Goal: Task Accomplishment & Management: Manage account settings

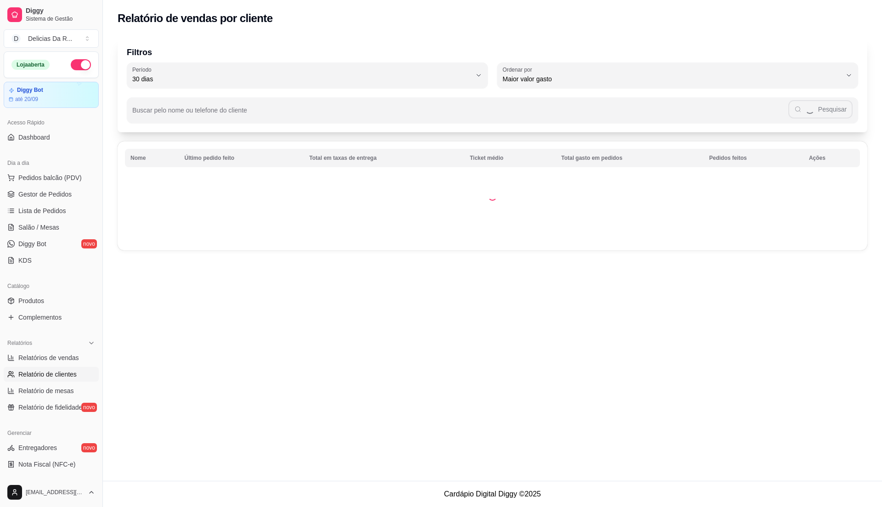
select select "30"
select select "HIGHEST_TOTAL_SPENT_WITH_ORDERS"
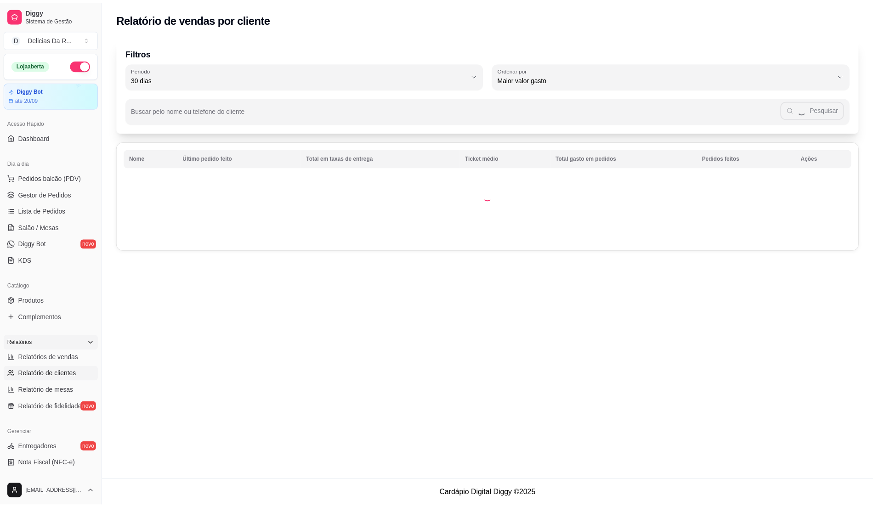
scroll to position [61, 0]
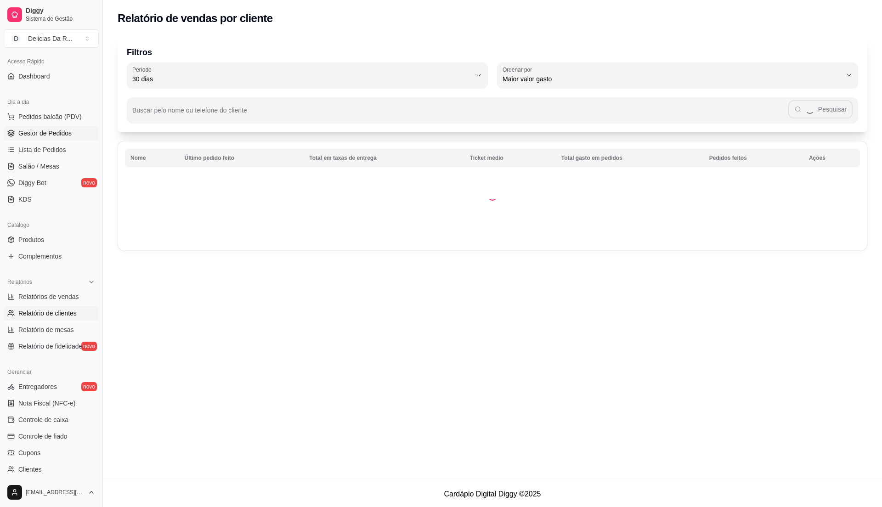
click at [54, 129] on span "Gestor de Pedidos" at bounding box center [44, 133] width 53 height 9
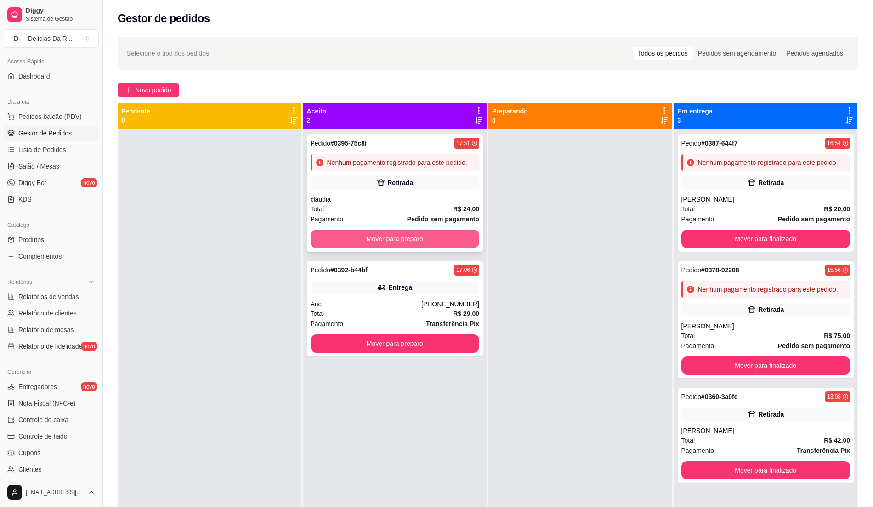
click at [381, 245] on button "Mover para preparo" at bounding box center [395, 239] width 169 height 18
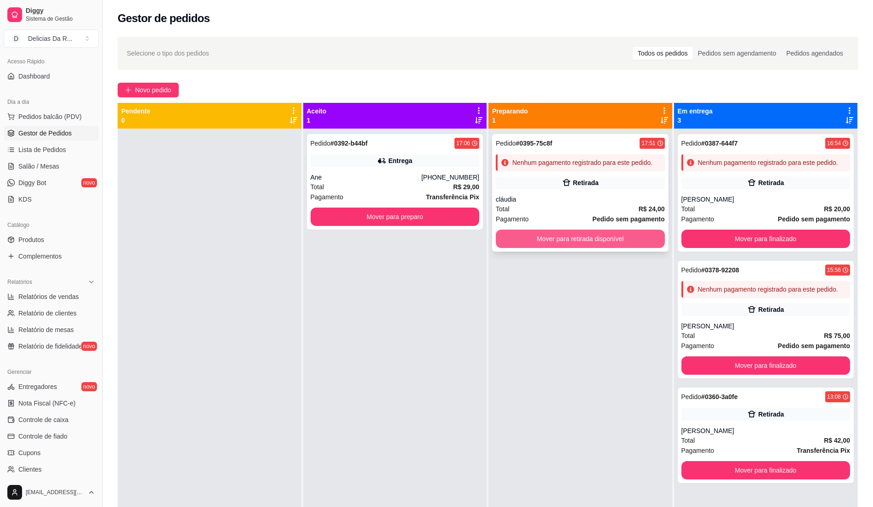
click at [498, 232] on button "Mover para retirada disponível" at bounding box center [580, 239] width 169 height 18
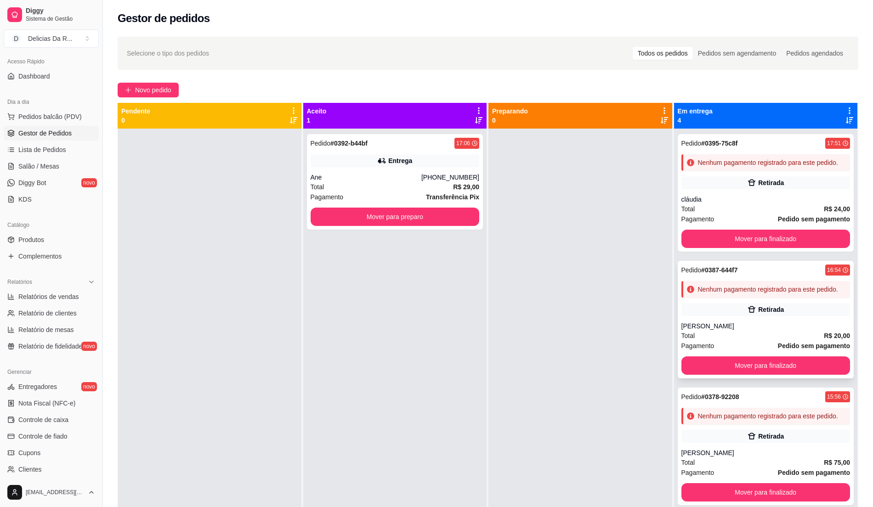
click at [713, 299] on div "Pedido # 0387-644f7 16:54 Nenhum pagamento registrado para este pedido. Retirad…" at bounding box center [766, 320] width 176 height 118
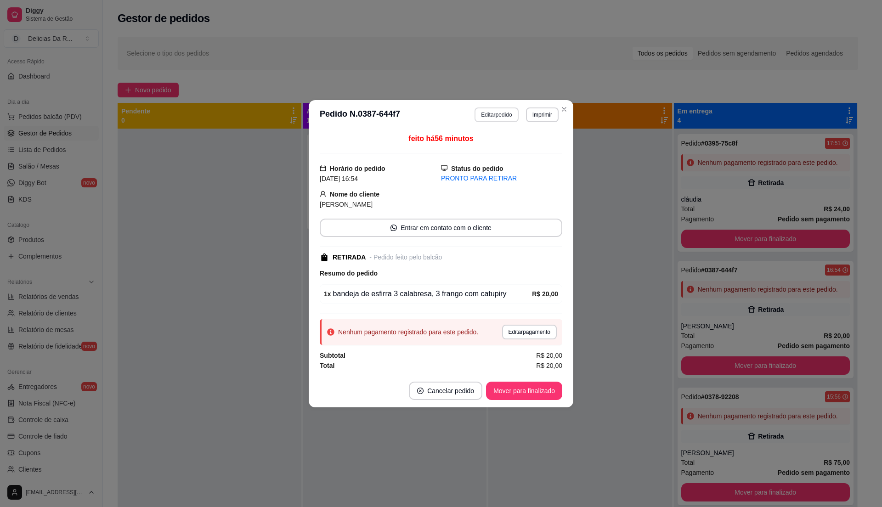
click at [499, 119] on button "Editar pedido" at bounding box center [497, 115] width 44 height 15
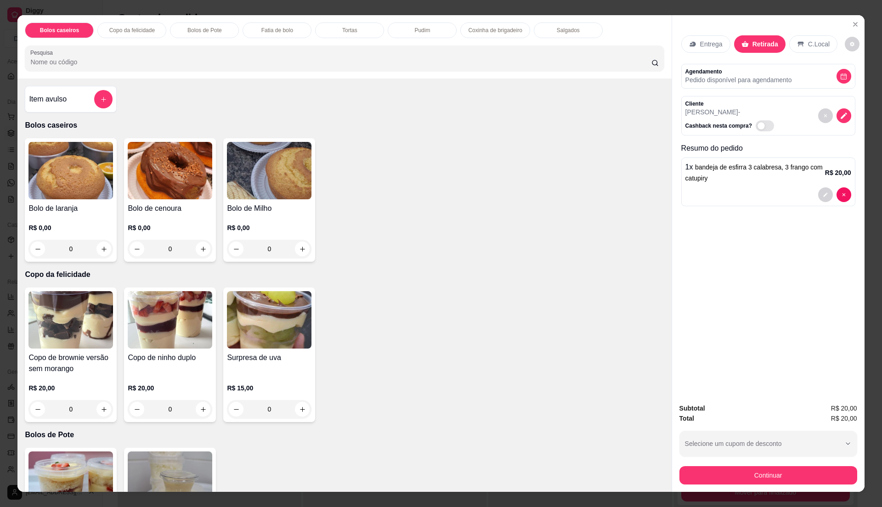
click at [171, 192] on img at bounding box center [170, 170] width 85 height 57
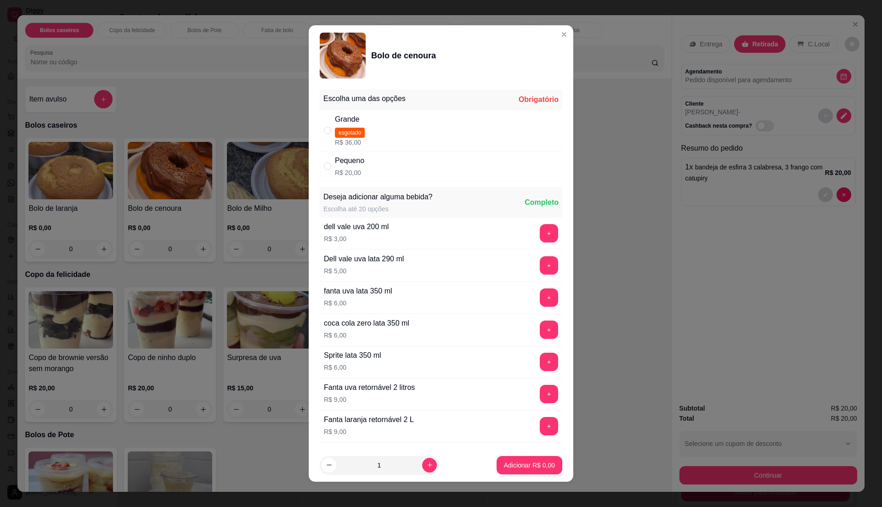
click at [340, 177] on p "R$ 20,00" at bounding box center [349, 172] width 29 height 9
radio input "true"
click at [505, 482] on div "Bolo de cenoura Escolha uma das opções Completo Grande esgotado R$ 36,00 Pequen…" at bounding box center [441, 253] width 882 height 507
click at [508, 467] on p "Adicionar R$ 20,00" at bounding box center [527, 465] width 53 height 9
type input "1"
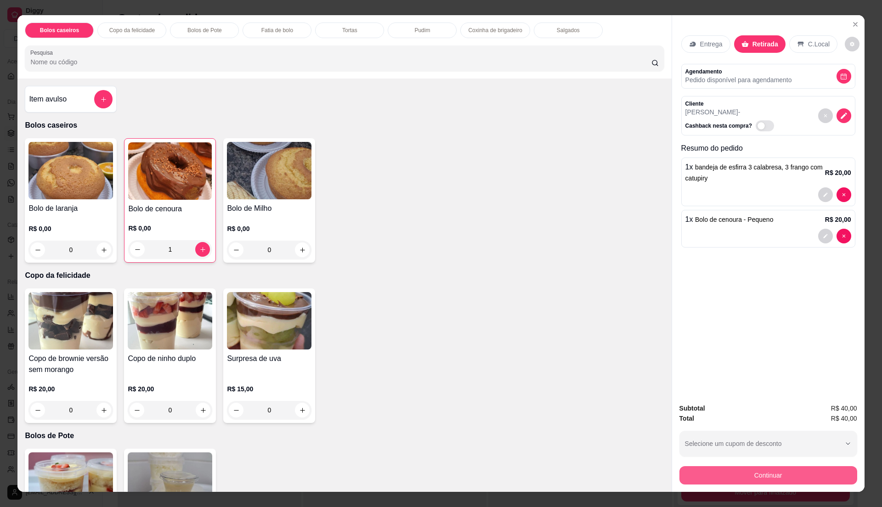
click at [781, 472] on button "Continuar" at bounding box center [768, 475] width 178 height 18
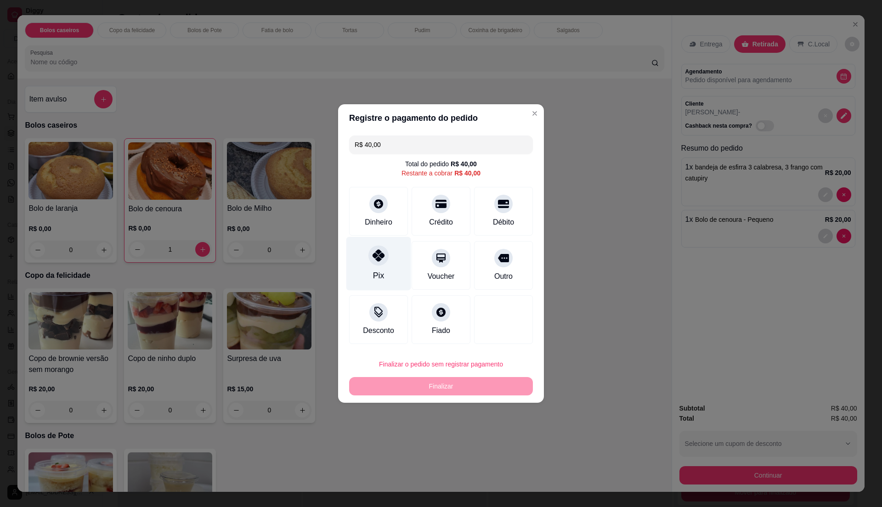
click at [374, 260] on icon at bounding box center [379, 255] width 12 height 12
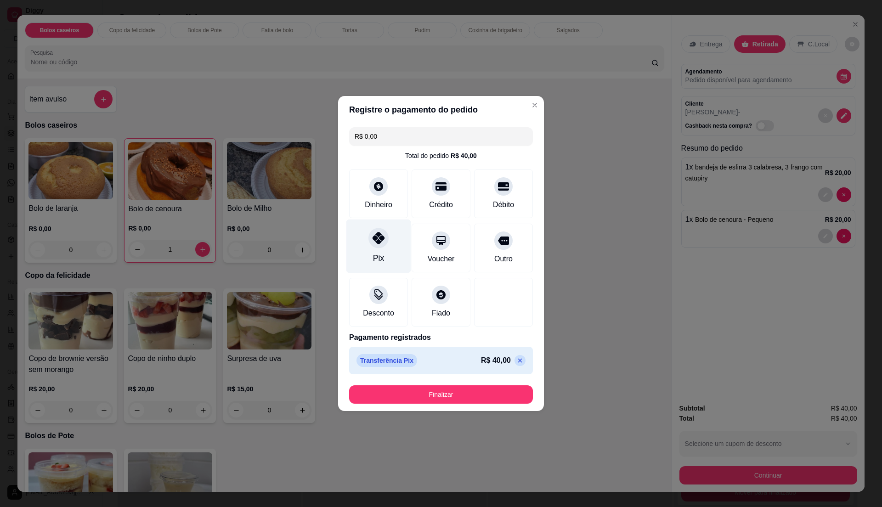
type input "R$ 0,00"
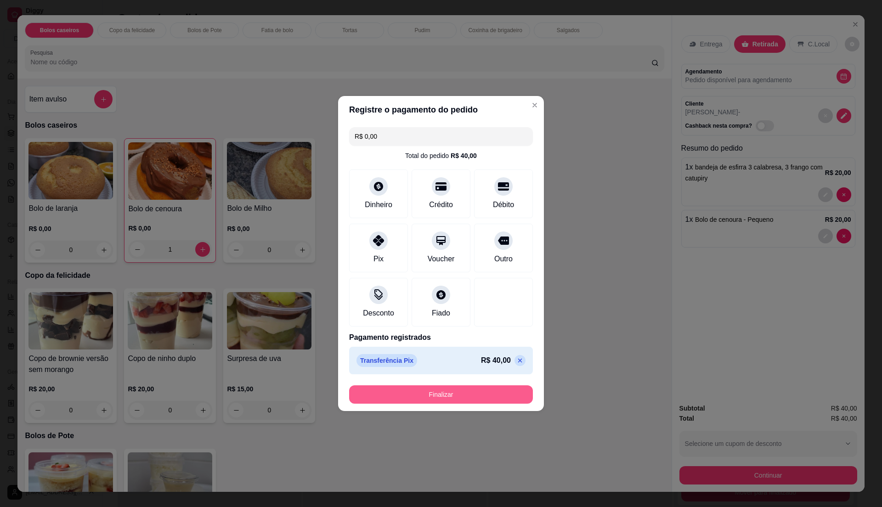
click at [438, 394] on button "Finalizar" at bounding box center [441, 394] width 184 height 18
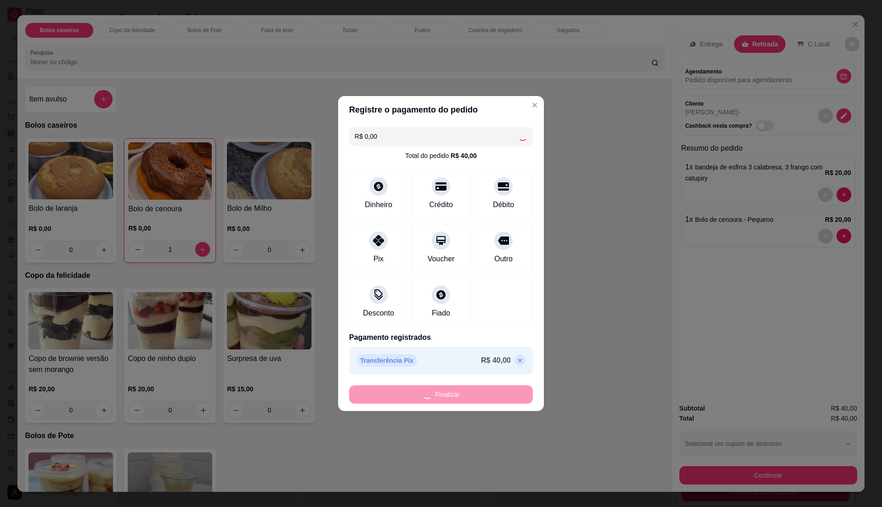
type input "0"
type input "-R$ 40,00"
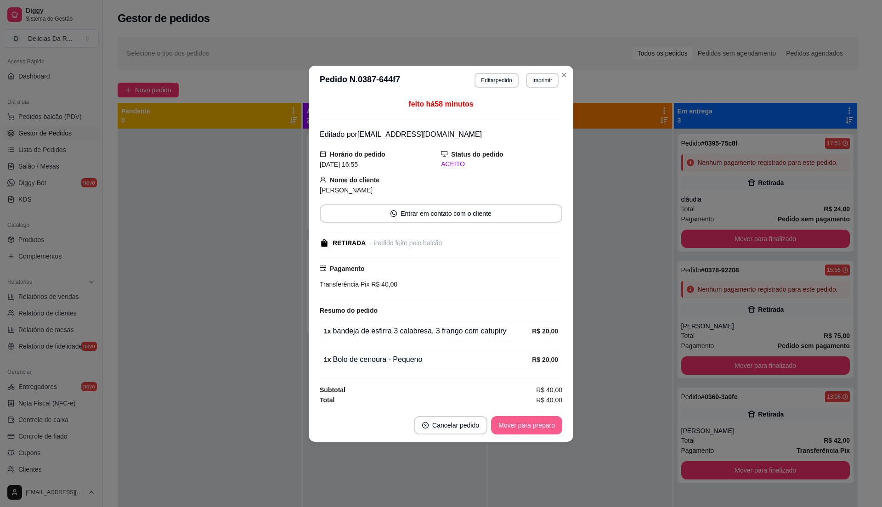
click at [533, 421] on button "Mover para preparo" at bounding box center [526, 425] width 71 height 18
click at [533, 421] on div "Mover para preparo" at bounding box center [520, 425] width 84 height 18
click at [537, 425] on div "Mover para preparo" at bounding box center [520, 425] width 84 height 18
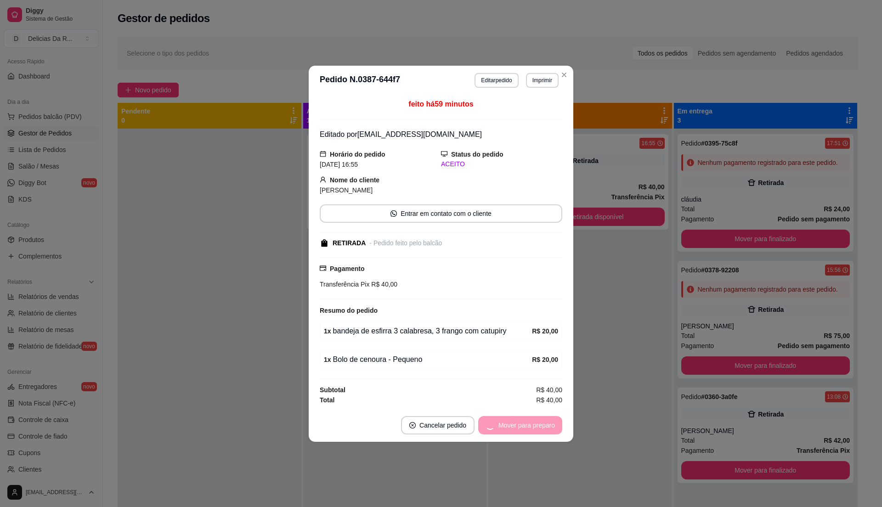
click at [537, 425] on div "Mover para preparo" at bounding box center [520, 425] width 84 height 18
click at [538, 428] on div "Mover para retirada disponível" at bounding box center [505, 425] width 114 height 18
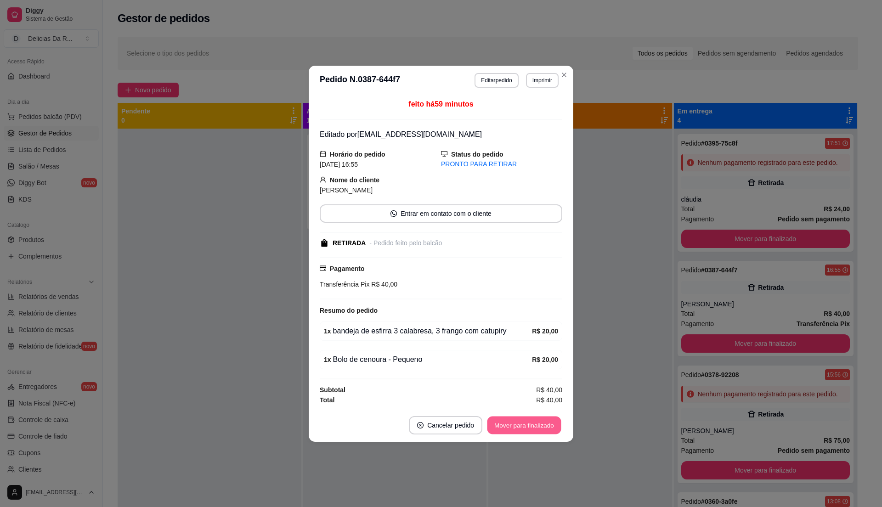
click at [538, 428] on button "Mover para finalizado" at bounding box center [524, 425] width 74 height 18
click at [538, 425] on div "Mover para finalizado" at bounding box center [524, 425] width 76 height 18
click at [538, 425] on div "Mover para finalizado" at bounding box center [517, 425] width 89 height 18
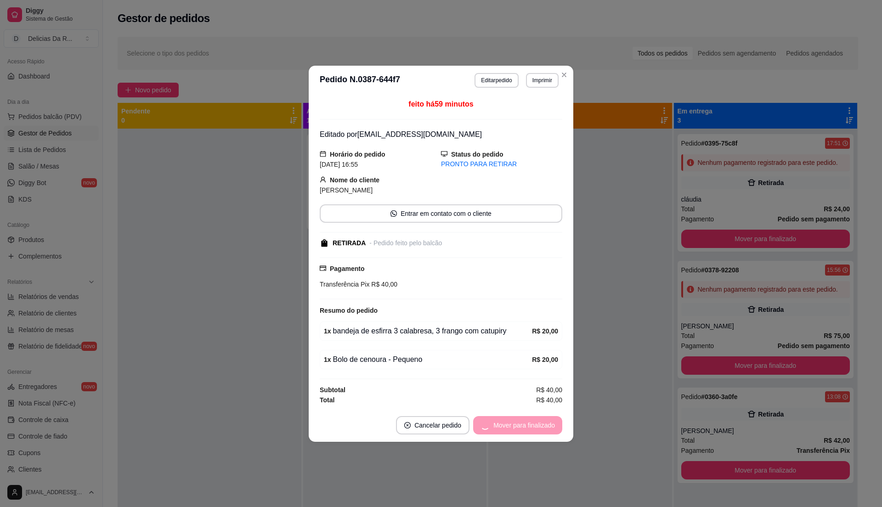
click at [538, 425] on div "Mover para finalizado" at bounding box center [517, 425] width 89 height 18
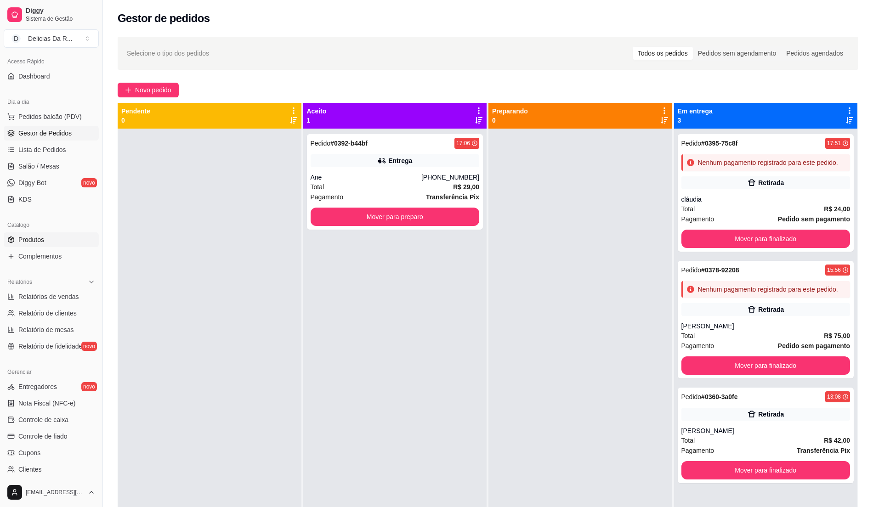
click at [28, 239] on span "Produtos" at bounding box center [31, 239] width 26 height 9
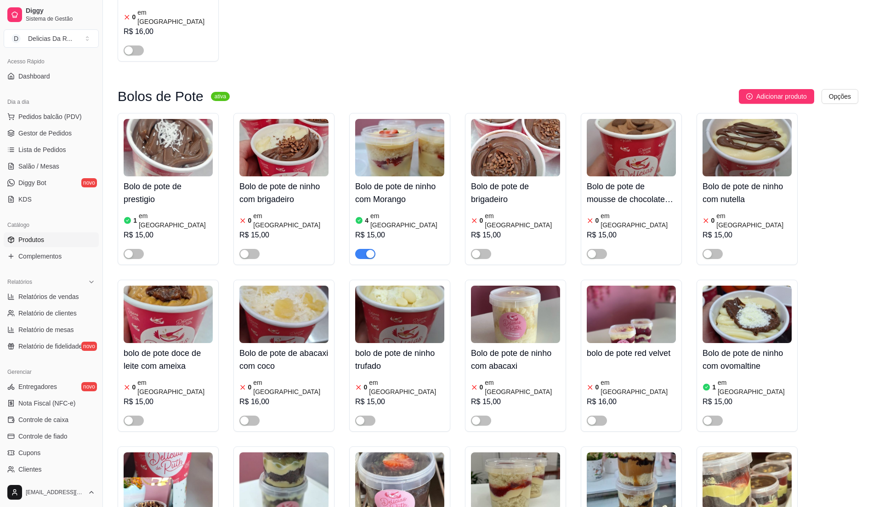
scroll to position [3124, 0]
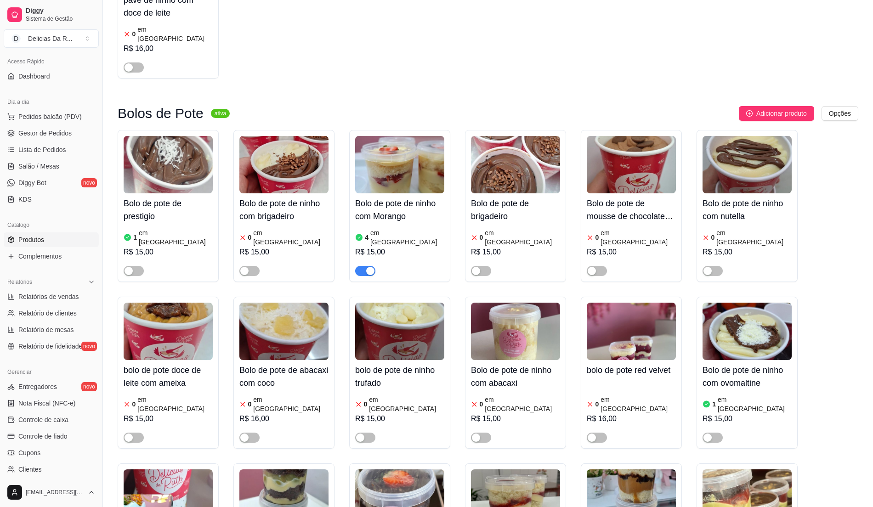
click at [408, 228] on div "4 em [GEOGRAPHIC_DATA]" at bounding box center [399, 237] width 89 height 18
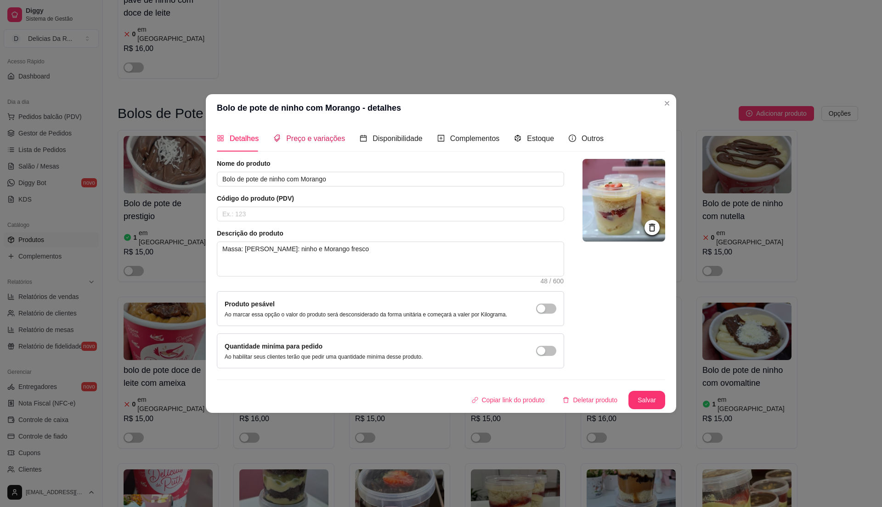
click at [313, 138] on span "Preço e variações" at bounding box center [315, 139] width 59 height 8
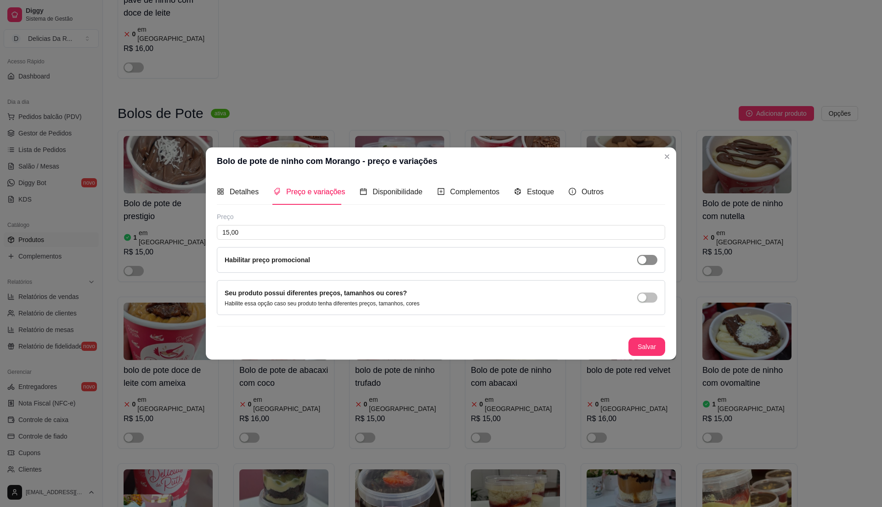
click at [650, 256] on span "button" at bounding box center [647, 260] width 20 height 10
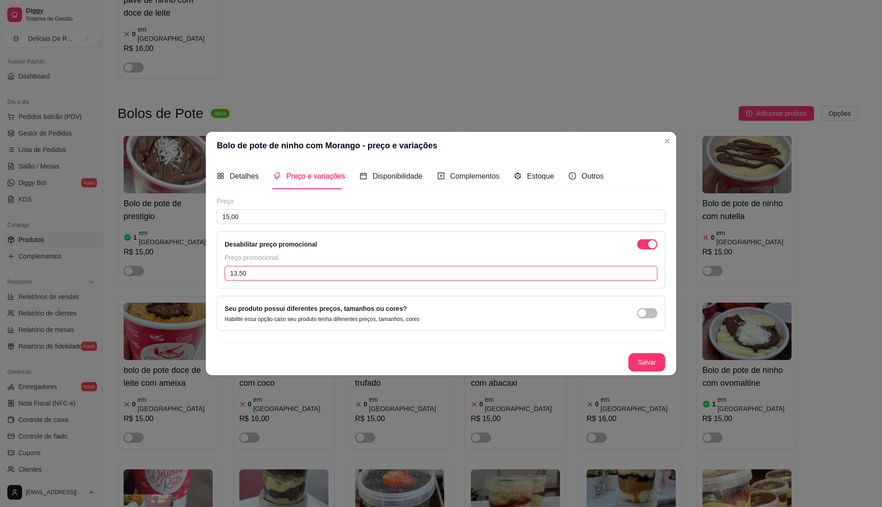
drag, startPoint x: 606, startPoint y: 277, endPoint x: 600, endPoint y: 274, distance: 6.2
click at [601, 274] on input "13,50" at bounding box center [441, 273] width 433 height 15
type input "14,00"
click at [642, 368] on button "Salvar" at bounding box center [646, 362] width 37 height 18
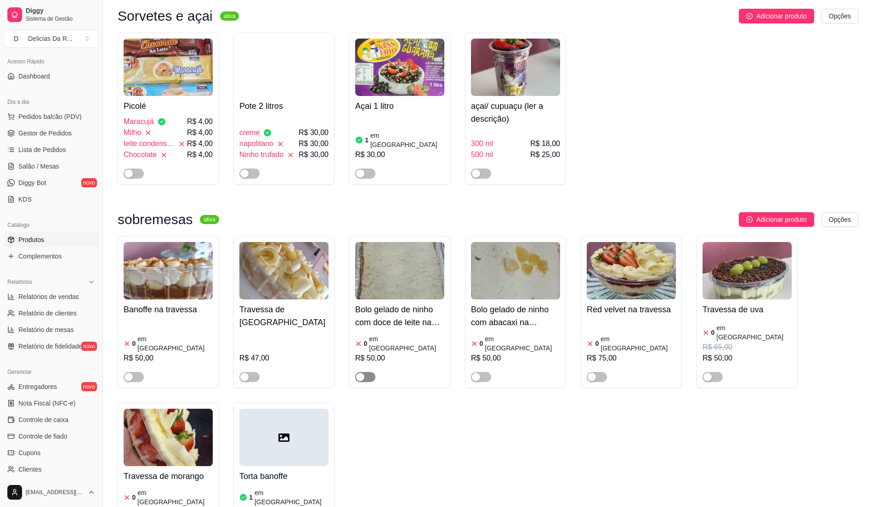
scroll to position [857, 0]
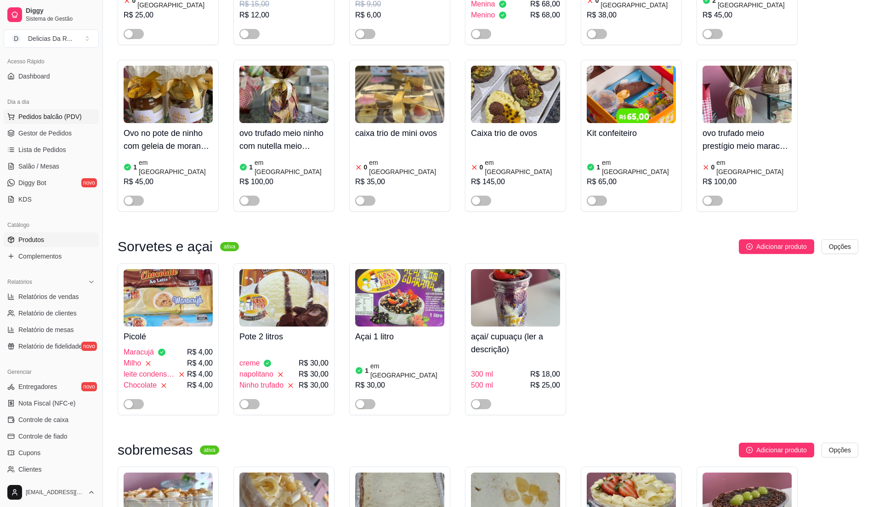
click at [65, 116] on span "Pedidos balcão (PDV)" at bounding box center [49, 116] width 63 height 9
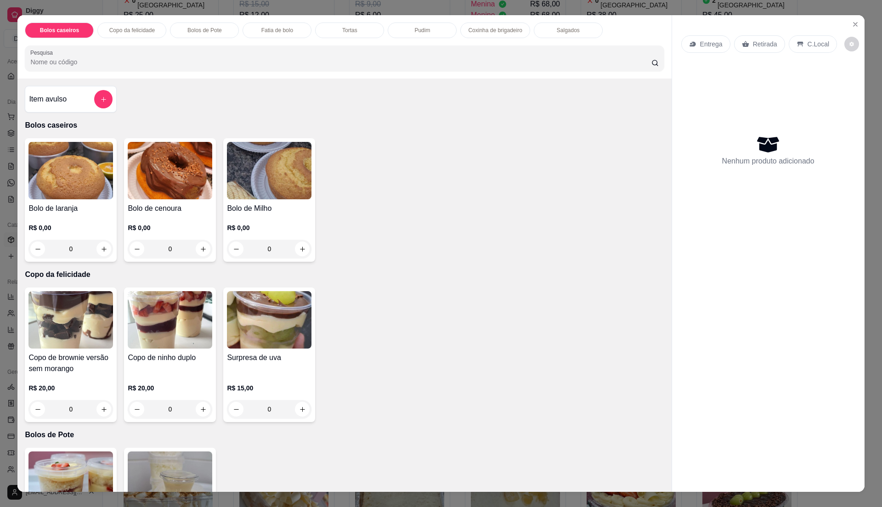
click at [84, 109] on div "Item avulso" at bounding box center [71, 99] width 92 height 27
click at [164, 182] on img at bounding box center [170, 170] width 85 height 57
click at [95, 96] on button "add-separate-item" at bounding box center [104, 100] width 18 height 18
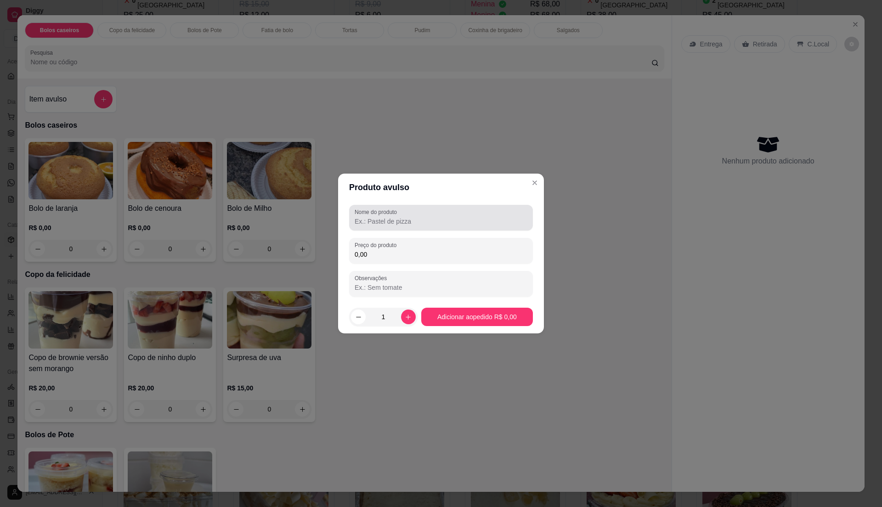
click at [414, 217] on input "Nome do produto" at bounding box center [441, 221] width 173 height 9
type input "x"
type input "cenoura grande"
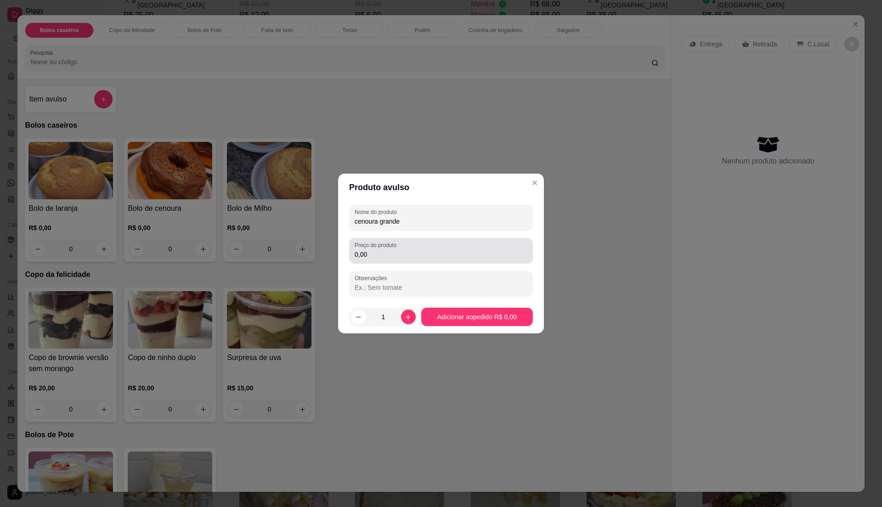
click at [473, 260] on div "Preço do produto 0,00" at bounding box center [441, 251] width 184 height 26
type input "36,00"
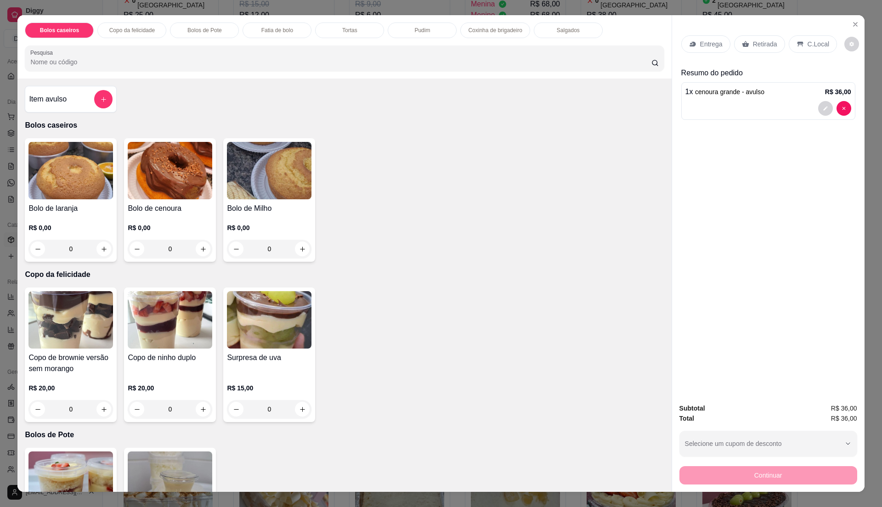
click at [758, 51] on div "Retirada" at bounding box center [759, 43] width 51 height 17
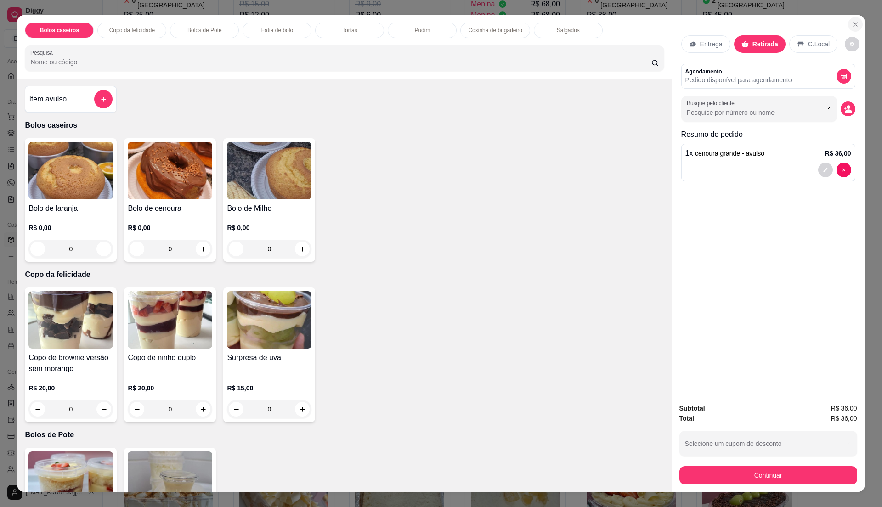
click at [854, 26] on icon "Close" at bounding box center [856, 25] width 4 height 4
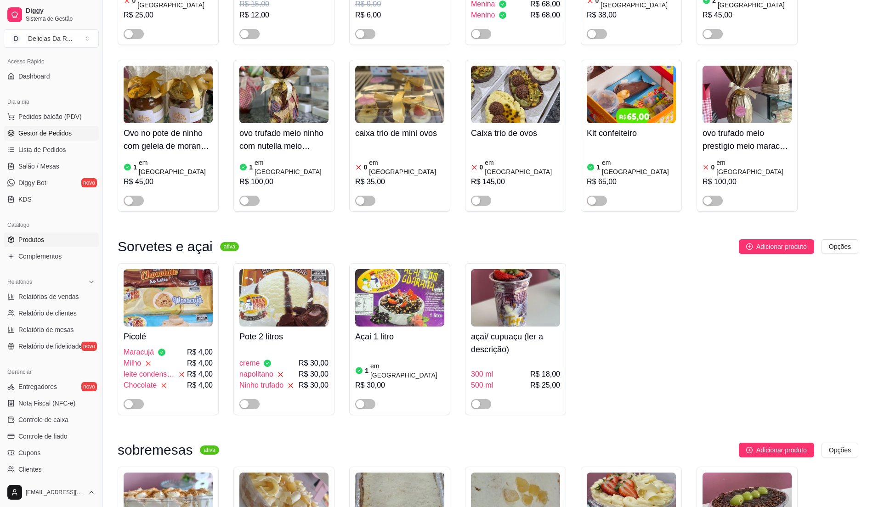
click at [59, 136] on span "Gestor de Pedidos" at bounding box center [44, 133] width 53 height 9
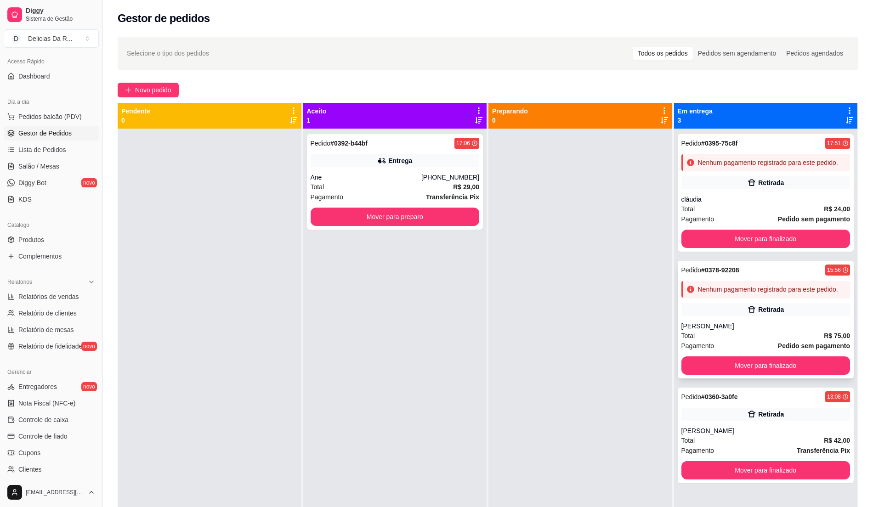
click at [753, 329] on div "[PERSON_NAME]" at bounding box center [765, 326] width 169 height 9
click at [165, 79] on div "Selecione o tipo dos pedidos Todos os pedidos Pedidos sem agendamento Pedidos a…" at bounding box center [488, 326] width 770 height 590
click at [169, 87] on span "Novo pedido" at bounding box center [153, 90] width 36 height 10
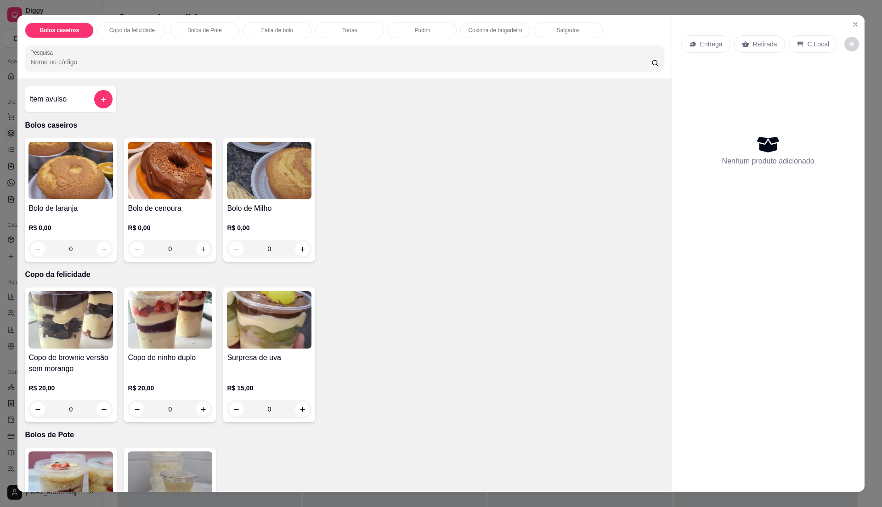
click at [48, 107] on div "Item avulso" at bounding box center [71, 99] width 84 height 18
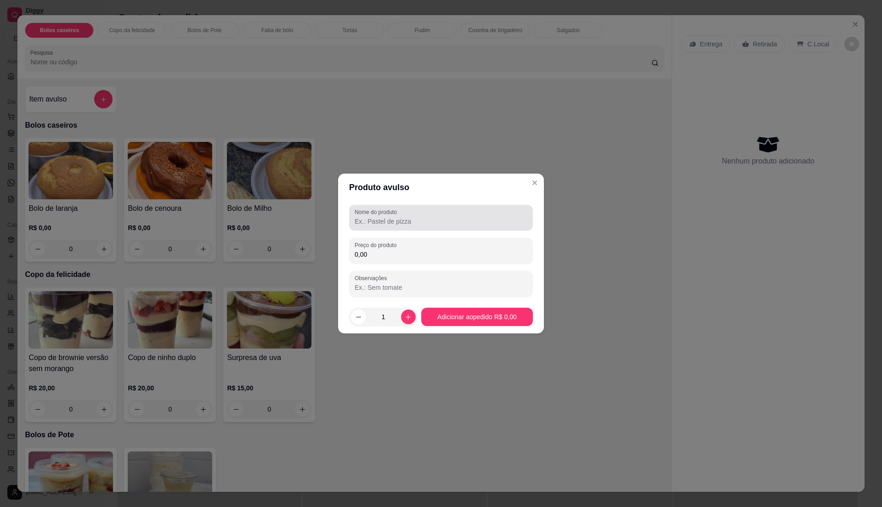
click at [409, 214] on div at bounding box center [441, 218] width 173 height 18
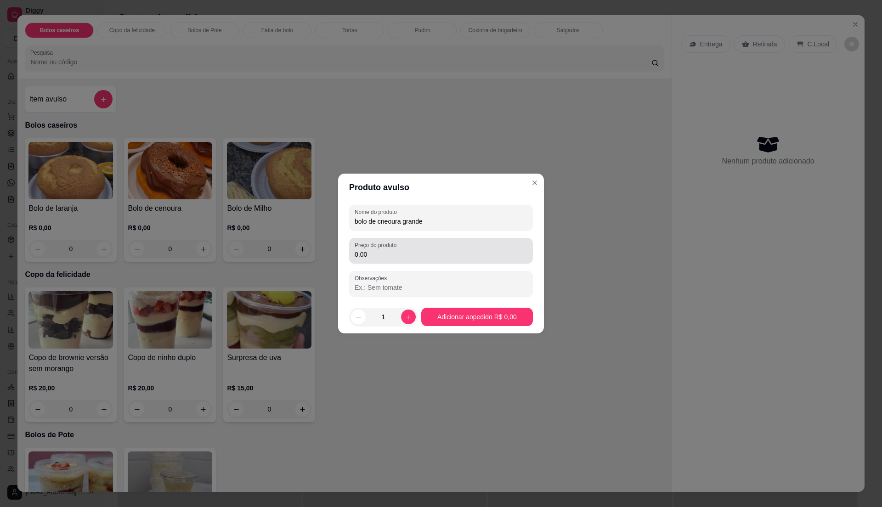
type input "bolo de cneoura grande"
click at [443, 252] on input "0,00" at bounding box center [441, 254] width 173 height 9
type input "36,00"
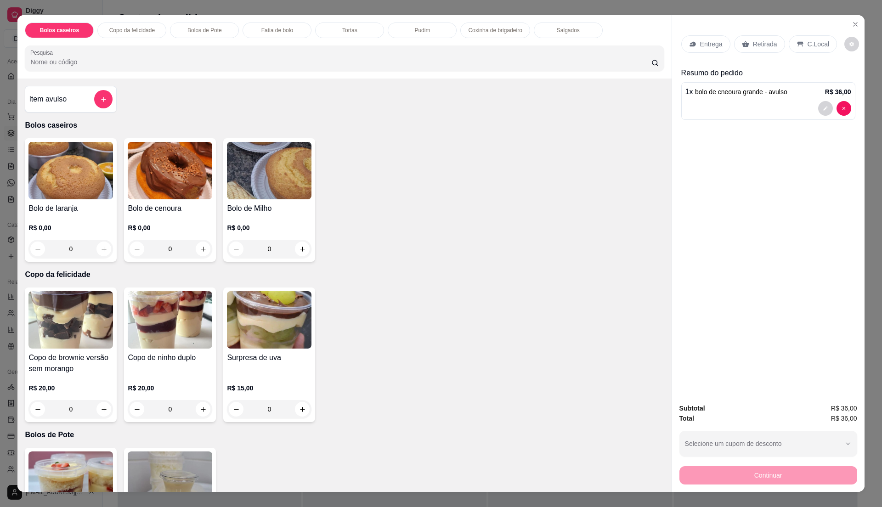
click at [329, 62] on input "Pesquisa" at bounding box center [340, 61] width 621 height 9
click at [751, 48] on div "Retirada" at bounding box center [759, 43] width 51 height 17
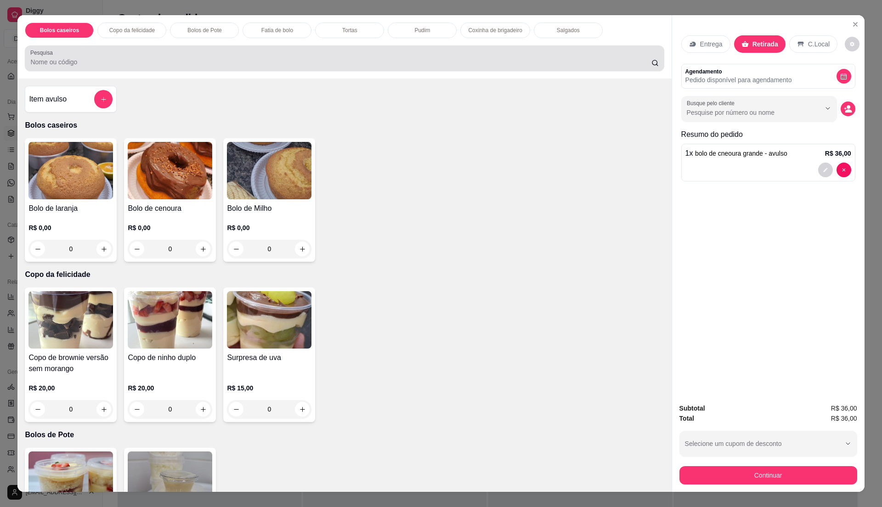
click at [326, 59] on input "Pesquisa" at bounding box center [340, 61] width 621 height 9
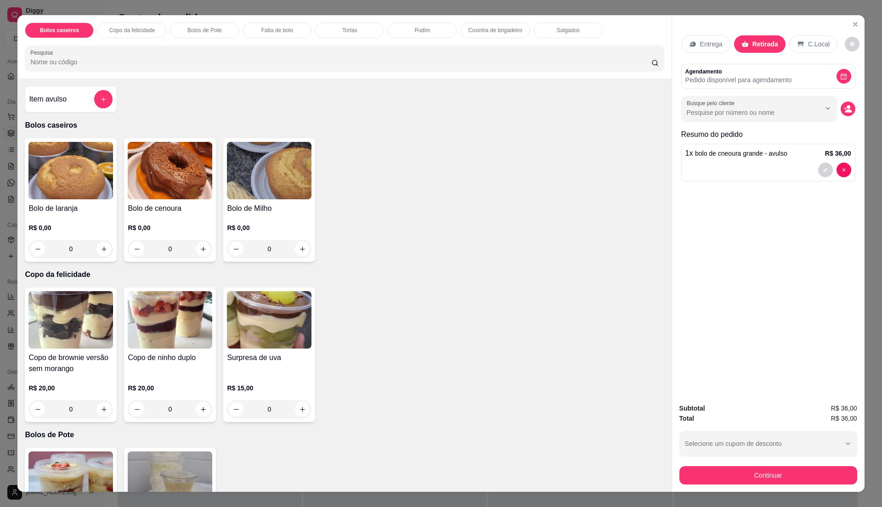
click at [169, 379] on div "R$ 20,00 0" at bounding box center [170, 396] width 85 height 44
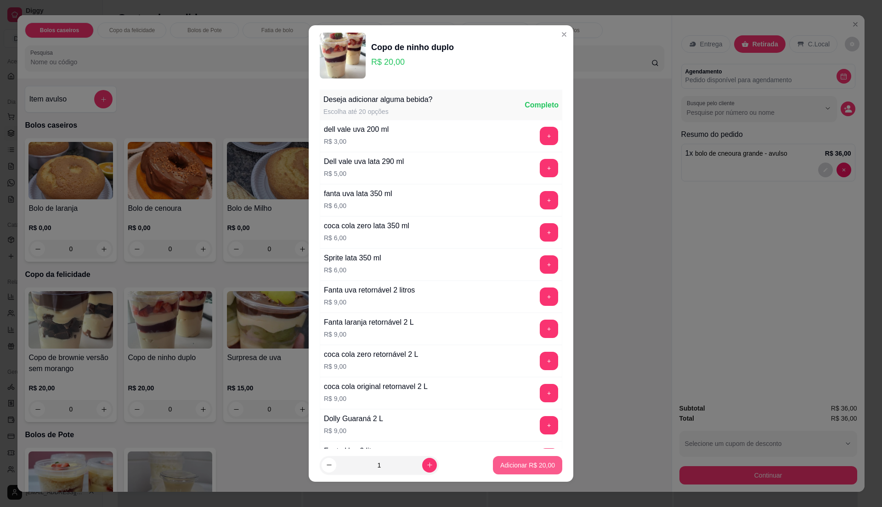
click at [500, 466] on p "Adicionar R$ 20,00" at bounding box center [527, 465] width 55 height 9
type input "1"
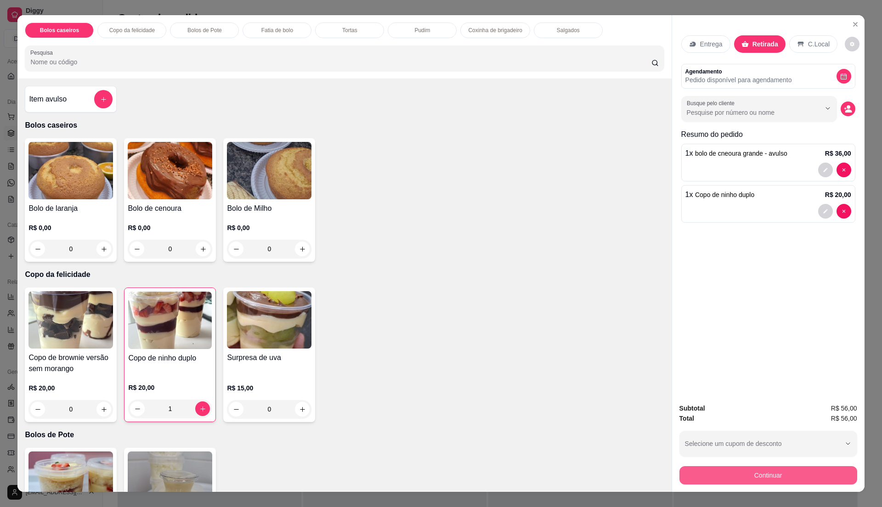
click at [730, 470] on button "Continuar" at bounding box center [768, 475] width 178 height 18
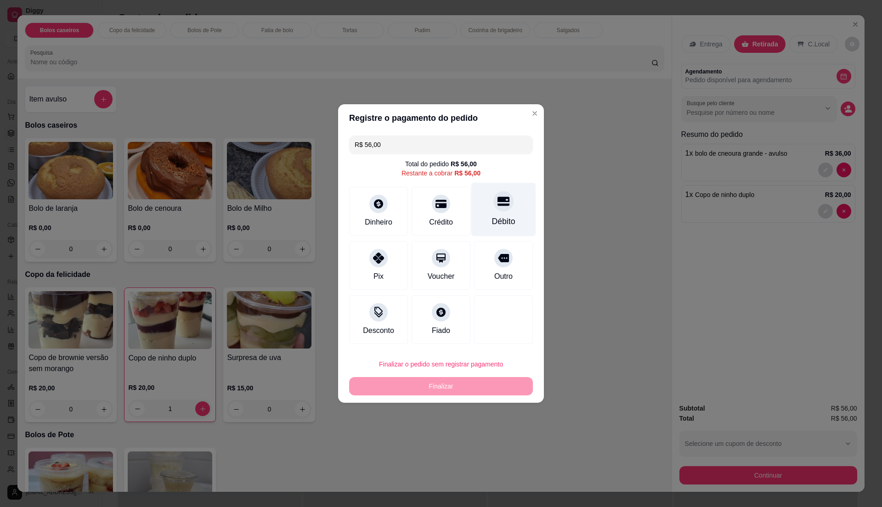
click at [498, 204] on icon at bounding box center [504, 201] width 12 height 9
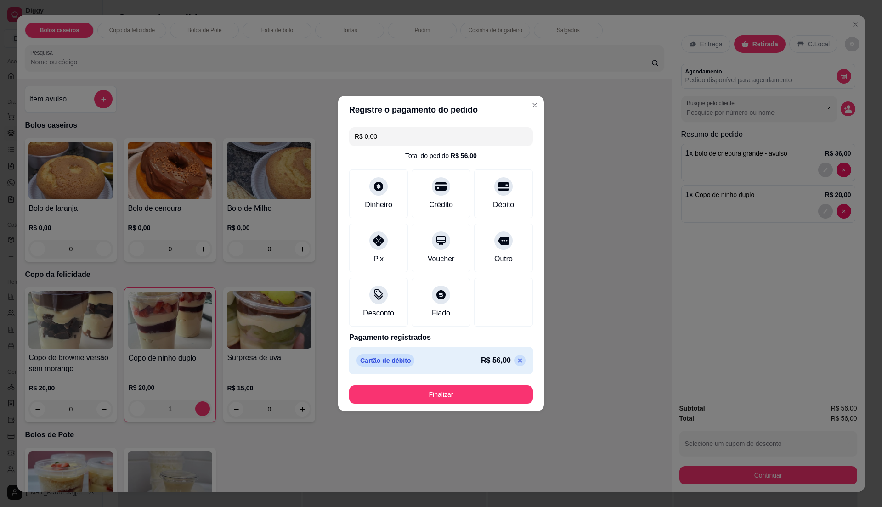
click at [516, 363] on icon at bounding box center [519, 360] width 7 height 7
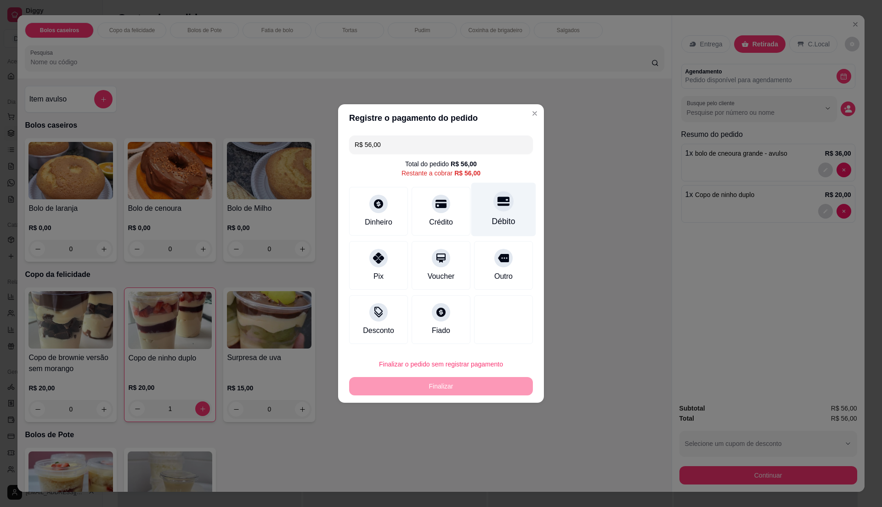
click at [498, 199] on icon at bounding box center [504, 201] width 12 height 9
type input "R$ 0,00"
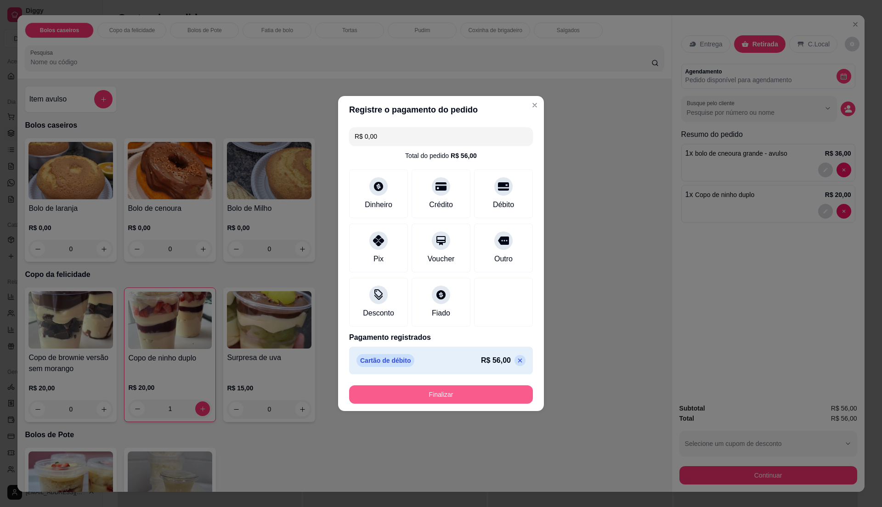
click at [479, 402] on button "Finalizar" at bounding box center [441, 394] width 184 height 18
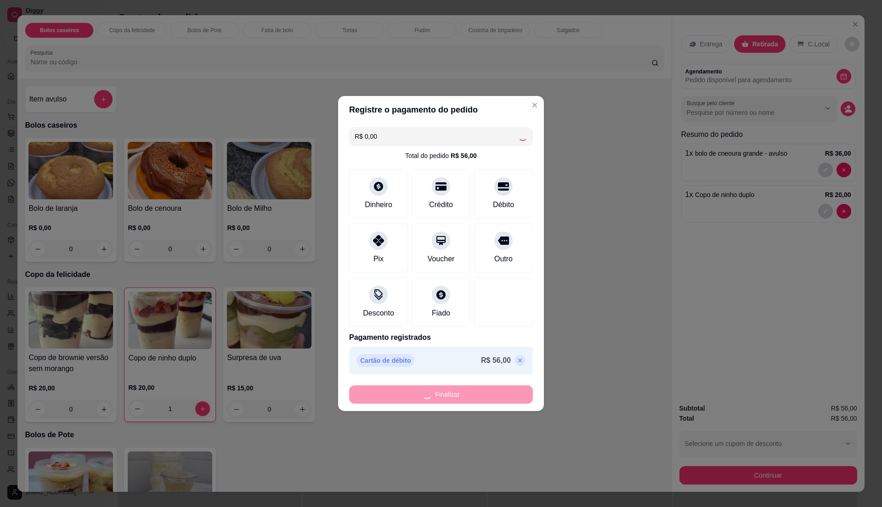
type input "0"
type input "-R$ 56,00"
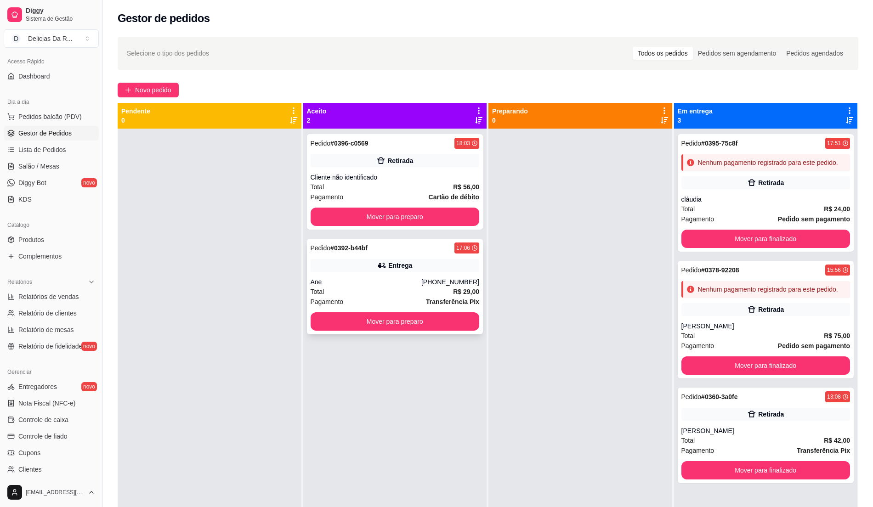
click at [414, 307] on div "Pedido # 0392-b44bf 17:06 Entrega Ane [PHONE_NUMBER] Total R$ 29,00 Pagamento T…" at bounding box center [395, 287] width 176 height 96
click at [425, 166] on div "Retirada" at bounding box center [395, 160] width 169 height 13
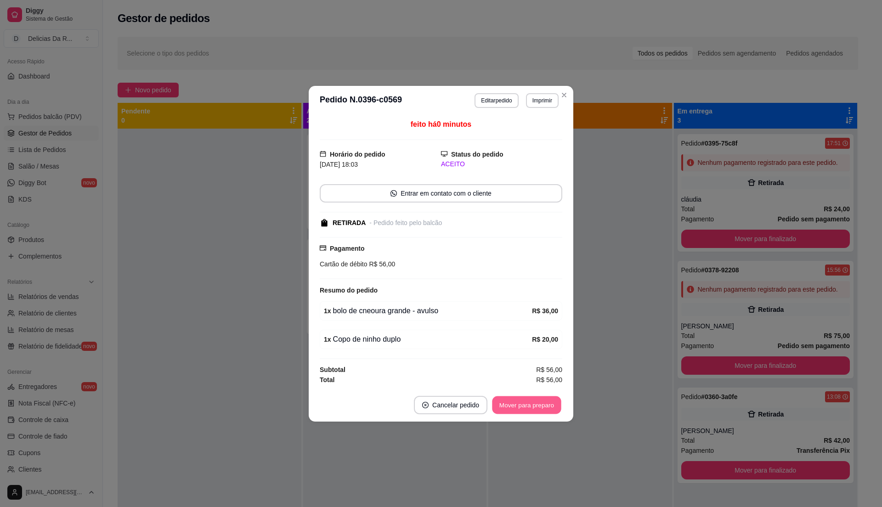
click at [531, 405] on button "Mover para preparo" at bounding box center [526, 405] width 69 height 18
click at [530, 408] on div "Mover para preparo" at bounding box center [526, 405] width 71 height 18
click at [530, 408] on div "Mover para preparo" at bounding box center [520, 405] width 84 height 18
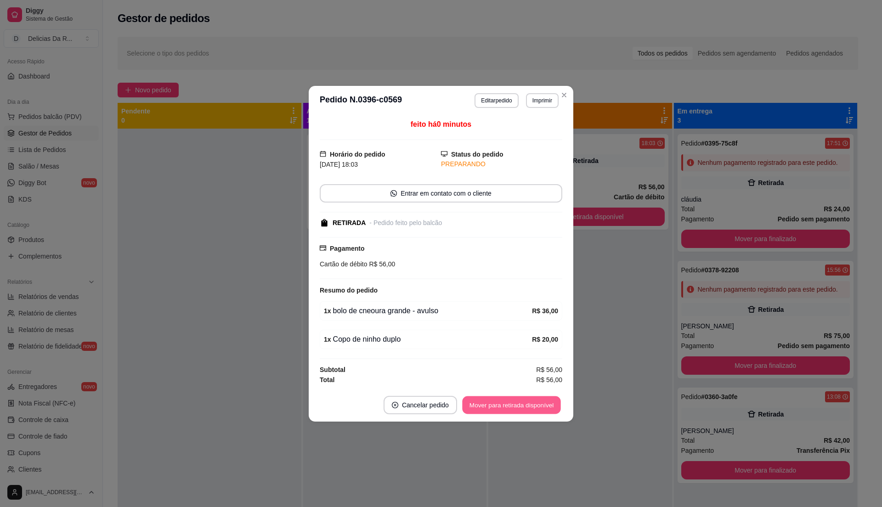
click at [530, 408] on button "Mover para retirada disponível" at bounding box center [511, 405] width 98 height 18
click at [528, 409] on div "Mover para retirada disponível" at bounding box center [505, 405] width 114 height 18
click at [527, 409] on div "Mover para retirada disponível" at bounding box center [505, 405] width 114 height 18
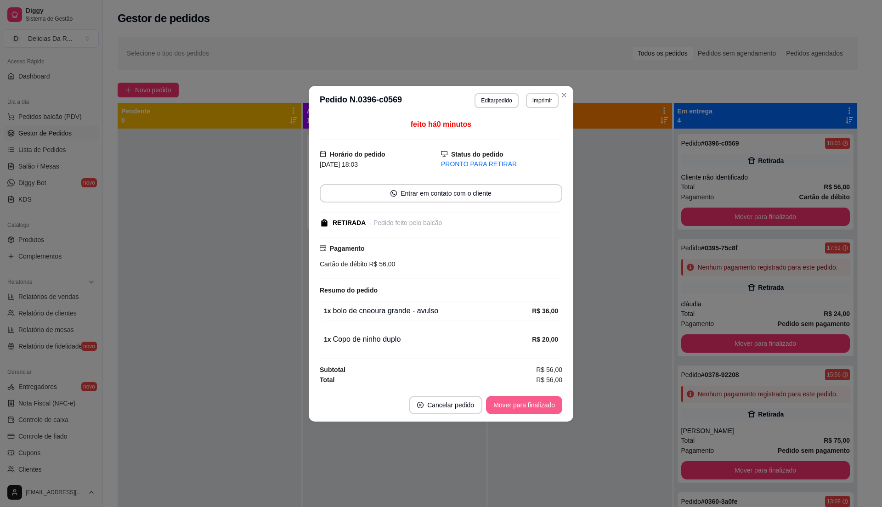
click at [525, 410] on button "Mover para finalizado" at bounding box center [524, 405] width 76 height 18
click at [524, 410] on div "Mover para finalizado" at bounding box center [517, 405] width 89 height 18
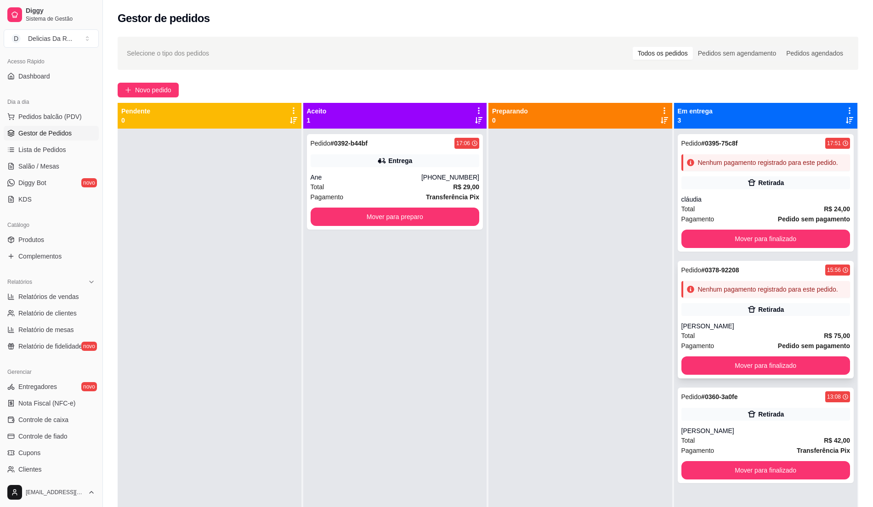
click at [730, 306] on div "Retirada" at bounding box center [765, 309] width 169 height 13
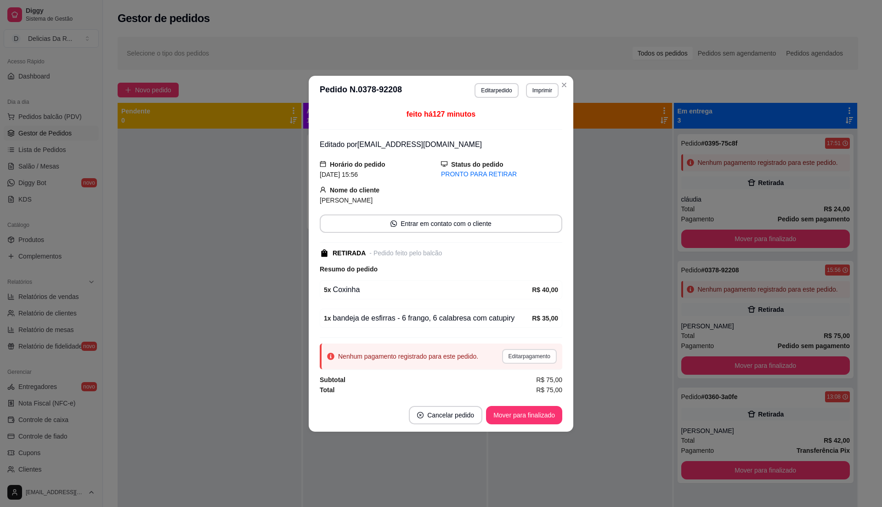
click at [541, 357] on button "Editar pagamento" at bounding box center [529, 356] width 55 height 15
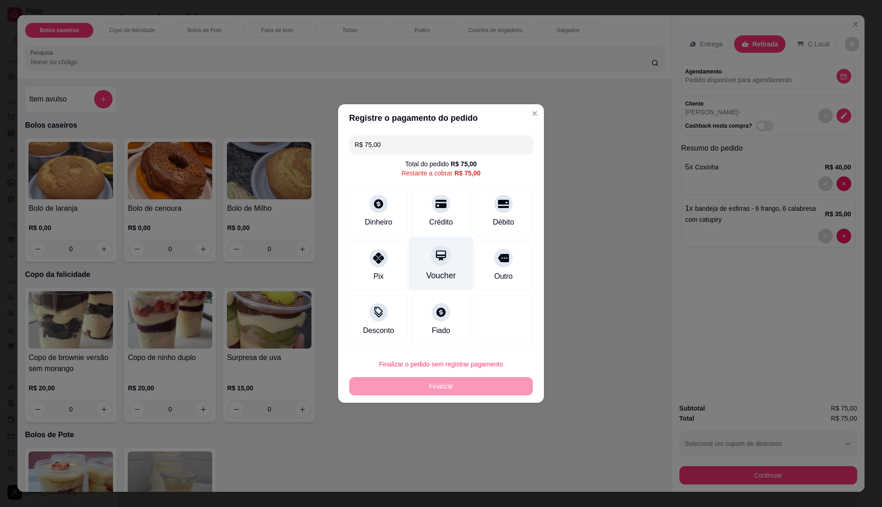
drag, startPoint x: 446, startPoint y: 214, endPoint x: 413, endPoint y: 248, distance: 47.8
click at [445, 214] on div "Crédito" at bounding box center [441, 211] width 59 height 49
type input "R$ 0,00"
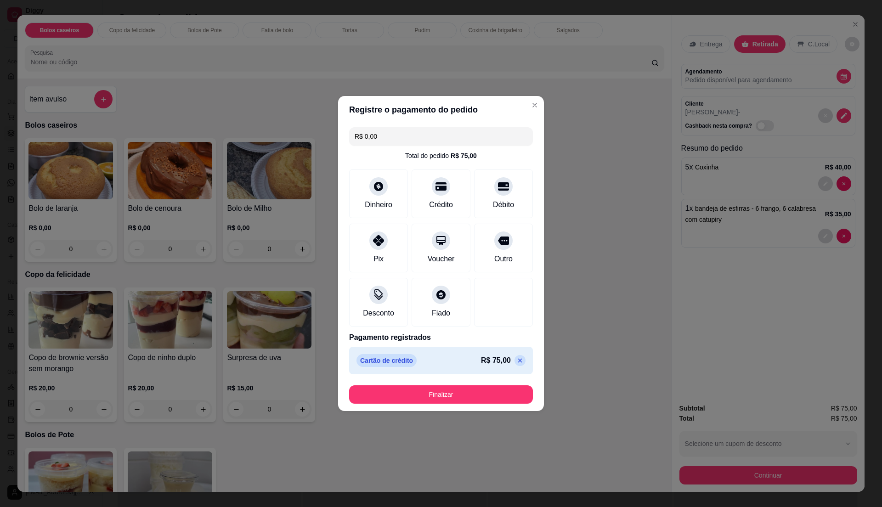
click at [488, 391] on button "Finalizar" at bounding box center [441, 394] width 184 height 18
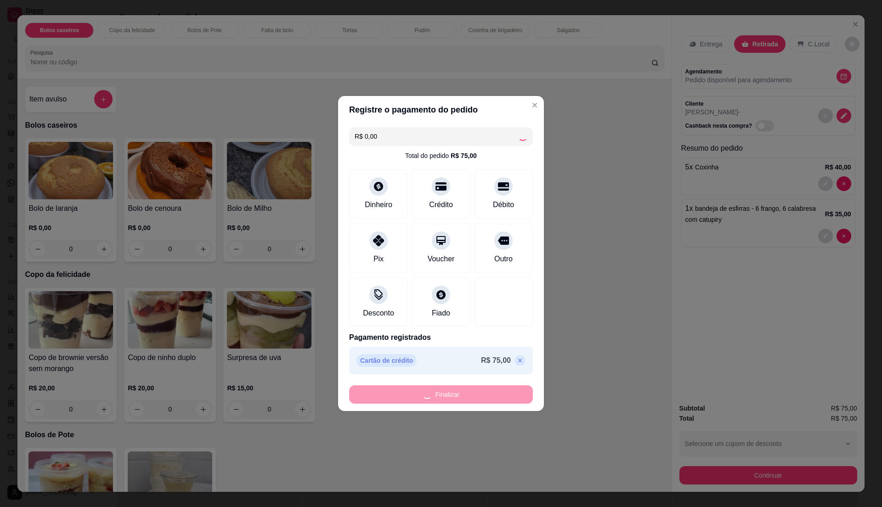
type input "0"
type input "-R$ 75,00"
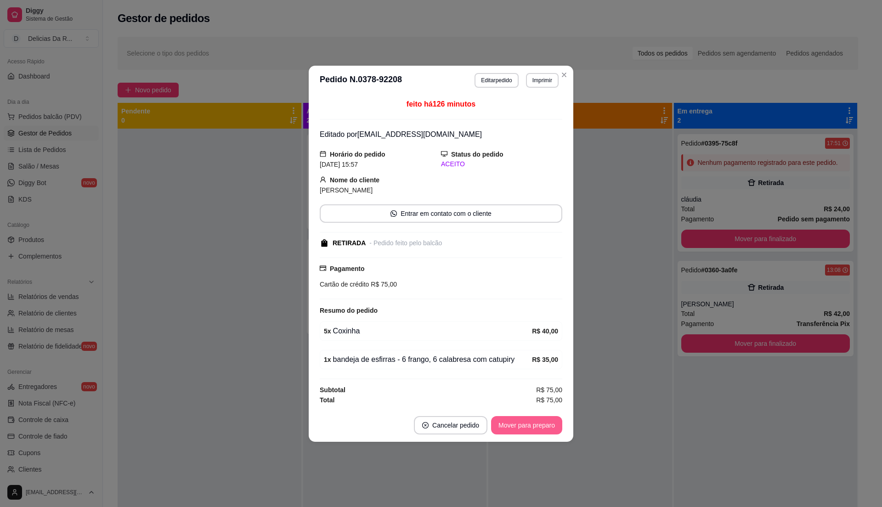
click at [509, 427] on button "Mover para preparo" at bounding box center [526, 425] width 71 height 18
click at [509, 427] on div "Mover para preparo" at bounding box center [520, 425] width 84 height 18
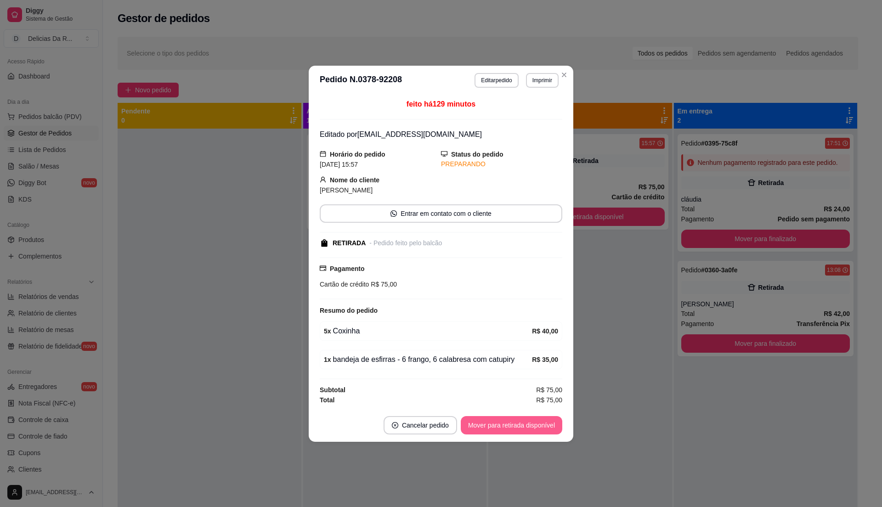
click at [509, 427] on button "Mover para retirada disponível" at bounding box center [512, 425] width 102 height 18
click at [509, 427] on div "Mover para retirada disponível" at bounding box center [505, 425] width 114 height 18
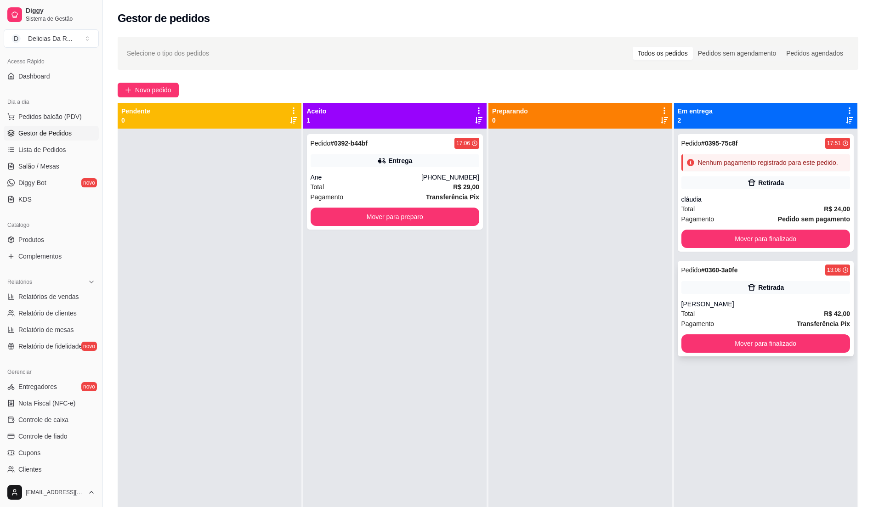
click at [723, 313] on div "Total R$ 42,00" at bounding box center [765, 314] width 169 height 10
click at [780, 158] on div "Nenhum pagamento registrado para este pedido." at bounding box center [768, 162] width 140 height 9
click at [74, 300] on span "Relatórios de vendas" at bounding box center [48, 296] width 61 height 9
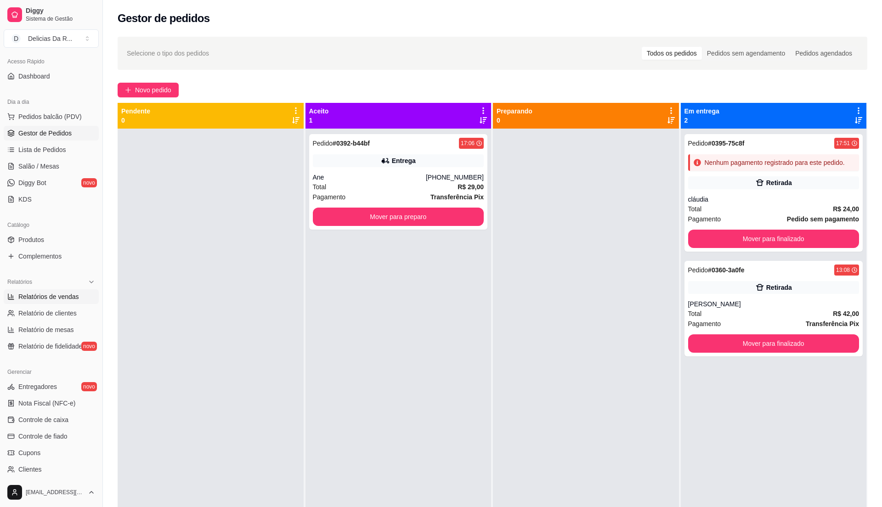
select select "ALL"
select select "0"
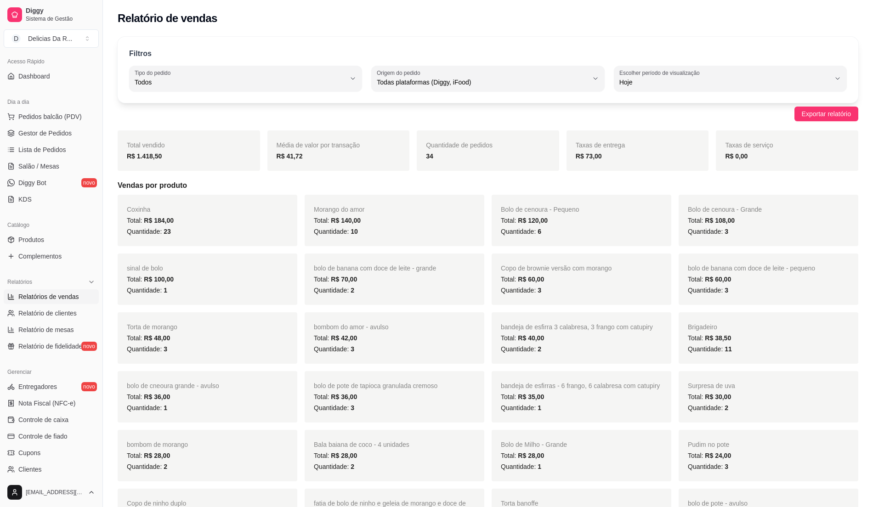
click at [677, 75] on label "Escolher período de visualização" at bounding box center [660, 73] width 83 height 8
click at [660, 117] on span "Ontem" at bounding box center [725, 119] width 201 height 9
type input "1"
select select "1"
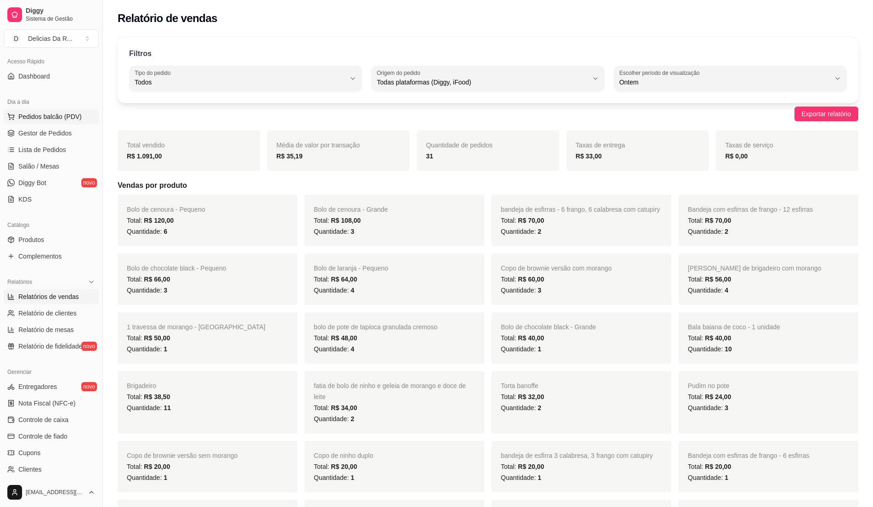
click at [68, 113] on button "Pedidos balcão (PDV)" at bounding box center [51, 116] width 95 height 15
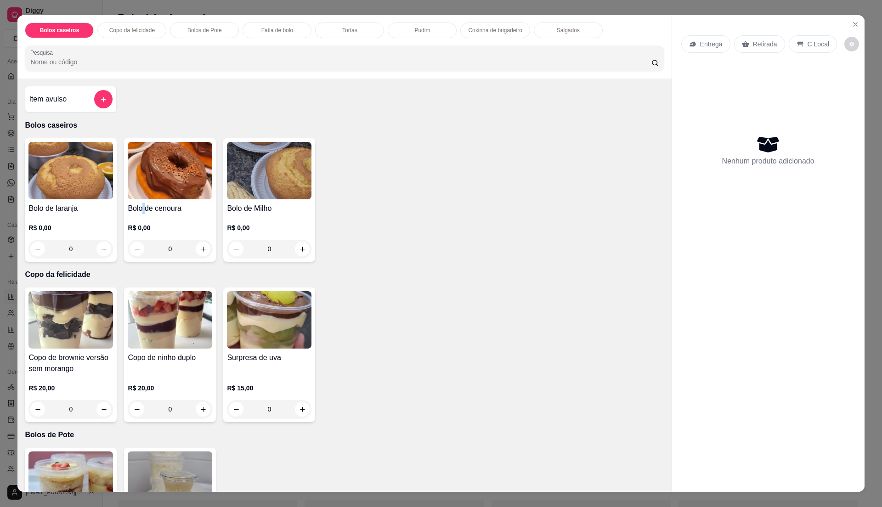
click at [140, 203] on h4 "Bolo de cenoura" at bounding box center [170, 208] width 85 height 11
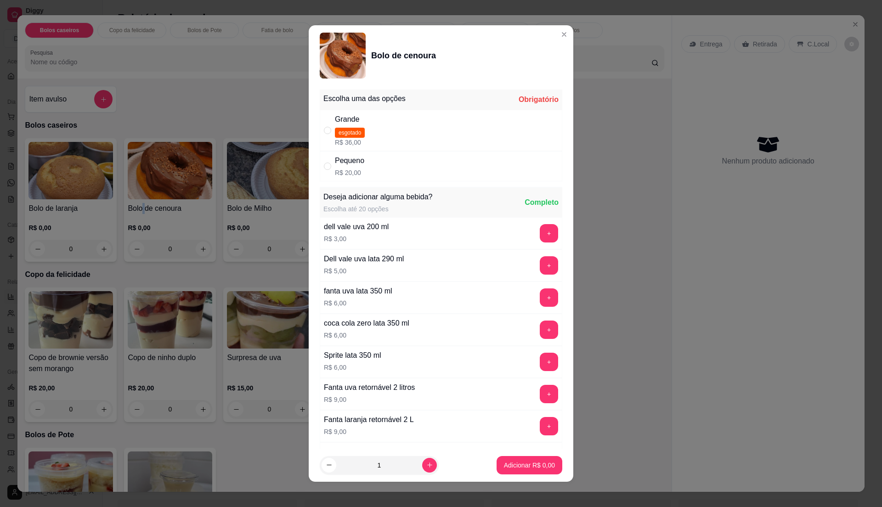
click at [362, 171] on div "Pequeno R$ 20,00" at bounding box center [441, 166] width 243 height 30
radio input "true"
click at [508, 462] on p "Adicionar R$ 20,00" at bounding box center [527, 465] width 55 height 9
type input "1"
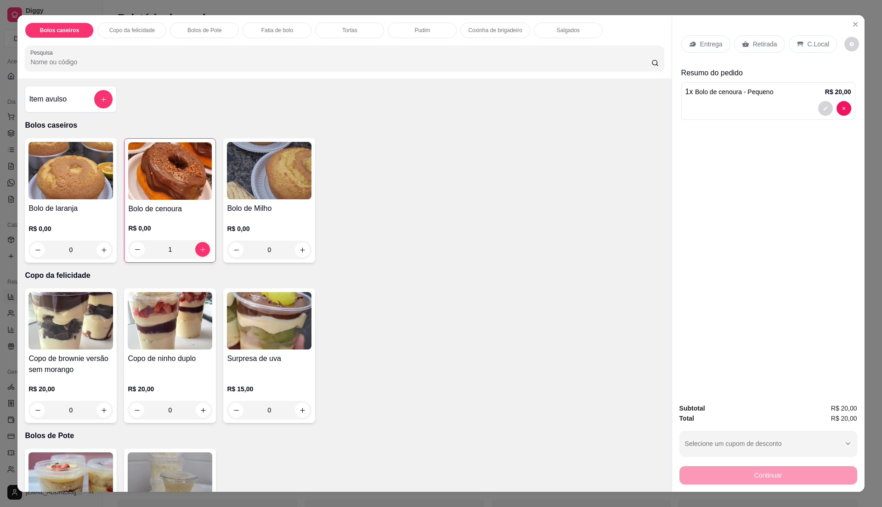
click at [755, 51] on div "Retirada" at bounding box center [759, 43] width 51 height 17
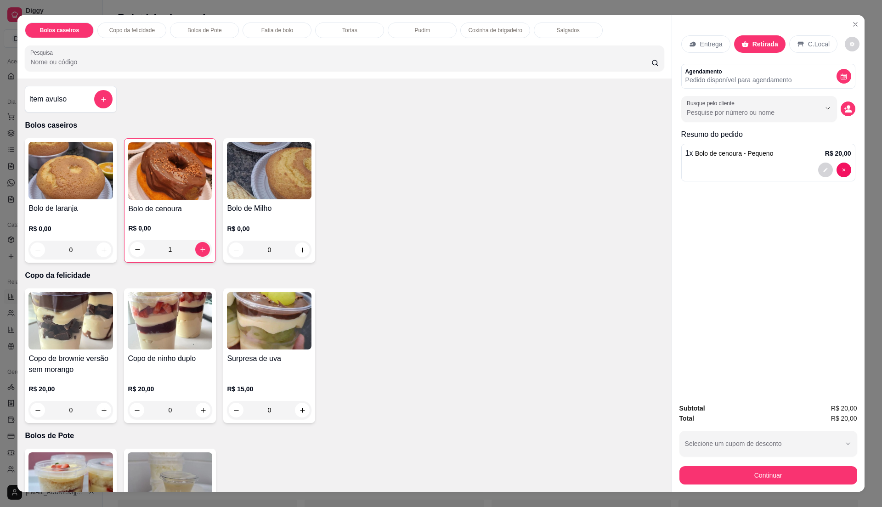
click at [607, 332] on div "Copo de brownie versão sem morango R$ 20,00 0 Copo de ninho duplo R$ 20,00 0 Su…" at bounding box center [344, 356] width 639 height 135
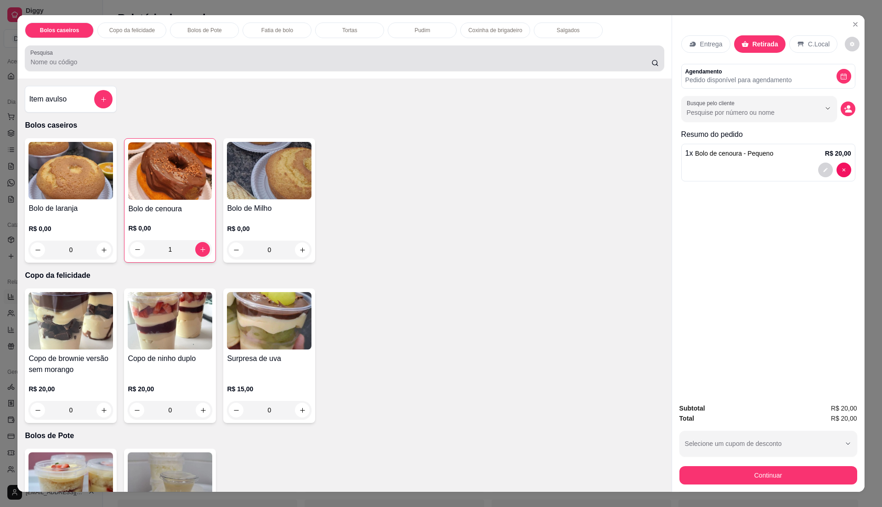
click at [264, 58] on input "Pesquisa" at bounding box center [340, 61] width 621 height 9
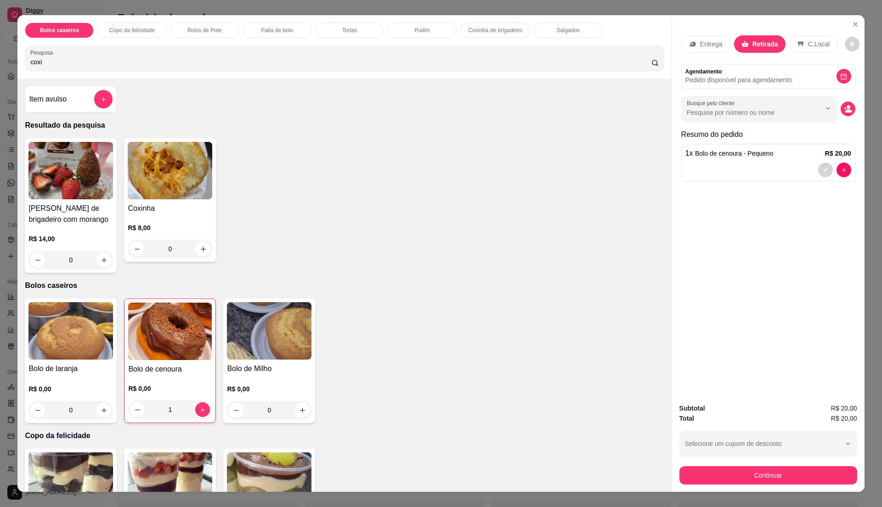
type input "coxi"
click at [197, 212] on h4 "Coxinha" at bounding box center [170, 208] width 85 height 11
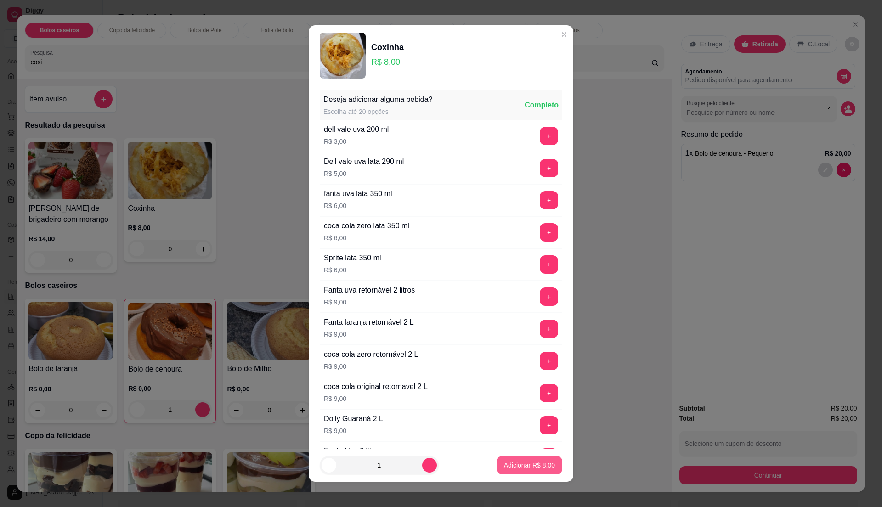
click at [528, 472] on button "Adicionar R$ 8,00" at bounding box center [530, 465] width 66 height 18
type input "1"
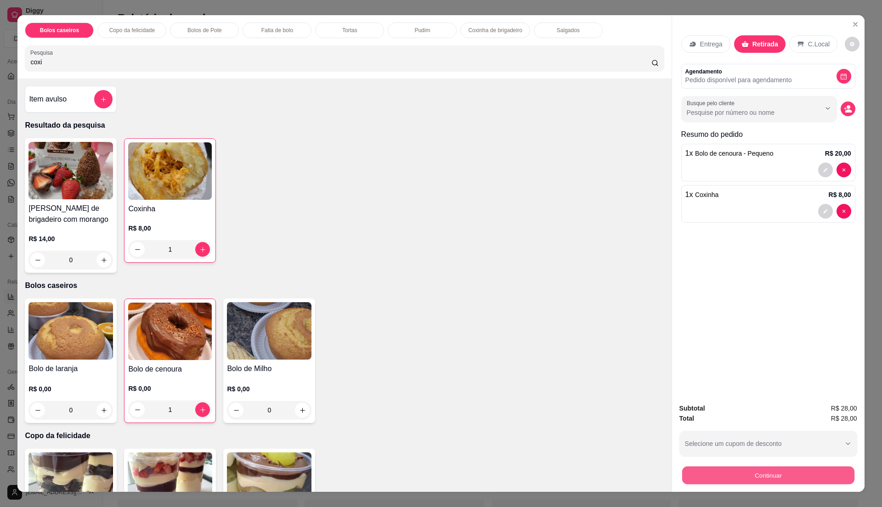
click at [705, 470] on button "Continuar" at bounding box center [768, 475] width 172 height 18
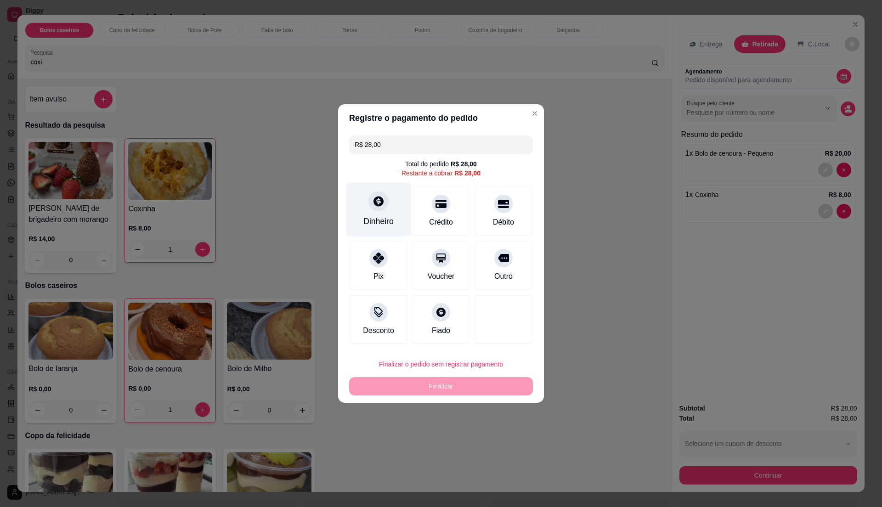
click at [375, 217] on div "Dinheiro" at bounding box center [378, 221] width 30 height 12
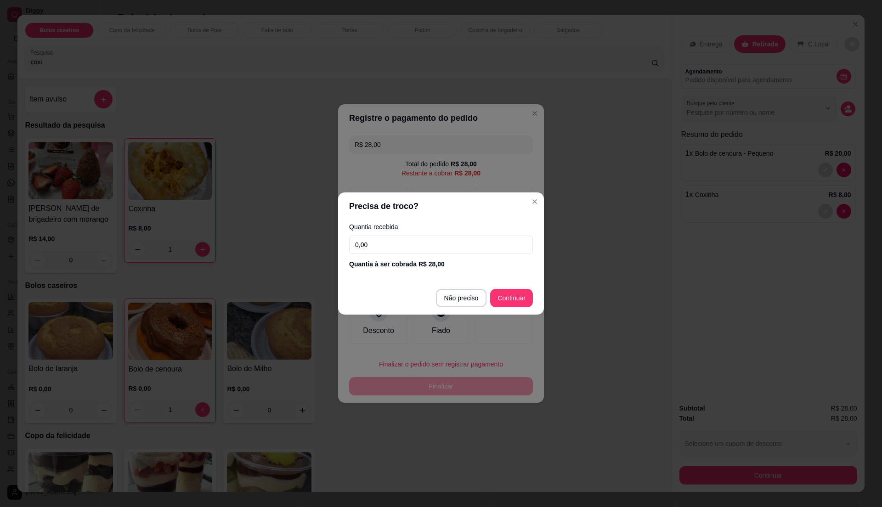
click at [403, 242] on input "0,00" at bounding box center [441, 245] width 184 height 18
type input "50,00"
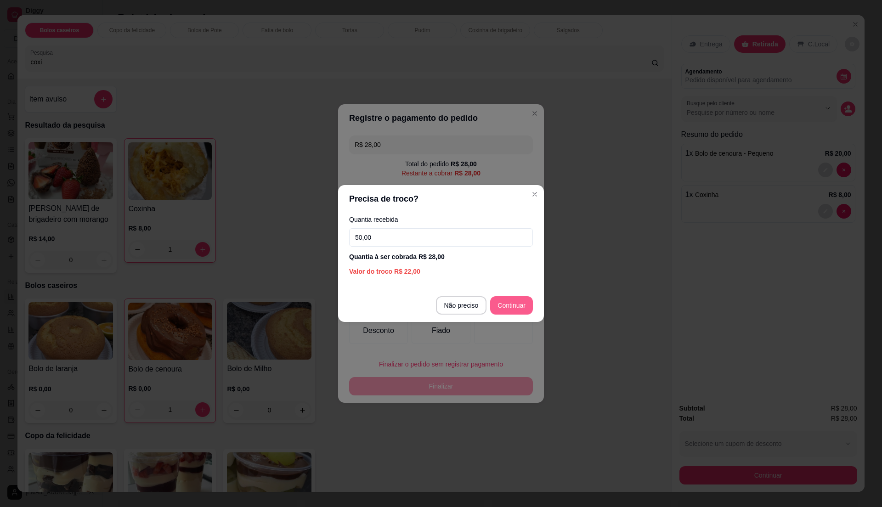
type input "R$ 0,00"
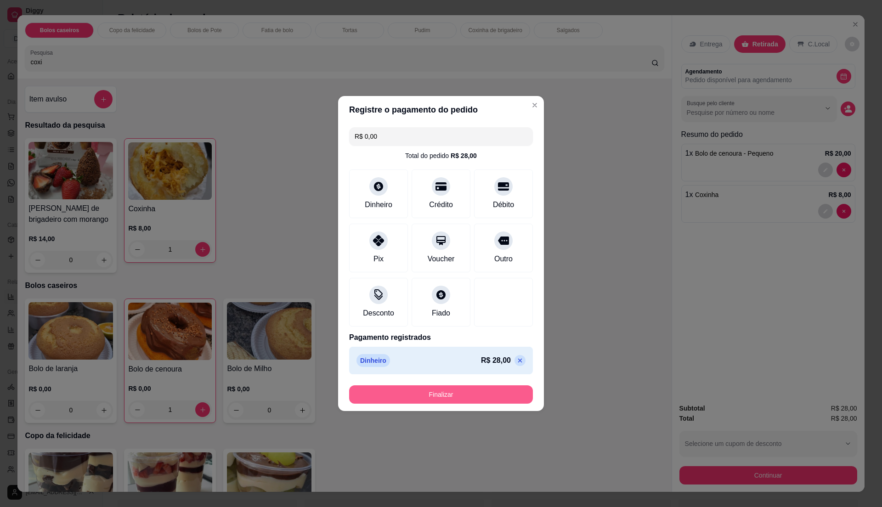
click at [489, 393] on button "Finalizar" at bounding box center [441, 394] width 184 height 18
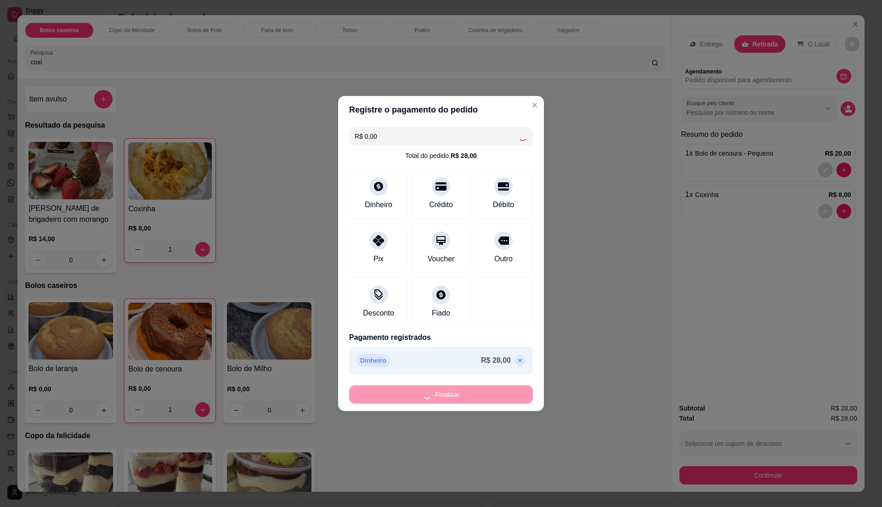
type input "0"
type input "-R$ 28,00"
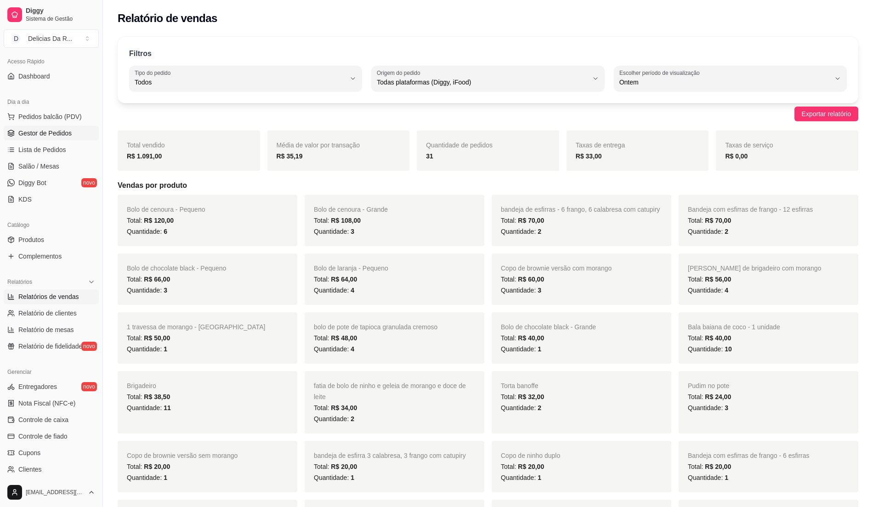
click at [23, 131] on span "Gestor de Pedidos" at bounding box center [44, 133] width 53 height 9
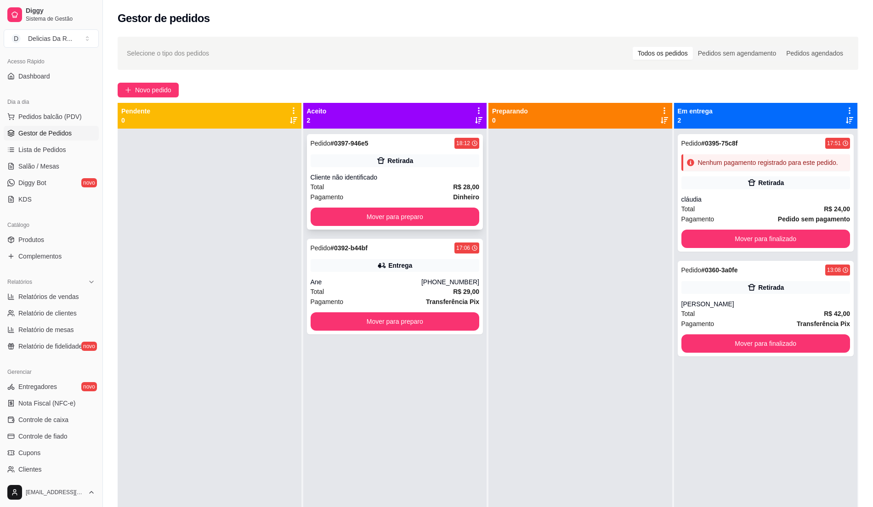
click at [349, 181] on div "Cliente não identificado" at bounding box center [395, 177] width 169 height 9
click at [348, 157] on div "Retirada" at bounding box center [395, 160] width 169 height 13
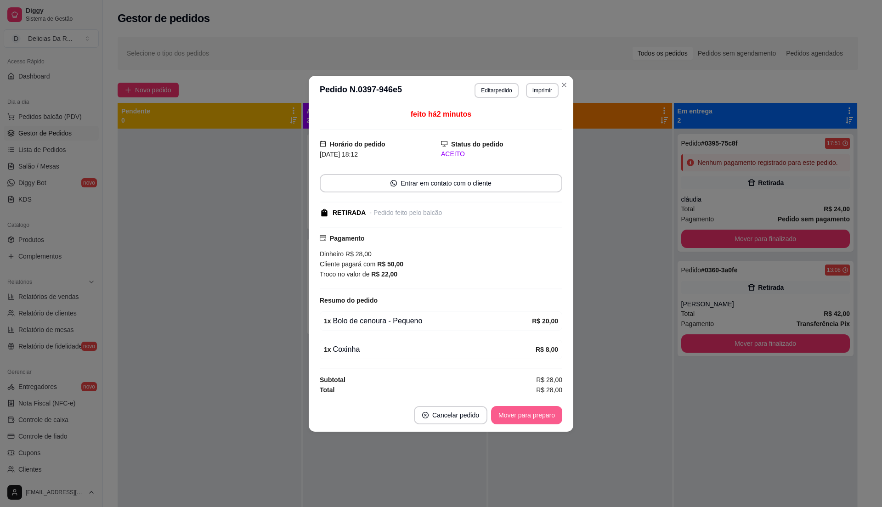
click at [500, 418] on button "Mover para preparo" at bounding box center [526, 415] width 71 height 18
click at [502, 418] on div "Mover para preparo" at bounding box center [520, 415] width 84 height 18
click at [504, 419] on div "Mover para preparo" at bounding box center [520, 415] width 84 height 18
click at [506, 419] on div "Mover para preparo" at bounding box center [520, 415] width 84 height 18
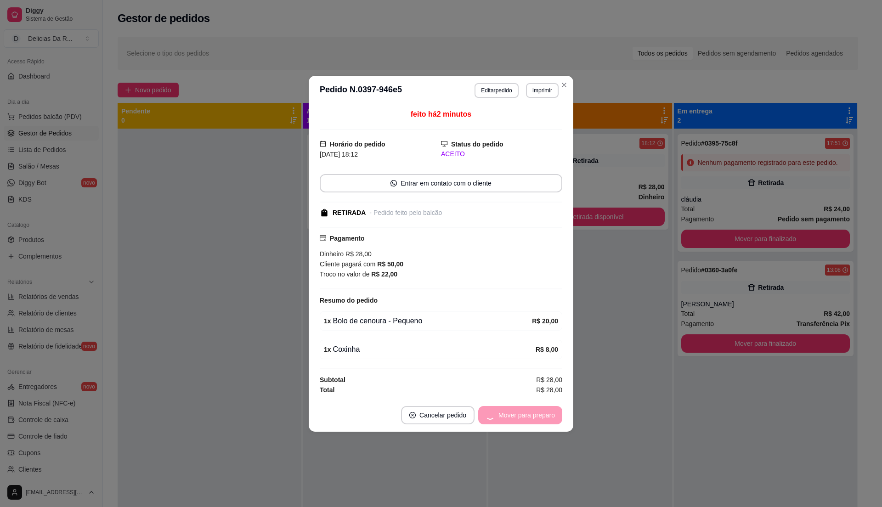
click at [506, 418] on div "Mover para preparo" at bounding box center [520, 415] width 84 height 18
click at [508, 415] on button "Mover para retirada disponível" at bounding box center [512, 415] width 102 height 18
click at [508, 415] on div "Mover para retirada disponível" at bounding box center [505, 415] width 114 height 18
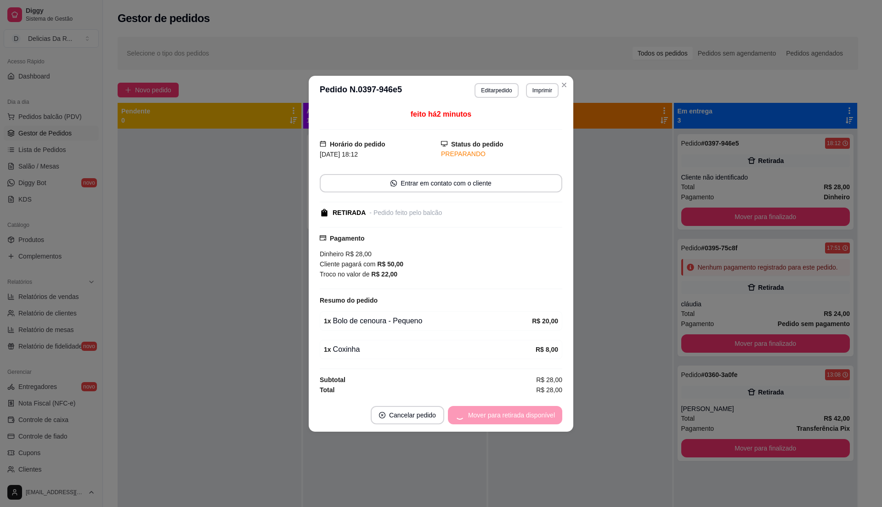
click at [508, 415] on div "Mover para retirada disponível" at bounding box center [505, 415] width 114 height 18
click at [508, 415] on button "Mover para finalizado" at bounding box center [524, 415] width 74 height 18
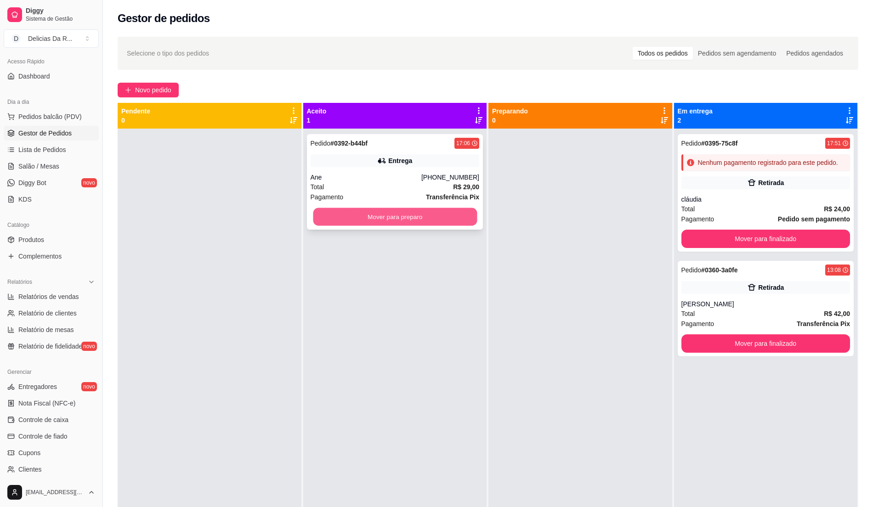
click at [432, 216] on button "Mover para preparo" at bounding box center [395, 217] width 164 height 18
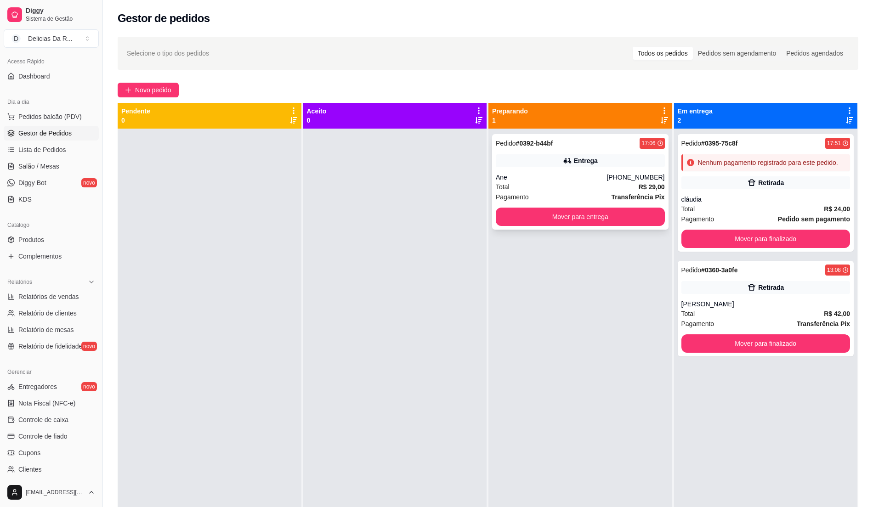
click at [565, 171] on div "Pedido # 0392-b44bf 17:06 Entrega Ane [PHONE_NUMBER] Total R$ 29,00 Pagamento T…" at bounding box center [580, 182] width 176 height 96
click at [34, 238] on span "Produtos" at bounding box center [31, 239] width 26 height 9
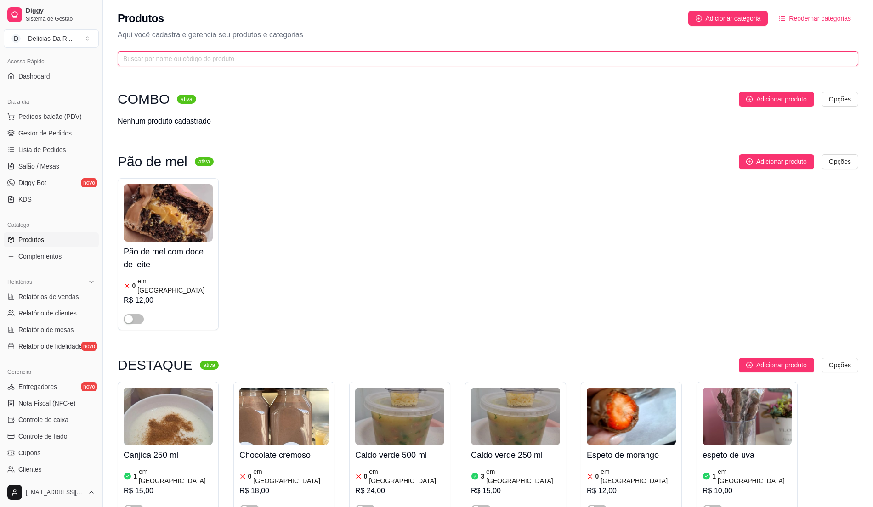
click at [234, 62] on input "text" at bounding box center [484, 59] width 722 height 10
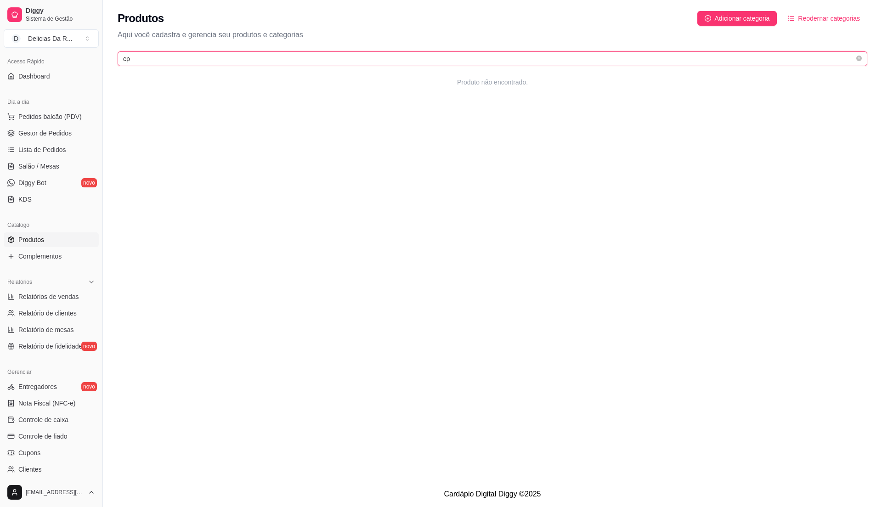
type input "c"
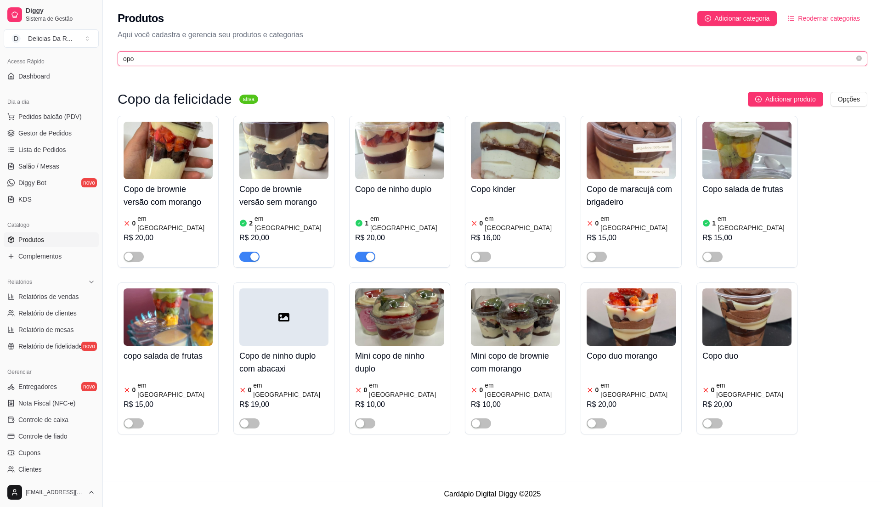
type input "opo"
click at [369, 253] on div "button" at bounding box center [370, 257] width 8 height 8
click at [50, 128] on link "Gestor de Pedidos" at bounding box center [51, 133] width 95 height 15
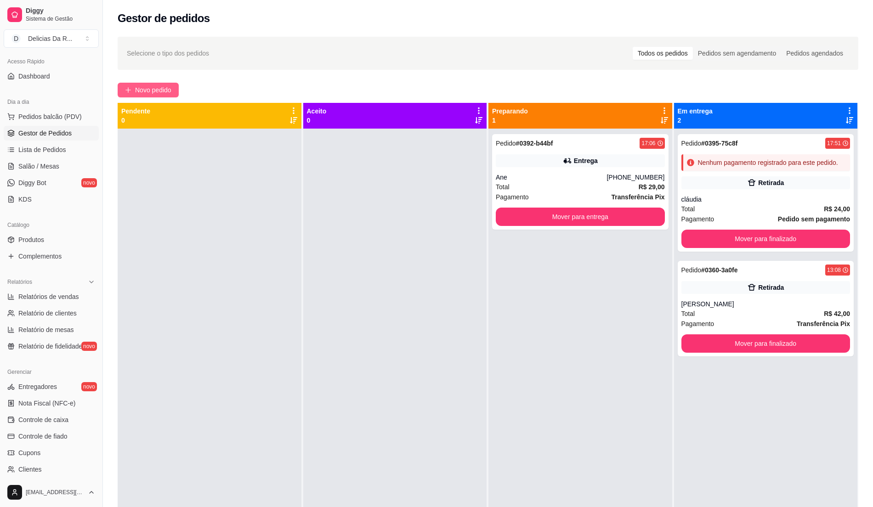
click at [155, 95] on span "Novo pedido" at bounding box center [153, 90] width 36 height 10
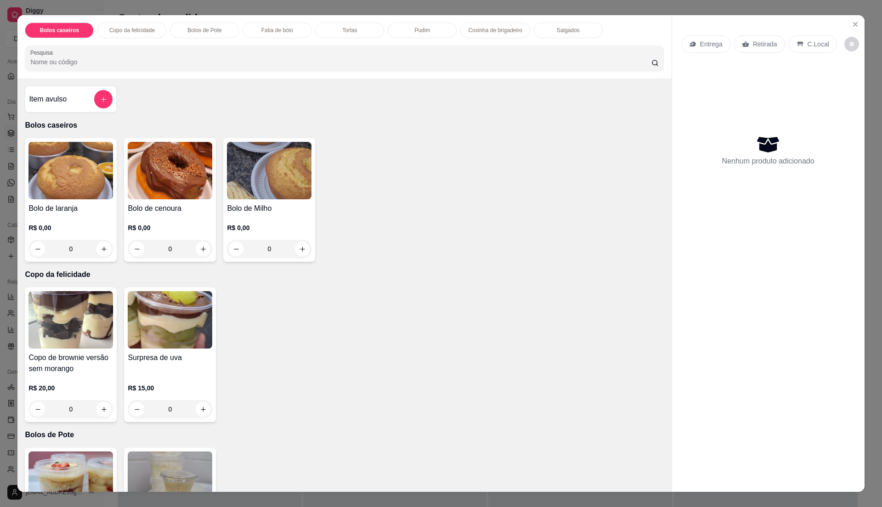
click at [71, 96] on div "Item avulso" at bounding box center [71, 99] width 84 height 18
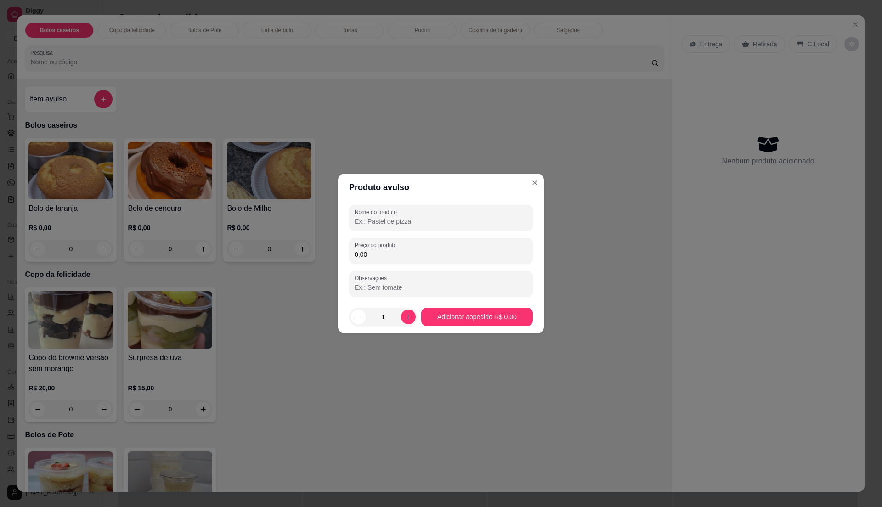
drag, startPoint x: 428, startPoint y: 225, endPoint x: 434, endPoint y: 226, distance: 6.1
click at [428, 226] on div at bounding box center [441, 218] width 173 height 18
type input "copo de ninho duplo"
click at [427, 250] on input "0,00" at bounding box center [441, 254] width 173 height 9
type input "20,00"
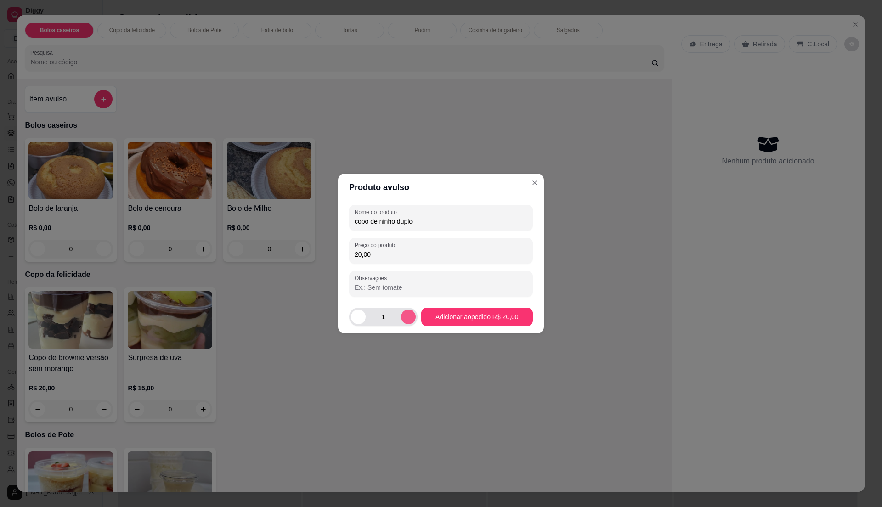
click at [407, 315] on icon "increase-product-quantity" at bounding box center [408, 317] width 7 height 7
click at [406, 315] on icon "increase-product-quantity" at bounding box center [408, 317] width 7 height 7
type input "3"
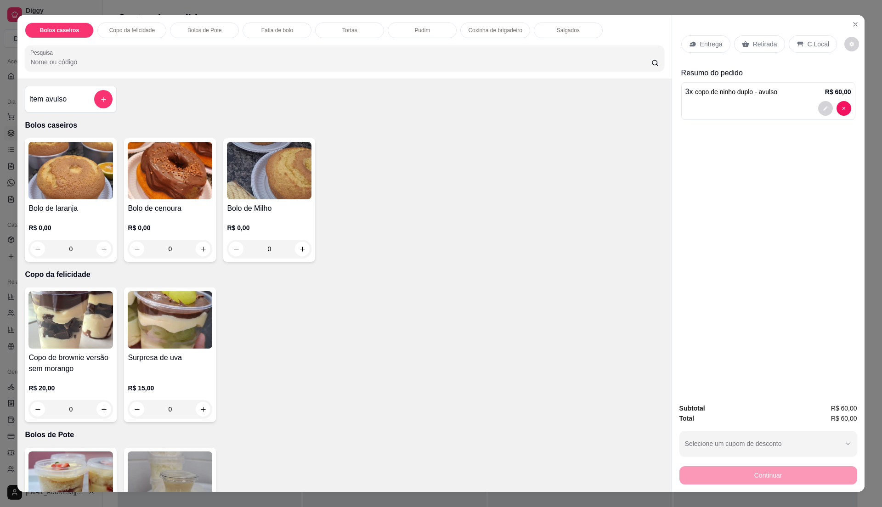
click at [702, 103] on div at bounding box center [768, 108] width 166 height 15
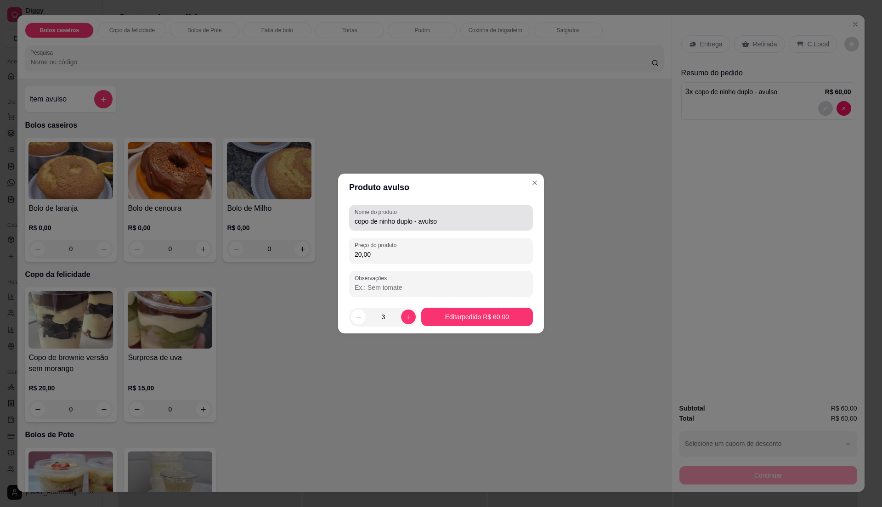
click at [487, 209] on div "copo de ninho duplo - avulso" at bounding box center [441, 218] width 173 height 18
type input "copo de ninho duplo"
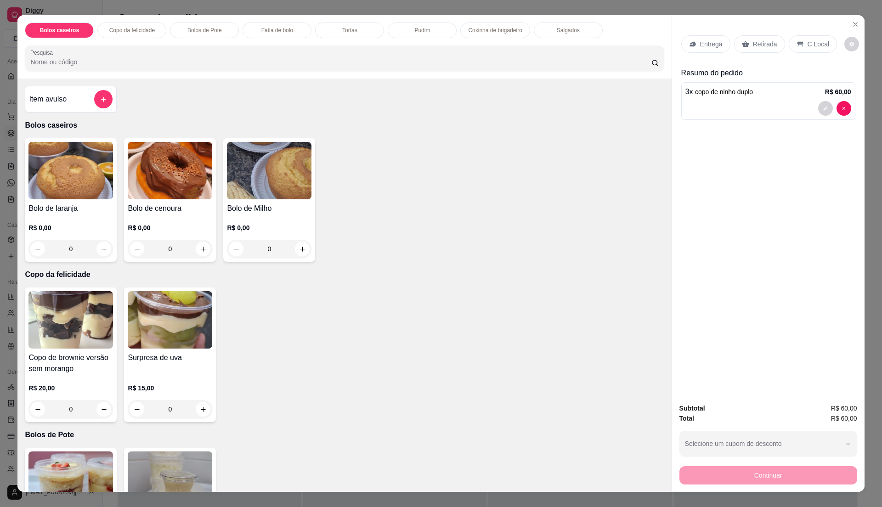
click at [367, 96] on div "Item avulso Bolos caseiros Bolo de laranja R$ 0,00 0 Bolo de cenoura R$ 0,00 0 …" at bounding box center [344, 285] width 654 height 413
click at [758, 50] on div "Retirada" at bounding box center [759, 43] width 51 height 17
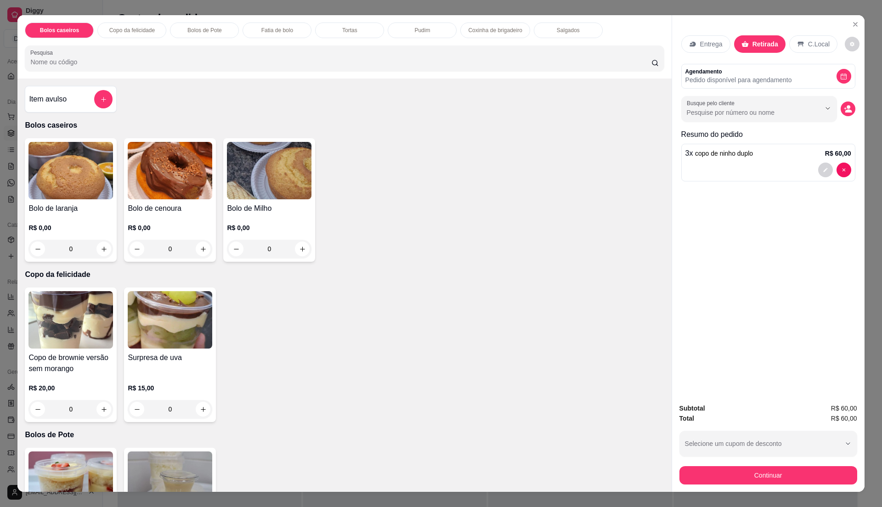
click at [695, 39] on div "Entrega" at bounding box center [705, 43] width 49 height 17
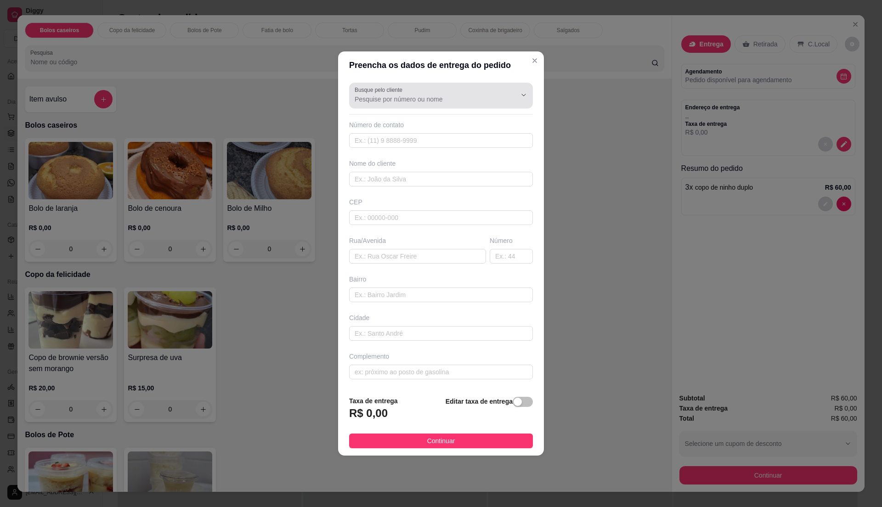
click at [451, 114] on div at bounding box center [441, 114] width 184 height 1
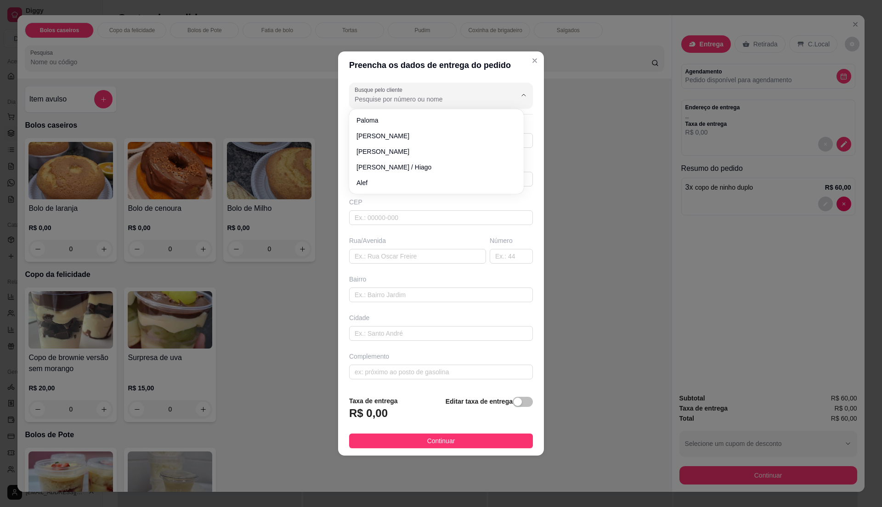
click at [440, 95] on input "Busque pelo cliente" at bounding box center [428, 99] width 147 height 9
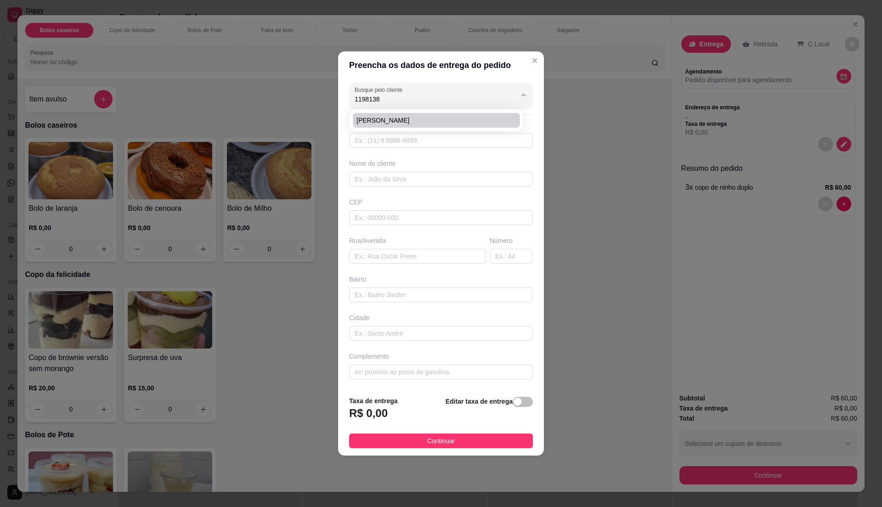
click at [383, 116] on span "[PERSON_NAME]" at bounding box center [432, 120] width 151 height 9
type input "[PERSON_NAME]"
type input "11981381653"
type input "[PERSON_NAME]"
type input "08570330"
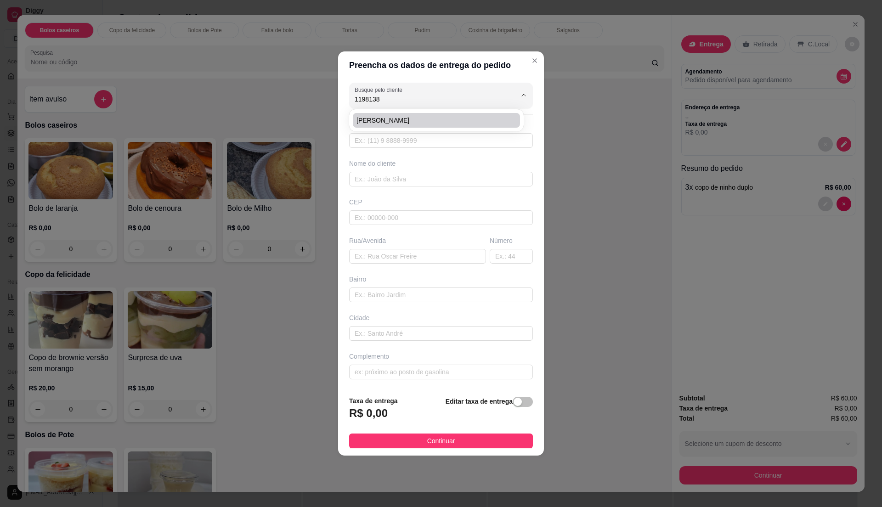
type input "[PERSON_NAME]"
type input "734"
type input "Centro"
type input "Itaquaquecetuba"
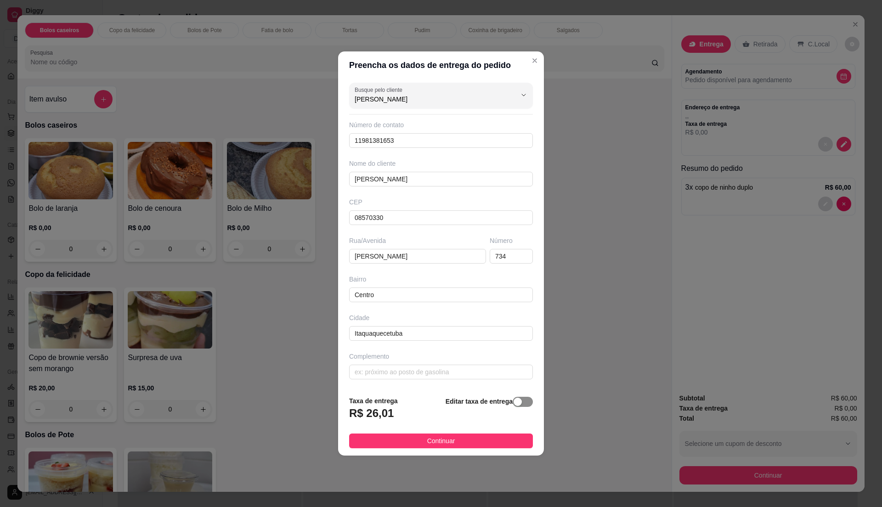
type input "[PERSON_NAME]"
click at [516, 402] on span "button" at bounding box center [523, 402] width 20 height 10
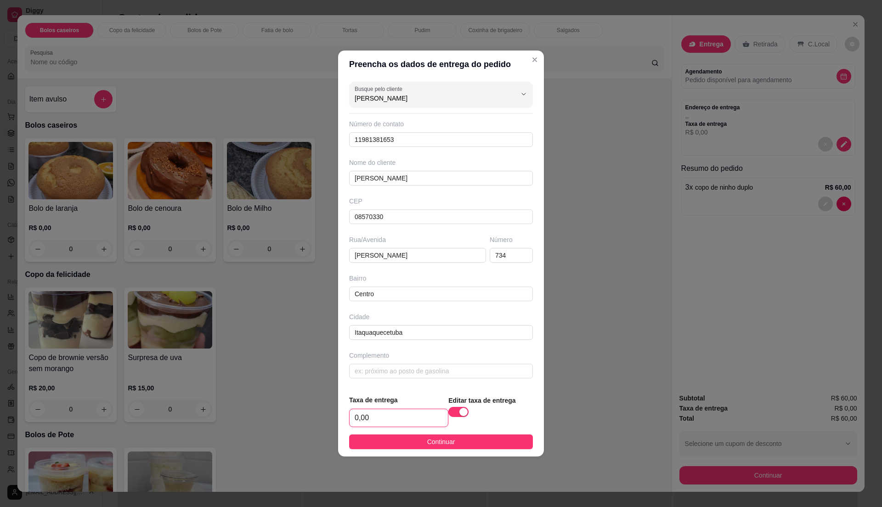
click at [404, 419] on input "0,00" at bounding box center [399, 417] width 98 height 17
type input "6,00"
click at [419, 441] on button "Continuar" at bounding box center [441, 442] width 184 height 15
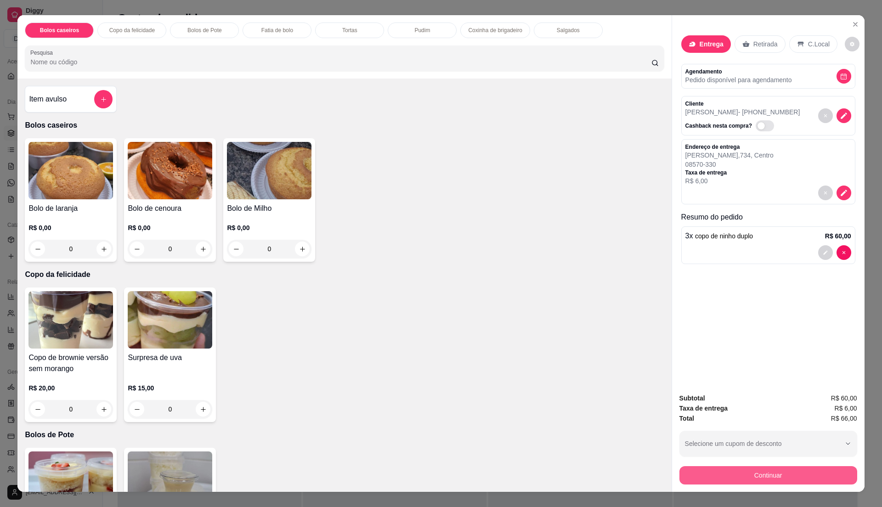
click at [711, 478] on button "Continuar" at bounding box center [768, 475] width 178 height 18
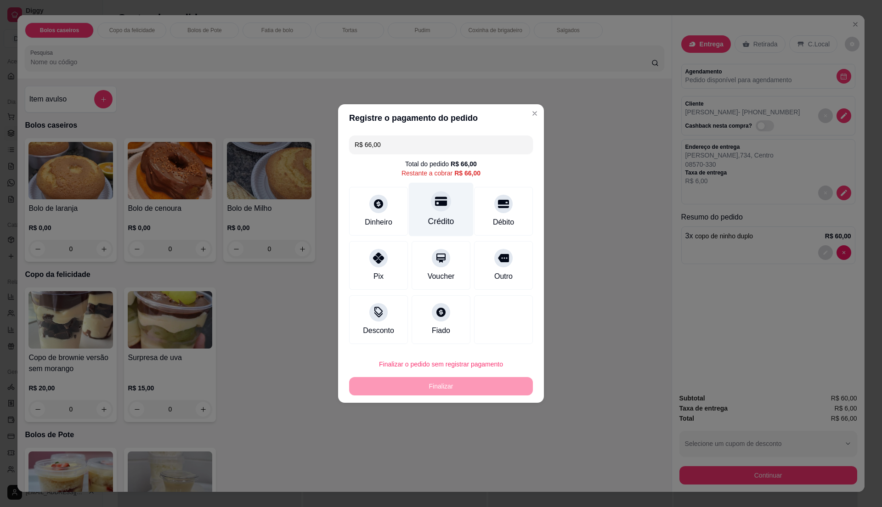
click at [433, 213] on div "Crédito" at bounding box center [441, 210] width 65 height 54
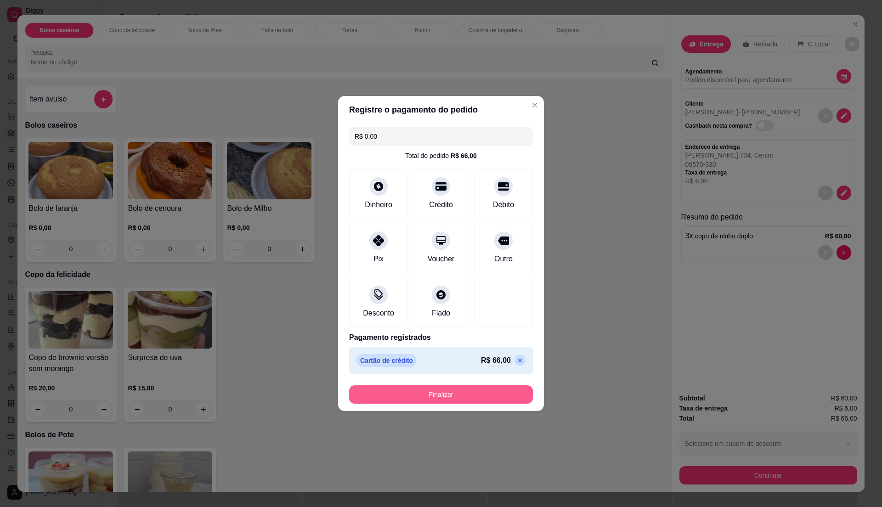
click at [491, 392] on button "Finalizar" at bounding box center [441, 394] width 184 height 18
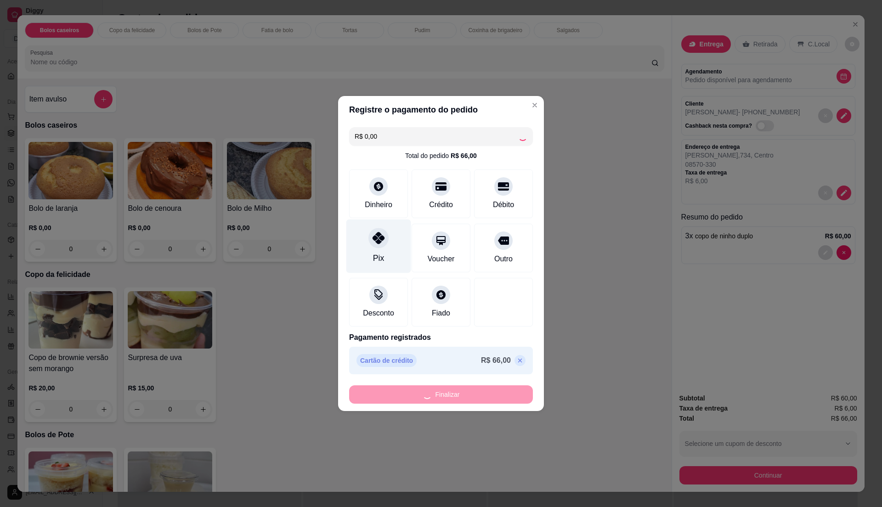
type input "-R$ 66,00"
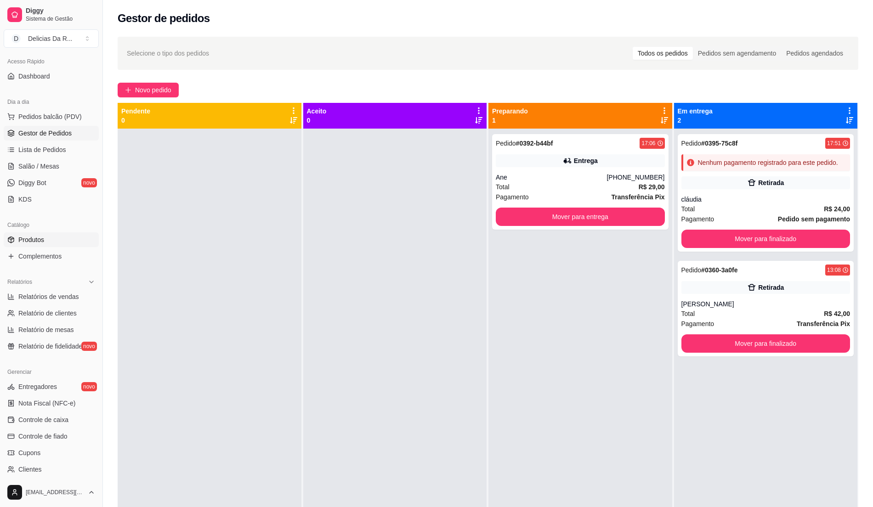
click at [17, 238] on link "Produtos" at bounding box center [51, 239] width 95 height 15
click at [45, 130] on span "Gestor de Pedidos" at bounding box center [44, 133] width 53 height 9
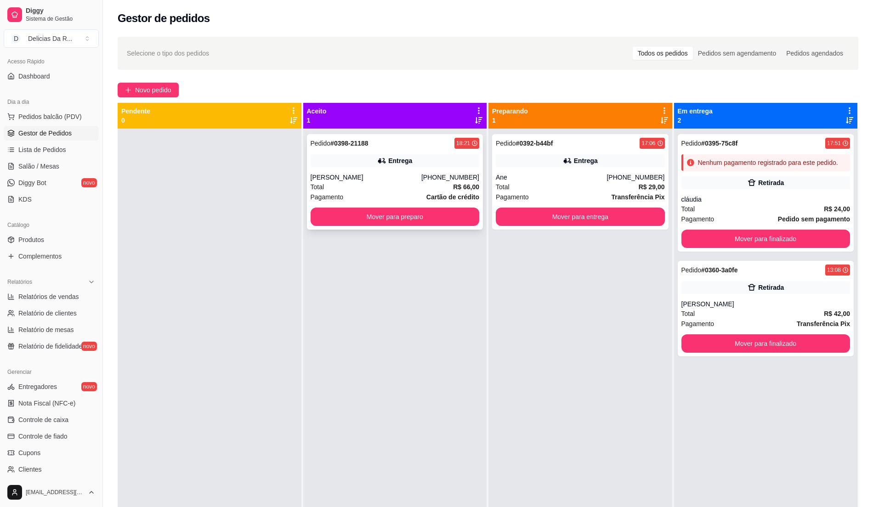
click at [357, 154] on div "Entrega" at bounding box center [395, 160] width 169 height 13
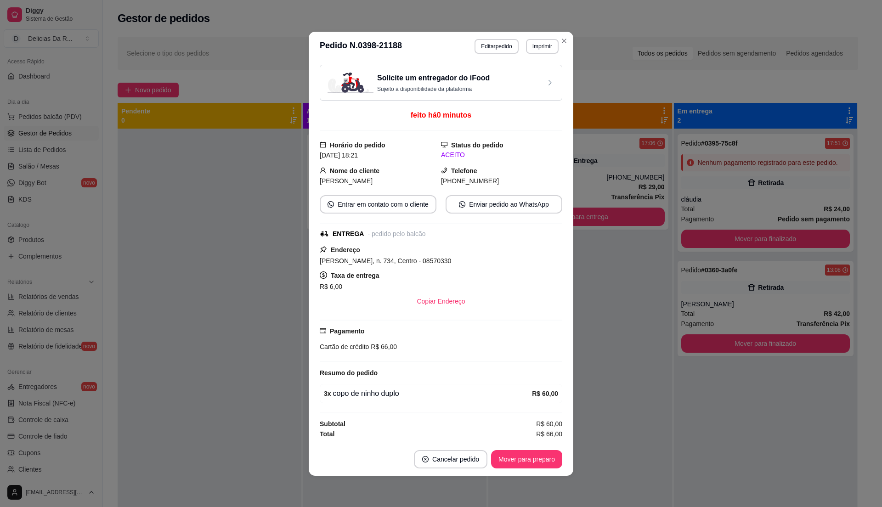
click at [542, 44] on button "Imprimir" at bounding box center [542, 46] width 33 height 15
click at [538, 81] on button "IMPRESSORA" at bounding box center [521, 75] width 64 height 14
click at [539, 456] on button "Mover para preparo" at bounding box center [526, 459] width 69 height 18
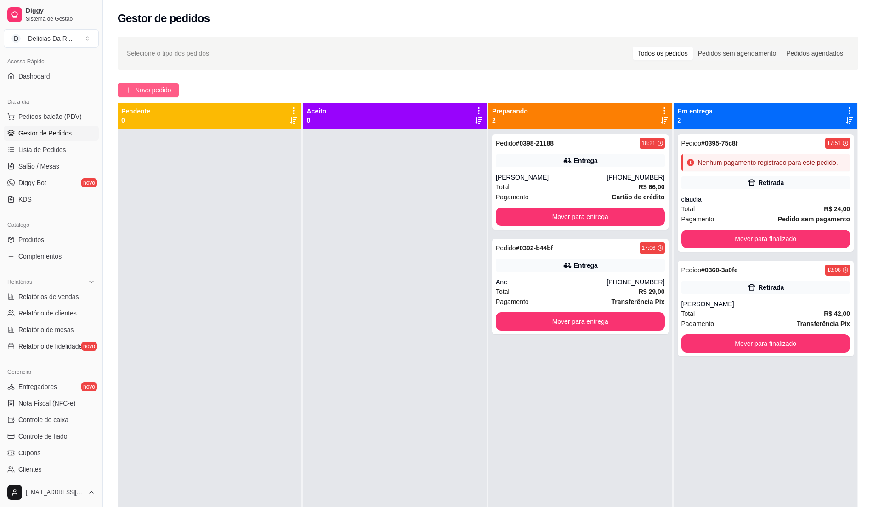
click at [165, 92] on span "Novo pedido" at bounding box center [153, 90] width 36 height 10
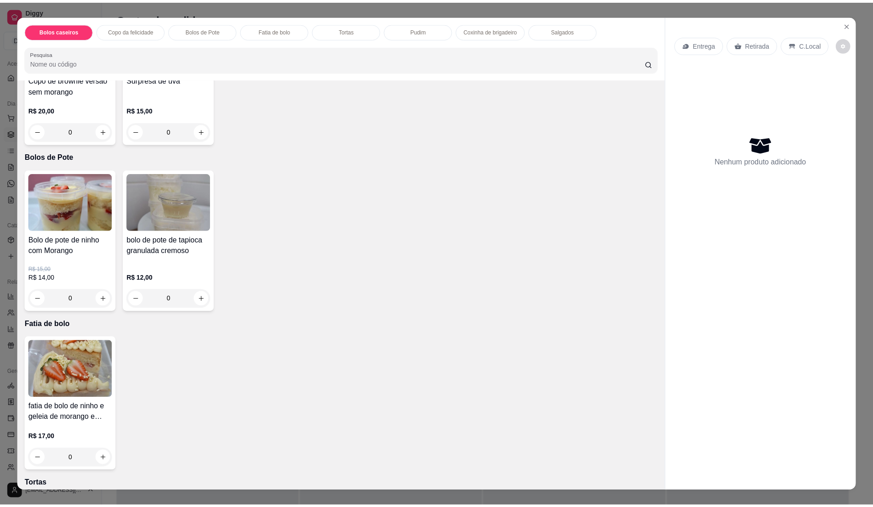
scroll to position [886, 0]
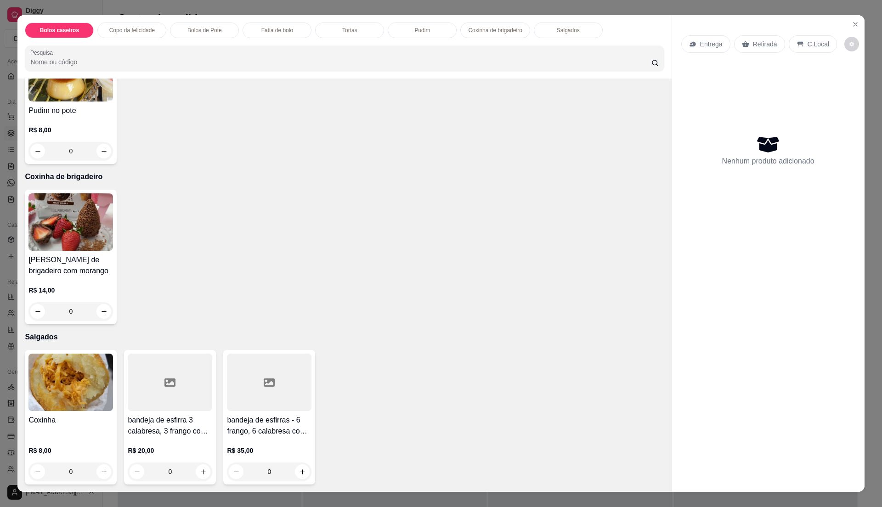
click at [76, 415] on h4 "Coxinha" at bounding box center [70, 420] width 85 height 11
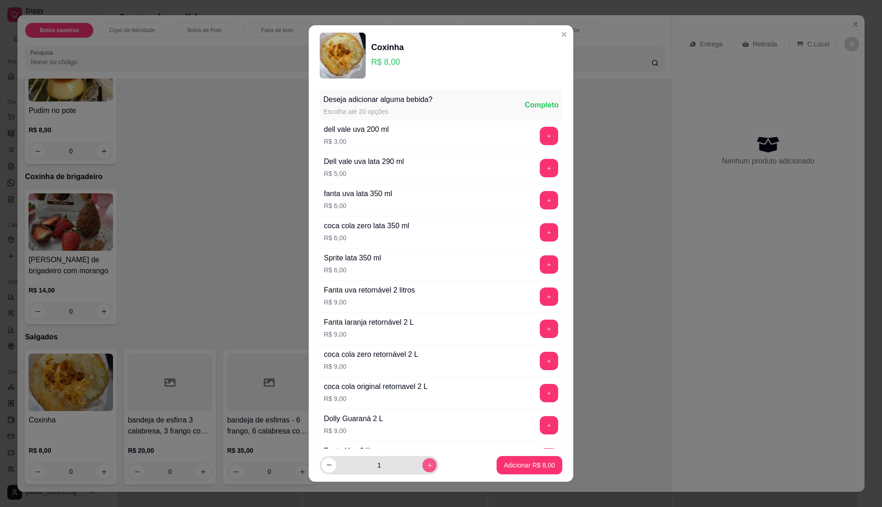
click at [423, 469] on button "increase-product-quantity" at bounding box center [429, 465] width 14 height 14
type input "2"
click at [543, 467] on button "Adicionar R$ 16,00" at bounding box center [528, 465] width 68 height 18
type input "2"
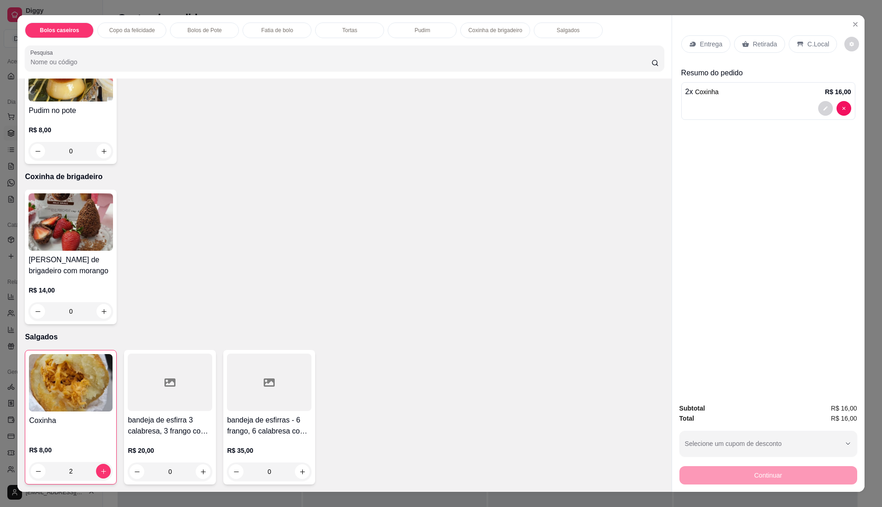
click at [746, 51] on div "Retirada" at bounding box center [759, 43] width 51 height 17
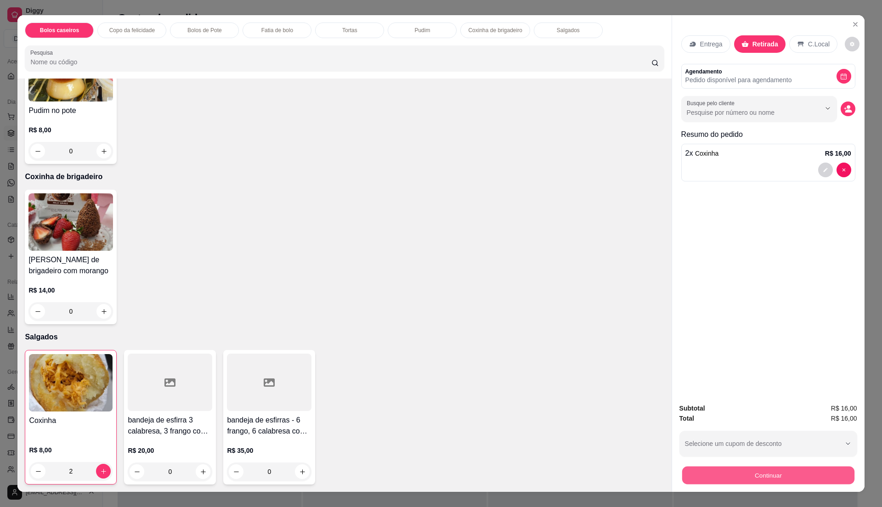
click at [812, 481] on button "Continuar" at bounding box center [768, 475] width 172 height 18
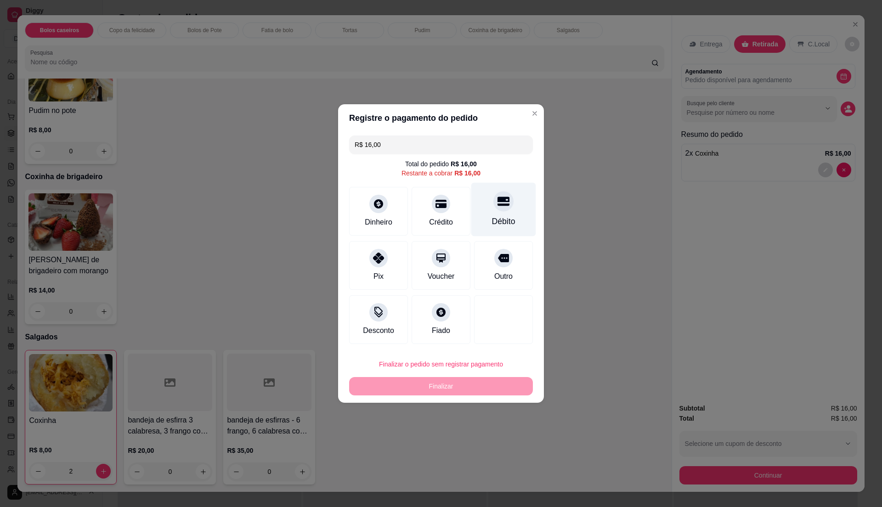
click at [493, 204] on div at bounding box center [503, 201] width 20 height 20
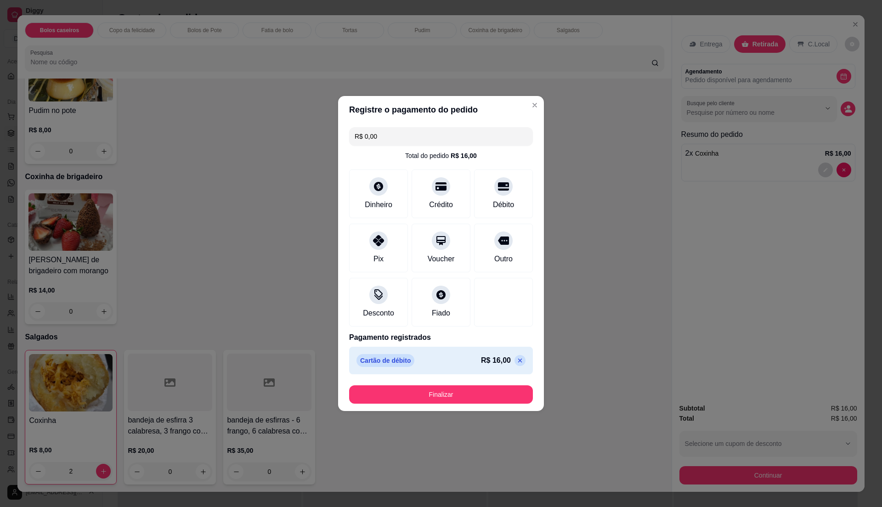
click at [518, 361] on icon at bounding box center [520, 361] width 4 height 4
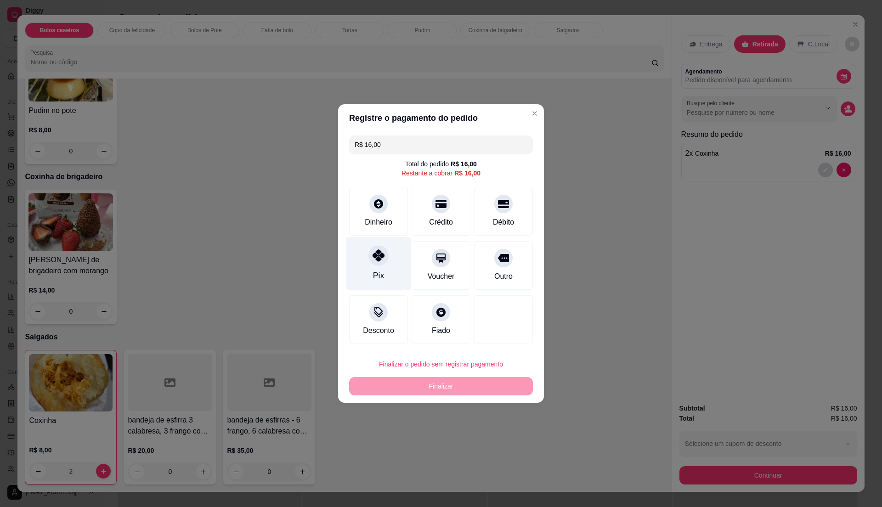
click at [361, 257] on div "Pix" at bounding box center [378, 264] width 65 height 54
type input "R$ 0,00"
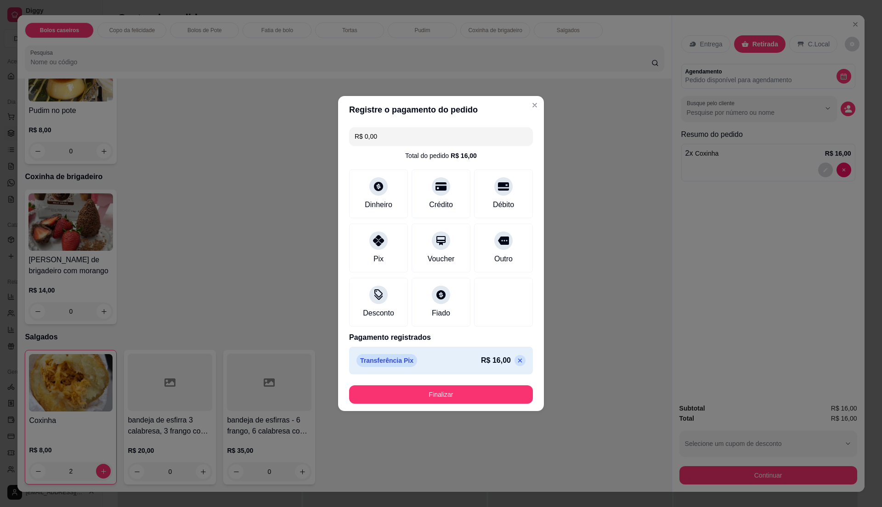
click at [419, 396] on button "Finalizar" at bounding box center [441, 394] width 184 height 18
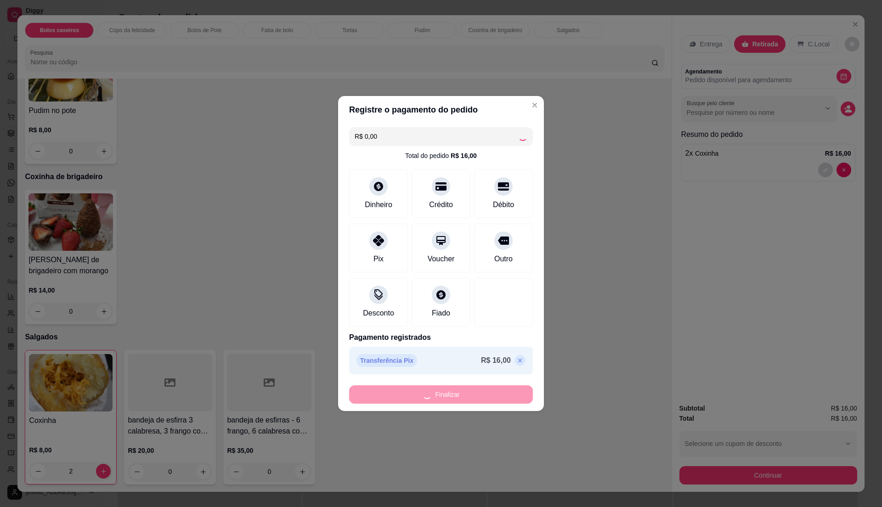
type input "0"
type input "-R$ 16,00"
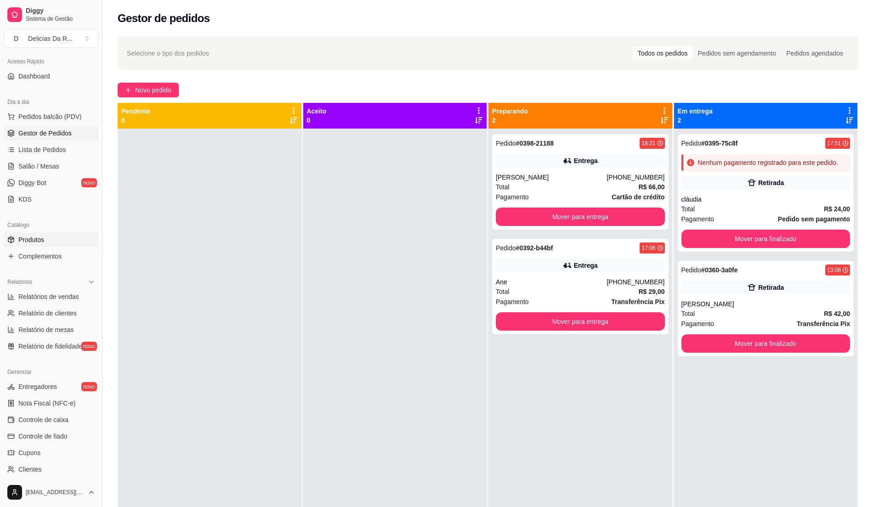
click at [39, 235] on span "Produtos" at bounding box center [31, 239] width 26 height 9
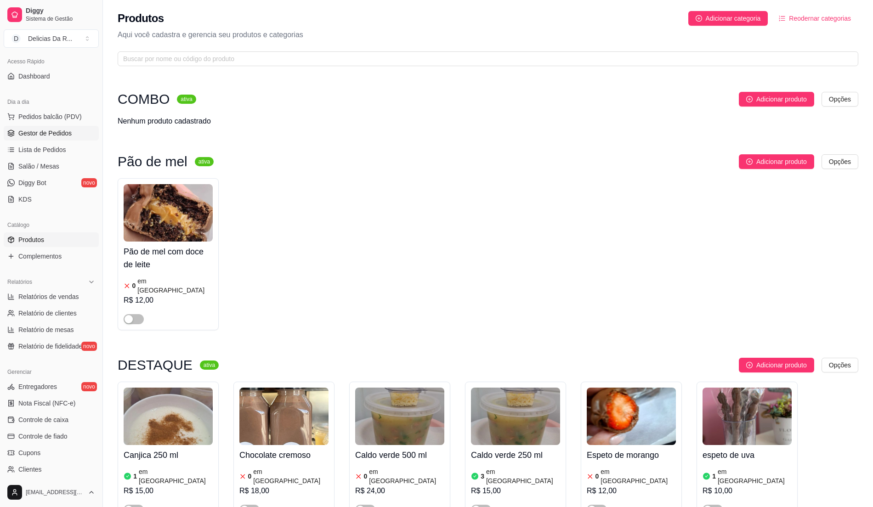
click at [42, 132] on span "Gestor de Pedidos" at bounding box center [44, 133] width 53 height 9
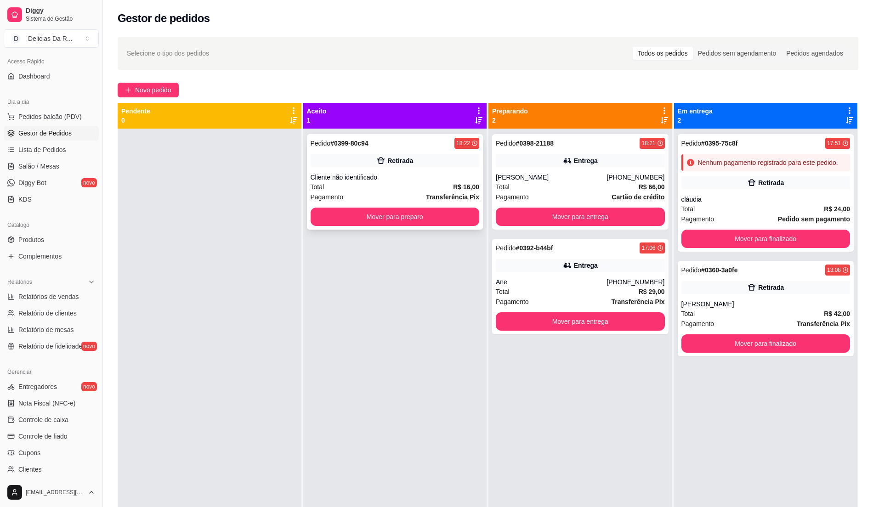
click at [324, 164] on div "Retirada" at bounding box center [395, 160] width 169 height 13
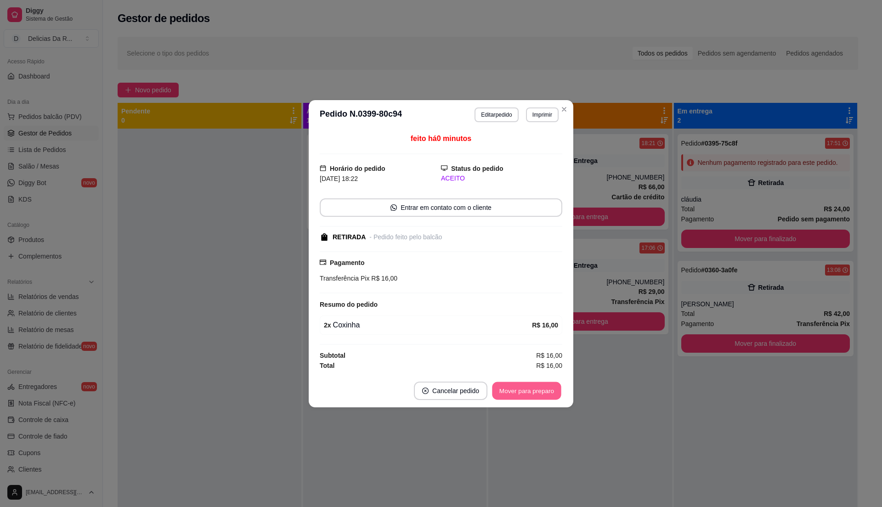
click at [519, 395] on button "Mover para preparo" at bounding box center [526, 391] width 69 height 18
click at [524, 391] on div "Mover para preparo" at bounding box center [526, 391] width 71 height 18
click at [517, 388] on div "Mover para preparo" at bounding box center [520, 391] width 84 height 18
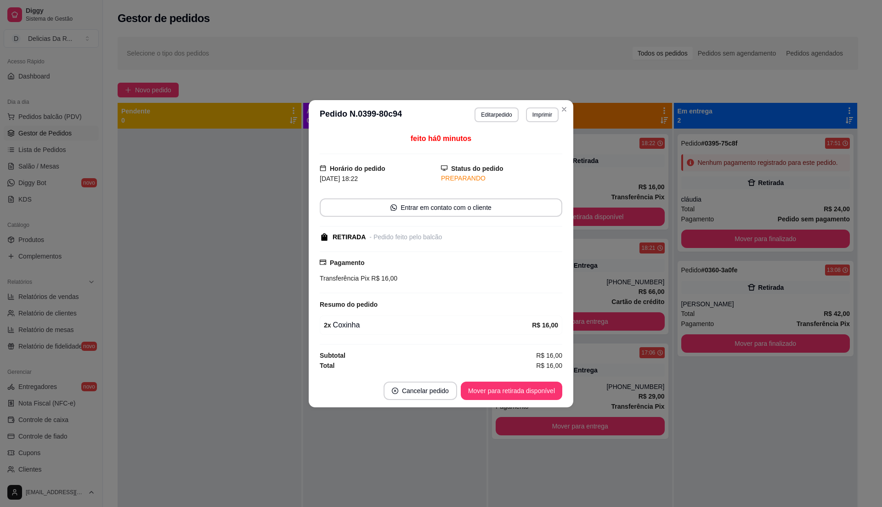
click at [517, 390] on button "Mover para retirada disponível" at bounding box center [512, 391] width 102 height 18
drag, startPoint x: 520, startPoint y: 392, endPoint x: 526, endPoint y: 397, distance: 7.5
click at [526, 397] on div "Mover para retirada disponível" at bounding box center [505, 391] width 114 height 18
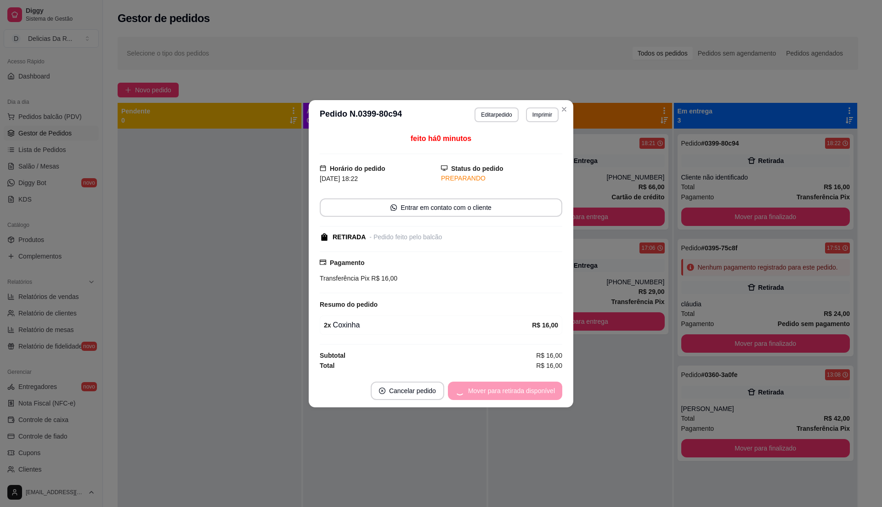
click at [528, 399] on div "Mover para retirada disponível" at bounding box center [505, 391] width 114 height 18
click at [528, 397] on button "Mover para finalizado" at bounding box center [524, 391] width 74 height 18
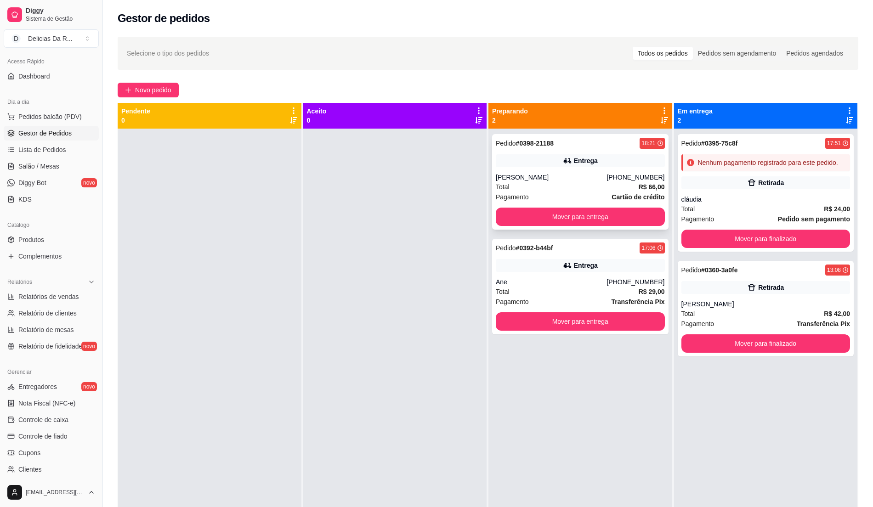
click at [613, 136] on div "Pedido # 0398-21188 18:21 Entrega Stefany [PHONE_NUMBER] Total R$ 66,00 Pagamen…" at bounding box center [580, 182] width 176 height 96
click at [533, 278] on div "Ane" at bounding box center [551, 281] width 111 height 9
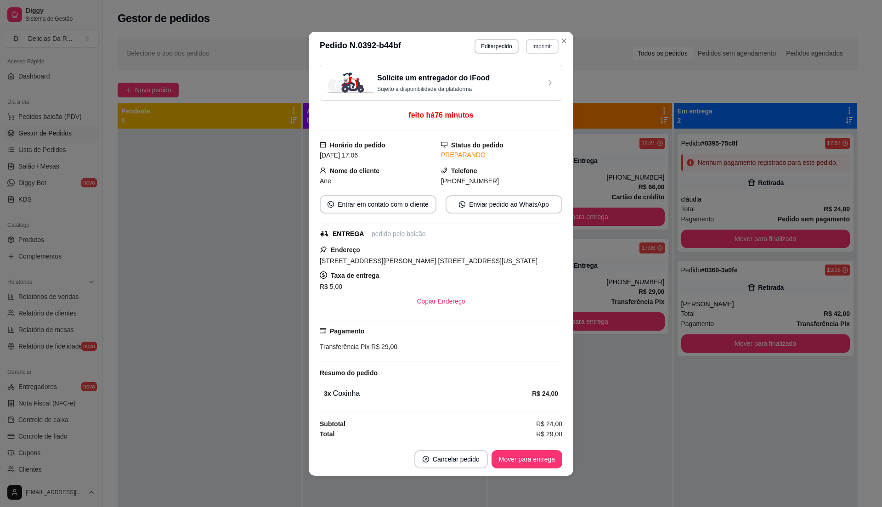
click at [539, 43] on button "Imprimir" at bounding box center [542, 46] width 33 height 15
click at [535, 66] on div "Escolha a impressora IMPRESSORA" at bounding box center [522, 69] width 76 height 31
click at [535, 75] on button "IMPRESSORA" at bounding box center [521, 75] width 67 height 15
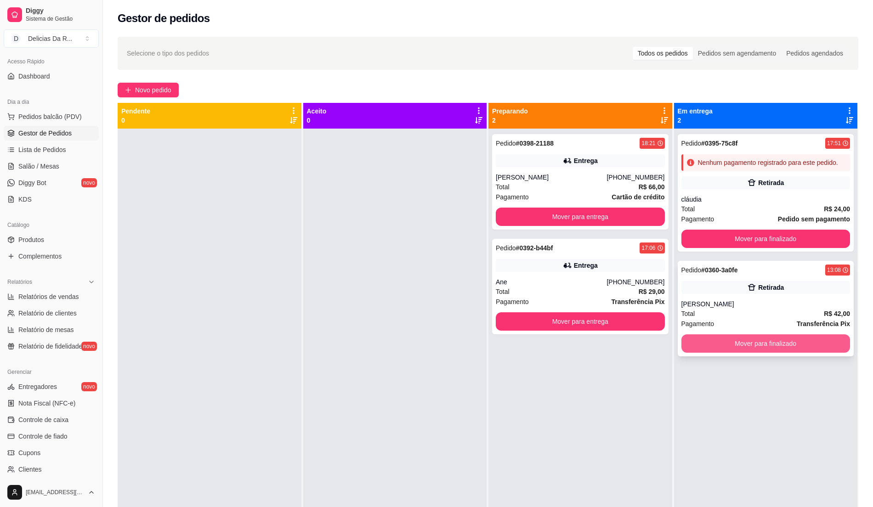
click at [697, 345] on button "Mover para finalizado" at bounding box center [765, 343] width 169 height 18
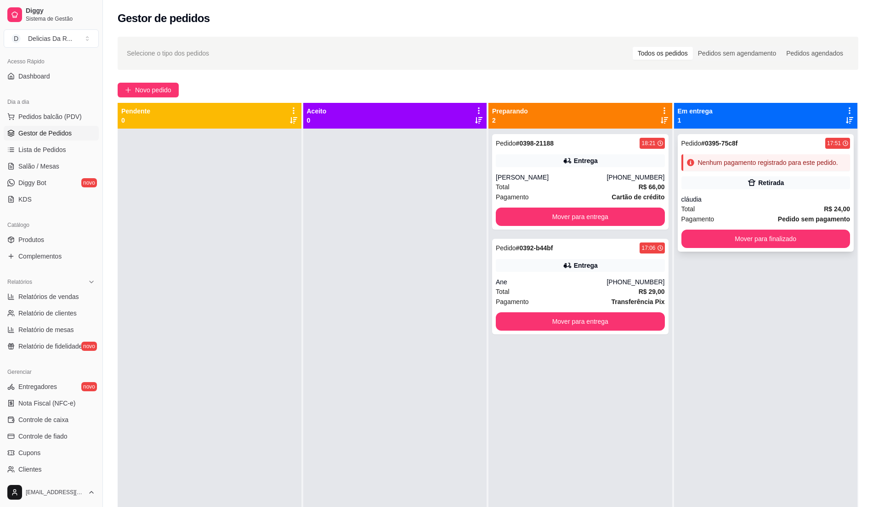
click at [686, 177] on div "Retirada" at bounding box center [765, 182] width 169 height 13
click at [167, 91] on span "Novo pedido" at bounding box center [153, 90] width 36 height 10
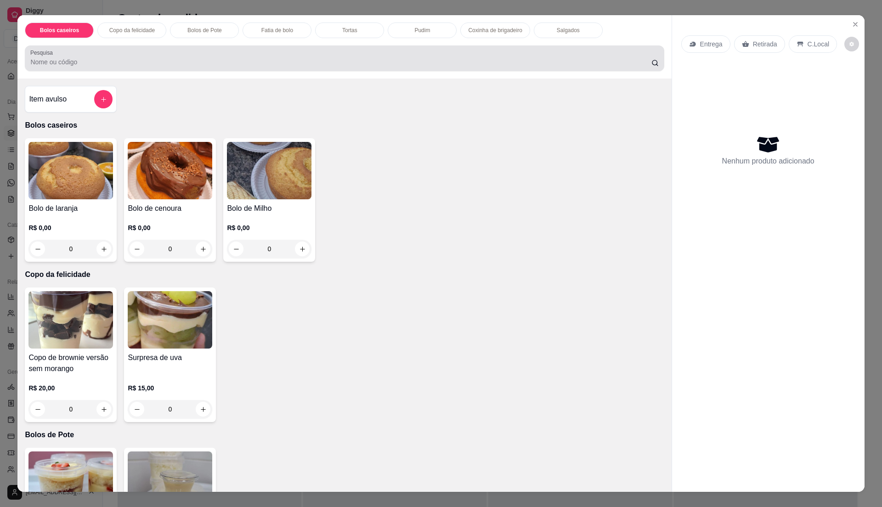
click at [112, 56] on div at bounding box center [344, 58] width 628 height 18
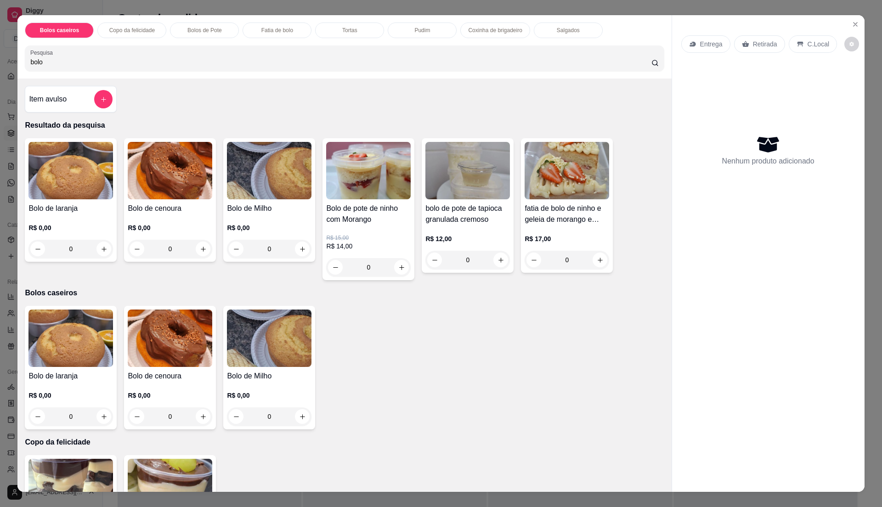
type input "bolo"
click at [361, 217] on h4 "Bolo de pote de ninho com Morango" at bounding box center [368, 214] width 85 height 22
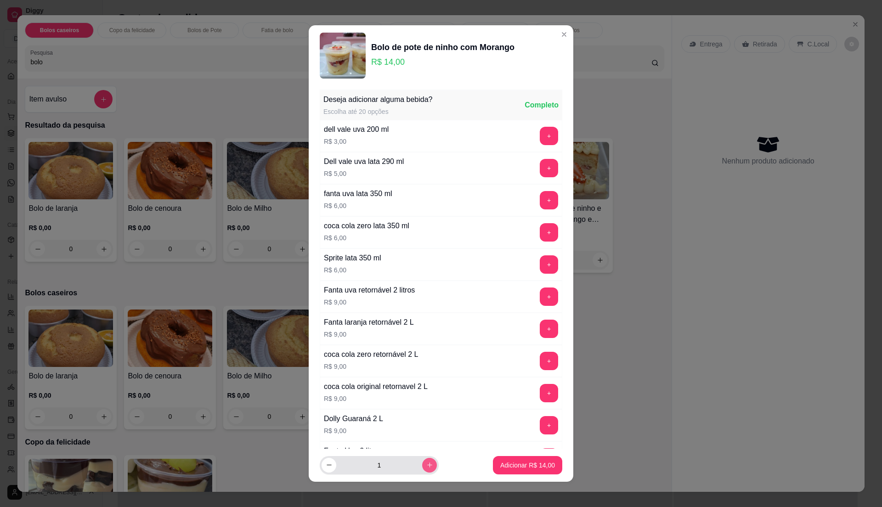
click at [426, 465] on icon "increase-product-quantity" at bounding box center [429, 465] width 7 height 7
type input "2"
click at [510, 465] on p "Adicionar R$ 28,00" at bounding box center [527, 465] width 55 height 9
type input "2"
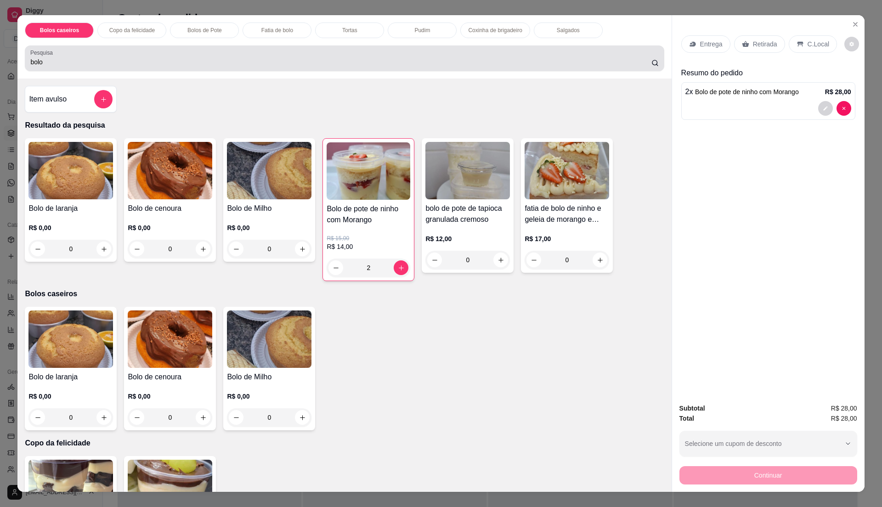
click at [219, 60] on input "bolo" at bounding box center [340, 61] width 621 height 9
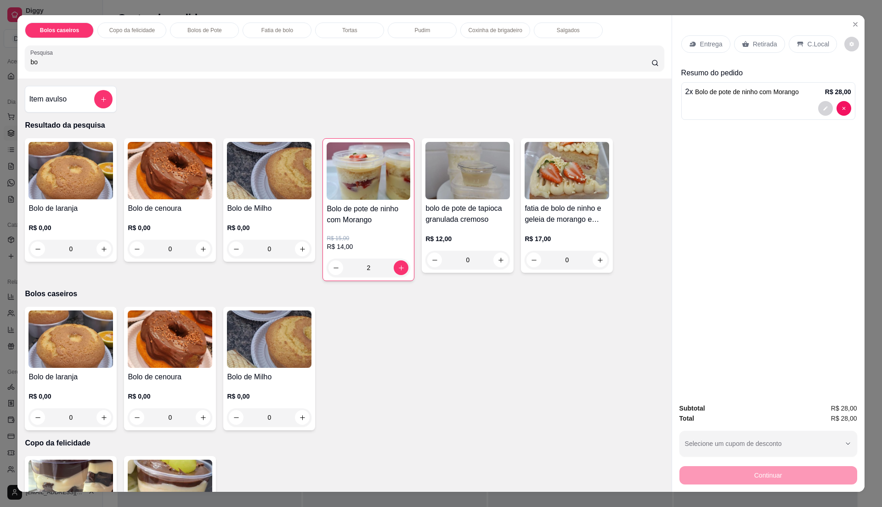
type input "b"
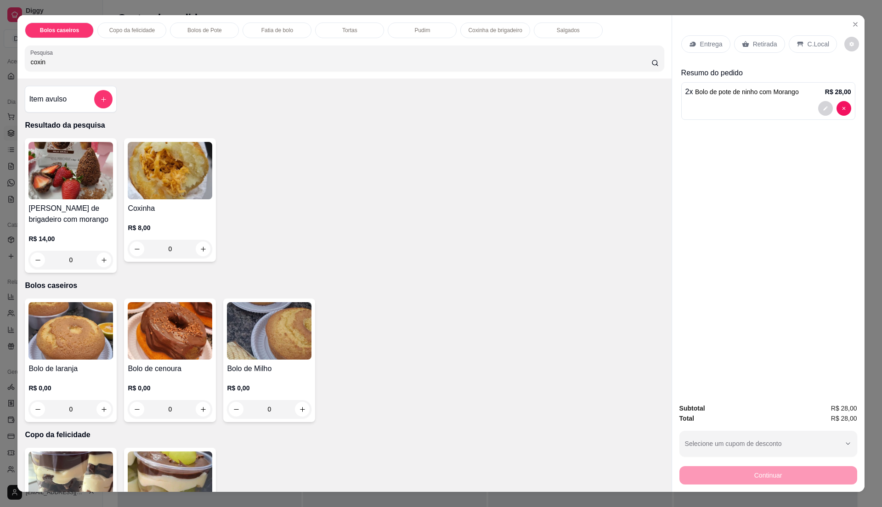
type input "coxin"
click at [170, 167] on img at bounding box center [170, 170] width 85 height 57
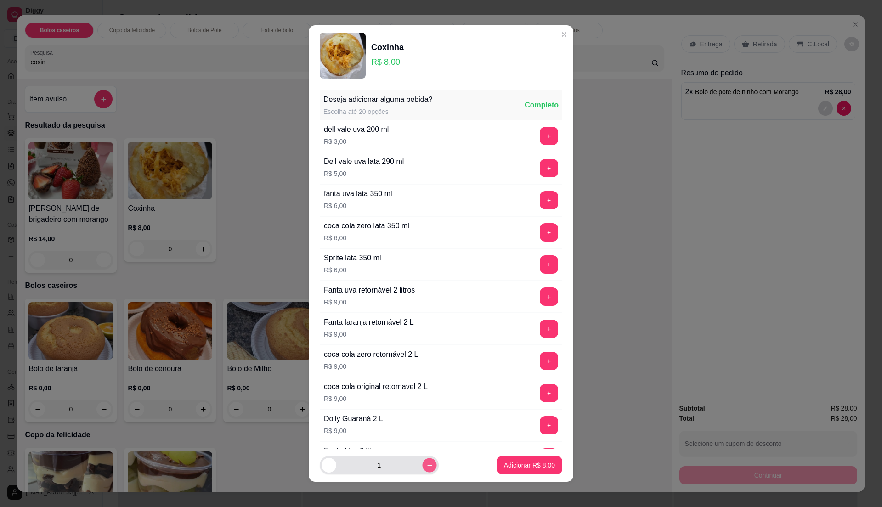
click at [422, 461] on button "increase-product-quantity" at bounding box center [429, 465] width 14 height 14
click at [425, 463] on button "increase-product-quantity" at bounding box center [429, 465] width 15 height 15
type input "3"
click at [501, 469] on p "Adicionar R$ 24,00" at bounding box center [527, 465] width 55 height 9
type input "3"
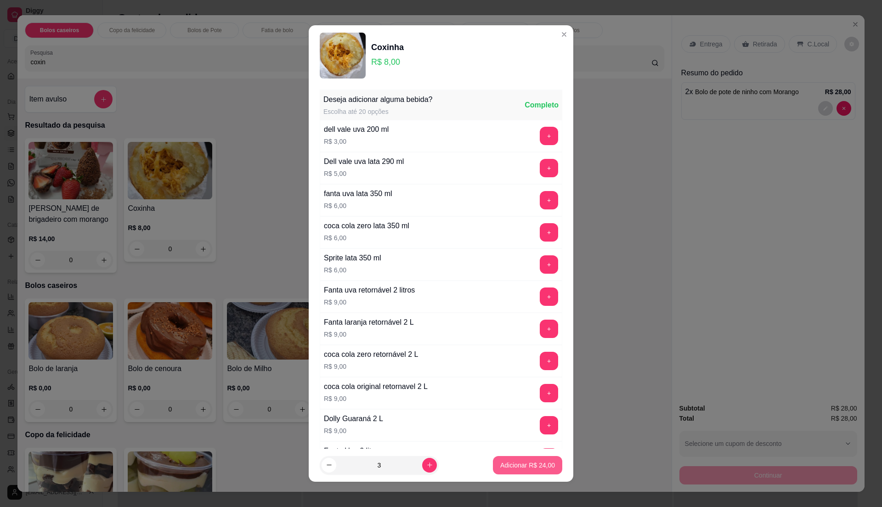
type input "3"
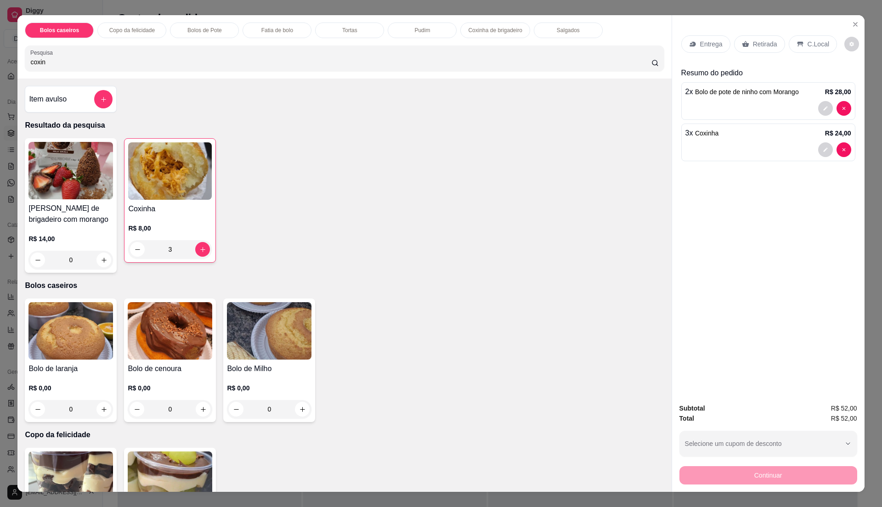
click at [52, 179] on img at bounding box center [70, 170] width 85 height 57
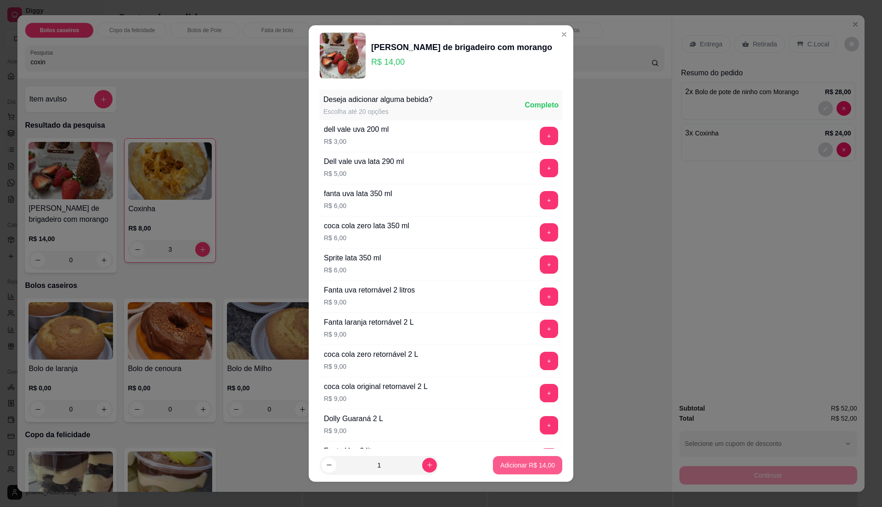
click at [511, 473] on button "Adicionar R$ 14,00" at bounding box center [527, 465] width 69 height 18
type input "1"
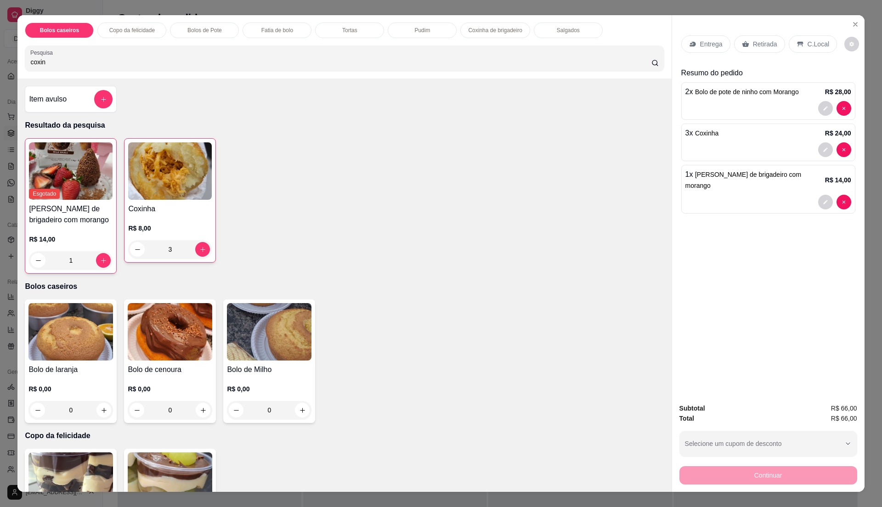
click at [753, 41] on p "Retirada" at bounding box center [765, 44] width 24 height 9
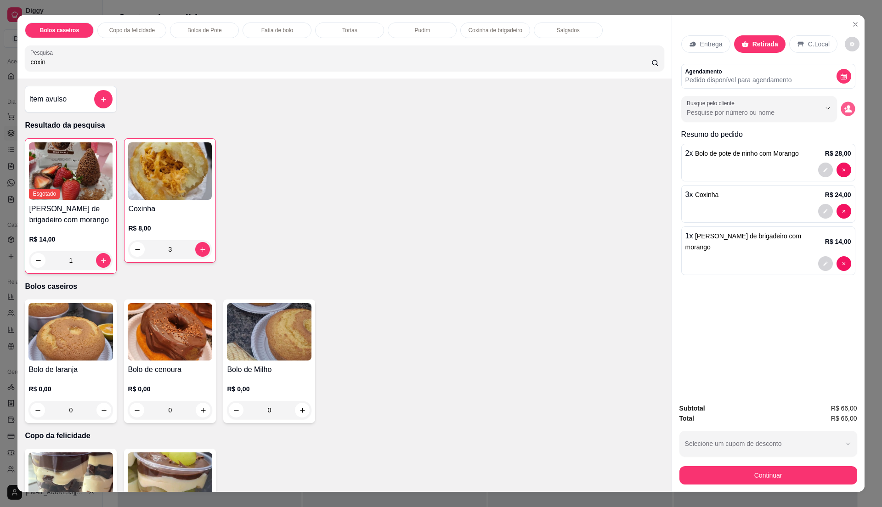
click at [841, 108] on button "decrease-product-quantity" at bounding box center [848, 109] width 14 height 14
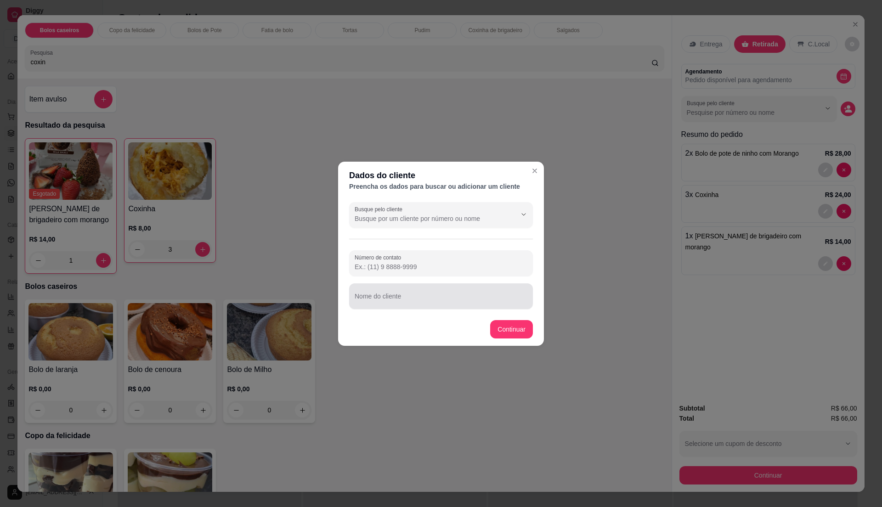
click at [394, 297] on div "Nome do cliente" at bounding box center [441, 296] width 184 height 26
type input "Carol"
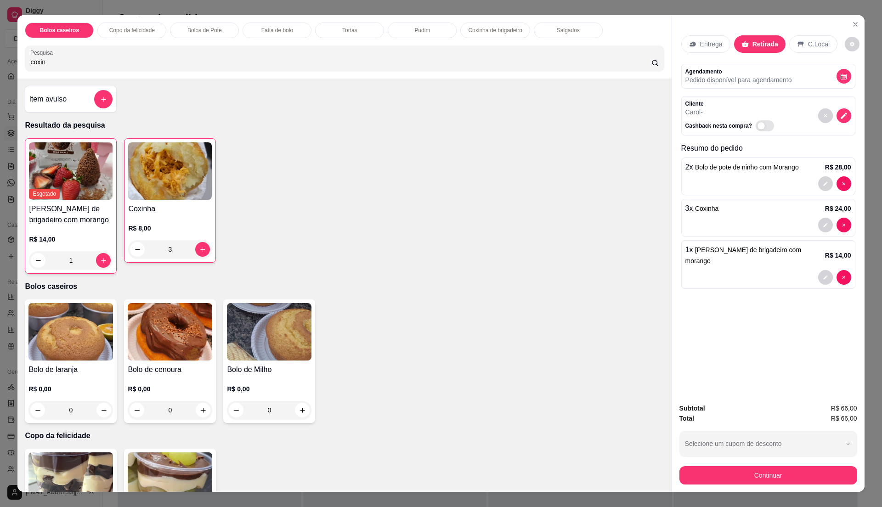
drag, startPoint x: 752, startPoint y: 464, endPoint x: 754, endPoint y: 475, distance: 10.9
click at [752, 469] on div "Continuar" at bounding box center [768, 474] width 178 height 21
click at [756, 475] on button "Continuar" at bounding box center [768, 475] width 178 height 18
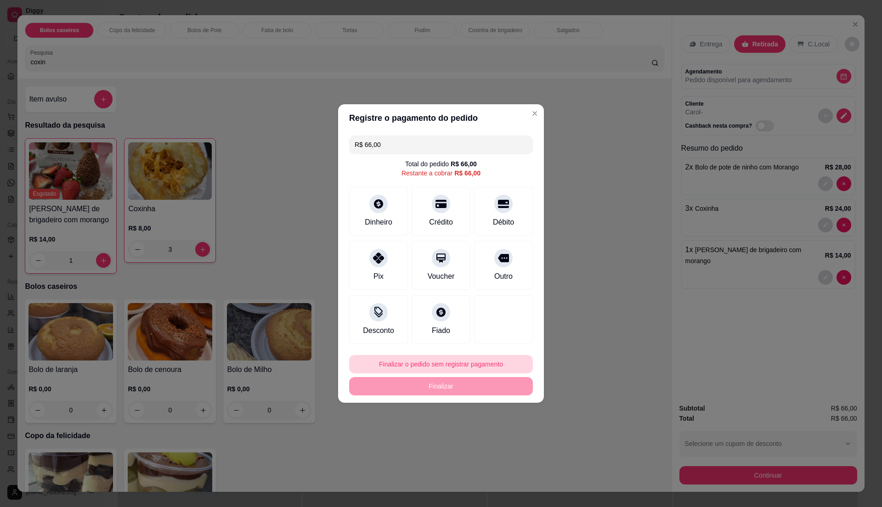
click at [420, 356] on button "Finalizar o pedido sem registrar pagamento" at bounding box center [441, 364] width 184 height 18
click at [502, 441] on button "Confirmar" at bounding box center [498, 440] width 34 height 14
type input "0"
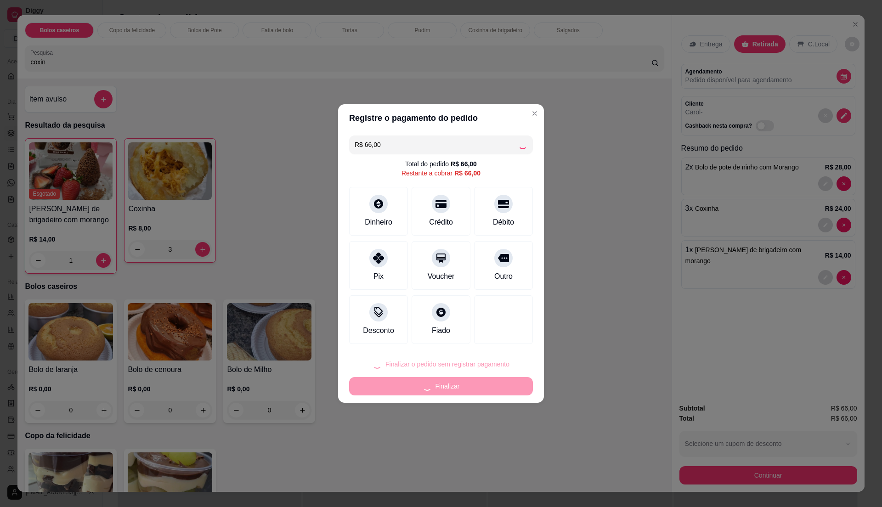
type input "0"
type input "R$ 0,00"
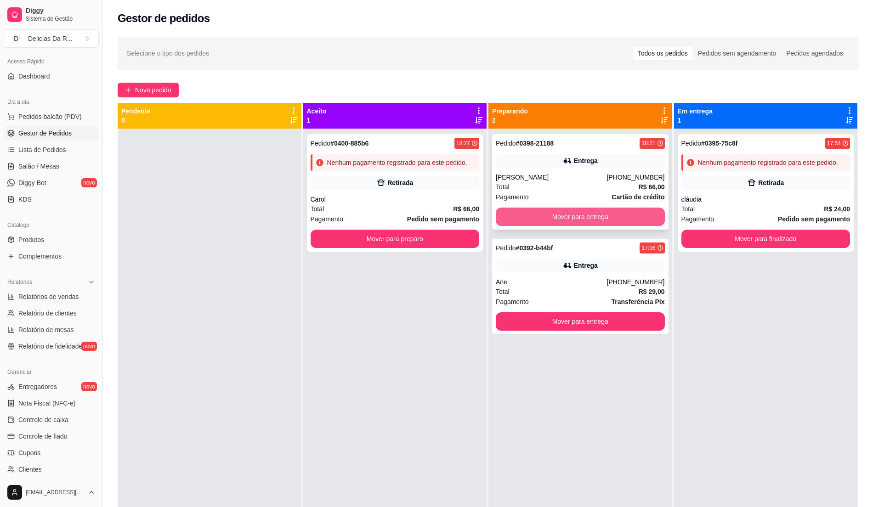
click at [501, 215] on button "Mover para entrega" at bounding box center [580, 217] width 169 height 18
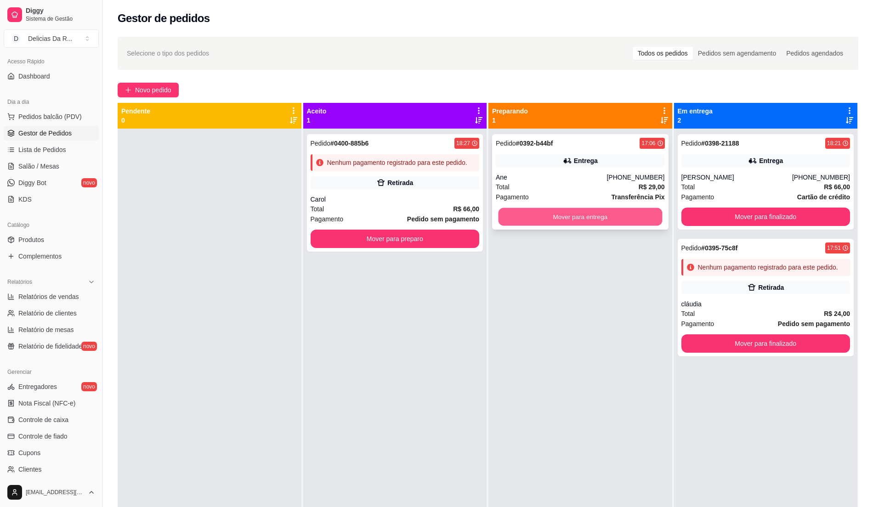
click at [507, 224] on button "Mover para entrega" at bounding box center [580, 217] width 164 height 18
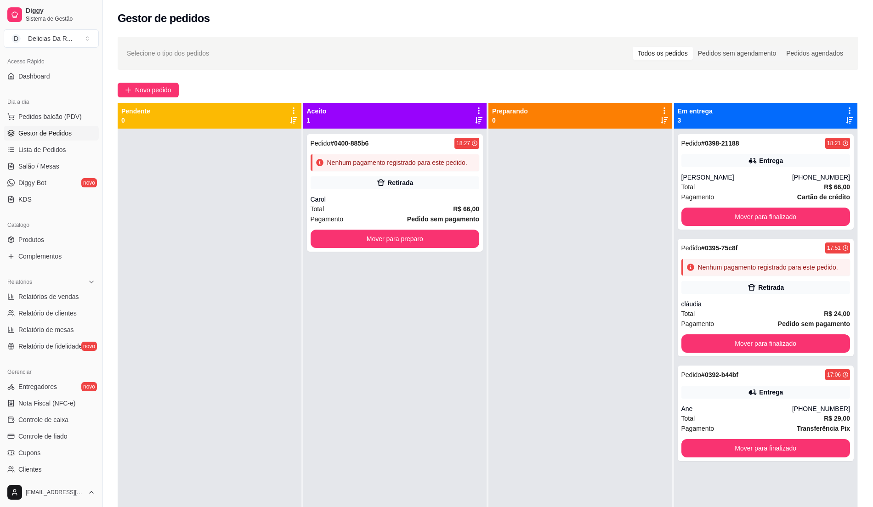
click at [489, 365] on div at bounding box center [580, 382] width 184 height 507
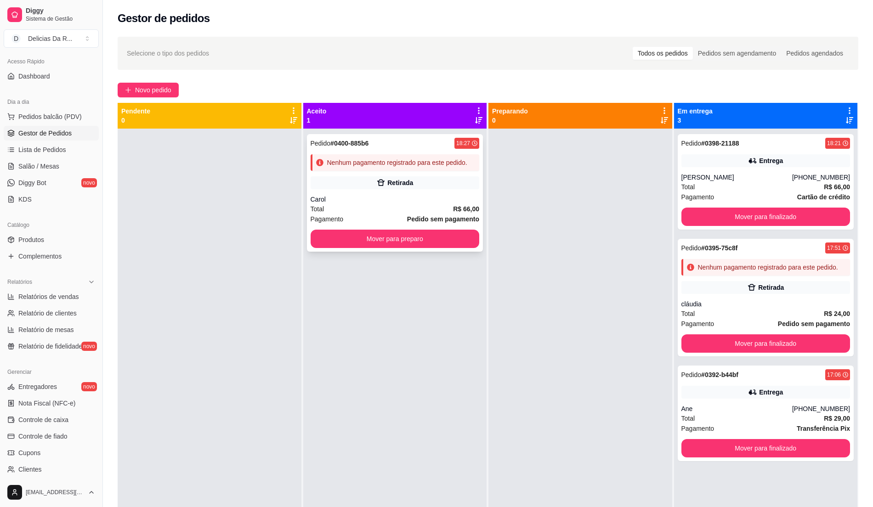
drag, startPoint x: 489, startPoint y: 365, endPoint x: 390, endPoint y: 144, distance: 241.8
click at [390, 144] on div "Pedido # 0400-885b6 18:27" at bounding box center [395, 143] width 169 height 11
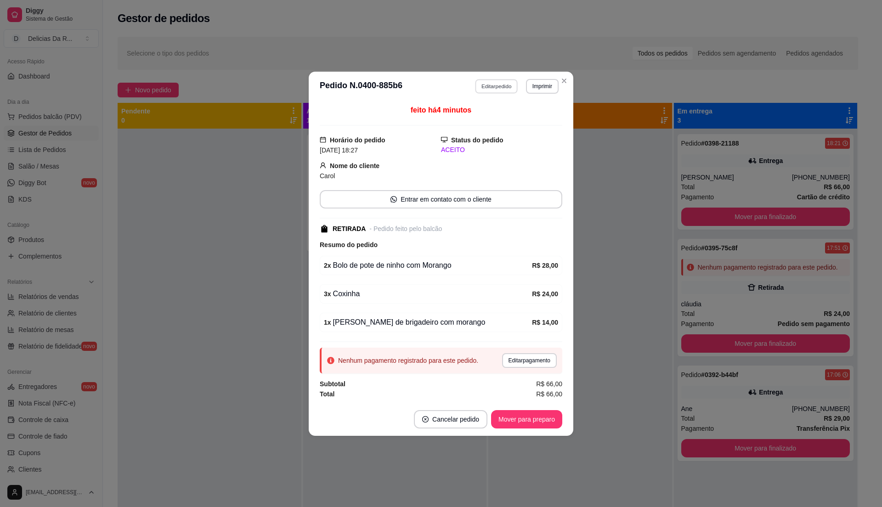
click at [492, 79] on button "Editar pedido" at bounding box center [496, 86] width 43 height 14
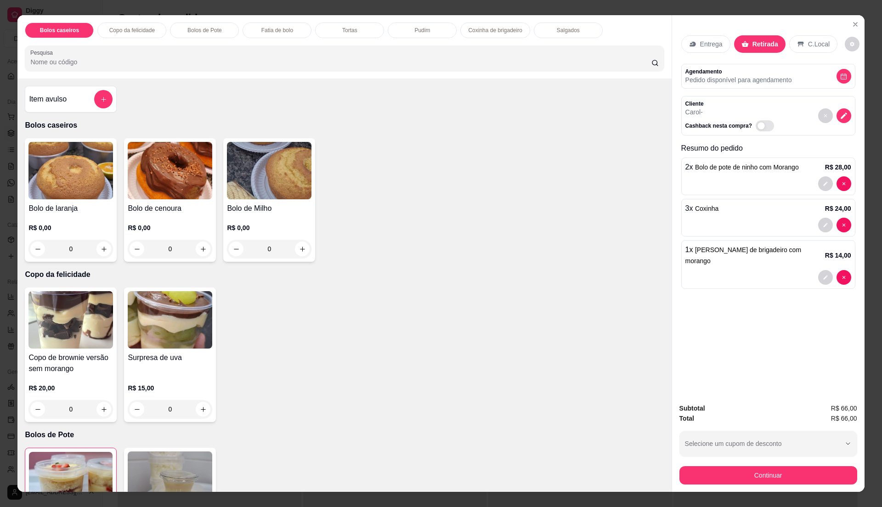
click at [65, 104] on div "Item avulso" at bounding box center [71, 99] width 84 height 18
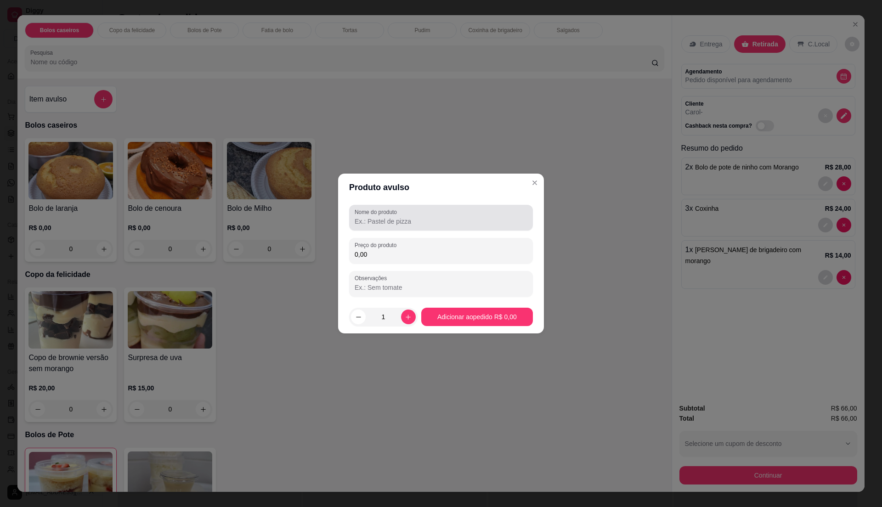
click at [353, 214] on div "Nome do produto" at bounding box center [441, 218] width 184 height 26
type input "coca"
click at [372, 247] on label "Preço do produto" at bounding box center [377, 245] width 45 height 8
click at [372, 250] on input "0,00" at bounding box center [441, 254] width 173 height 9
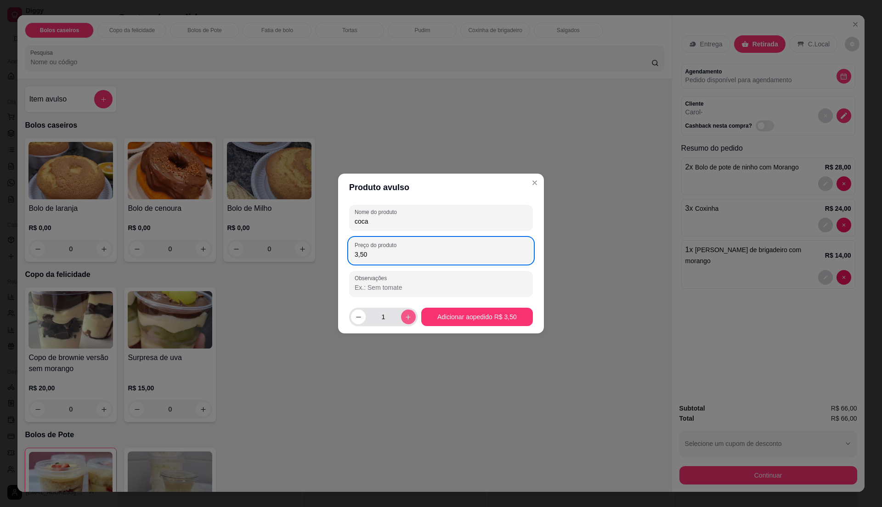
type input "3,50"
click at [401, 319] on button "increase-product-quantity" at bounding box center [408, 317] width 15 height 15
type input "2"
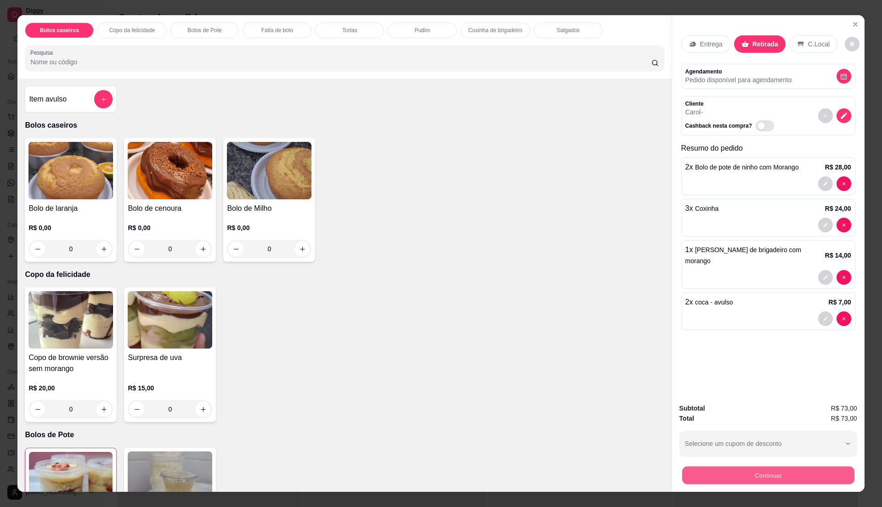
click at [723, 473] on button "Continuar" at bounding box center [768, 475] width 172 height 18
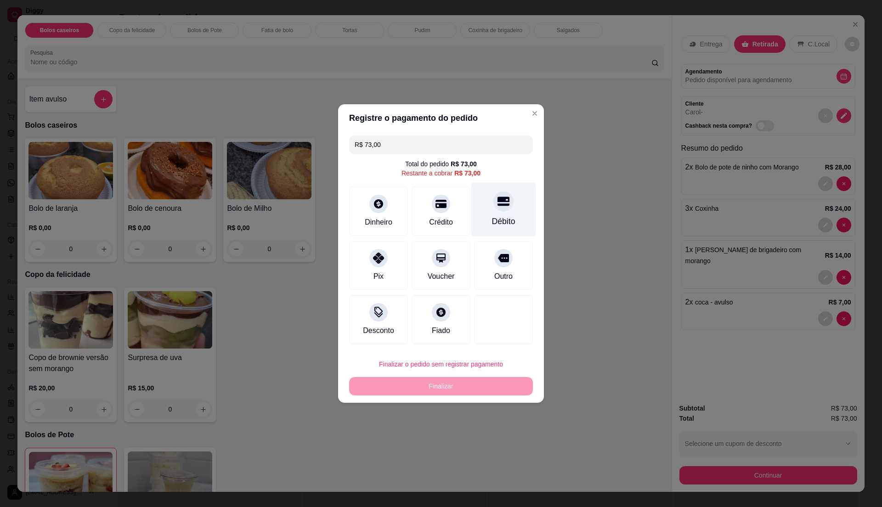
click at [483, 210] on div "Débito" at bounding box center [503, 210] width 65 height 54
type input "R$ 0,00"
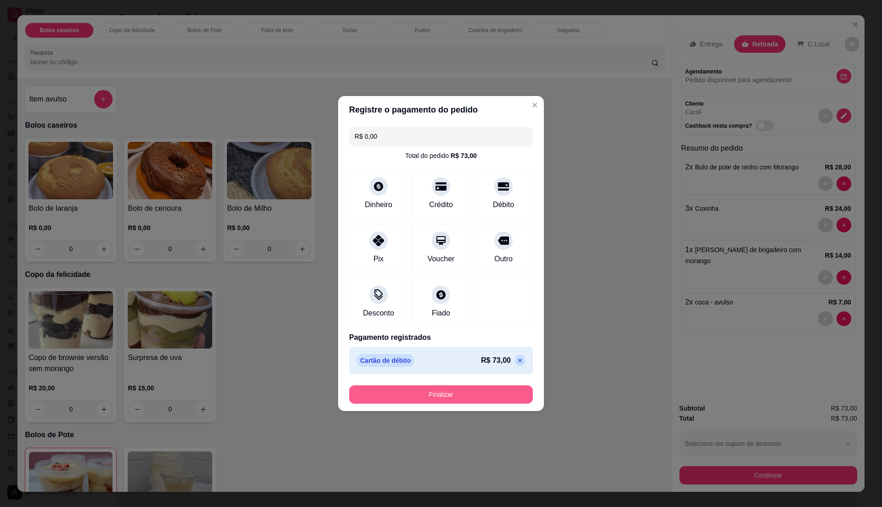
click at [494, 398] on button "Finalizar" at bounding box center [441, 394] width 184 height 18
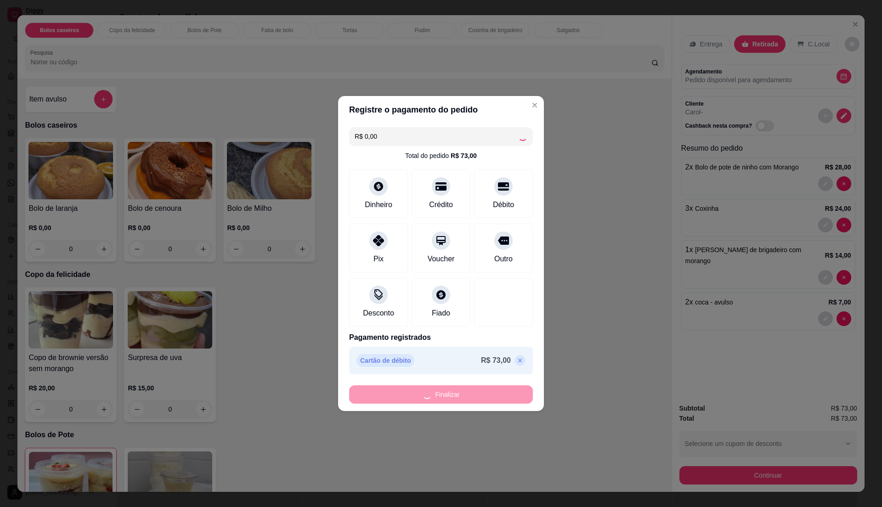
type input "0"
type input "-R$ 73,00"
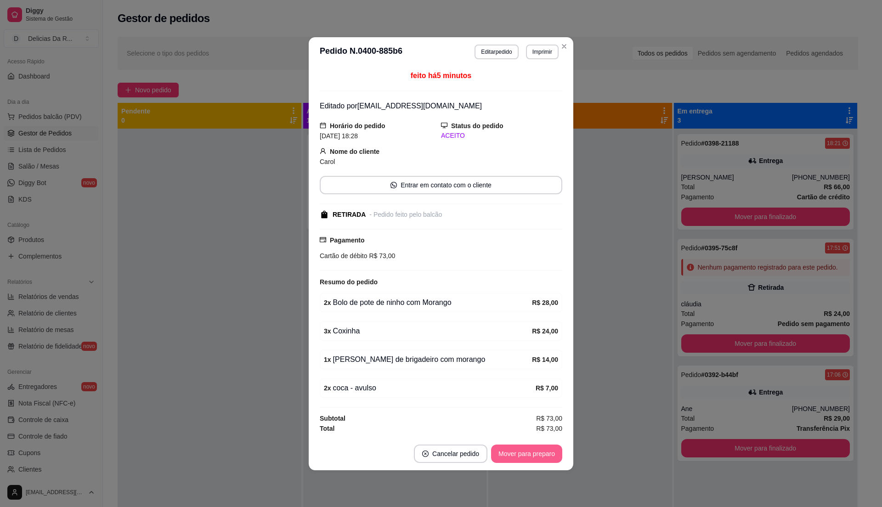
click at [525, 452] on button "Mover para preparo" at bounding box center [526, 454] width 71 height 18
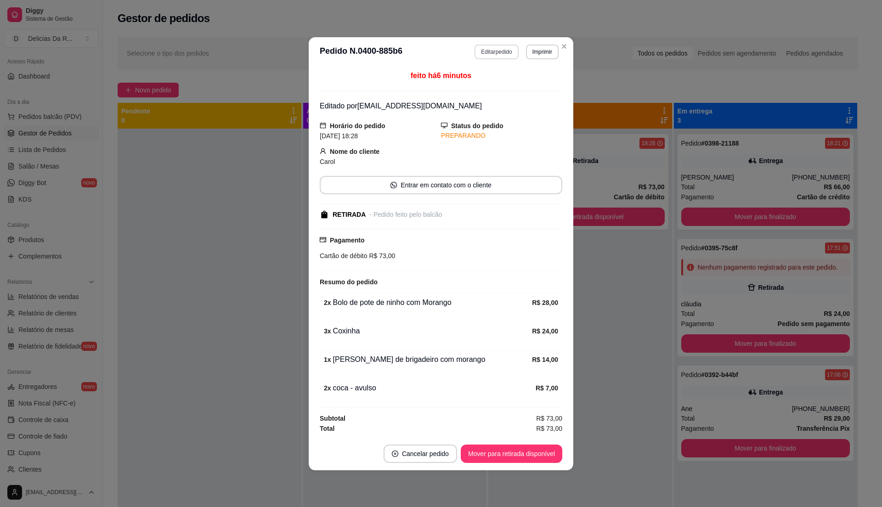
click at [504, 48] on button "Editar pedido" at bounding box center [497, 52] width 44 height 15
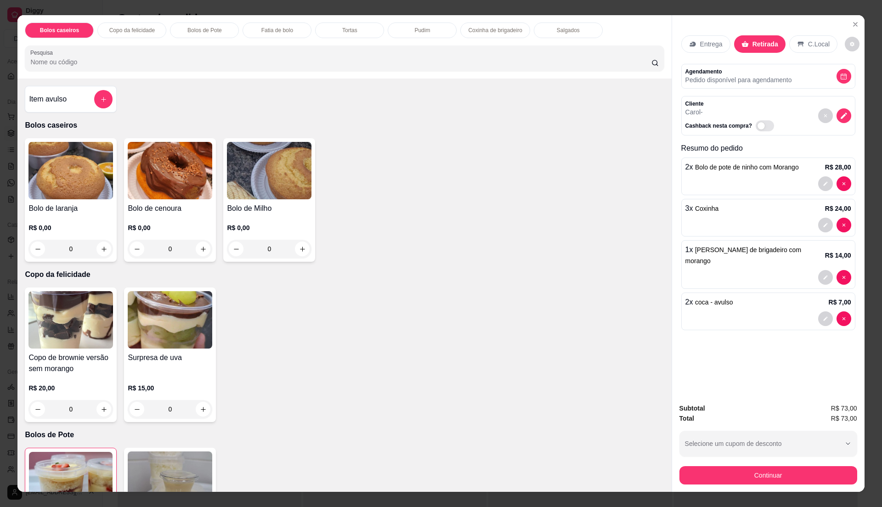
click at [771, 311] on div at bounding box center [768, 318] width 166 height 15
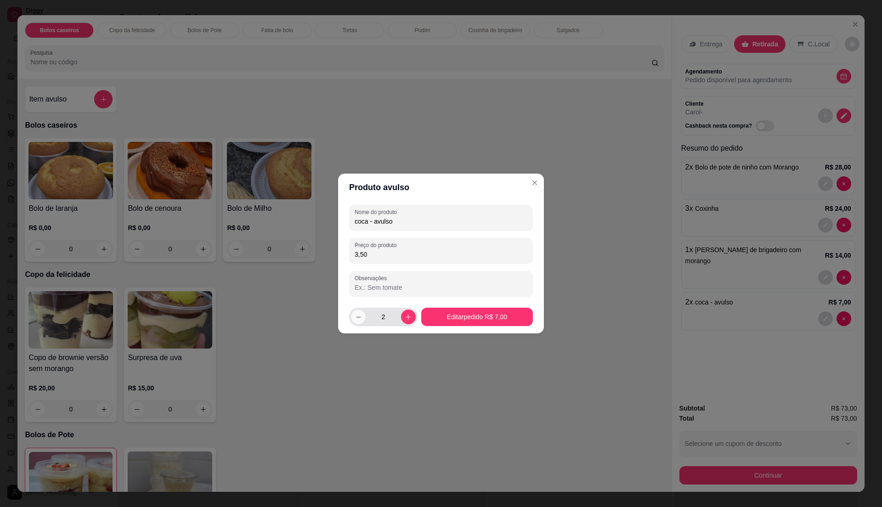
click at [357, 313] on button "decrease-product-quantity" at bounding box center [358, 317] width 14 height 14
type input "1"
click at [405, 309] on div "1" at bounding box center [383, 317] width 65 height 18
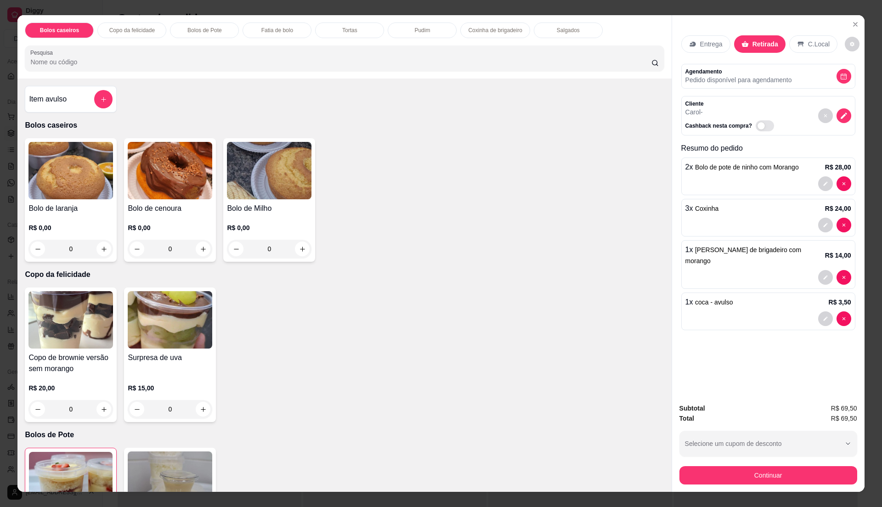
click at [720, 465] on div "Subtotal R$ 69,50 Total R$ 69,50 Selecione um cupom de desconto Selecione um cu…" at bounding box center [768, 443] width 178 height 81
click at [716, 469] on button "Continuar" at bounding box center [768, 475] width 172 height 18
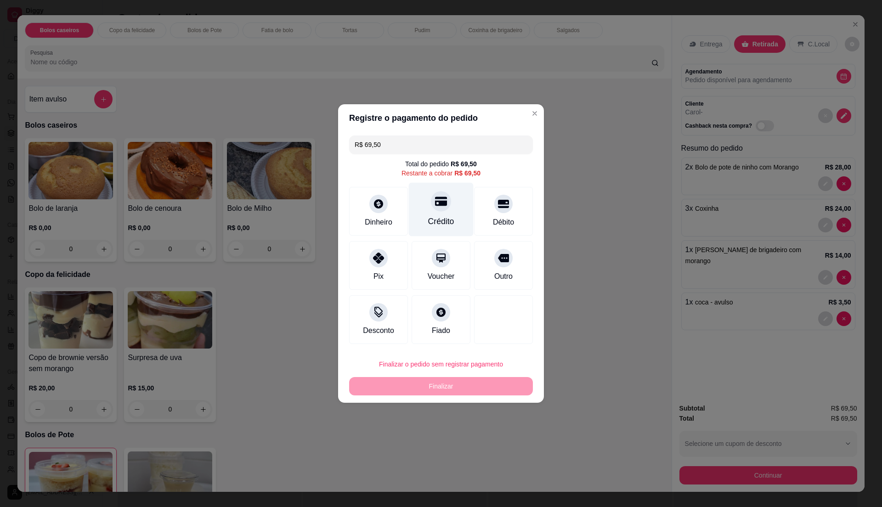
click at [438, 217] on div "Crédito" at bounding box center [441, 221] width 26 height 12
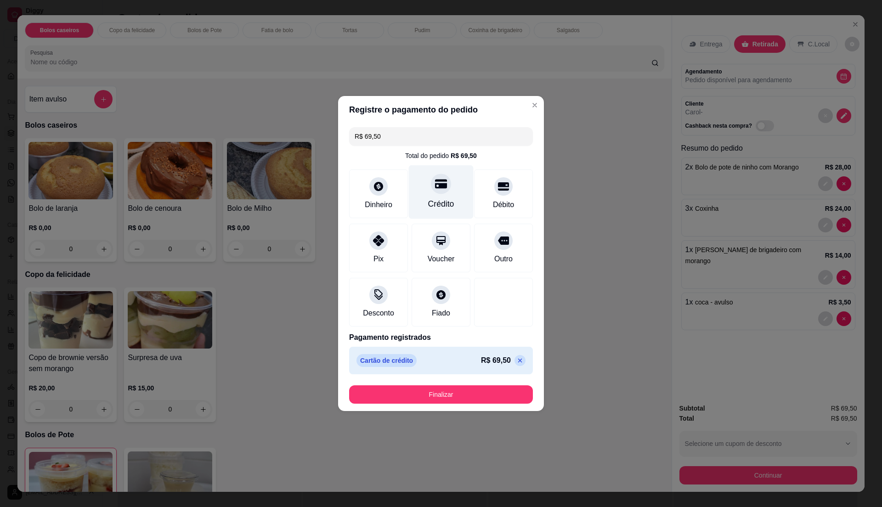
type input "R$ 0,00"
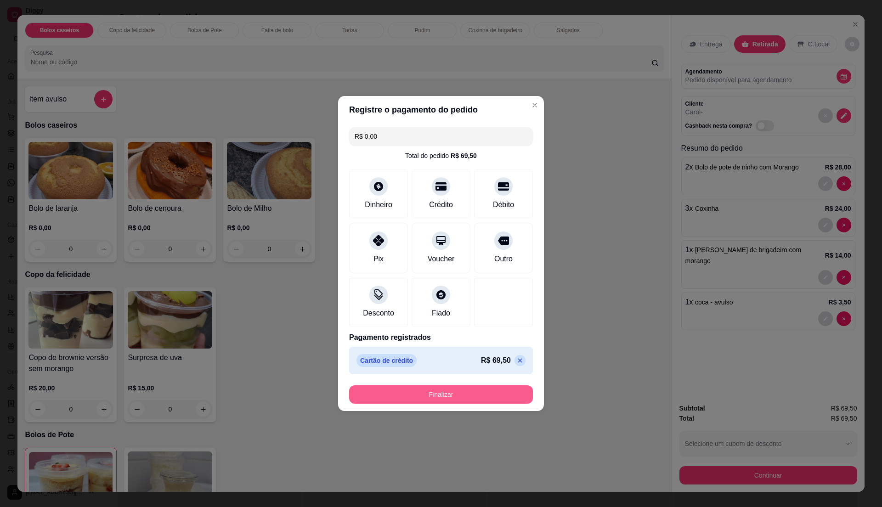
click at [504, 396] on button "Finalizar" at bounding box center [441, 394] width 184 height 18
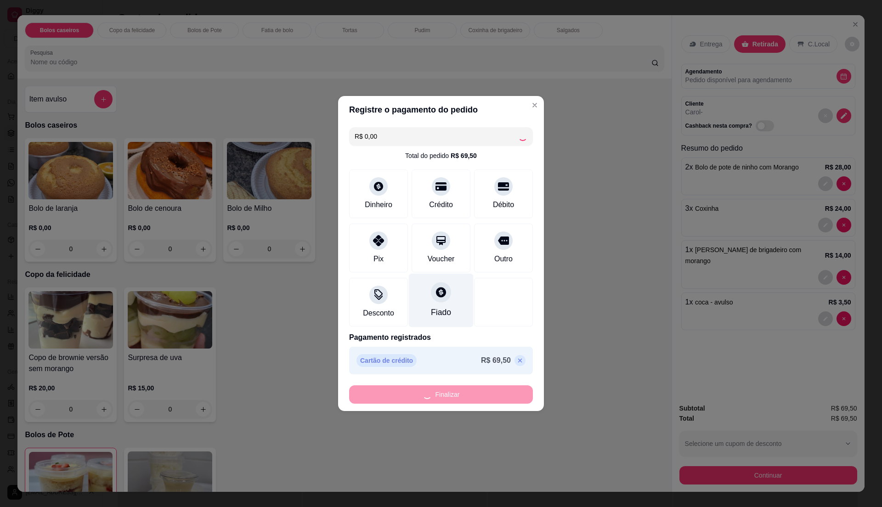
type input "0"
type input "-R$ 69,50"
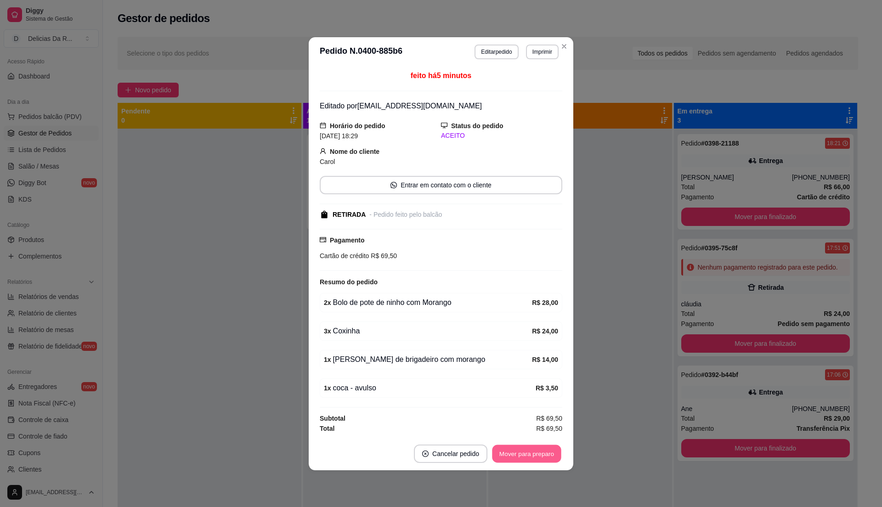
click at [526, 454] on button "Mover para preparo" at bounding box center [526, 454] width 69 height 18
click at [526, 454] on div "Mover para preparo" at bounding box center [526, 454] width 71 height 18
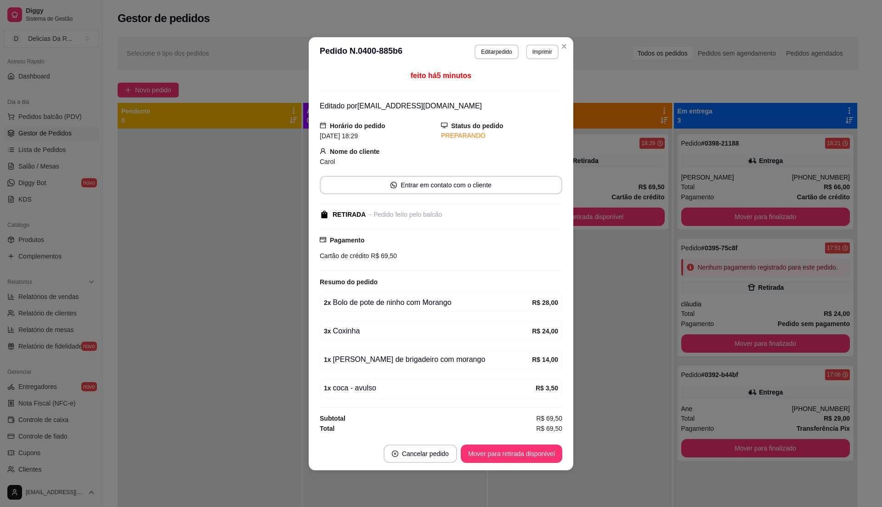
click at [525, 454] on button "Mover para retirada disponível" at bounding box center [512, 454] width 102 height 18
click at [522, 454] on div "Mover para retirada disponível" at bounding box center [505, 454] width 114 height 18
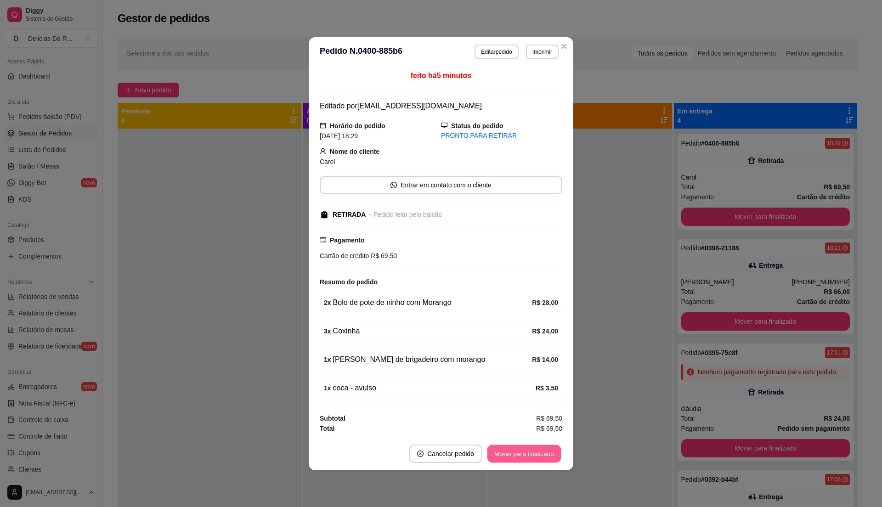
click at [527, 458] on button "Mover para finalizado" at bounding box center [524, 454] width 74 height 18
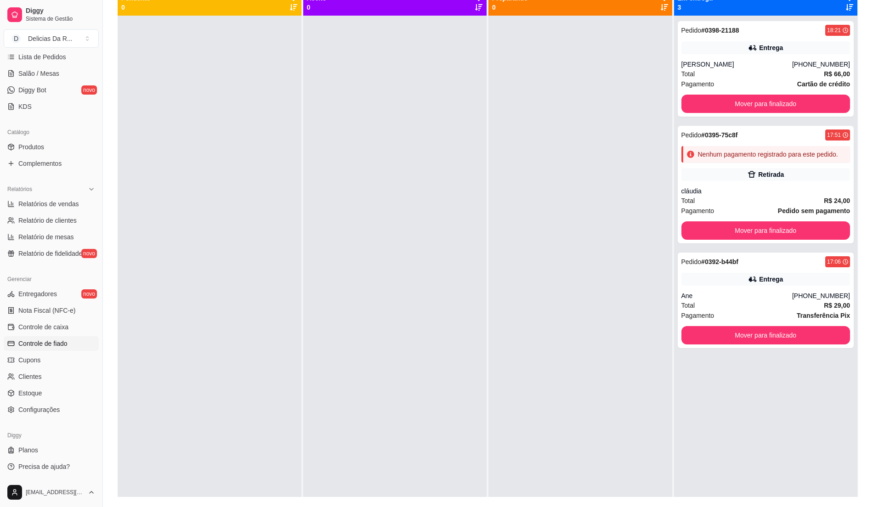
scroll to position [122, 0]
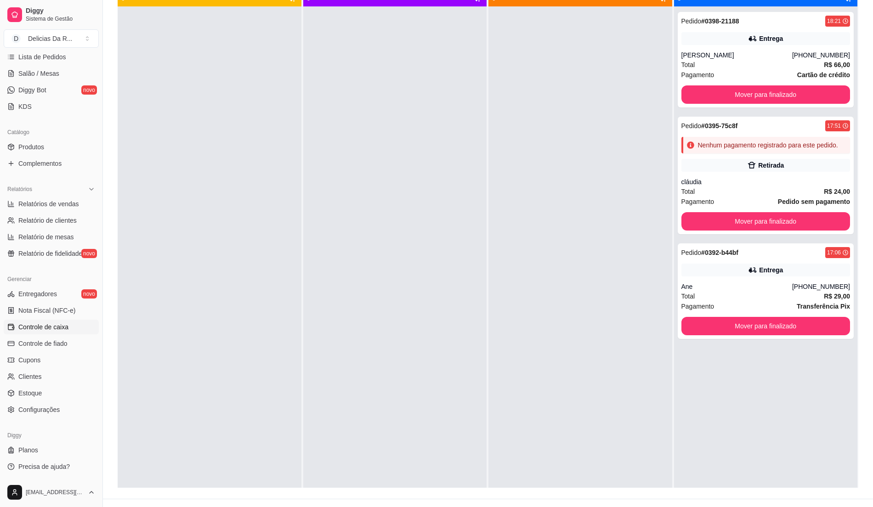
click at [54, 328] on span "Controle de caixa" at bounding box center [43, 327] width 50 height 9
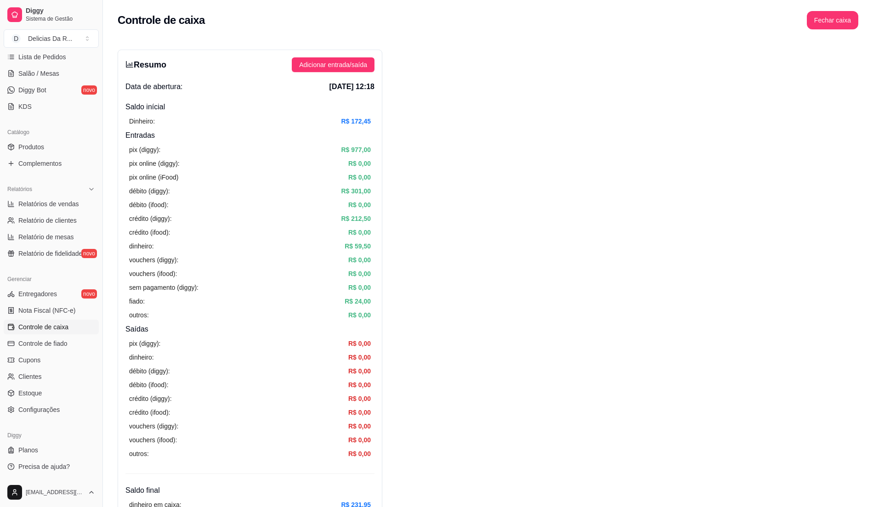
click at [312, 54] on div "Resumo Adicionar entrada/saída Data de abertura: [DATE] 12:18 Saldo inícial Din…" at bounding box center [250, 293] width 265 height 486
click at [321, 62] on span "Adicionar entrada/saída" at bounding box center [333, 65] width 68 height 10
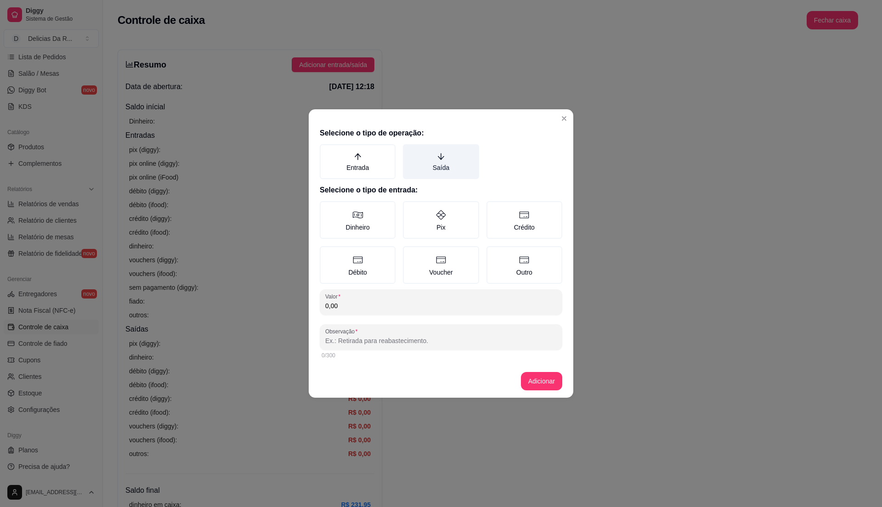
click at [437, 155] on label "Saída" at bounding box center [441, 161] width 76 height 35
click at [410, 151] on button "Saída" at bounding box center [405, 147] width 7 height 7
click at [442, 160] on icon "arrow-down" at bounding box center [441, 156] width 6 height 6
click at [410, 151] on button "Saída" at bounding box center [405, 147] width 7 height 7
click at [442, 160] on icon "arrow-down" at bounding box center [441, 156] width 6 height 6
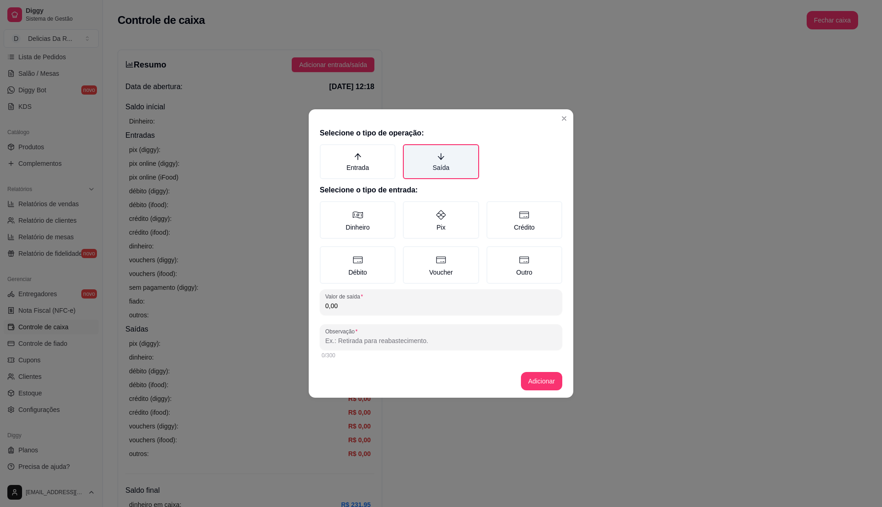
click at [410, 151] on button "Saída" at bounding box center [405, 147] width 7 height 7
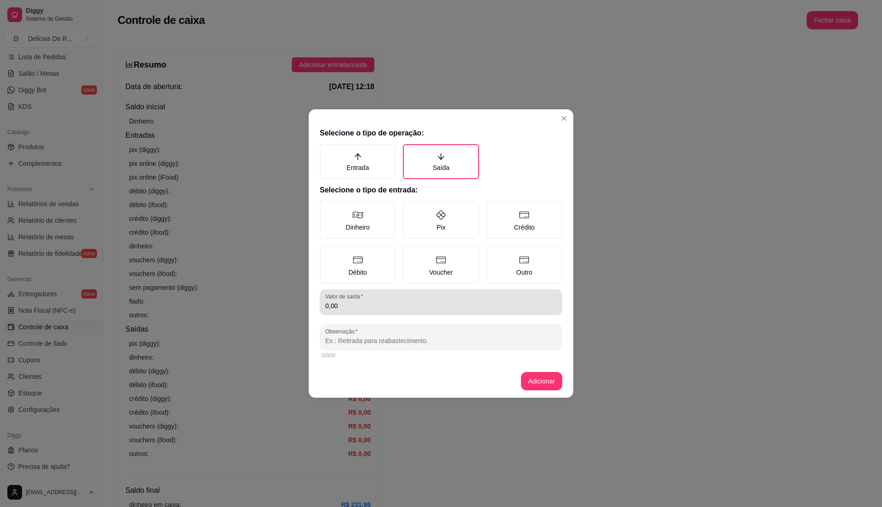
click at [393, 307] on input "0,00" at bounding box center [441, 305] width 232 height 9
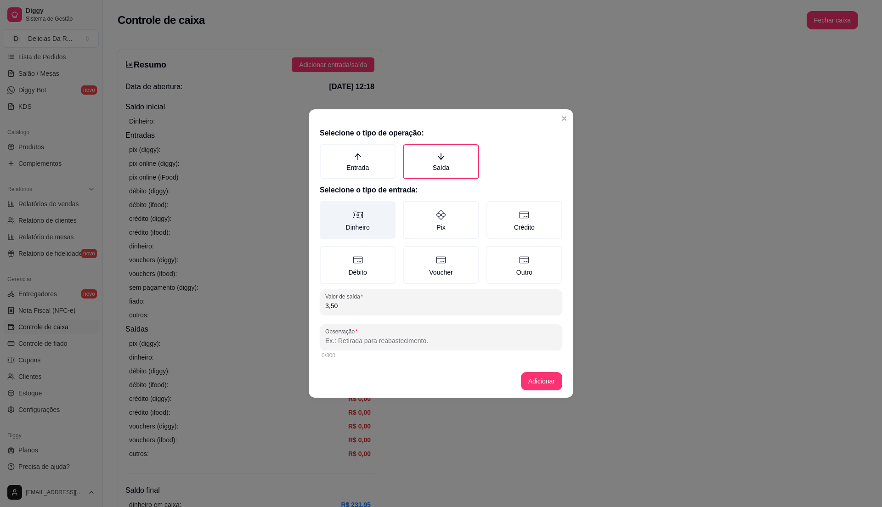
type input "3,50"
click at [361, 220] on icon at bounding box center [357, 214] width 11 height 11
click at [327, 208] on button "Dinheiro" at bounding box center [322, 204] width 7 height 7
click at [464, 344] on input "Observação" at bounding box center [441, 340] width 232 height 9
type input "devolução"
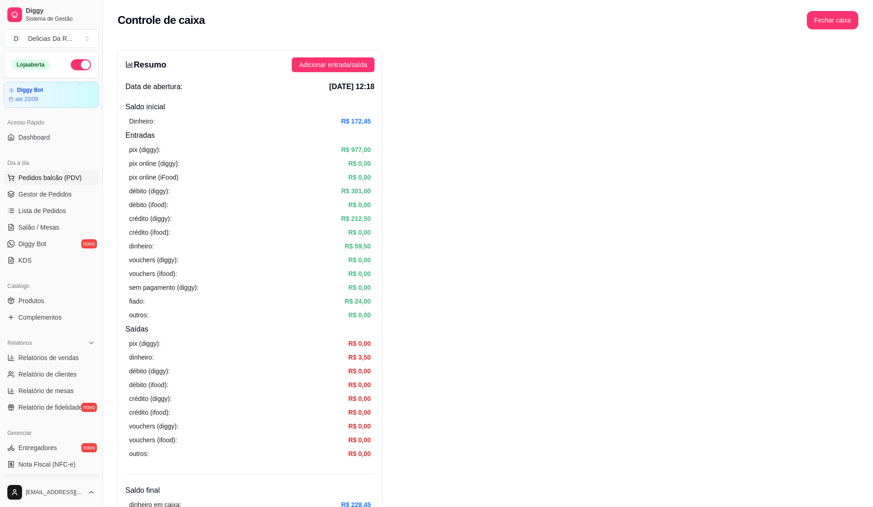
click at [32, 180] on span "Pedidos balcão (PDV)" at bounding box center [49, 177] width 63 height 9
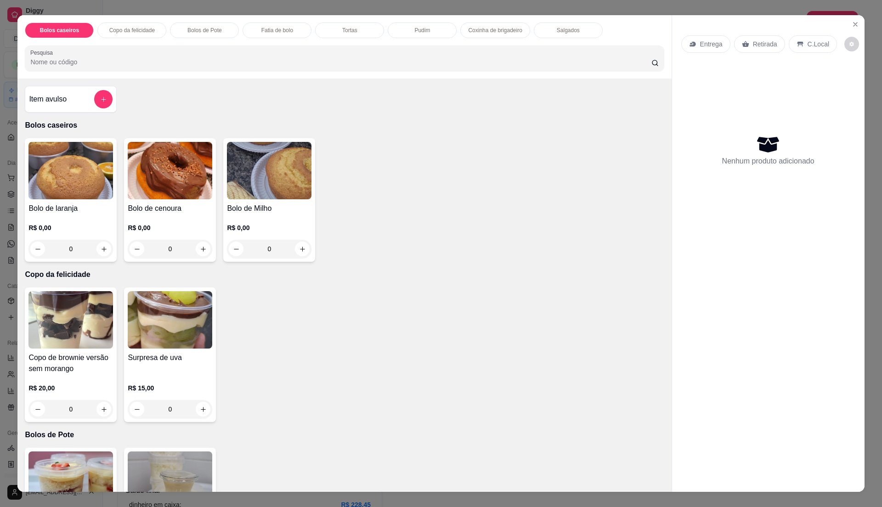
click at [544, 28] on div "Salgados" at bounding box center [568, 31] width 69 height 16
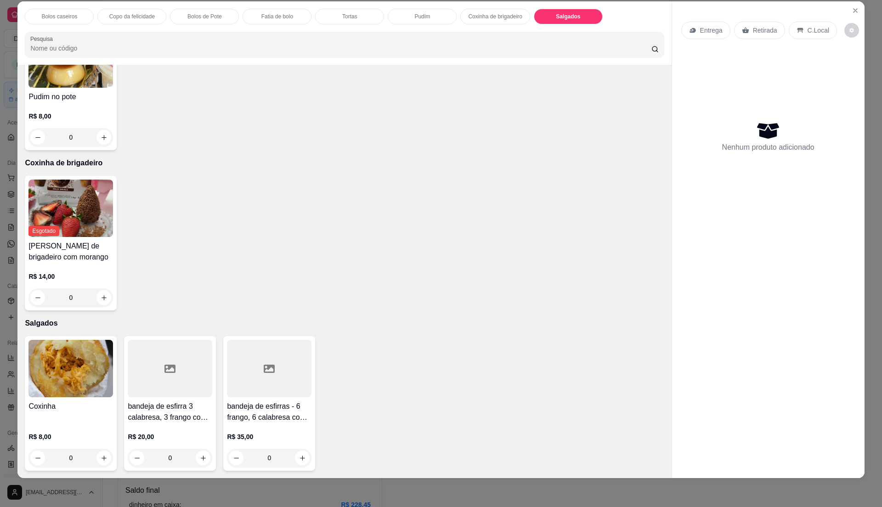
click at [50, 387] on img at bounding box center [70, 368] width 85 height 57
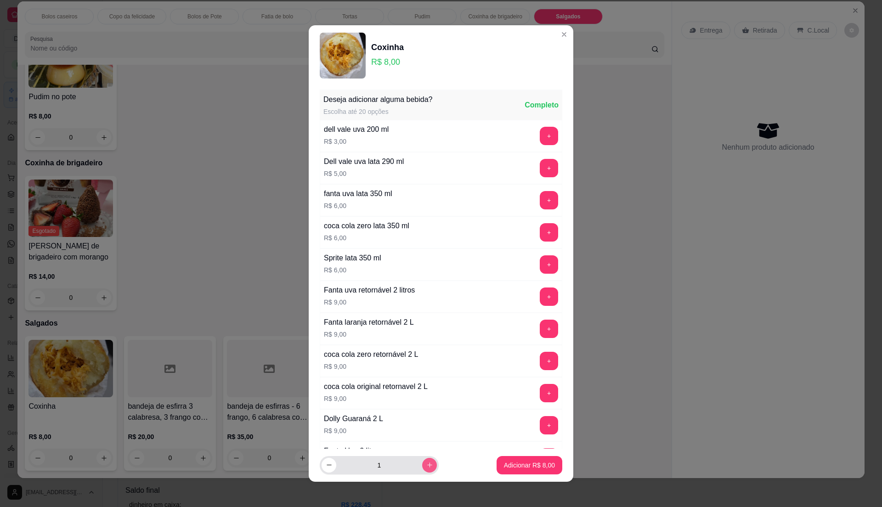
click at [422, 467] on button "increase-product-quantity" at bounding box center [429, 465] width 15 height 15
type input "3"
click at [503, 466] on p "Adicionar R$ 24,00" at bounding box center [527, 465] width 55 height 9
type input "3"
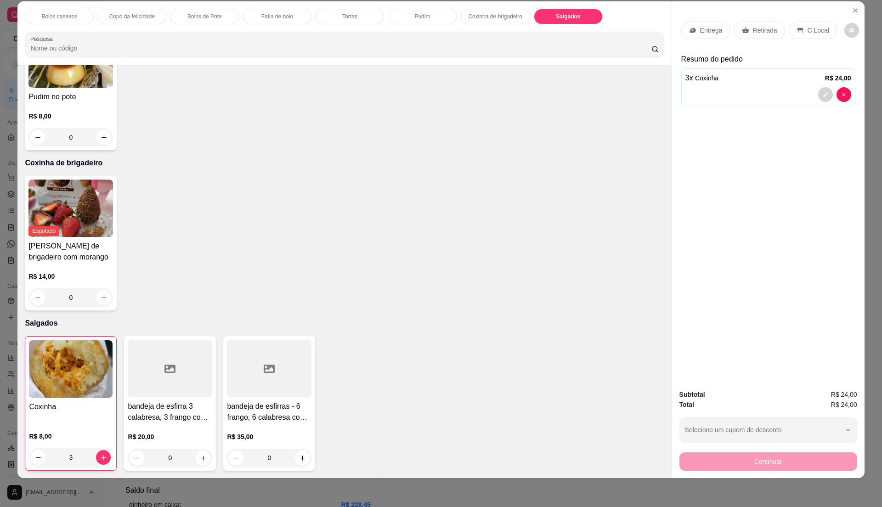
click at [770, 23] on div "Retirada" at bounding box center [759, 30] width 51 height 17
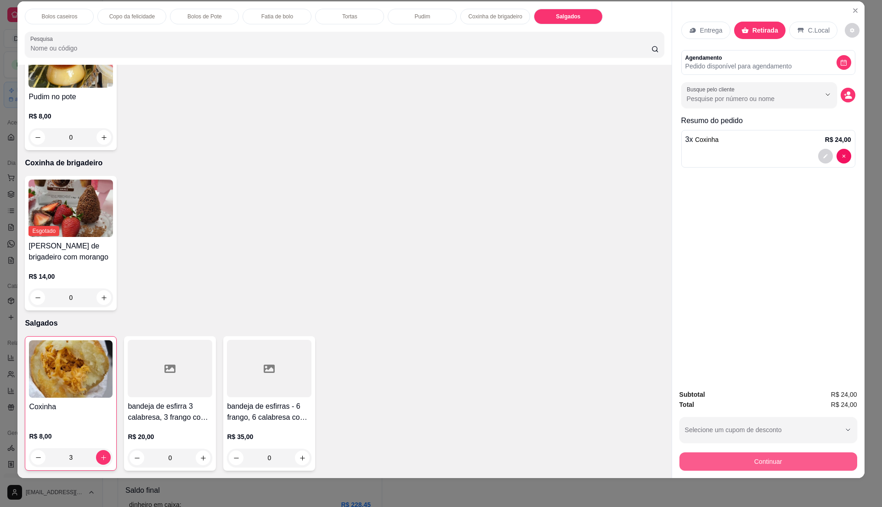
click at [800, 465] on button "Continuar" at bounding box center [768, 462] width 178 height 18
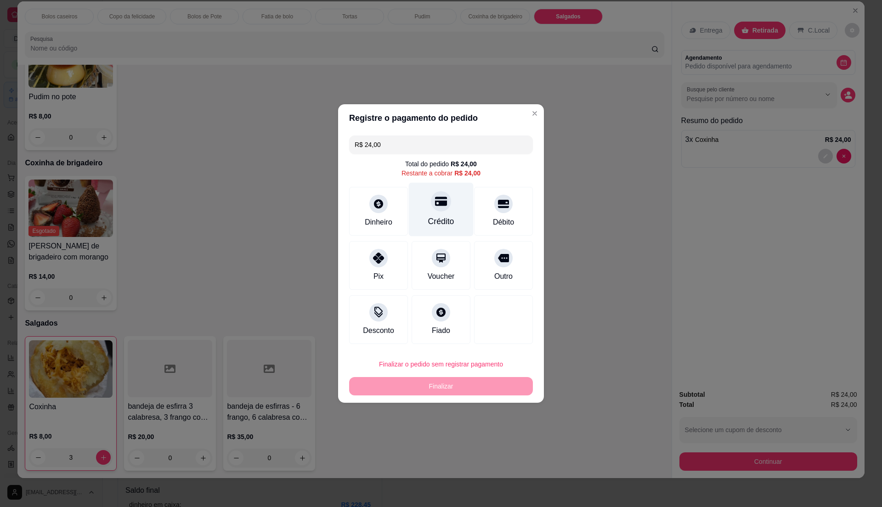
click at [445, 205] on div at bounding box center [441, 201] width 20 height 20
type input "R$ 0,00"
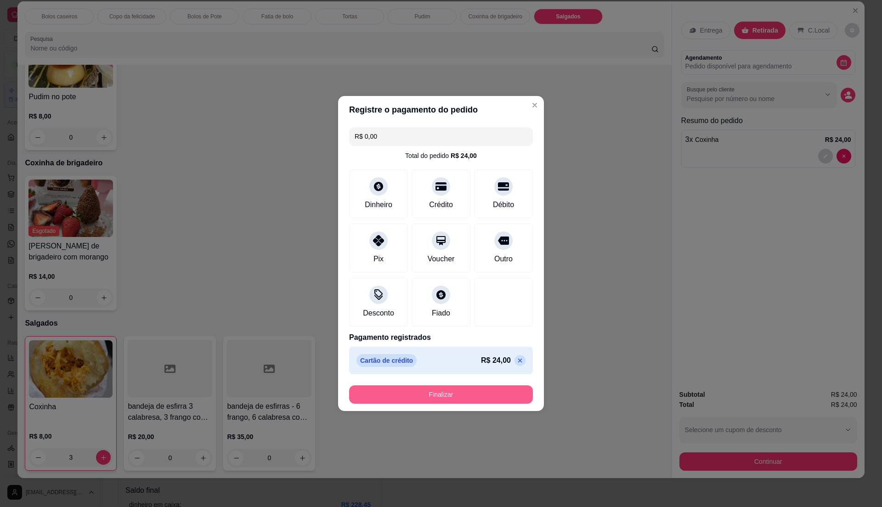
click at [484, 396] on button "Finalizar" at bounding box center [441, 394] width 184 height 18
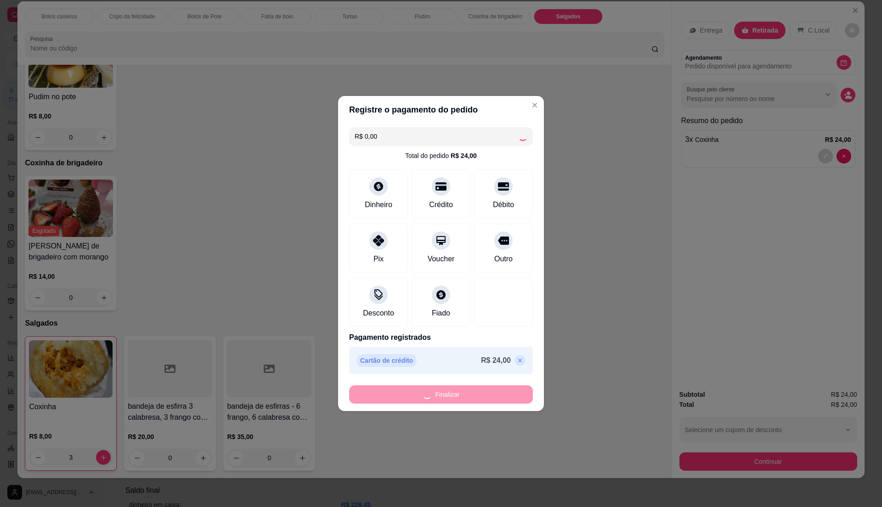
type input "0"
type input "-R$ 24,00"
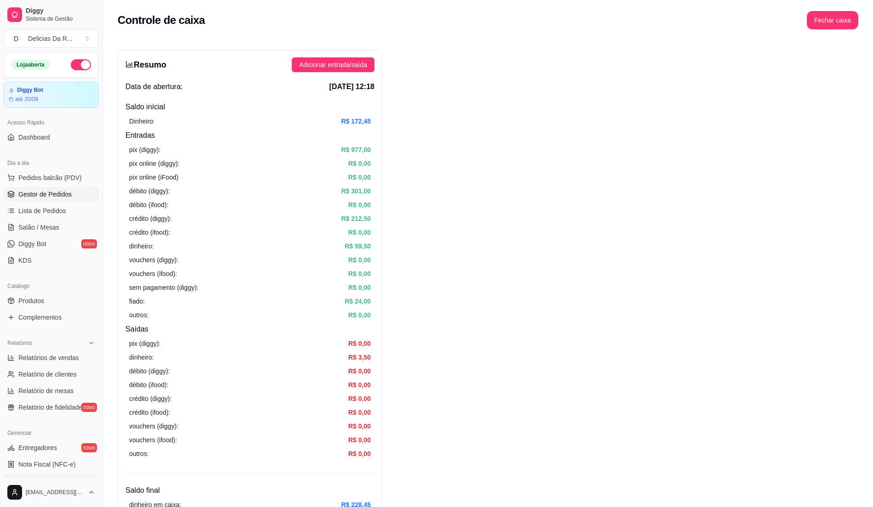
click at [45, 193] on span "Gestor de Pedidos" at bounding box center [44, 194] width 53 height 9
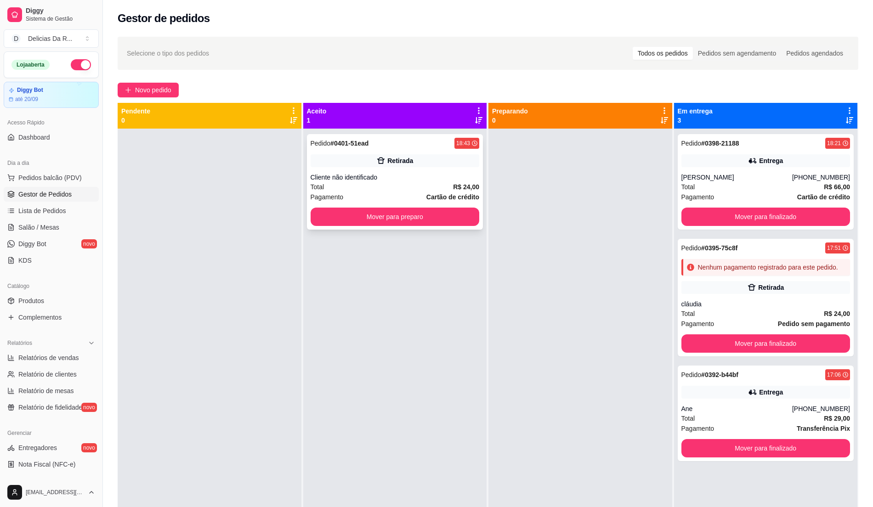
click at [399, 175] on div "Cliente não identificado" at bounding box center [395, 177] width 169 height 9
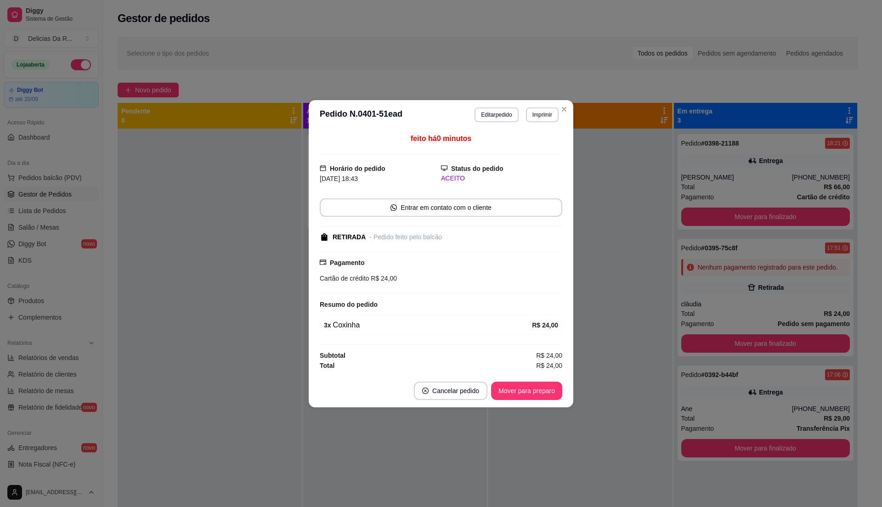
click at [519, 389] on button "Mover para preparo" at bounding box center [526, 391] width 71 height 18
click at [519, 389] on div "Mover para preparo" at bounding box center [520, 391] width 84 height 18
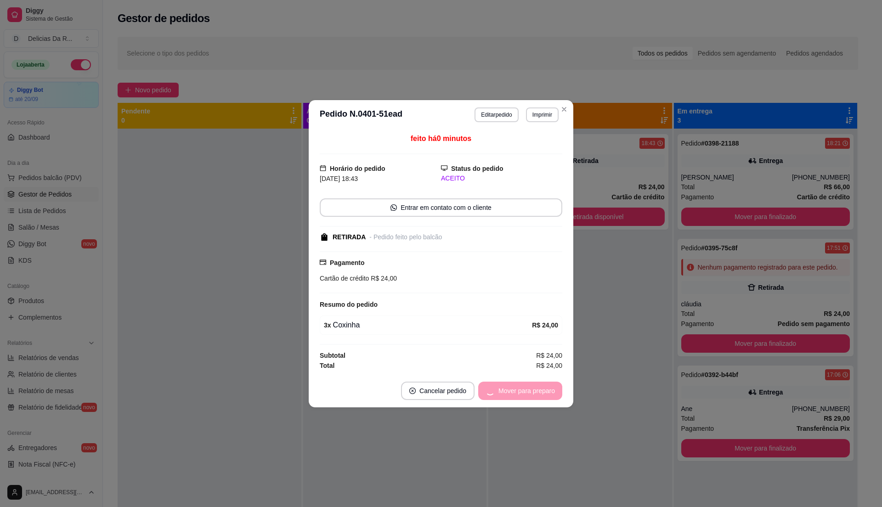
click at [521, 388] on div "Mover para preparo" at bounding box center [520, 391] width 84 height 18
click at [521, 388] on button "Mover para retirada disponível" at bounding box center [512, 391] width 102 height 18
click at [521, 388] on div "Mover para retirada disponível" at bounding box center [505, 391] width 114 height 18
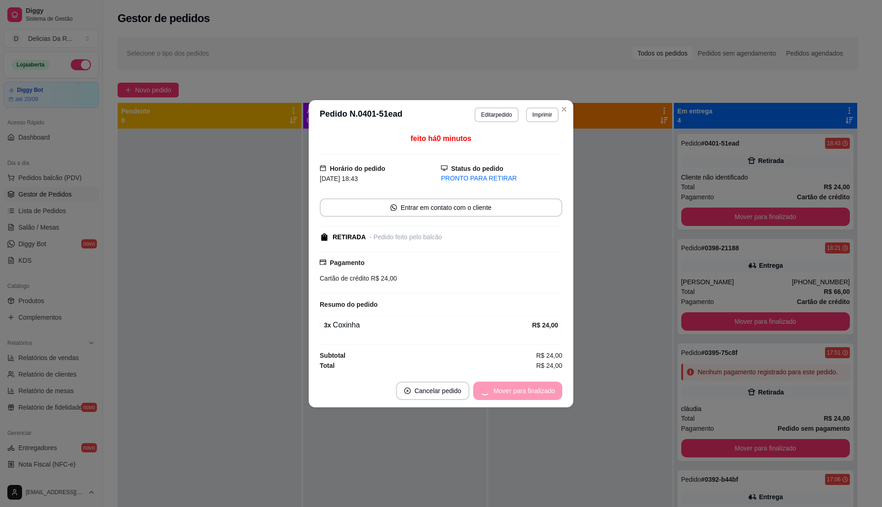
click at [522, 391] on div "Mover para finalizado" at bounding box center [517, 391] width 89 height 18
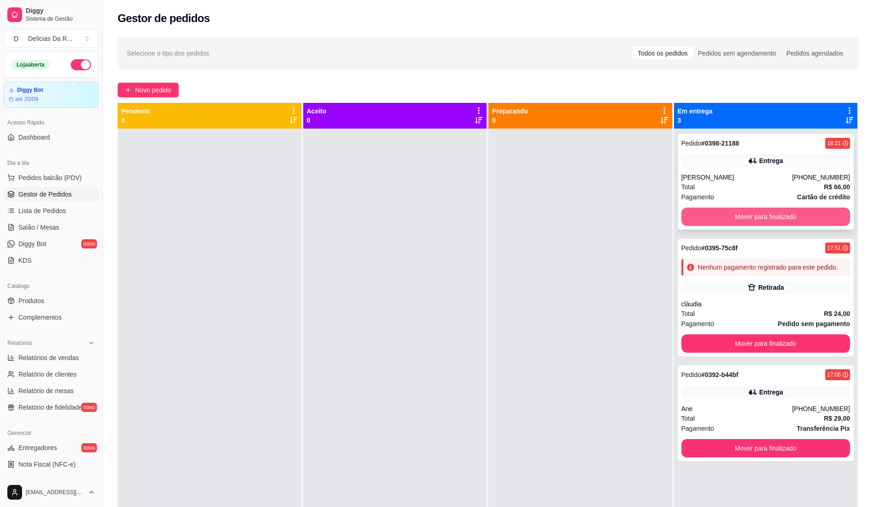
click at [825, 217] on button "Mover para finalizado" at bounding box center [765, 217] width 169 height 18
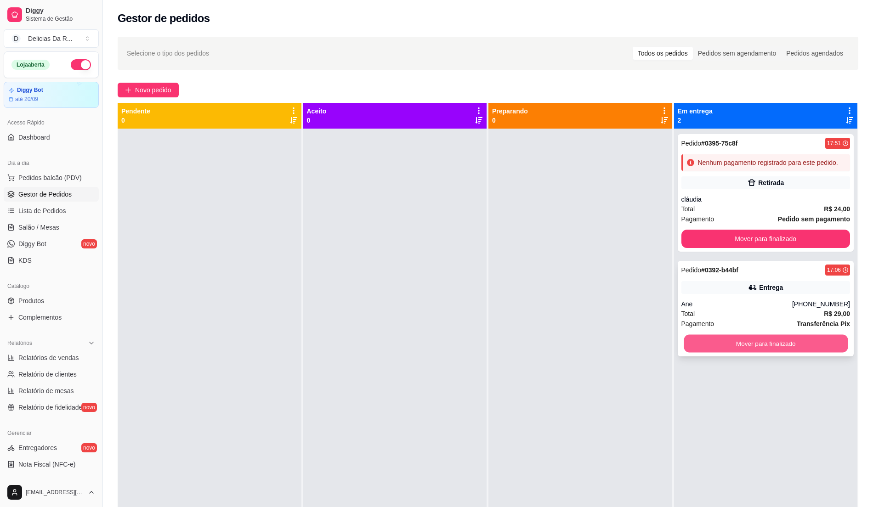
click at [778, 349] on button "Mover para finalizado" at bounding box center [766, 344] width 164 height 18
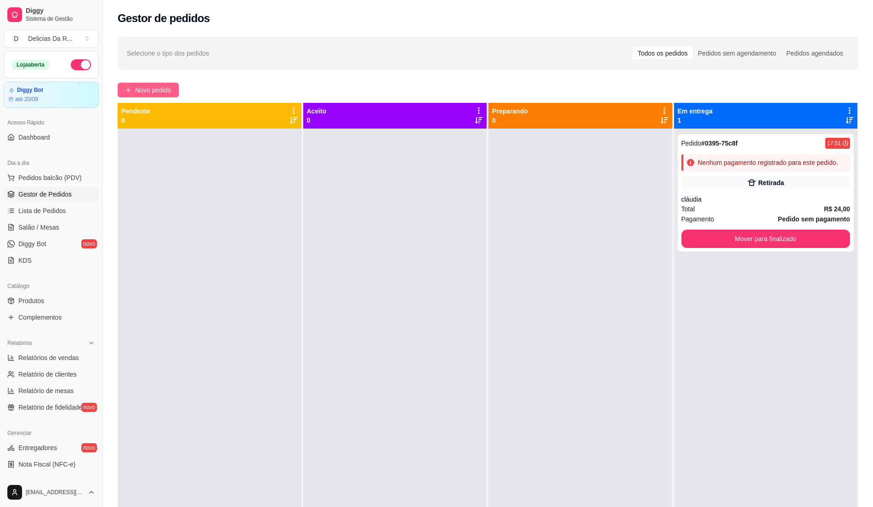
click at [127, 91] on icon "plus" at bounding box center [128, 90] width 6 height 6
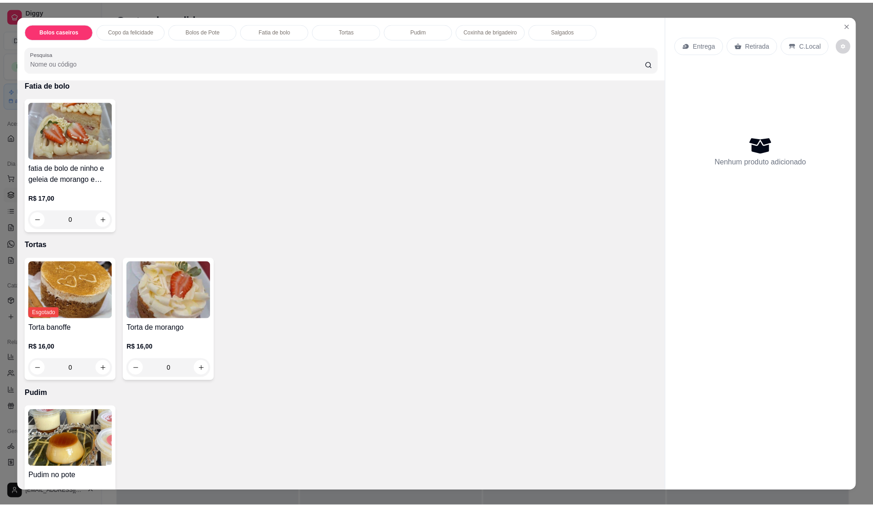
scroll to position [886, 0]
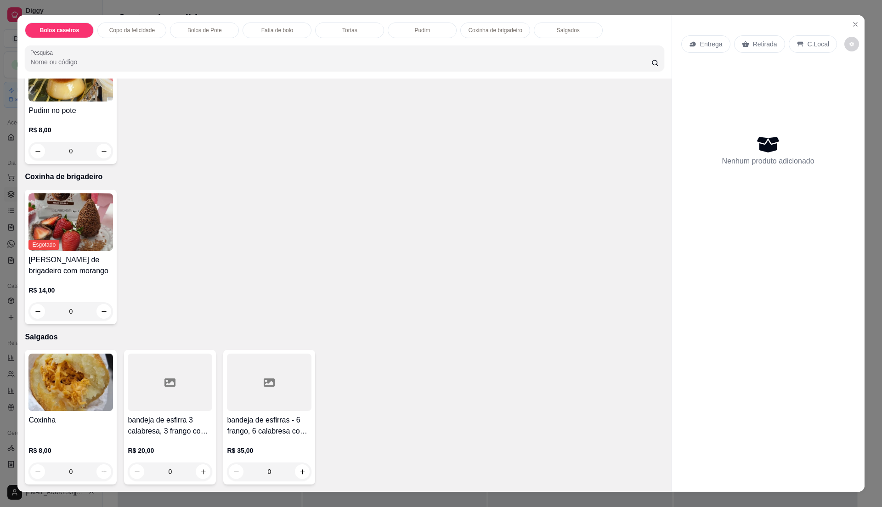
click at [72, 380] on img at bounding box center [70, 382] width 85 height 57
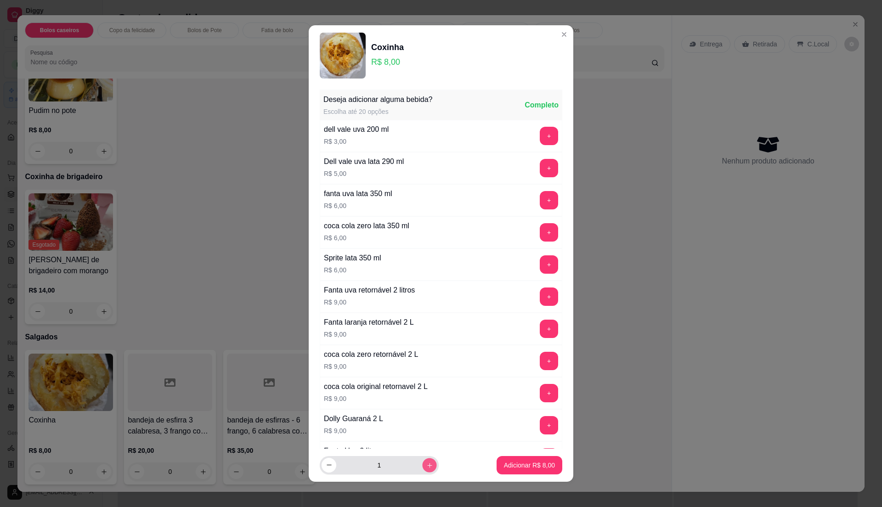
click at [426, 465] on icon "increase-product-quantity" at bounding box center [429, 465] width 7 height 7
type input "2"
click at [537, 463] on p "Adicionar R$ 16,00" at bounding box center [527, 465] width 55 height 9
type input "2"
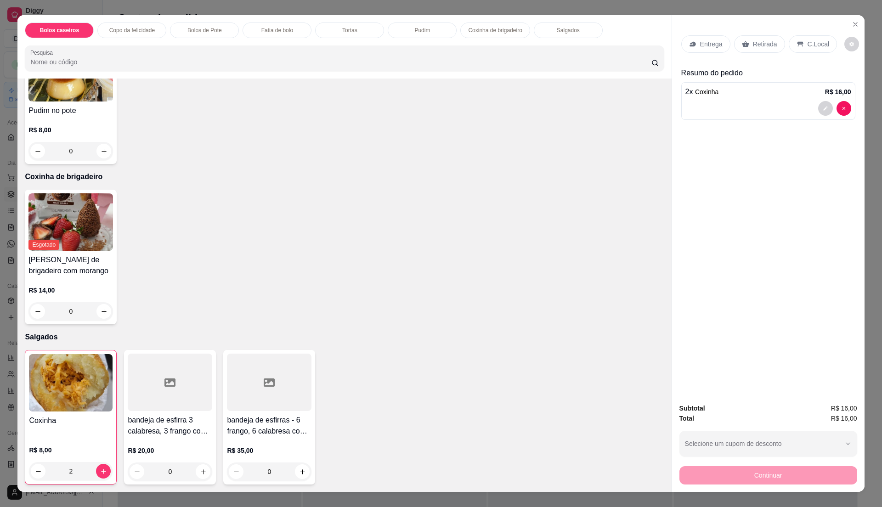
click at [689, 43] on icon at bounding box center [692, 43] width 7 height 7
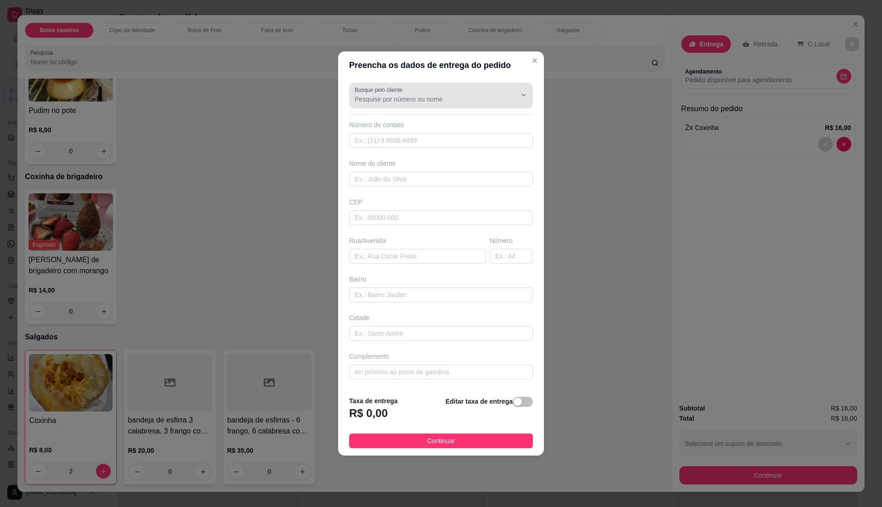
click at [391, 96] on input "Busque pelo cliente" at bounding box center [428, 99] width 147 height 9
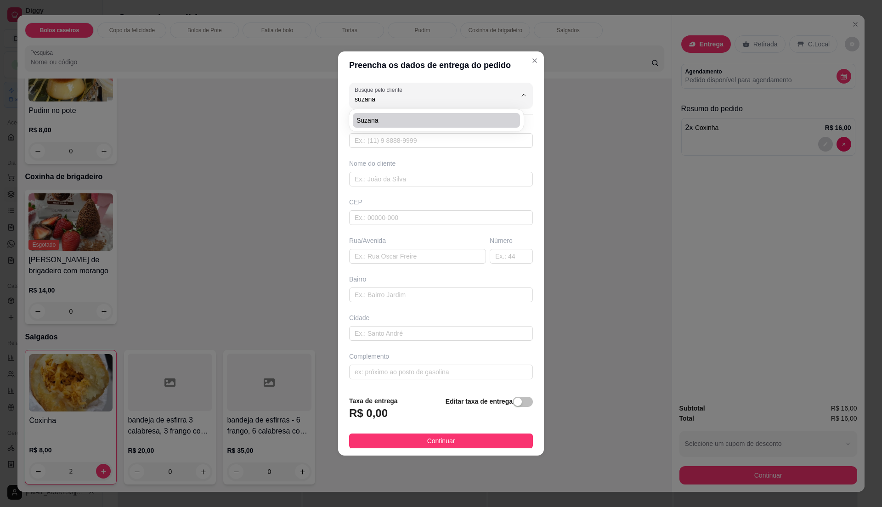
click at [389, 122] on span "Suzana" at bounding box center [432, 120] width 151 height 9
type input "Suzana"
type input "11989315567"
type input "Suzana"
type input "08573100"
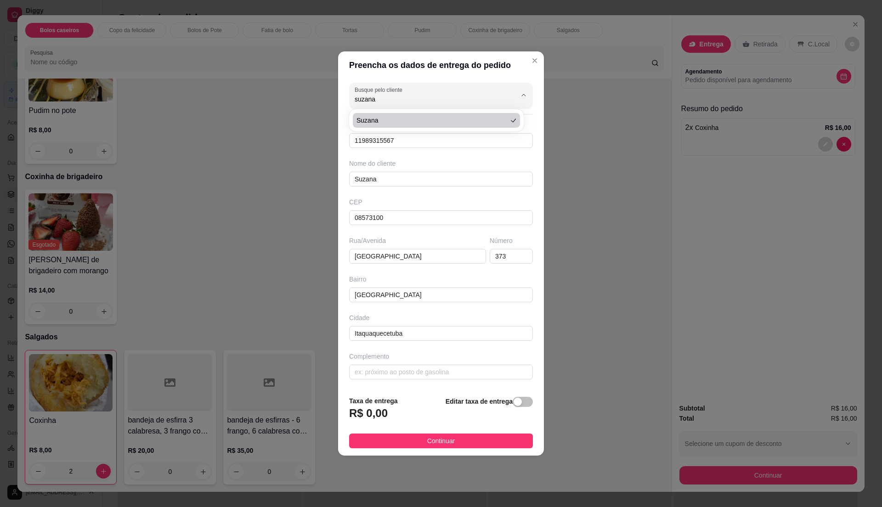
type input "[GEOGRAPHIC_DATA]"
type input "373"
type input "[GEOGRAPHIC_DATA]"
type input "Itaquaquecetuba"
type input "Suzana"
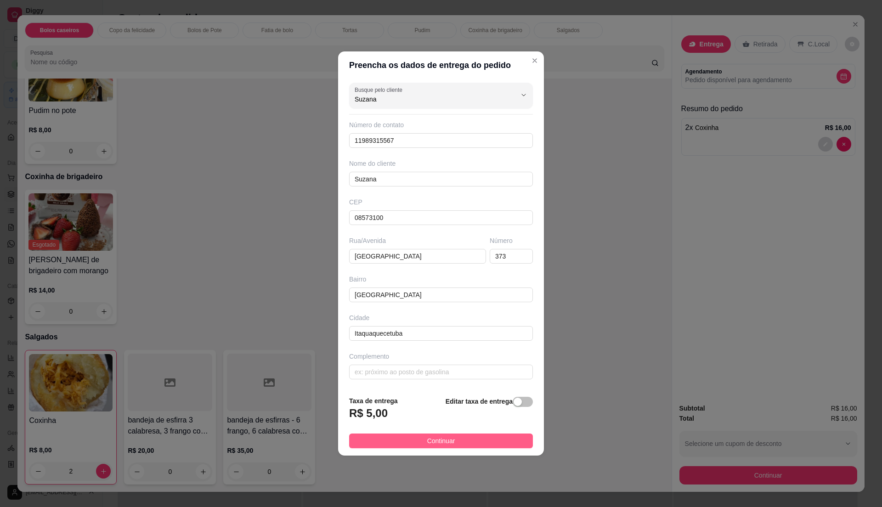
click at [484, 436] on button "Continuar" at bounding box center [441, 441] width 184 height 15
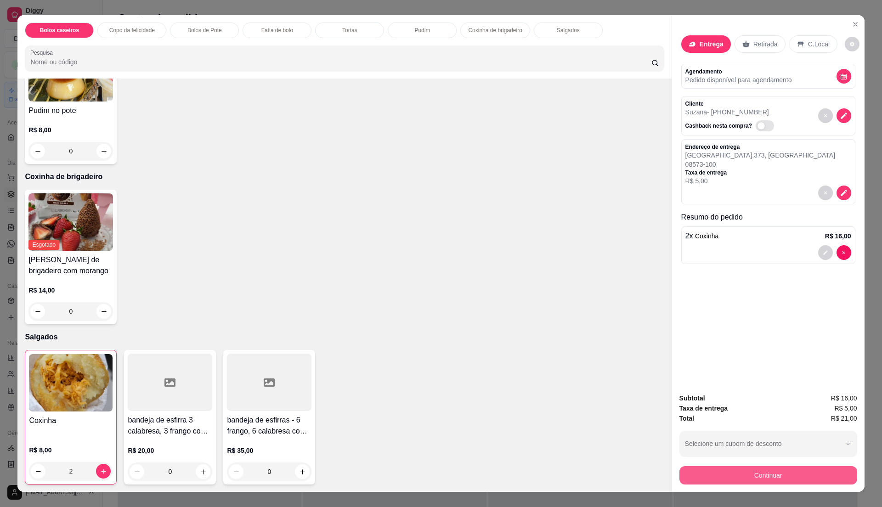
click at [705, 472] on button "Continuar" at bounding box center [768, 475] width 178 height 18
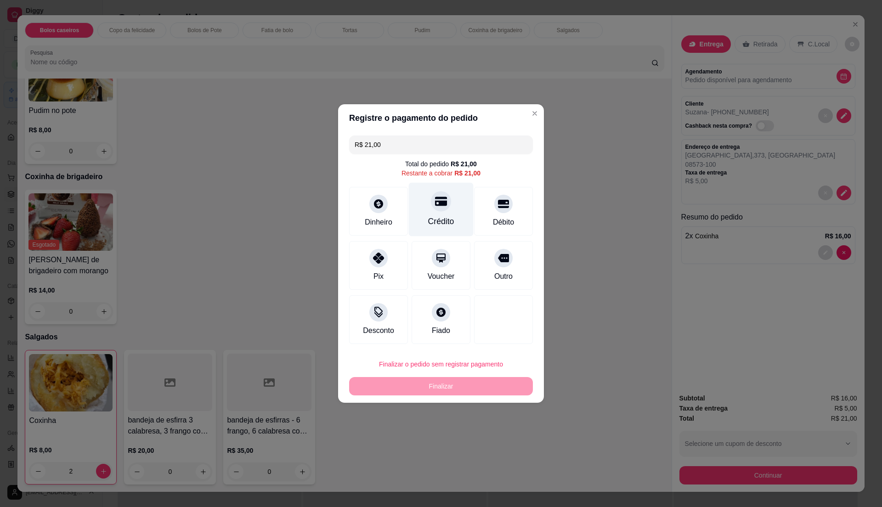
click at [446, 207] on div "Crédito" at bounding box center [441, 210] width 65 height 54
type input "R$ 0,00"
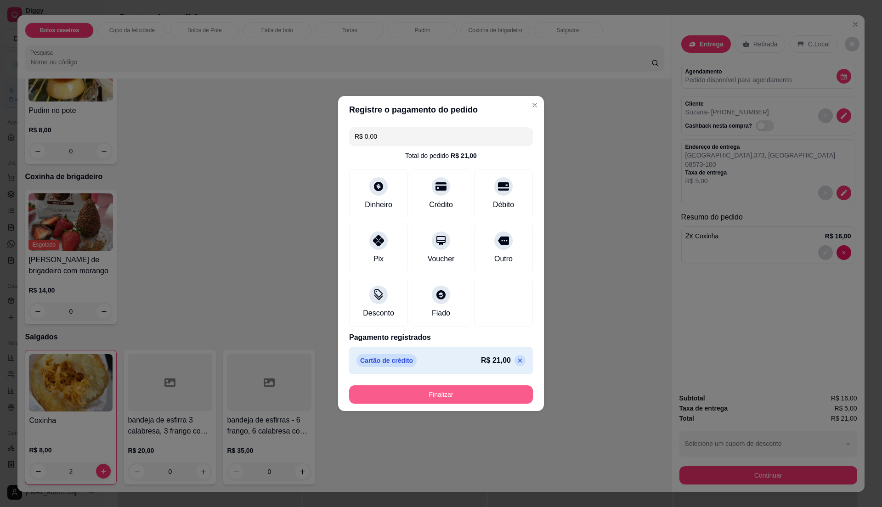
click at [394, 401] on button "Finalizar" at bounding box center [441, 394] width 184 height 18
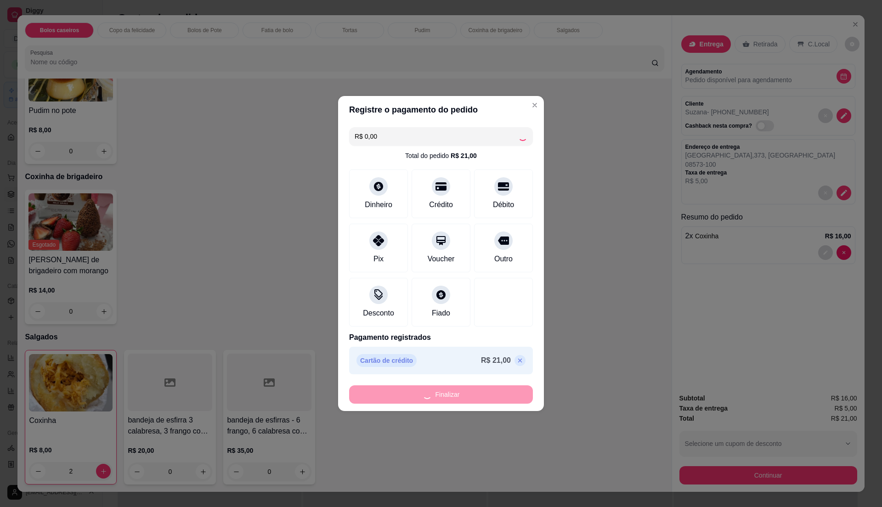
type input "0"
type input "-R$ 21,00"
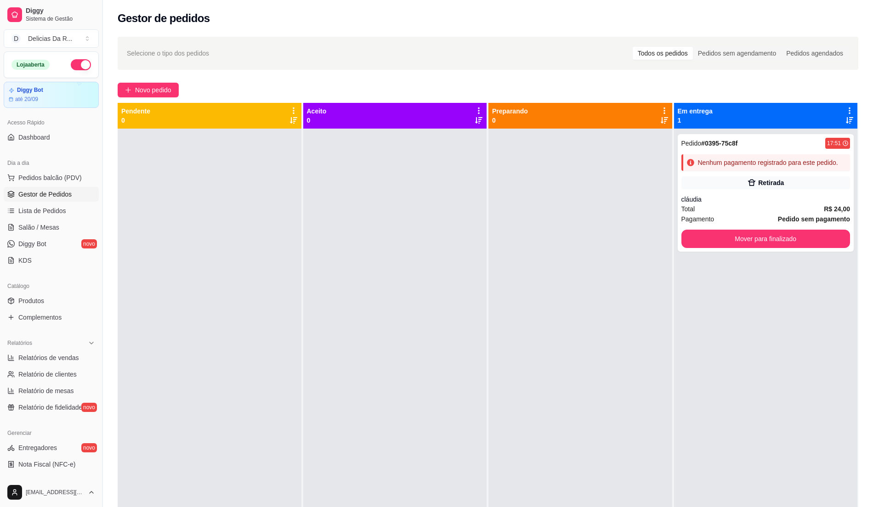
click at [155, 76] on div "Selecione o tipo dos pedidos Todos os pedidos Pedidos sem agendamento Pedidos a…" at bounding box center [488, 326] width 770 height 590
click at [157, 94] on span "Novo pedido" at bounding box center [153, 90] width 36 height 10
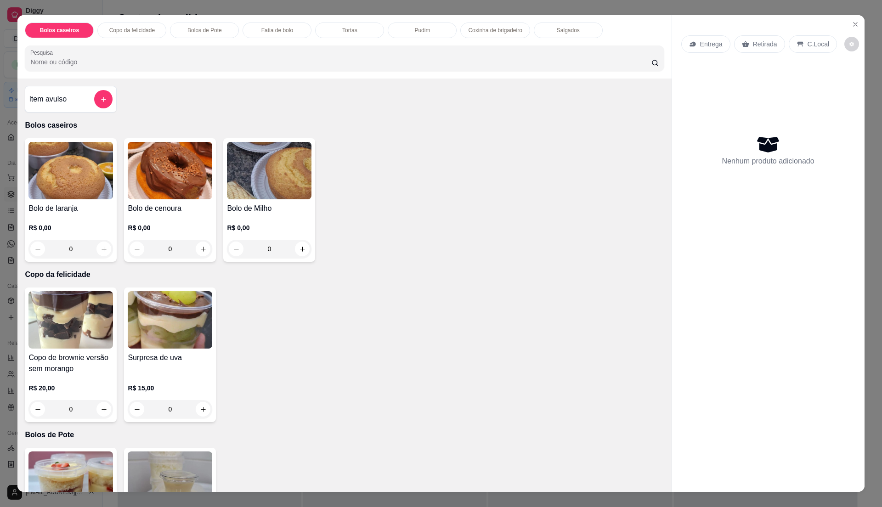
click at [151, 166] on img at bounding box center [170, 170] width 85 height 57
click at [396, 143] on div "Grande esgotado R$ 36,00" at bounding box center [441, 130] width 243 height 41
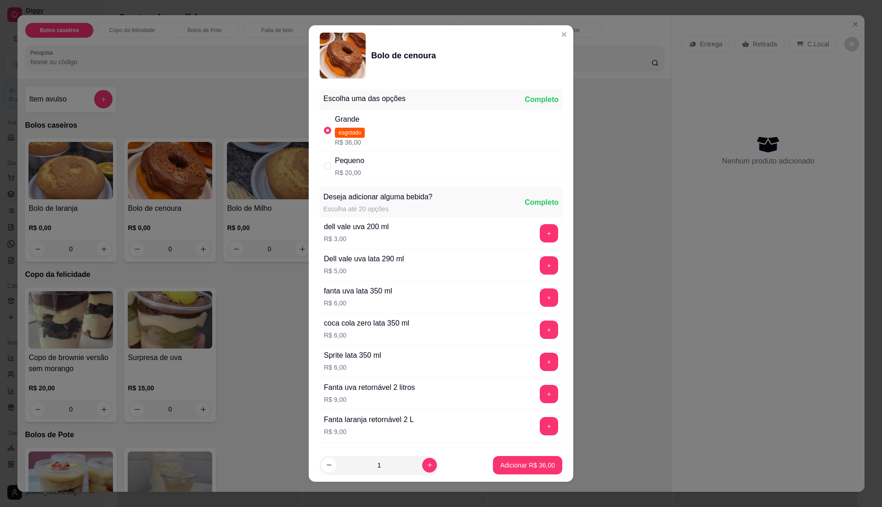
click at [390, 171] on div "Pequeno R$ 20,00" at bounding box center [441, 166] width 243 height 30
radio input "false"
radio input "true"
click at [517, 464] on p "Adicionar R$ 20,00" at bounding box center [527, 465] width 55 height 9
type input "1"
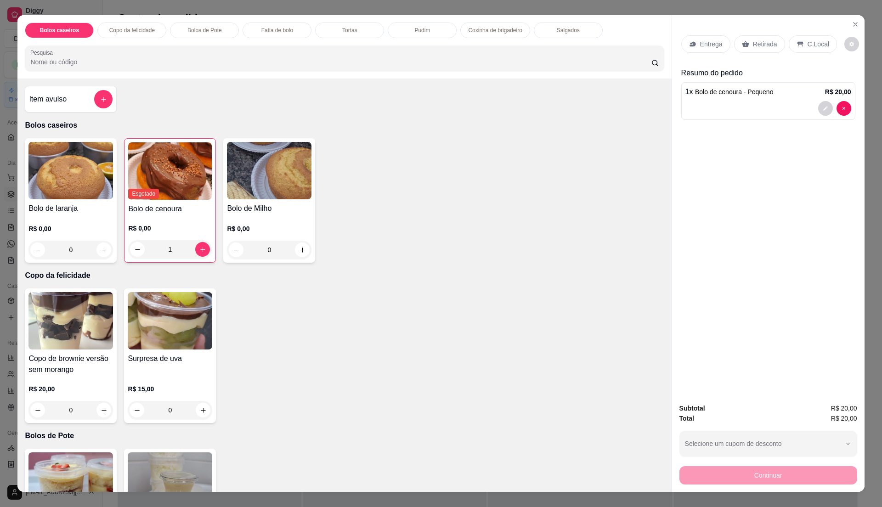
click at [98, 109] on div "Item avulso" at bounding box center [71, 99] width 92 height 27
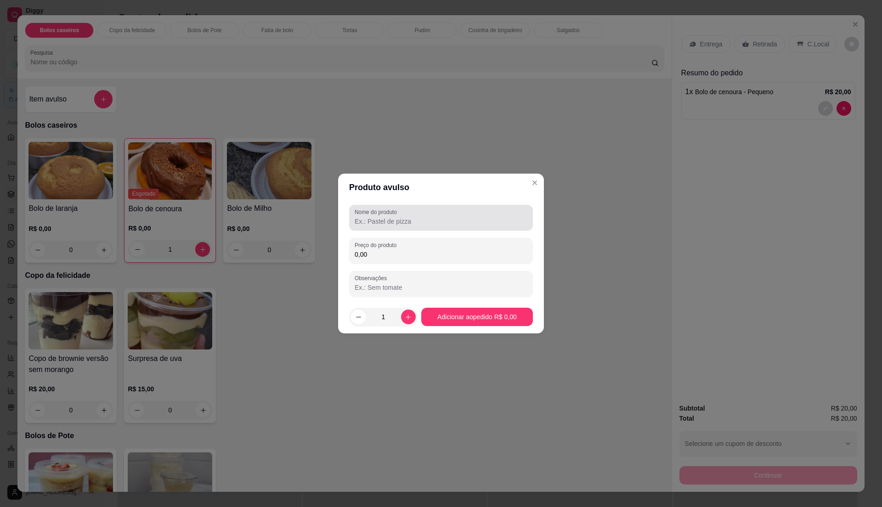
click at [434, 220] on input "Nome do produto" at bounding box center [441, 221] width 173 height 9
type input "1"
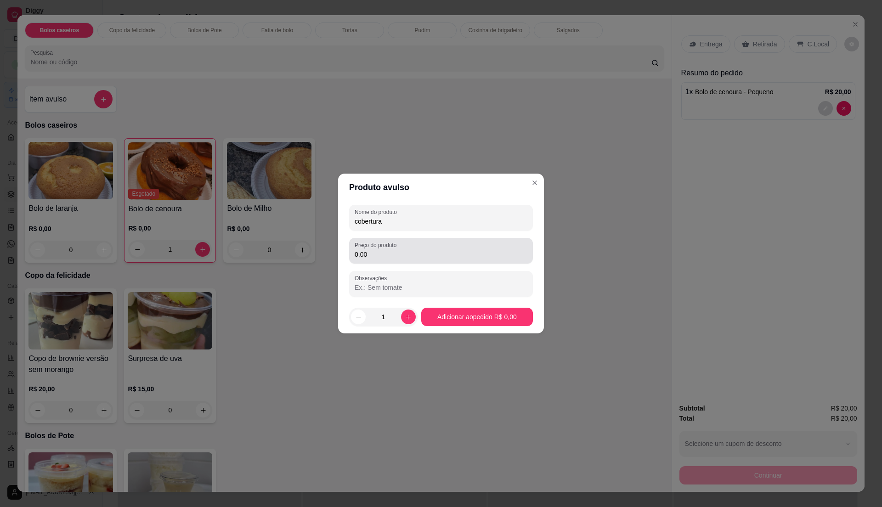
type input "cobertura"
click at [412, 258] on input "0,00" at bounding box center [441, 254] width 173 height 9
type input "10,00"
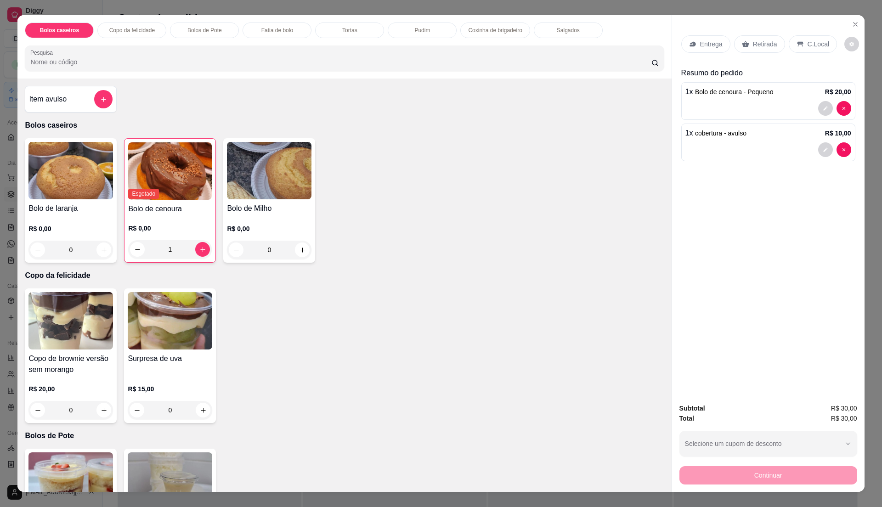
click at [747, 46] on div "Retirada" at bounding box center [759, 43] width 51 height 17
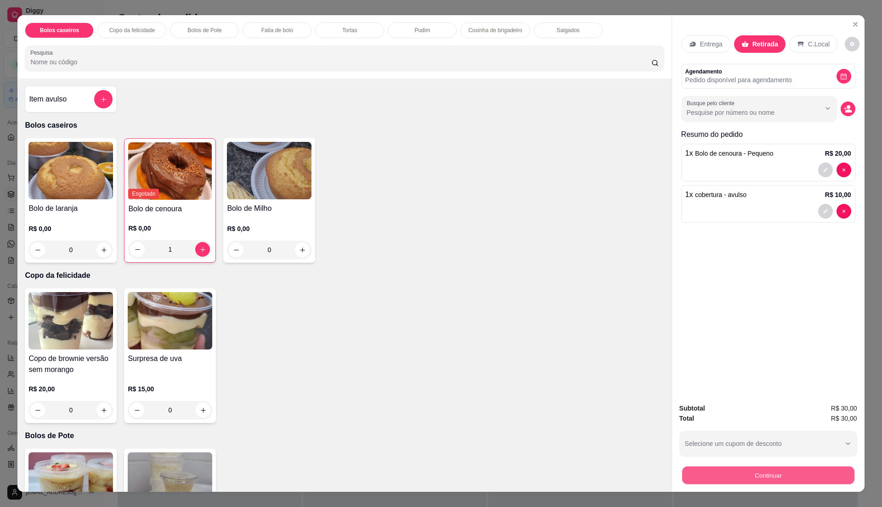
click at [712, 468] on button "Continuar" at bounding box center [768, 475] width 172 height 18
click at [750, 476] on button "Continuar" at bounding box center [768, 475] width 178 height 18
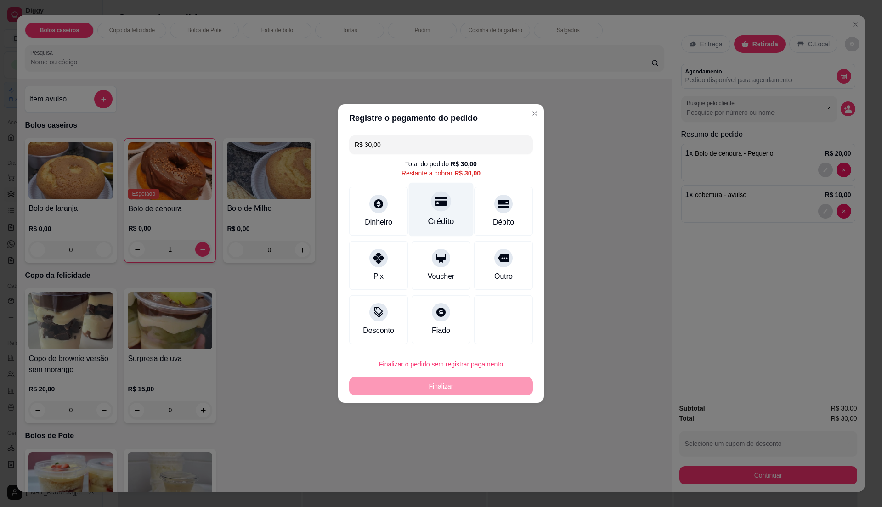
click at [443, 214] on div "Crédito" at bounding box center [441, 210] width 65 height 54
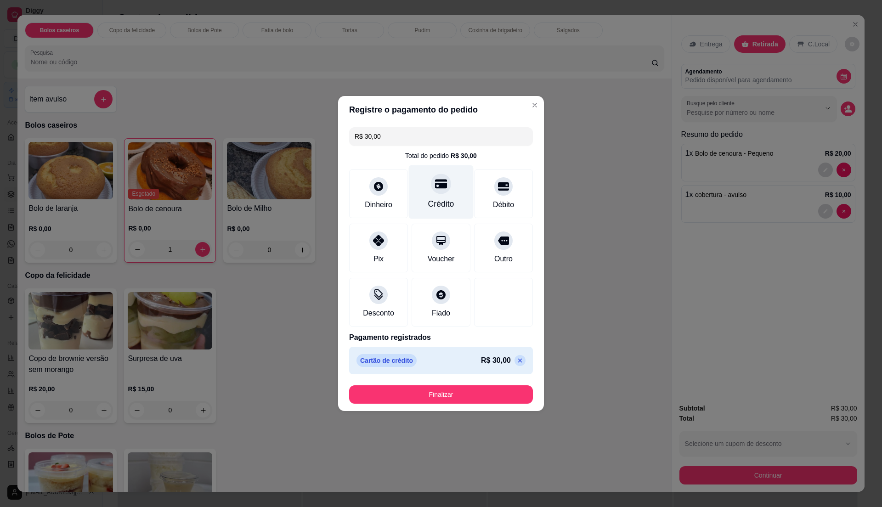
type input "R$ 0,00"
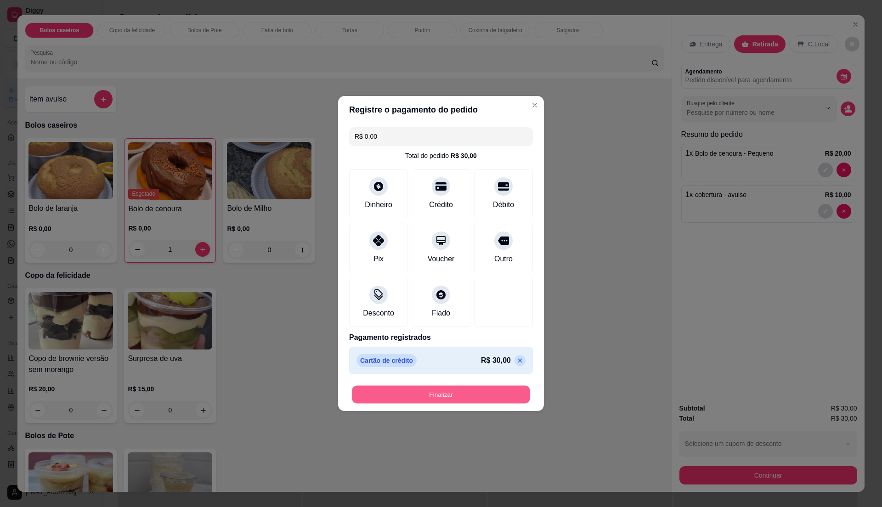
click at [469, 391] on button "Finalizar" at bounding box center [441, 395] width 178 height 18
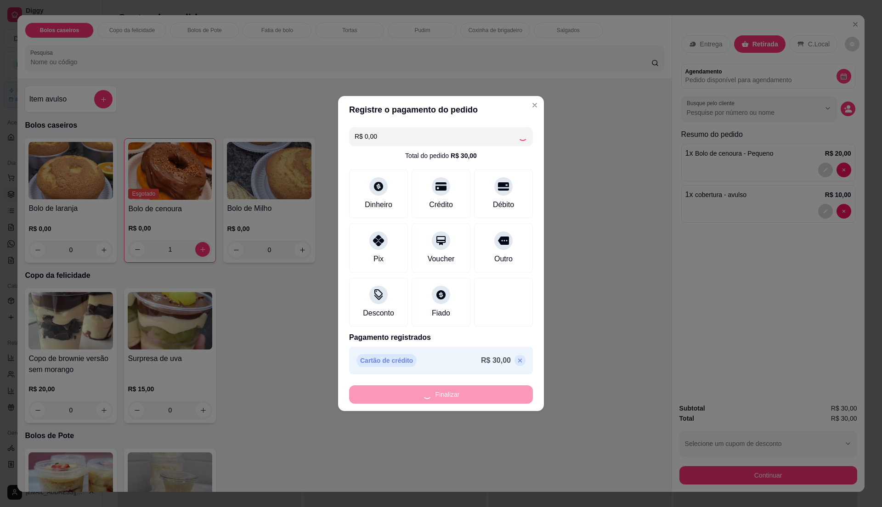
type input "0"
type input "-R$ 30,00"
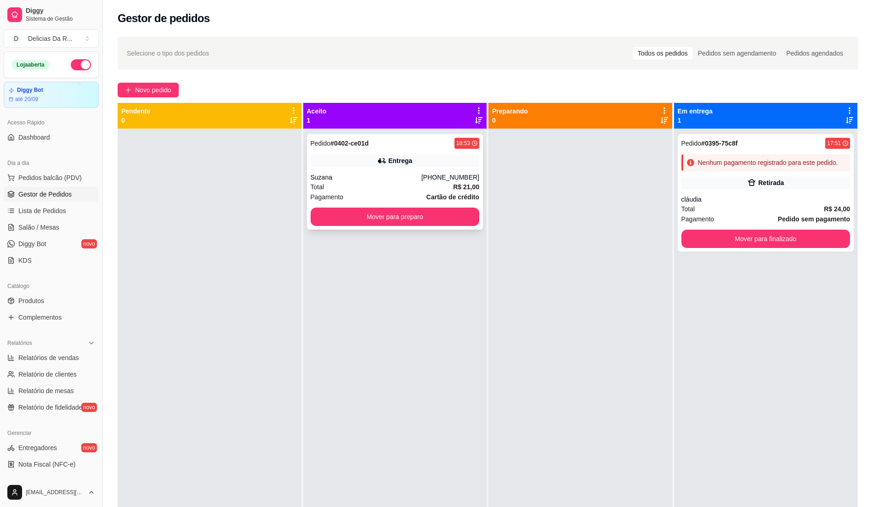
click at [422, 190] on div "Total R$ 21,00" at bounding box center [395, 187] width 169 height 10
click at [429, 155] on div "Entrega" at bounding box center [395, 160] width 169 height 13
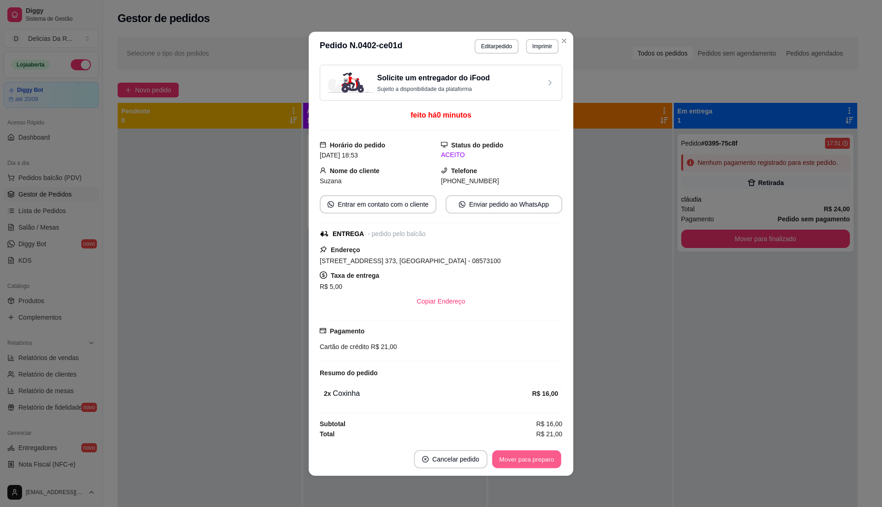
click at [542, 461] on button "Mover para preparo" at bounding box center [526, 459] width 69 height 18
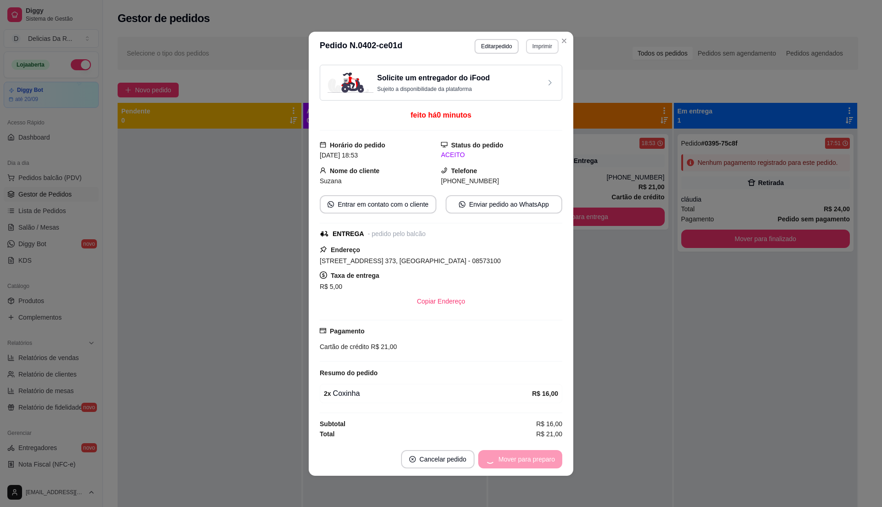
click at [546, 45] on button "Imprimir" at bounding box center [542, 46] width 33 height 15
click at [533, 80] on button "IMPRESSORA" at bounding box center [522, 76] width 67 height 15
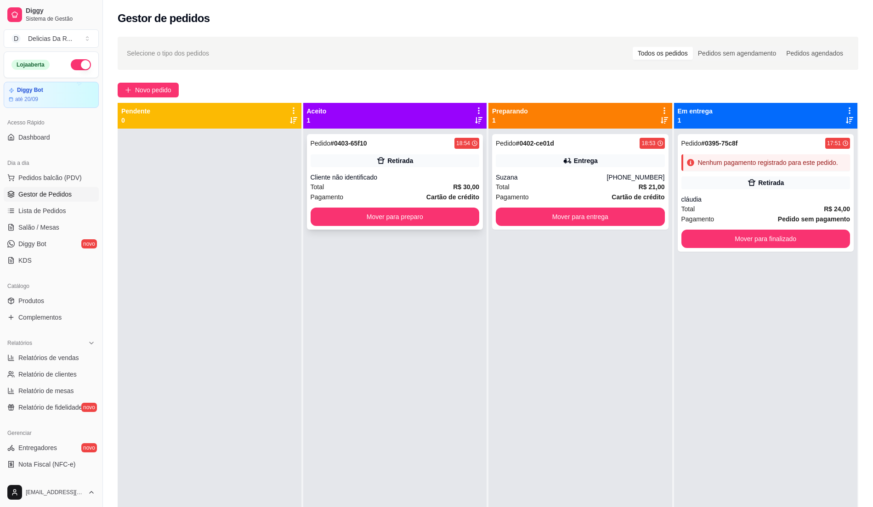
click at [376, 158] on icon at bounding box center [380, 160] width 9 height 9
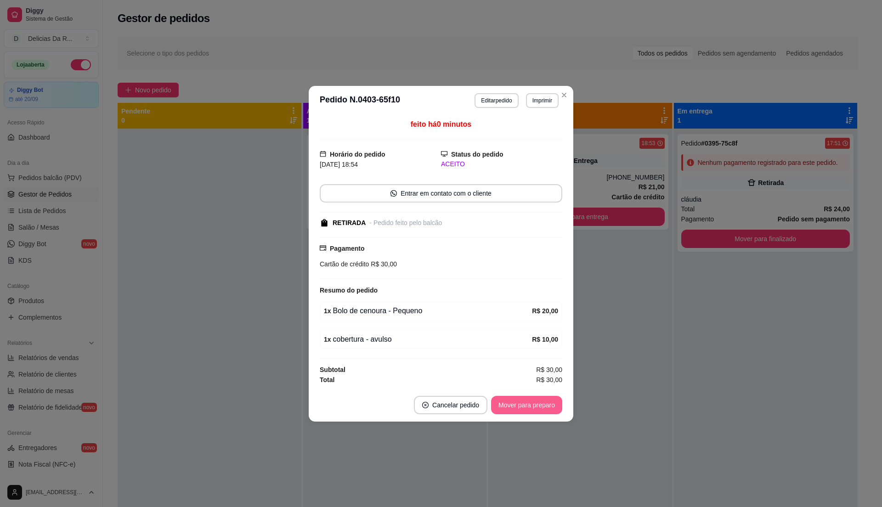
click at [548, 401] on button "Mover para preparo" at bounding box center [526, 405] width 71 height 18
click at [547, 402] on div "Mover para preparo" at bounding box center [520, 405] width 84 height 18
click at [547, 403] on div "Mover para preparo" at bounding box center [520, 405] width 84 height 18
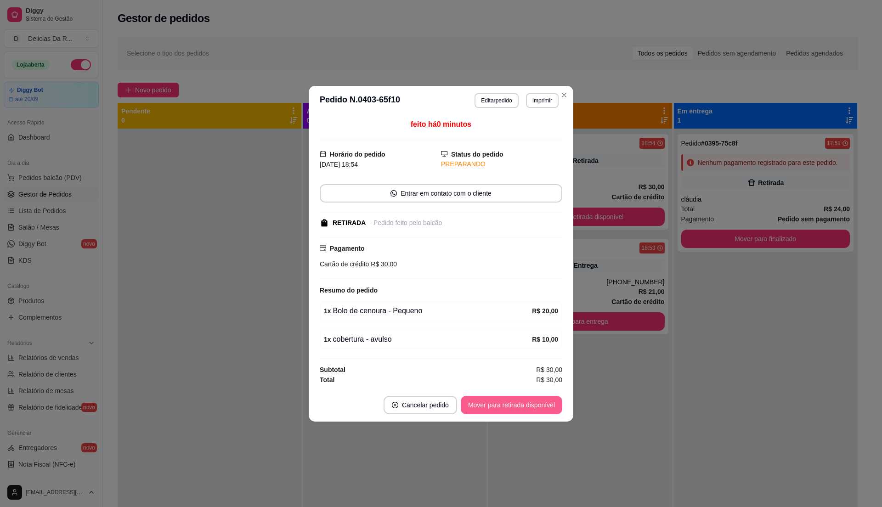
click at [549, 403] on button "Mover para retirada disponível" at bounding box center [512, 405] width 102 height 18
click at [549, 403] on div "Mover para retirada disponível" at bounding box center [505, 405] width 114 height 18
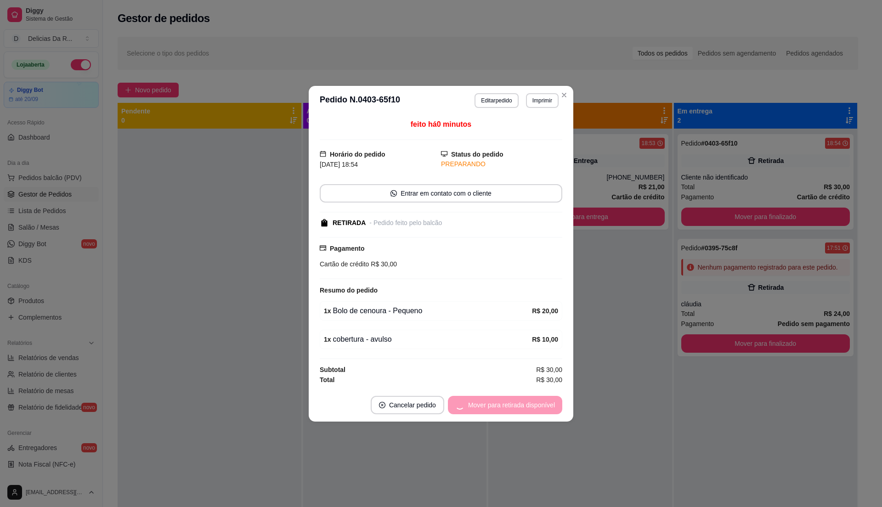
click at [549, 404] on div "Mover para retirada disponível" at bounding box center [505, 405] width 114 height 18
click at [549, 405] on button "Mover para finalizado" at bounding box center [524, 405] width 74 height 18
click at [549, 407] on div "Mover para finalizado" at bounding box center [517, 405] width 89 height 18
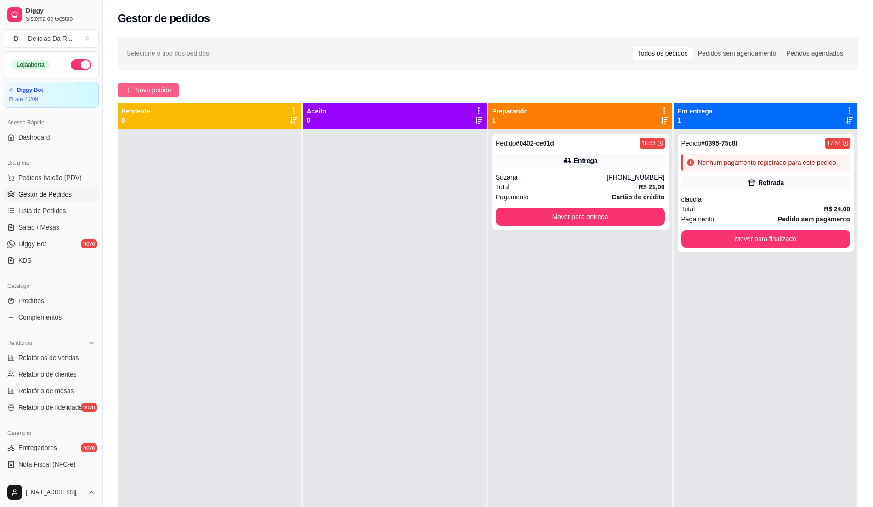
click at [142, 97] on div "Selecione o tipo dos pedidos Todos os pedidos Pedidos sem agendamento Pedidos a…" at bounding box center [488, 326] width 770 height 590
click at [152, 89] on span "Novo pedido" at bounding box center [153, 90] width 36 height 10
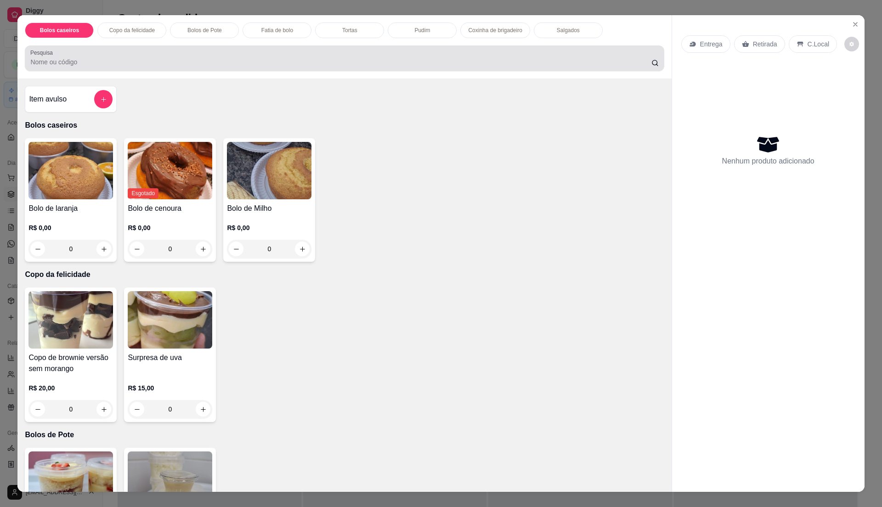
drag, startPoint x: 72, startPoint y: 63, endPoint x: 60, endPoint y: 17, distance: 47.9
click at [72, 63] on input "Pesquisa" at bounding box center [340, 61] width 621 height 9
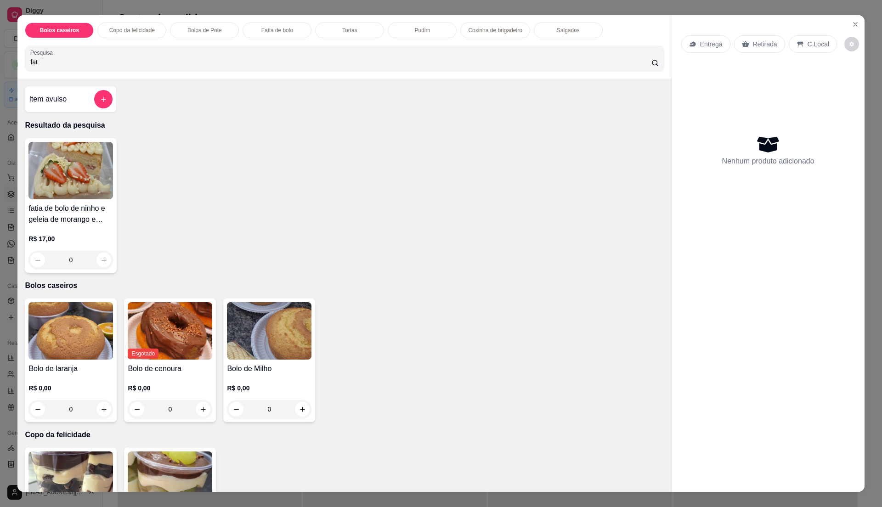
type input "fat"
click at [61, 191] on img at bounding box center [70, 170] width 85 height 57
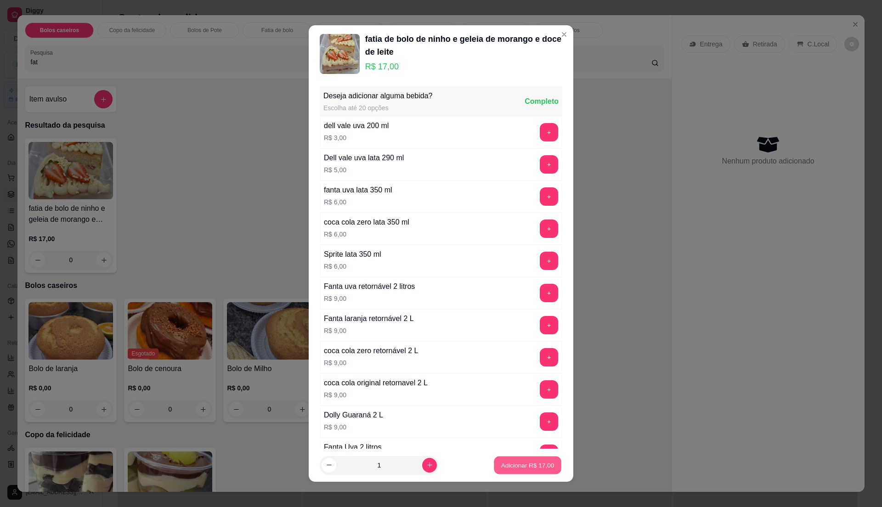
click at [502, 470] on p "Adicionar R$ 17,00" at bounding box center [527, 465] width 53 height 9
type input "1"
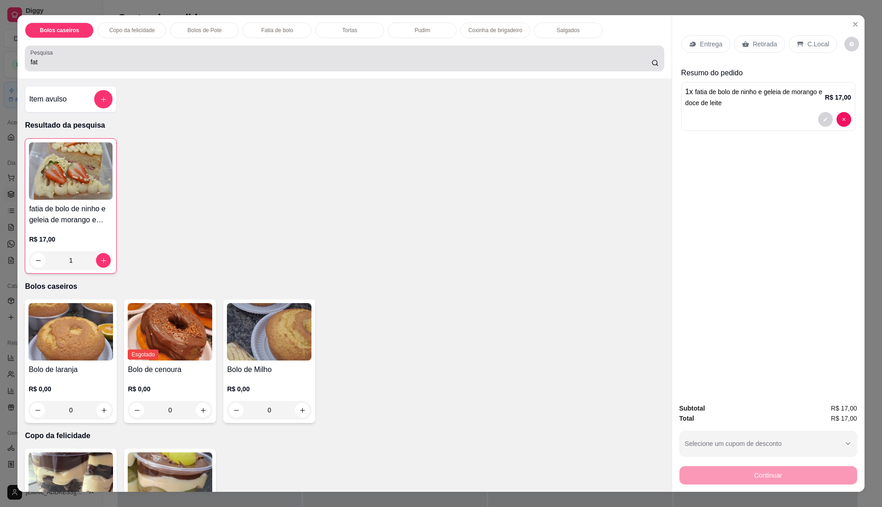
click at [155, 60] on input "fat" at bounding box center [340, 61] width 621 height 9
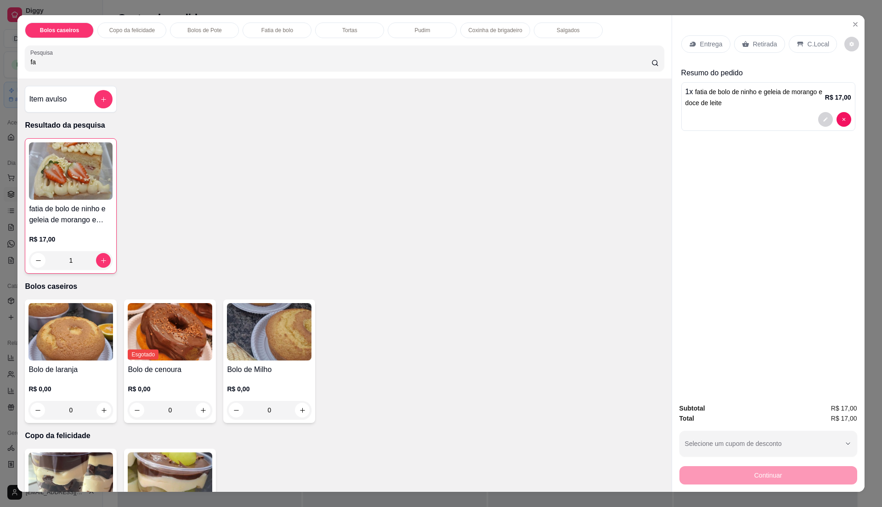
type input "f"
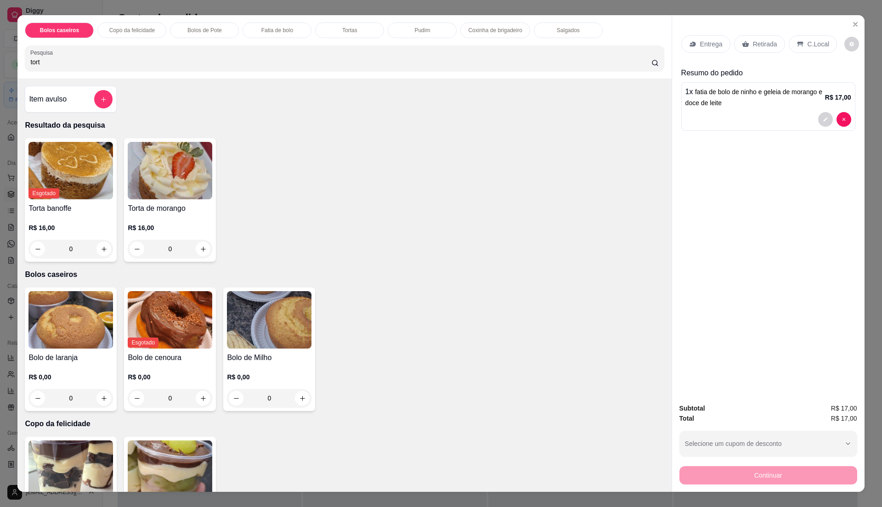
type input "tort"
click at [184, 201] on div "Torta de morango R$ 16,00 0" at bounding box center [170, 200] width 92 height 124
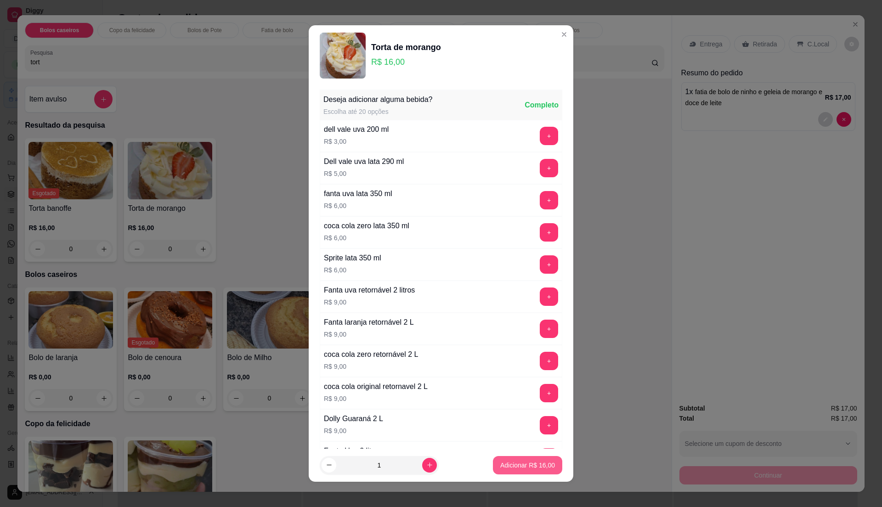
click at [507, 473] on button "Adicionar R$ 16,00" at bounding box center [527, 465] width 69 height 18
type input "1"
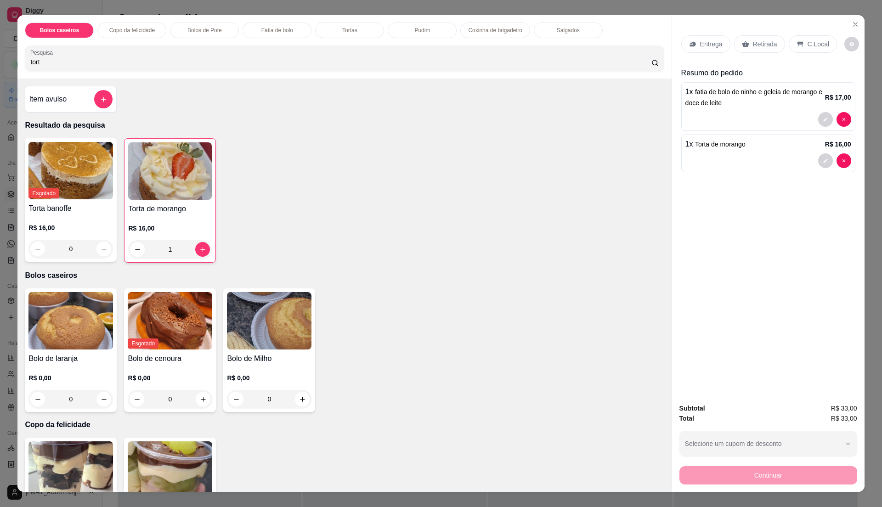
click at [754, 46] on p "Retirada" at bounding box center [765, 44] width 24 height 9
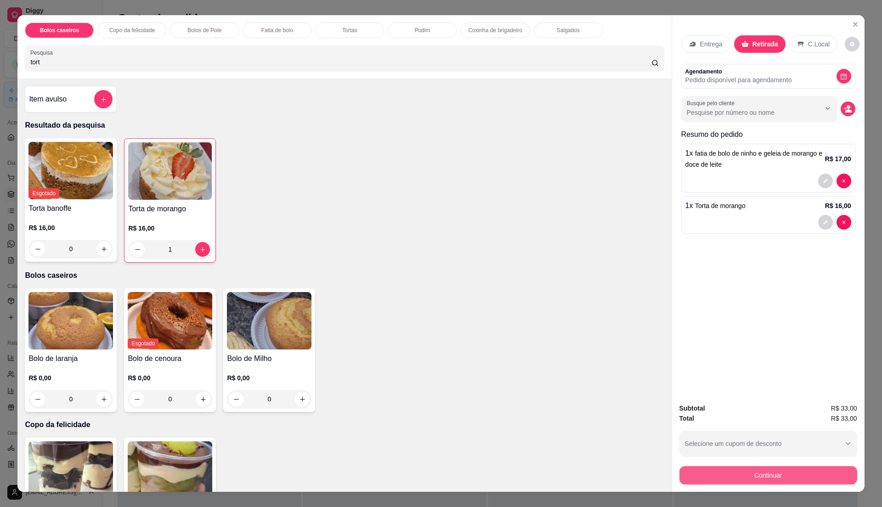
click at [775, 479] on button "Continuar" at bounding box center [768, 475] width 178 height 18
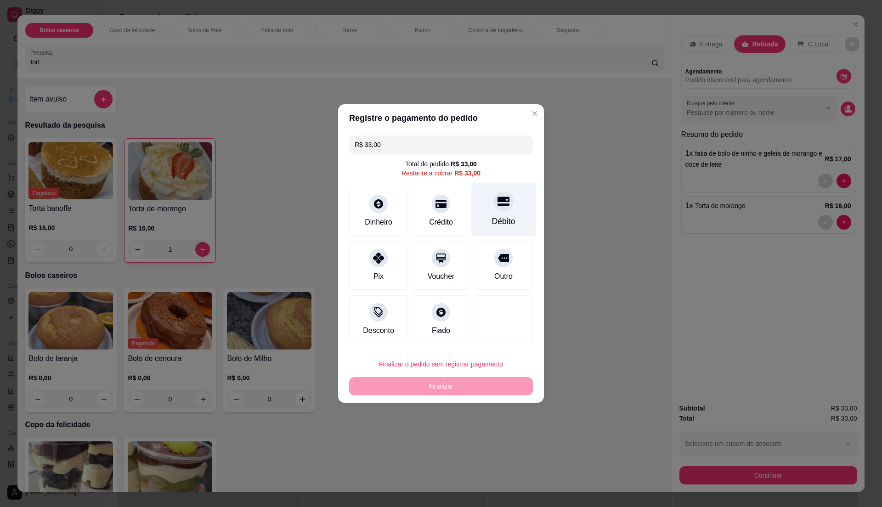
click at [495, 211] on div at bounding box center [503, 201] width 20 height 20
type input "R$ 0,00"
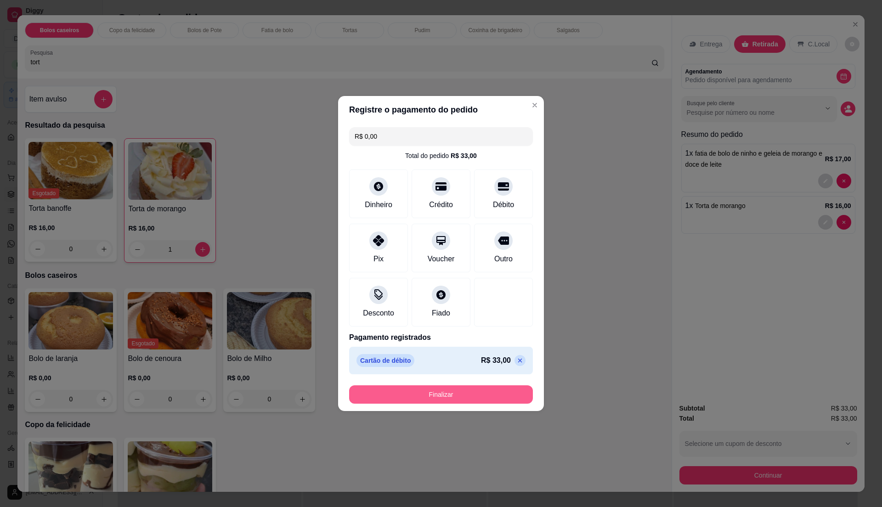
click at [484, 392] on button "Finalizar" at bounding box center [441, 394] width 184 height 18
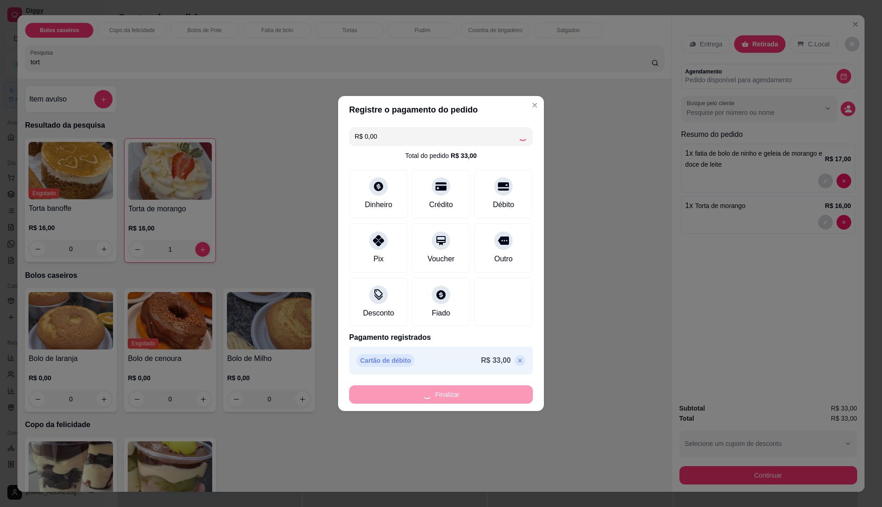
type input "0"
type input "-R$ 33,00"
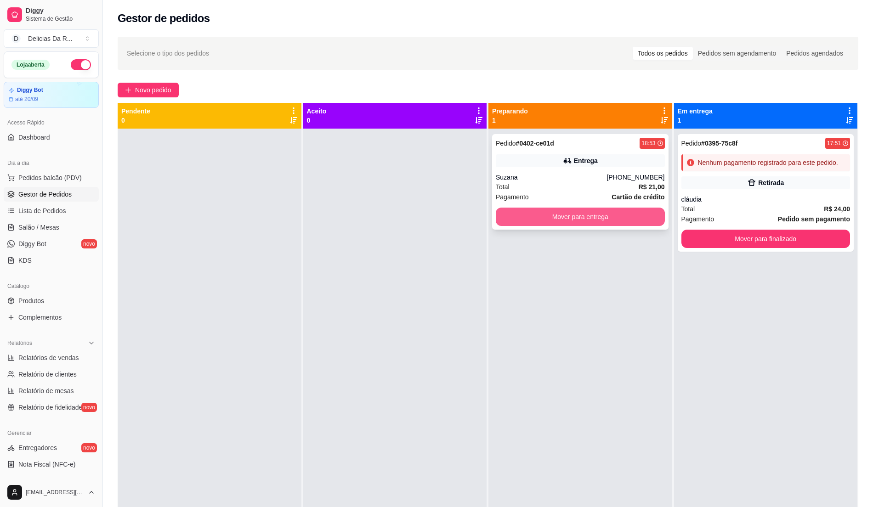
click at [538, 216] on button "Mover para entrega" at bounding box center [580, 217] width 169 height 18
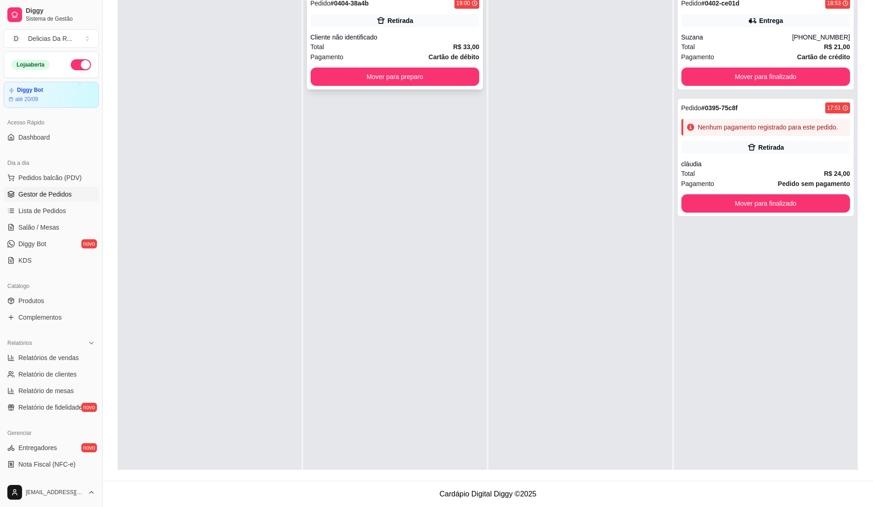
click at [458, 32] on div "Pedido # 0404-38a4b 19:00 Retirada Cliente não identificado Total R$ 33,00 Paga…" at bounding box center [395, 42] width 176 height 96
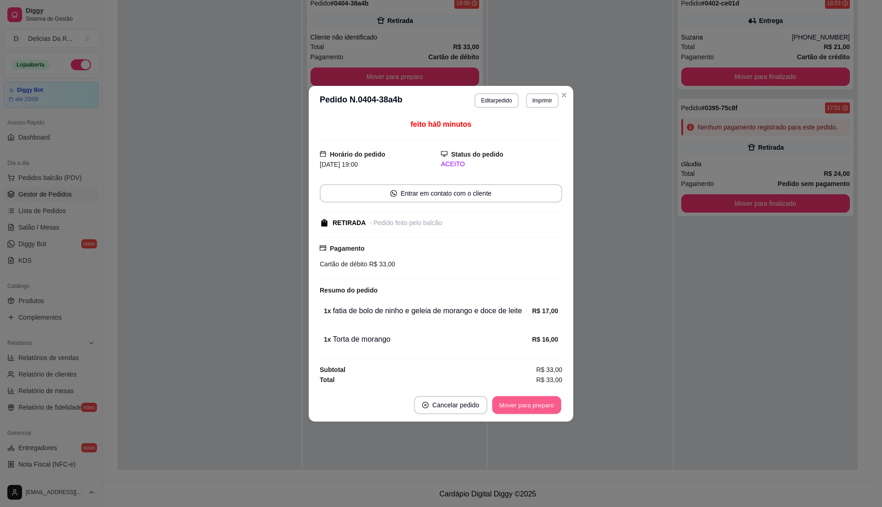
click at [549, 404] on button "Mover para preparo" at bounding box center [526, 405] width 69 height 18
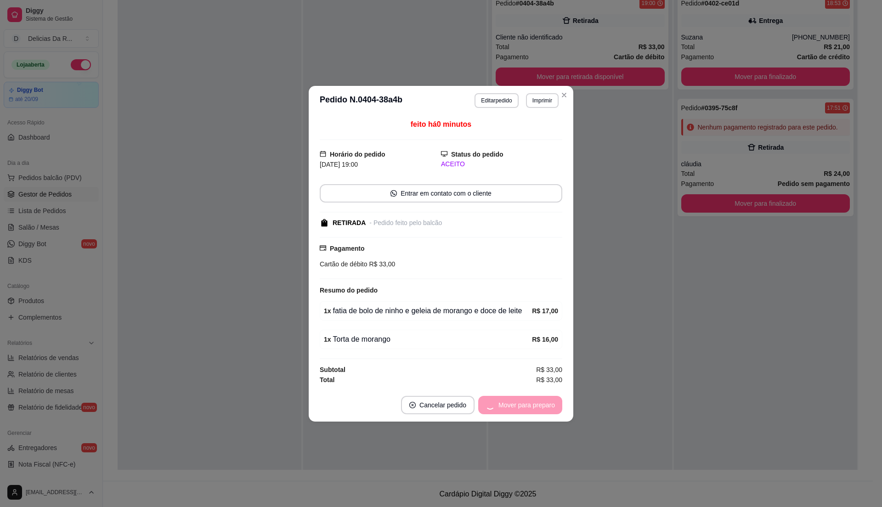
click at [549, 403] on div "Mover para preparo" at bounding box center [520, 405] width 84 height 18
click at [545, 406] on div "Mover para retirada disponível" at bounding box center [505, 405] width 114 height 18
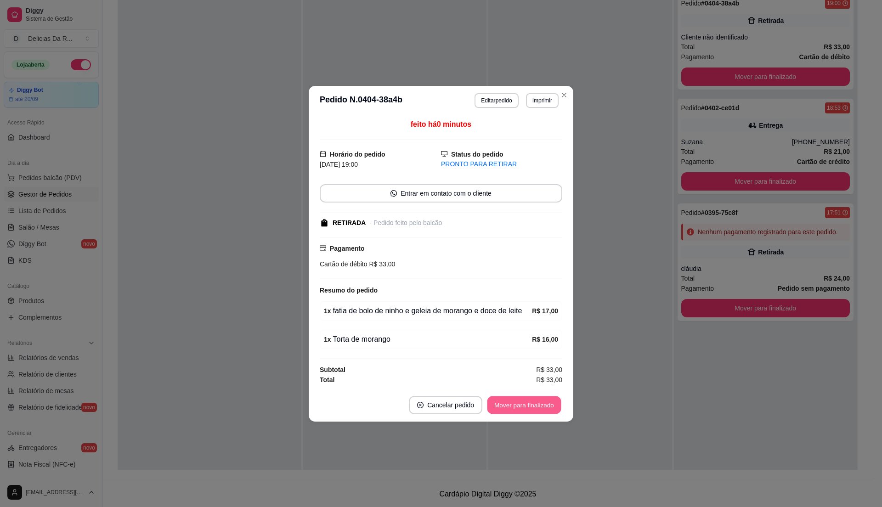
click at [545, 406] on button "Mover para finalizado" at bounding box center [524, 405] width 74 height 18
click at [545, 406] on div "Mover para finalizado" at bounding box center [517, 405] width 89 height 18
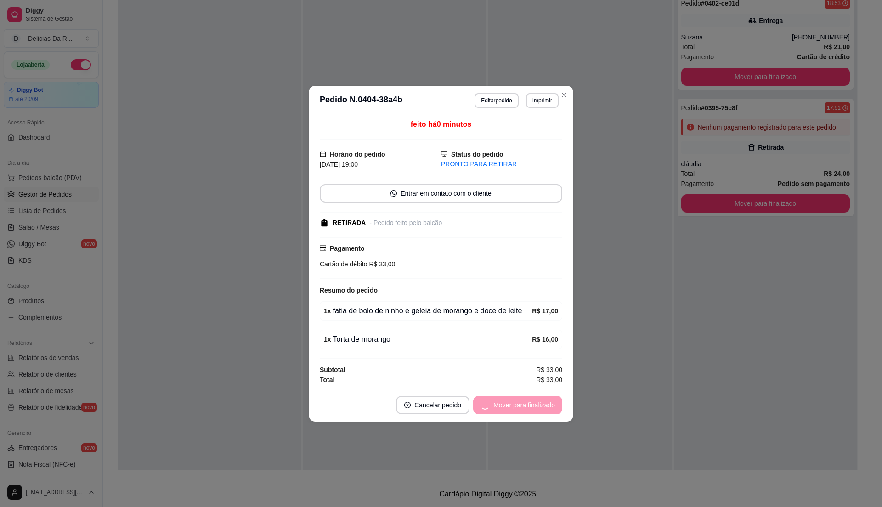
click at [545, 406] on div "Mover para finalizado" at bounding box center [517, 405] width 89 height 18
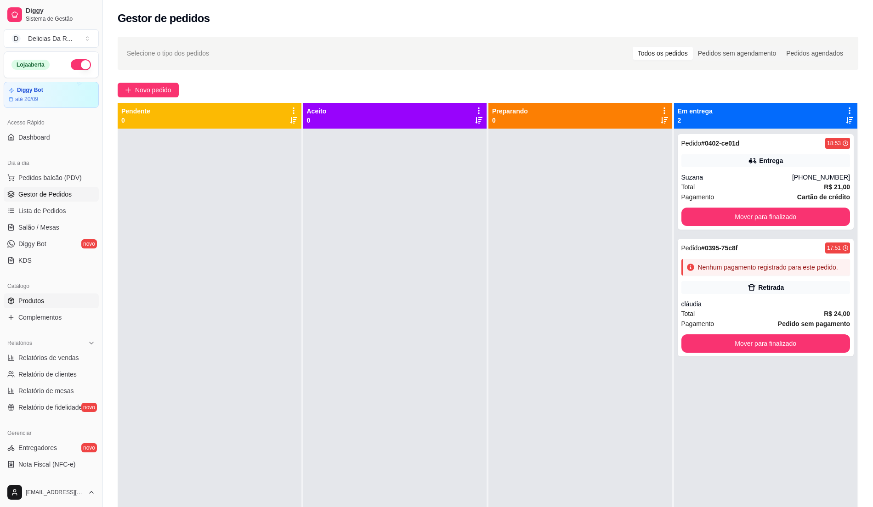
click at [19, 305] on span "Produtos" at bounding box center [31, 300] width 26 height 9
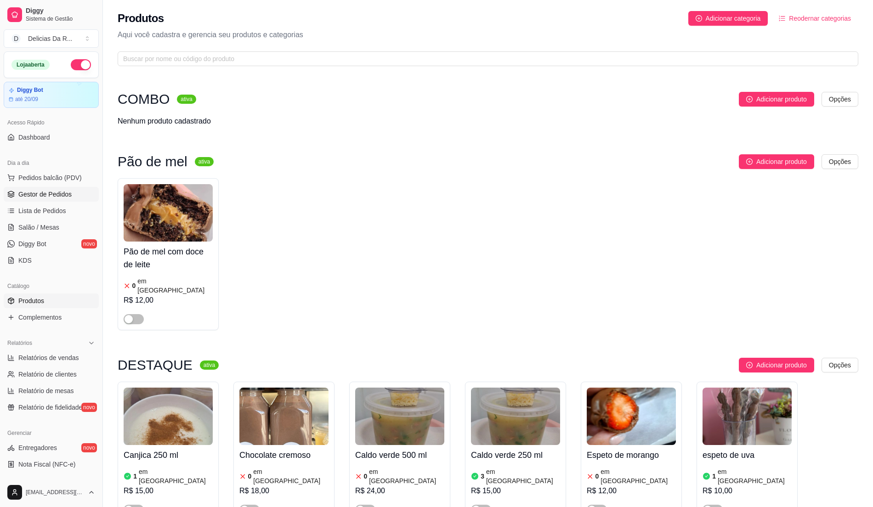
click at [57, 187] on link "Gestor de Pedidos" at bounding box center [51, 194] width 95 height 15
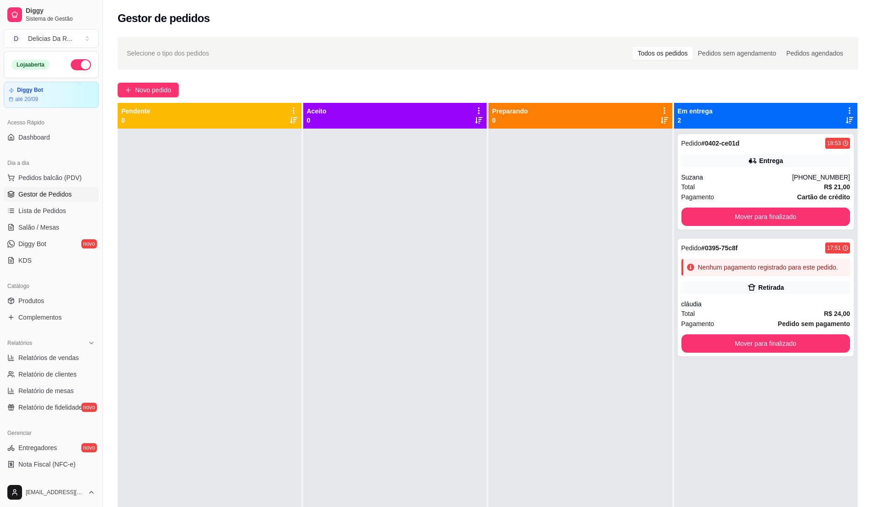
click at [75, 65] on button "button" at bounding box center [81, 64] width 20 height 11
click at [51, 299] on link "Produtos" at bounding box center [51, 301] width 95 height 15
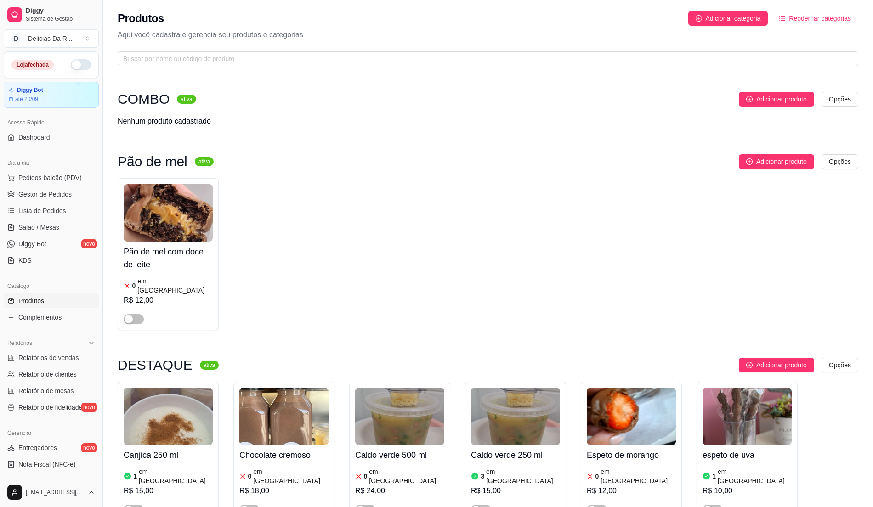
click at [31, 187] on ul "Pedidos balcão (PDV) Gestor de Pedidos Lista de Pedidos Salão / Mesas Diggy Bot…" at bounding box center [51, 218] width 95 height 97
click at [39, 195] on span "Gestor de Pedidos" at bounding box center [44, 194] width 53 height 9
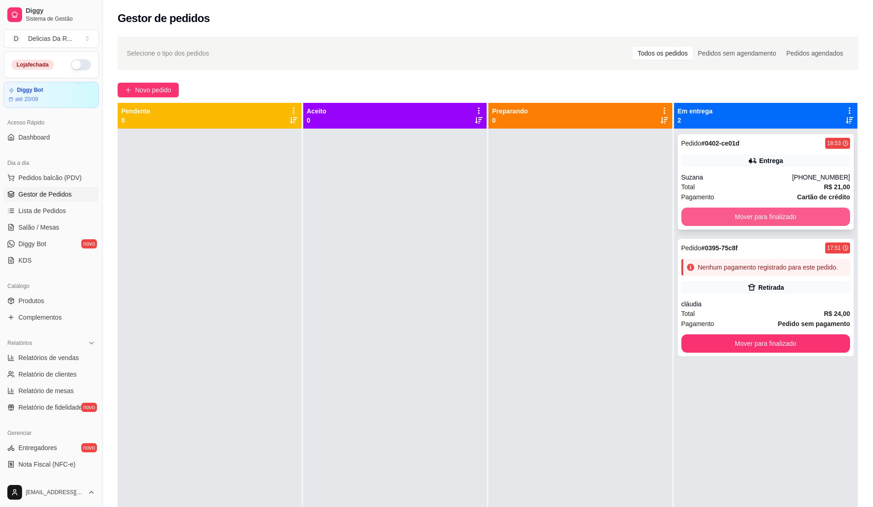
click at [696, 215] on button "Mover para finalizado" at bounding box center [765, 217] width 169 height 18
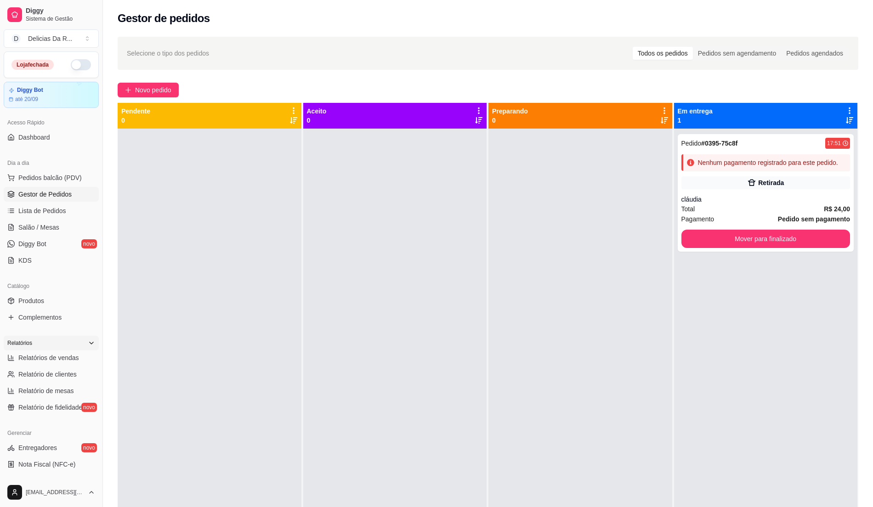
click at [59, 350] on div "Relatórios" at bounding box center [51, 343] width 95 height 15
click at [41, 298] on span "Produtos" at bounding box center [31, 300] width 26 height 9
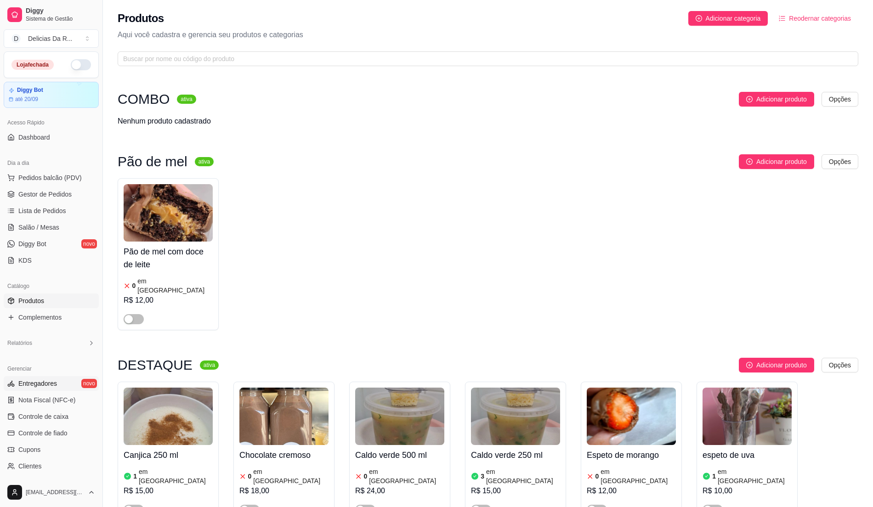
click at [34, 381] on span "Entregadores" at bounding box center [37, 383] width 39 height 9
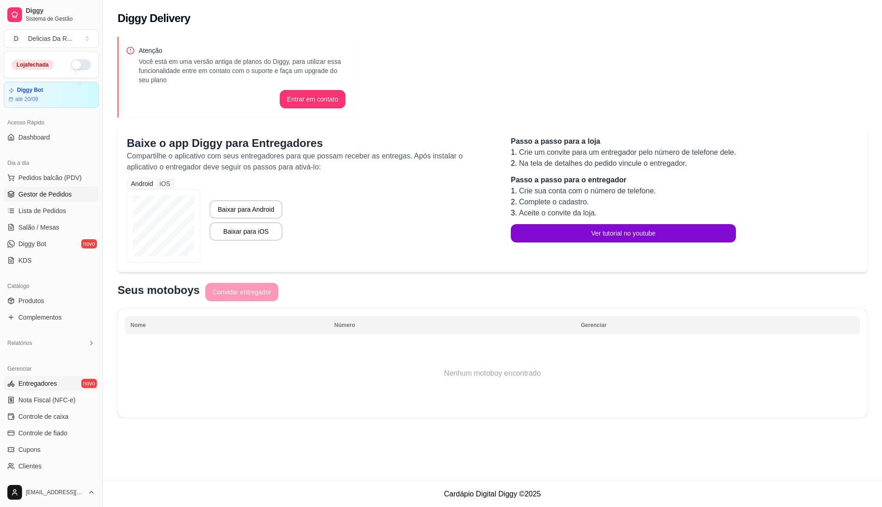
click at [48, 197] on span "Gestor de Pedidos" at bounding box center [44, 194] width 53 height 9
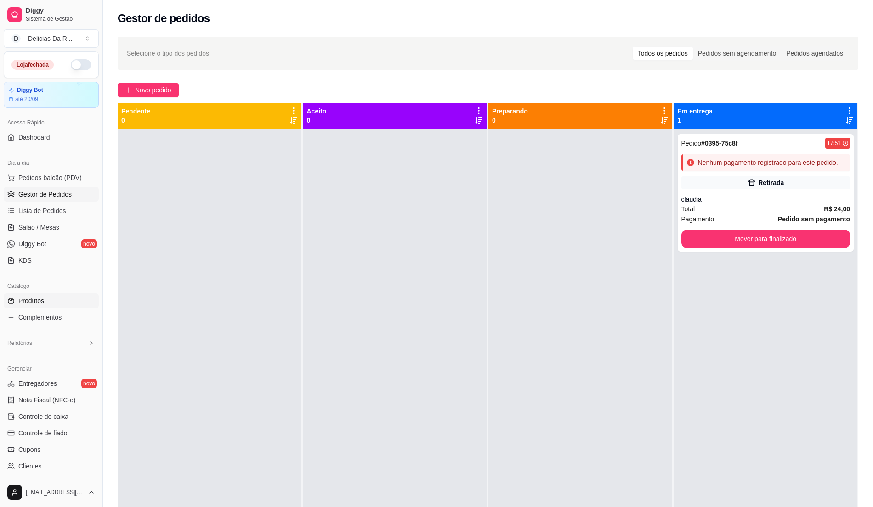
click at [34, 304] on span "Produtos" at bounding box center [31, 300] width 26 height 9
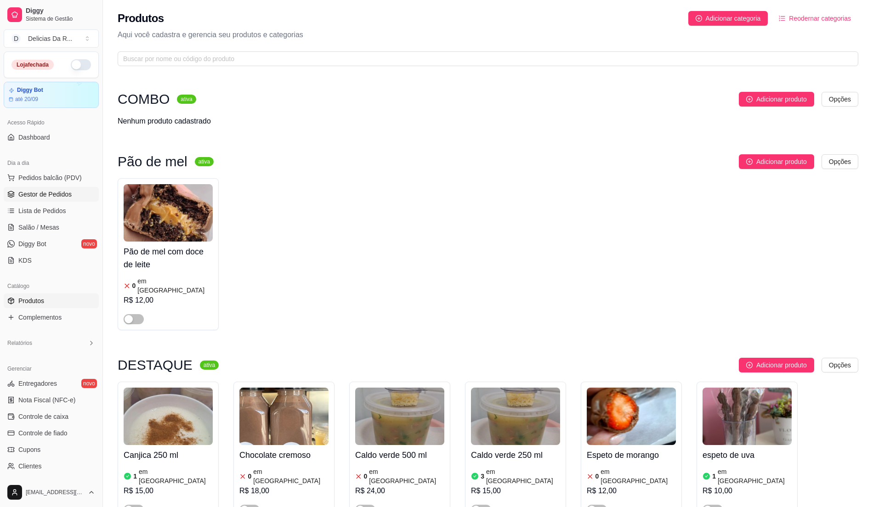
click at [35, 199] on span "Gestor de Pedidos" at bounding box center [44, 194] width 53 height 9
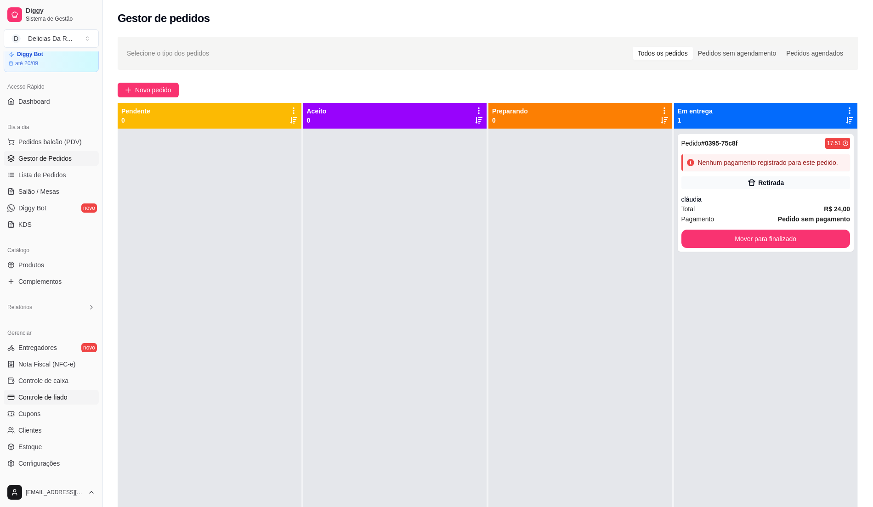
scroll to position [61, 0]
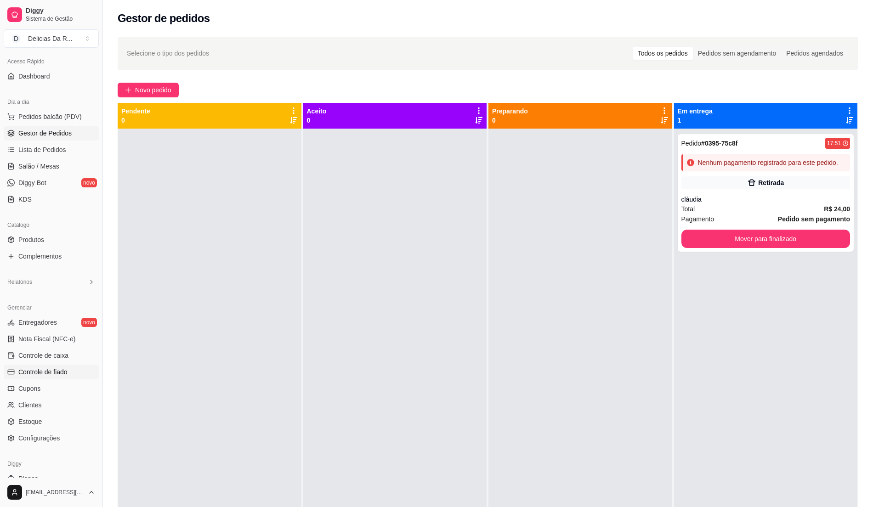
click at [62, 370] on span "Controle de fiado" at bounding box center [42, 372] width 49 height 9
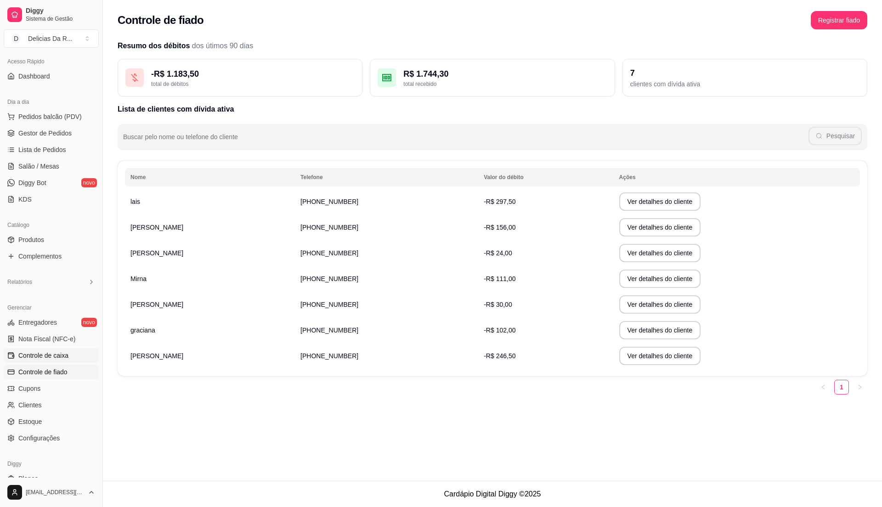
drag, startPoint x: 53, startPoint y: 351, endPoint x: 59, endPoint y: 353, distance: 5.8
click at [54, 351] on span "Controle de caixa" at bounding box center [43, 355] width 50 height 9
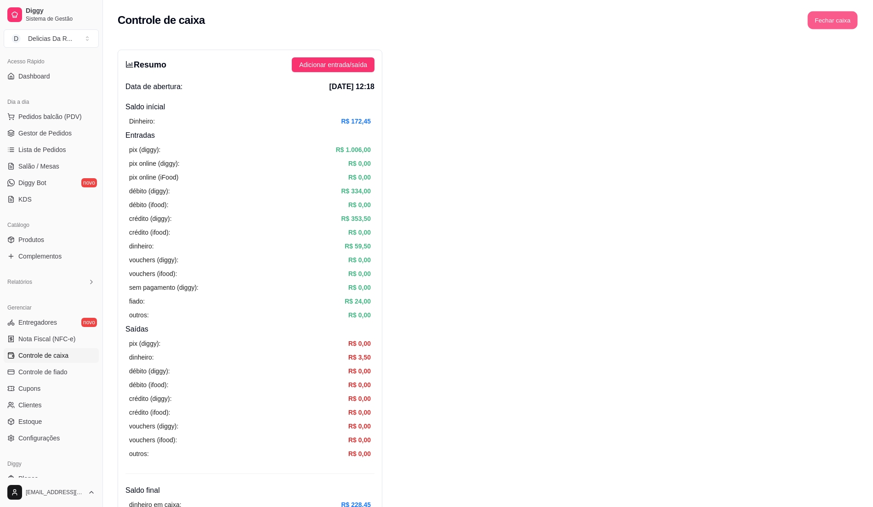
click at [843, 26] on button "Fechar caixa" at bounding box center [833, 20] width 50 height 18
click at [55, 246] on link "Produtos" at bounding box center [51, 239] width 95 height 15
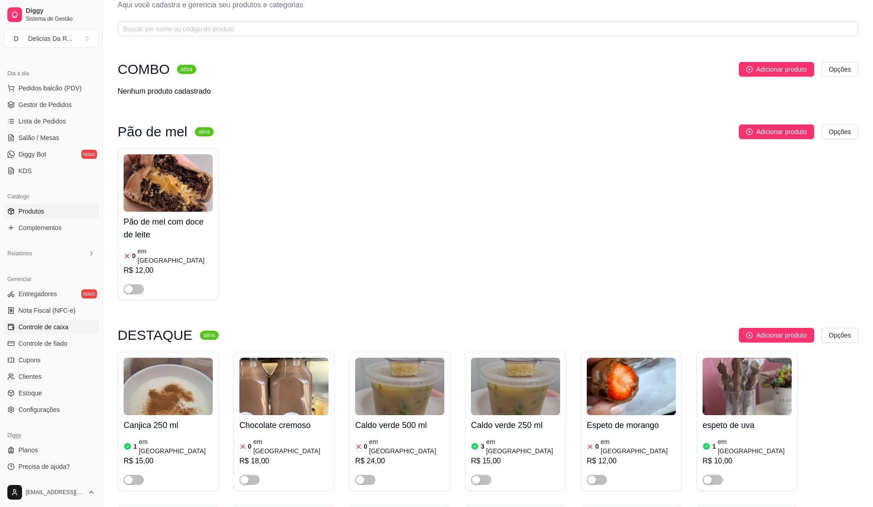
scroll to position [61, 0]
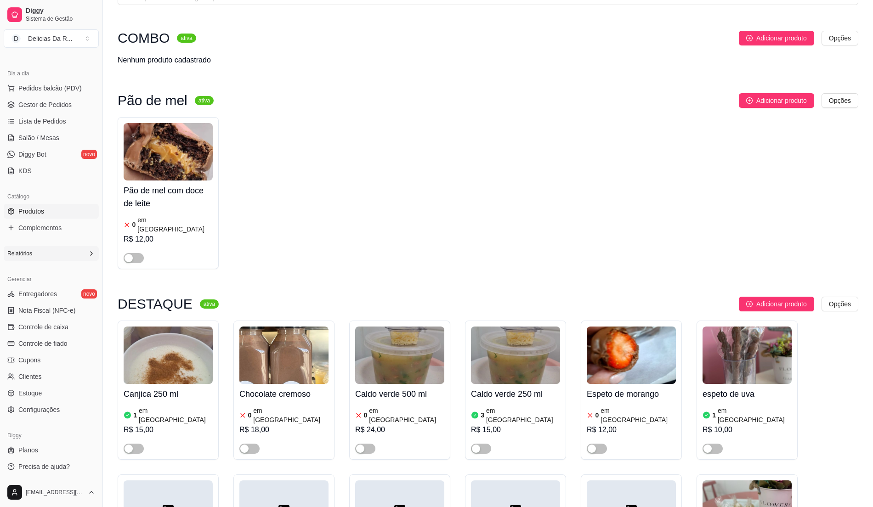
click at [60, 250] on div "Relatórios" at bounding box center [51, 253] width 95 height 15
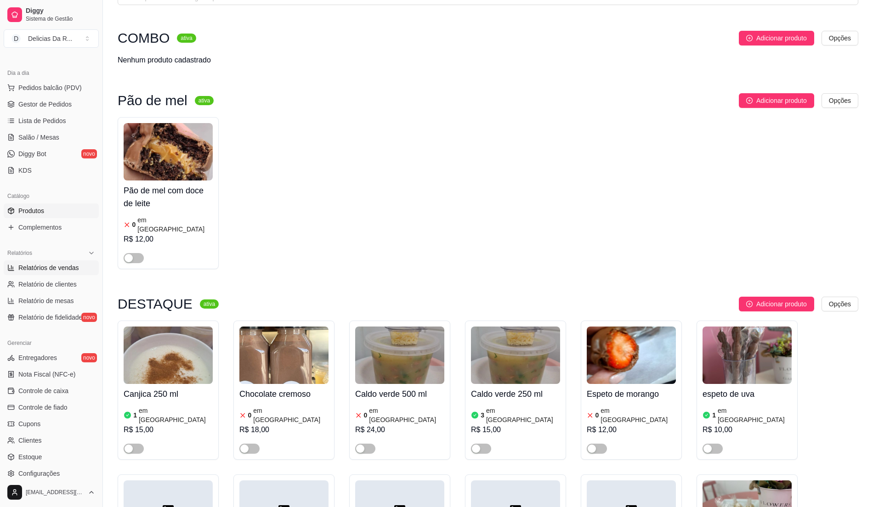
click at [71, 267] on span "Relatórios de vendas" at bounding box center [48, 267] width 61 height 9
select select "ALL"
select select "0"
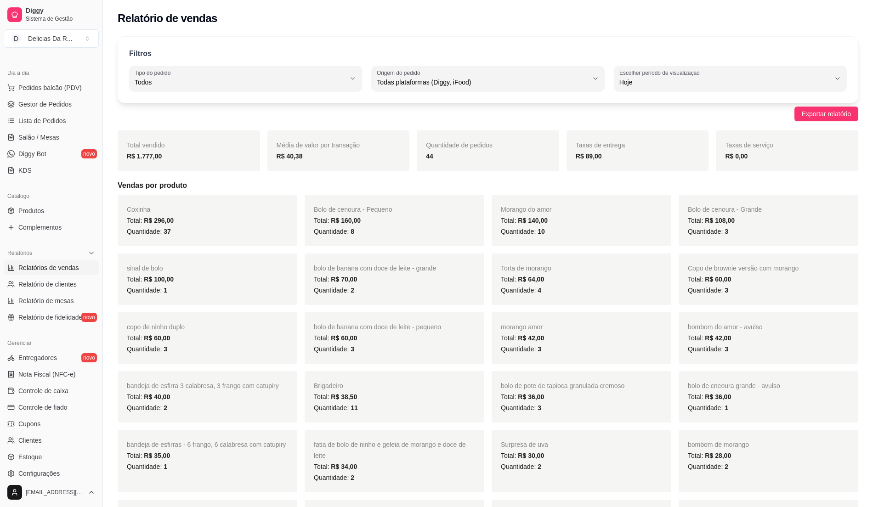
scroll to position [154, 0]
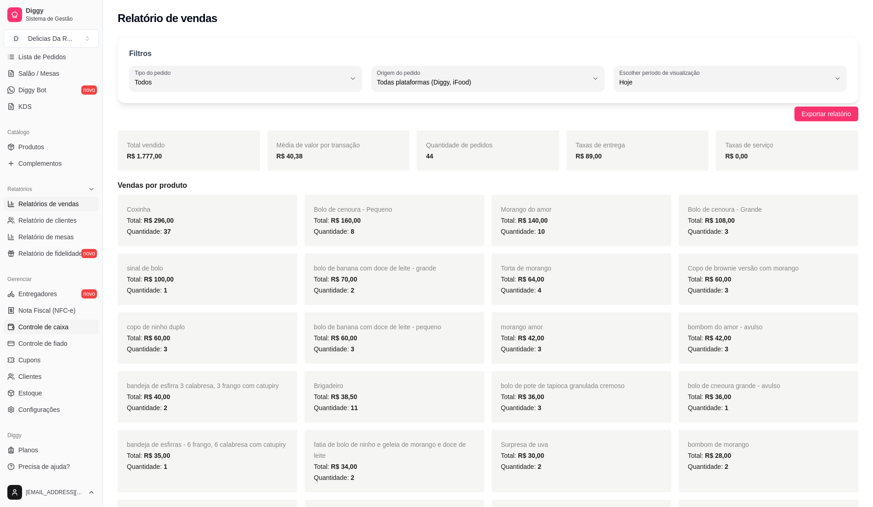
click at [48, 331] on link "Controle de caixa" at bounding box center [51, 327] width 95 height 15
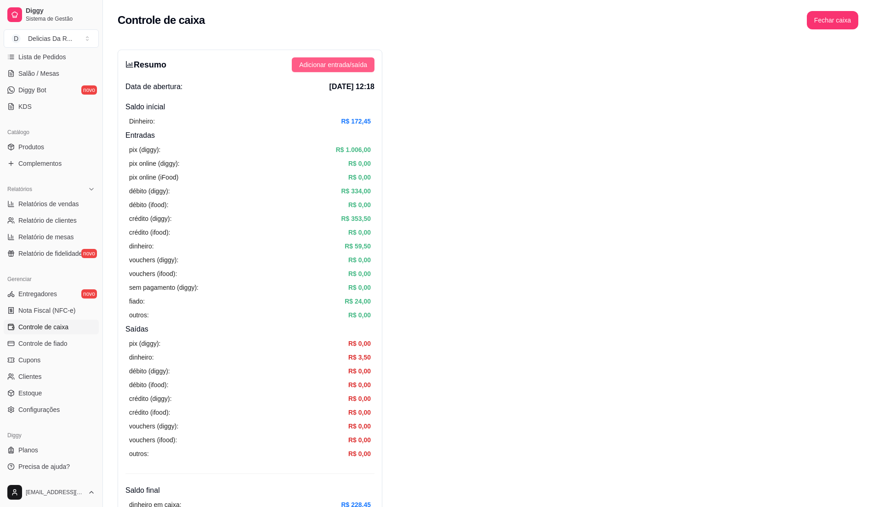
click at [329, 62] on span "Adicionar entrada/saída" at bounding box center [333, 65] width 68 height 10
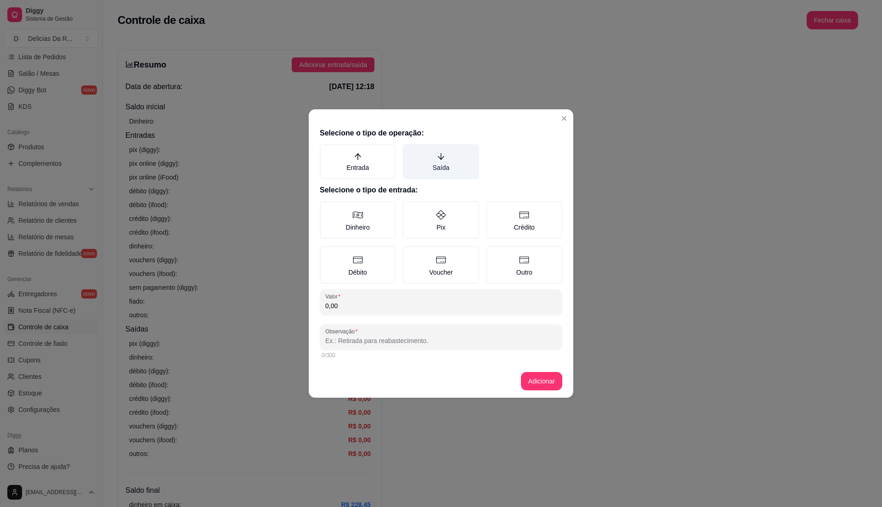
click at [446, 152] on label "Saída" at bounding box center [441, 161] width 76 height 35
click at [410, 151] on button "Saída" at bounding box center [405, 147] width 7 height 7
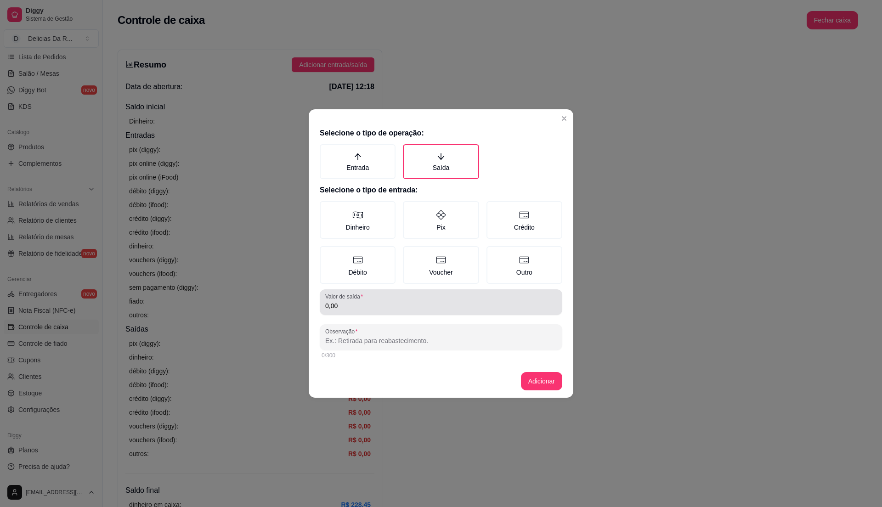
click at [373, 291] on div "Valor de saída 0,00" at bounding box center [441, 302] width 243 height 26
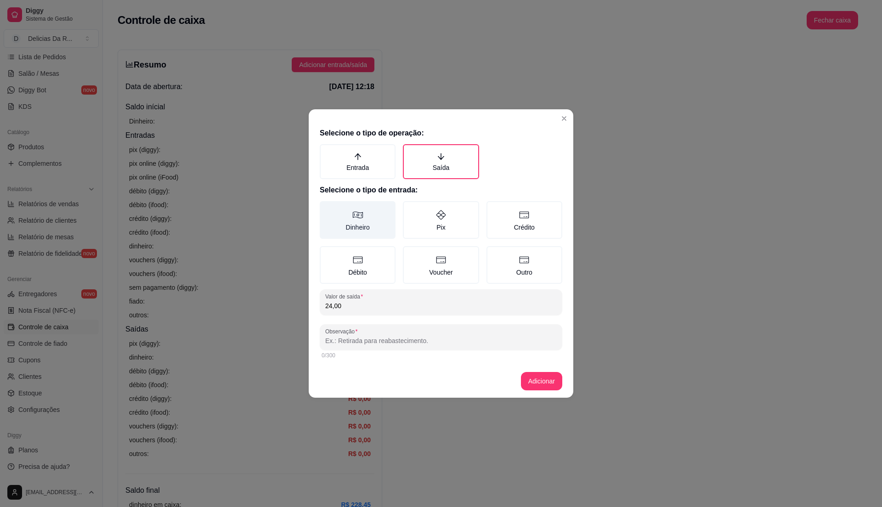
type input "24,00"
drag, startPoint x: 348, startPoint y: 231, endPoint x: 357, endPoint y: 232, distance: 8.4
click at [357, 232] on label "Dinheiro" at bounding box center [358, 220] width 76 height 38
drag, startPoint x: 357, startPoint y: 215, endPoint x: 366, endPoint y: 220, distance: 9.9
click at [358, 215] on icon at bounding box center [357, 214] width 11 height 11
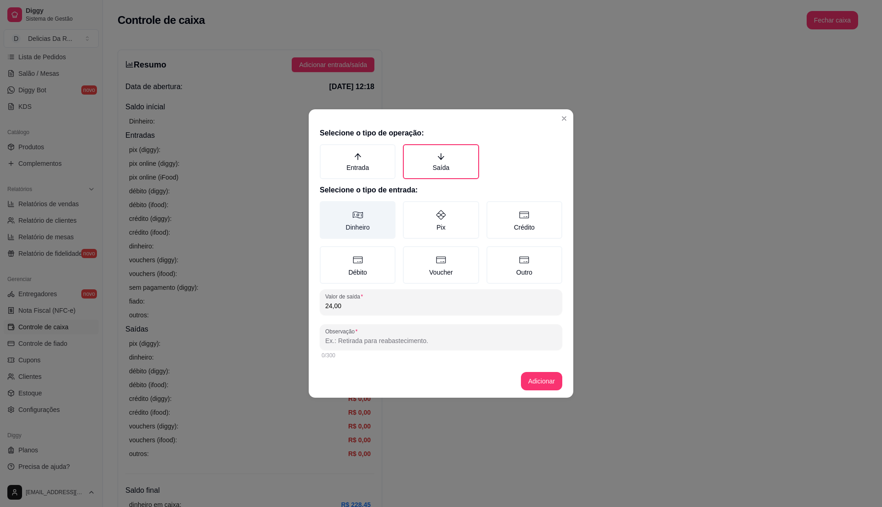
click at [327, 208] on button "Dinheiro" at bounding box center [322, 204] width 7 height 7
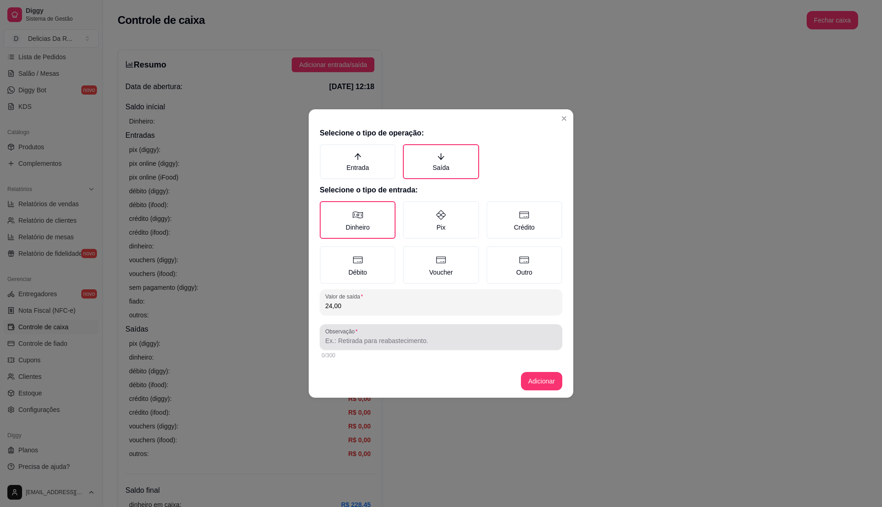
click at [385, 345] on div "Observação" at bounding box center [441, 337] width 243 height 26
type input "entrega"
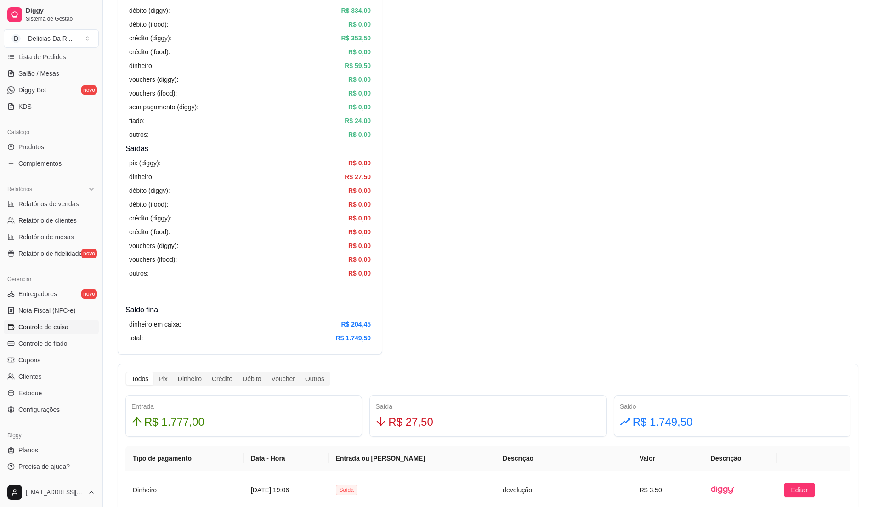
scroll to position [184, 0]
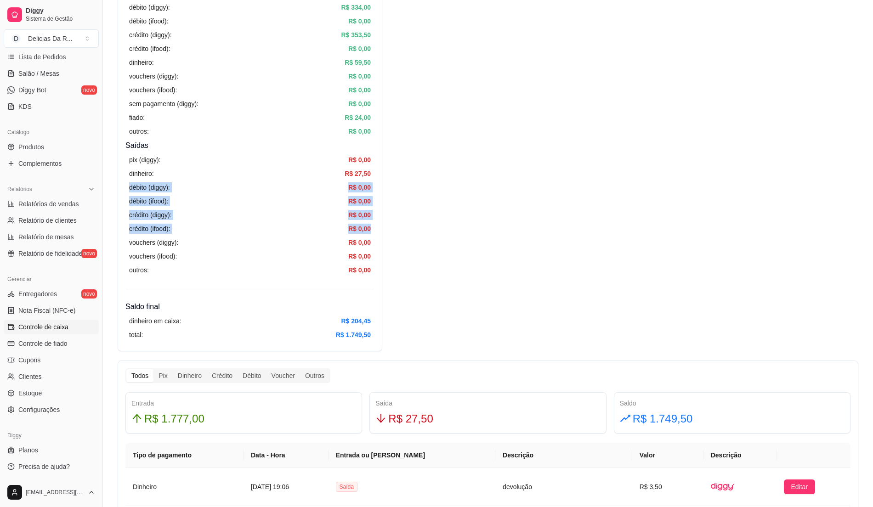
drag, startPoint x: 434, startPoint y: 173, endPoint x: 772, endPoint y: 531, distance: 492.7
click at [772, 323] on html "Diggy Sistema de Gestão D Delicias Da R ... Loja fechada Diggy Bot até 20/09 Ac…" at bounding box center [436, 69] width 873 height 507
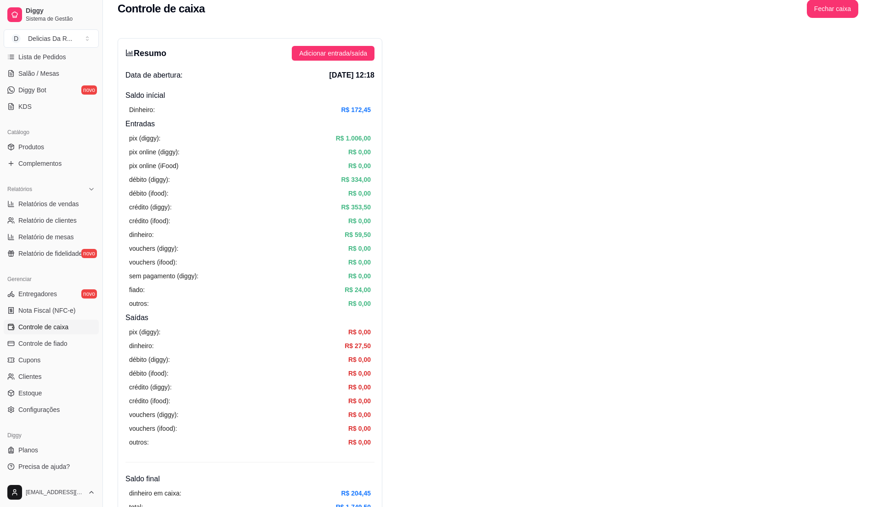
scroll to position [0, 0]
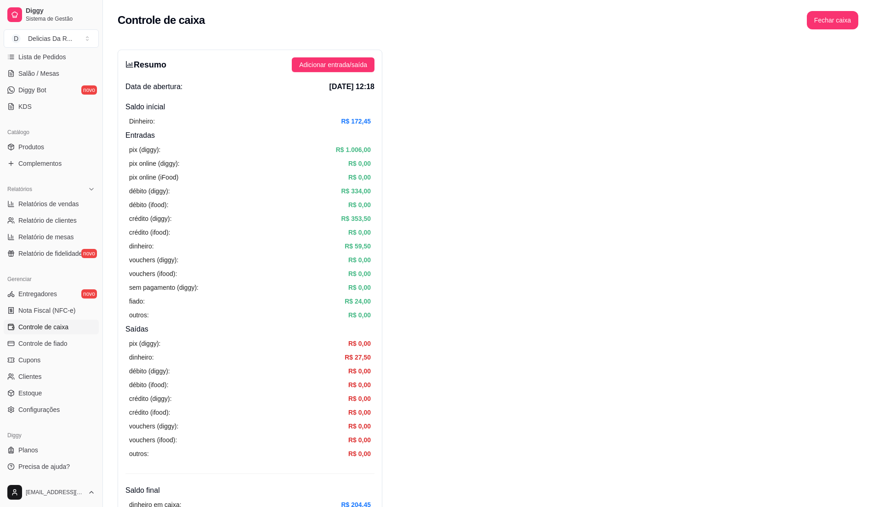
click at [35, 136] on div "Catálogo" at bounding box center [51, 132] width 95 height 15
click at [40, 142] on link "Produtos" at bounding box center [51, 147] width 95 height 15
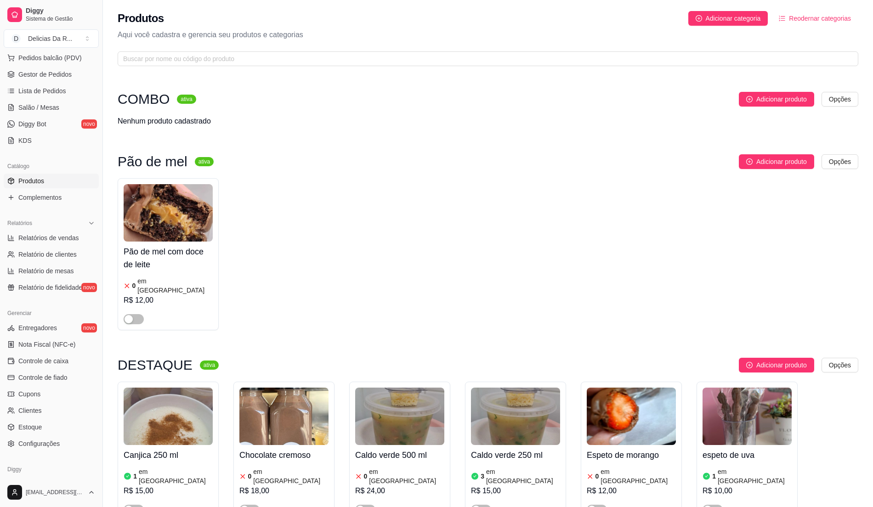
scroll to position [154, 0]
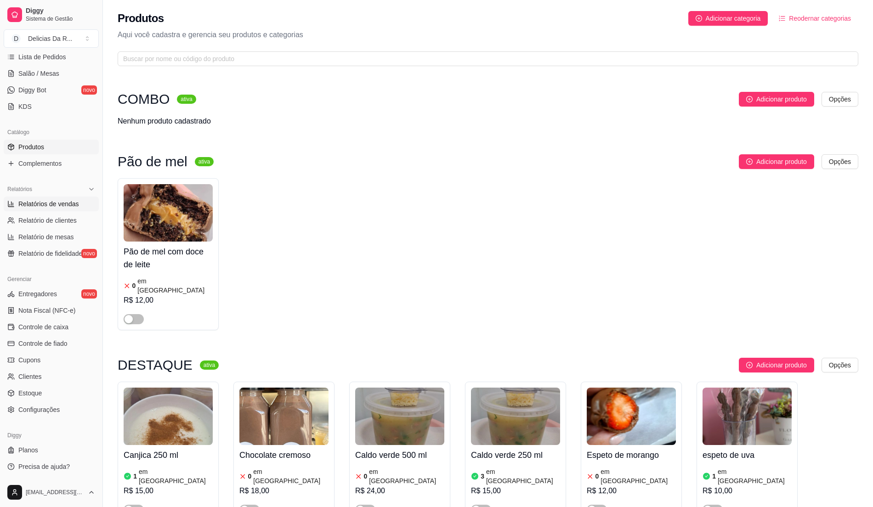
click at [54, 203] on span "Relatórios de vendas" at bounding box center [48, 203] width 61 height 9
select select "ALL"
select select "0"
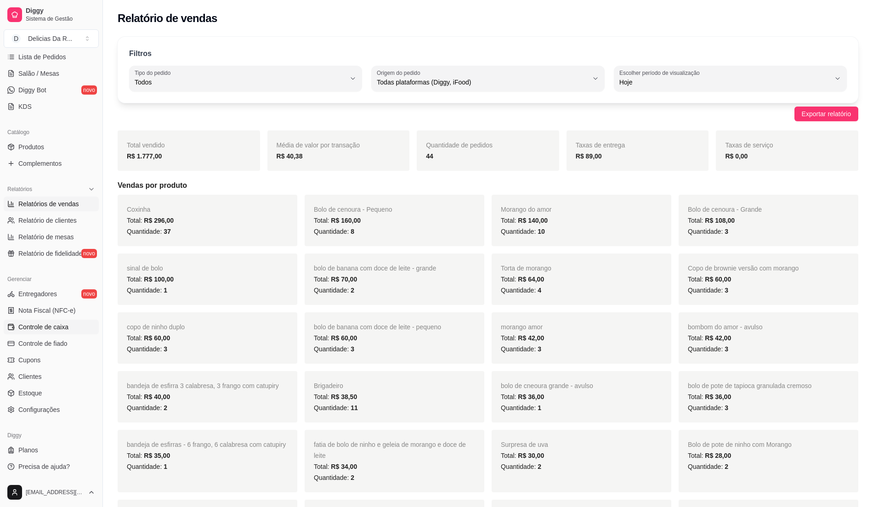
click at [48, 328] on span "Controle de caixa" at bounding box center [43, 327] width 50 height 9
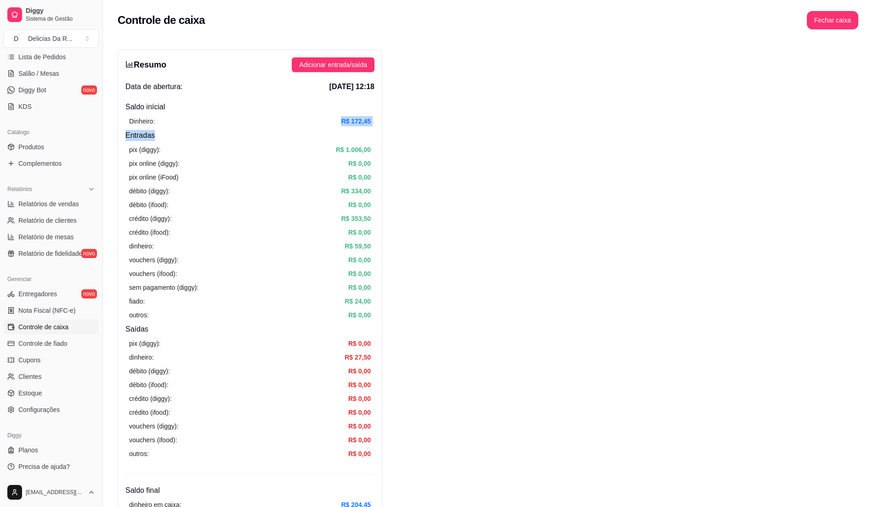
drag, startPoint x: 334, startPoint y: 123, endPoint x: 388, endPoint y: 131, distance: 54.8
click at [340, 210] on div "pix (diggy): R$ 1.006,00 pix online (diggy): R$ 0,00 pix online (iFood) R$ 0,00…" at bounding box center [249, 232] width 249 height 183
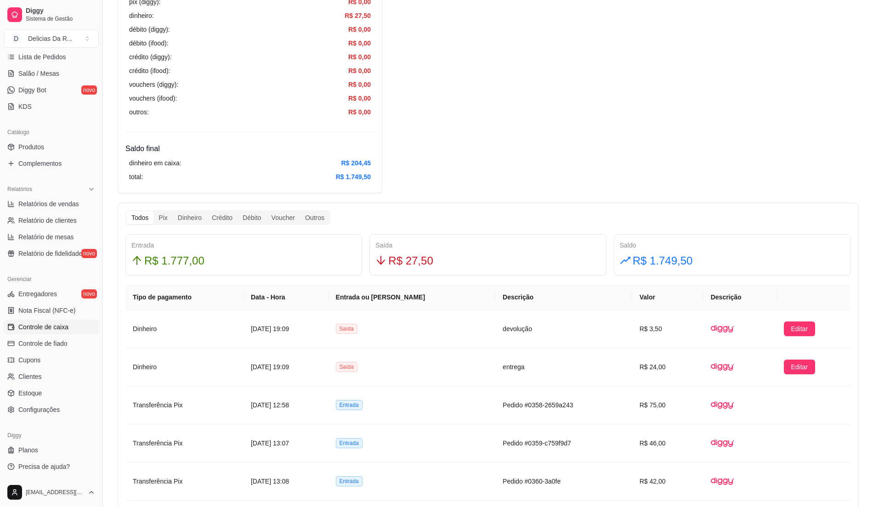
scroll to position [368, 0]
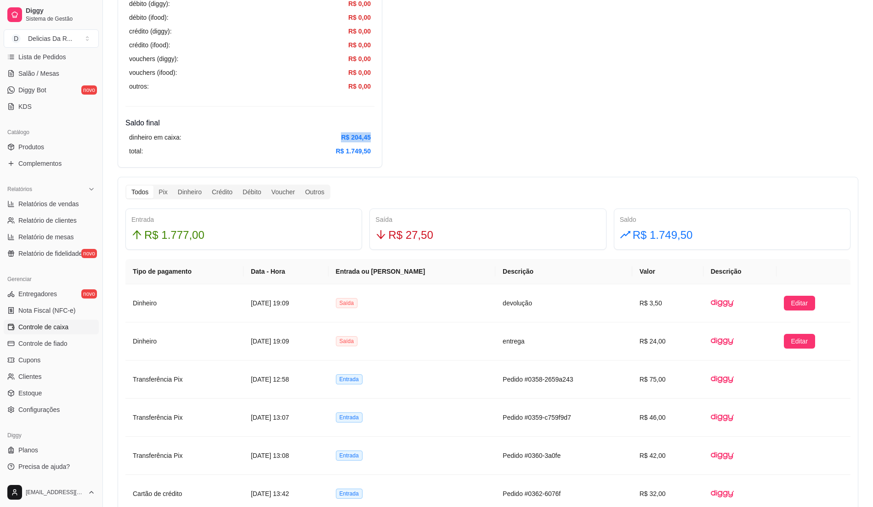
drag, startPoint x: 336, startPoint y: 136, endPoint x: 407, endPoint y: 135, distance: 70.3
click at [405, 135] on div "Resumo Adicionar entrada/saída Data de abertura: [DATE] 12:18 Saldo inícial Din…" at bounding box center [488, 297] width 741 height 1231
click at [398, 139] on div "Resumo Adicionar entrada/saída Data de abertura: [DATE] 12:18 Saldo inícial Din…" at bounding box center [488, 297] width 741 height 1231
click at [413, 144] on div "Resumo Adicionar entrada/saída Data de abertura: [DATE] 12:18 Saldo inícial Din…" at bounding box center [488, 297] width 741 height 1231
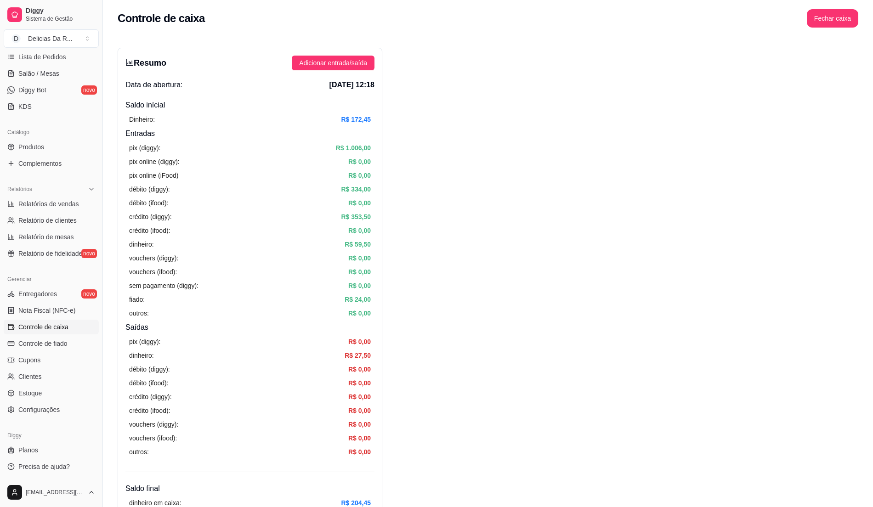
scroll to position [0, 0]
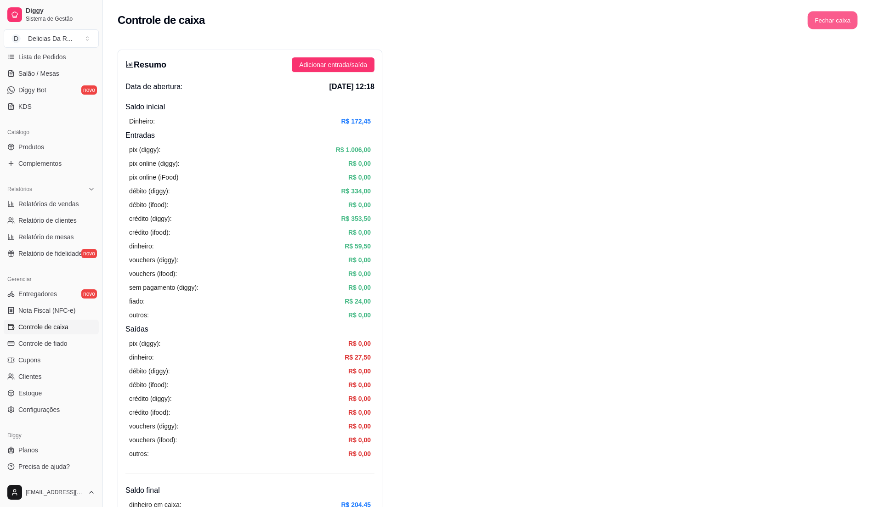
click at [841, 26] on button "Fechar caixa" at bounding box center [833, 20] width 50 height 18
drag, startPoint x: 862, startPoint y: 67, endPoint x: 851, endPoint y: 72, distance: 12.4
click at [861, 77] on span "Sim" at bounding box center [858, 82] width 11 height 10
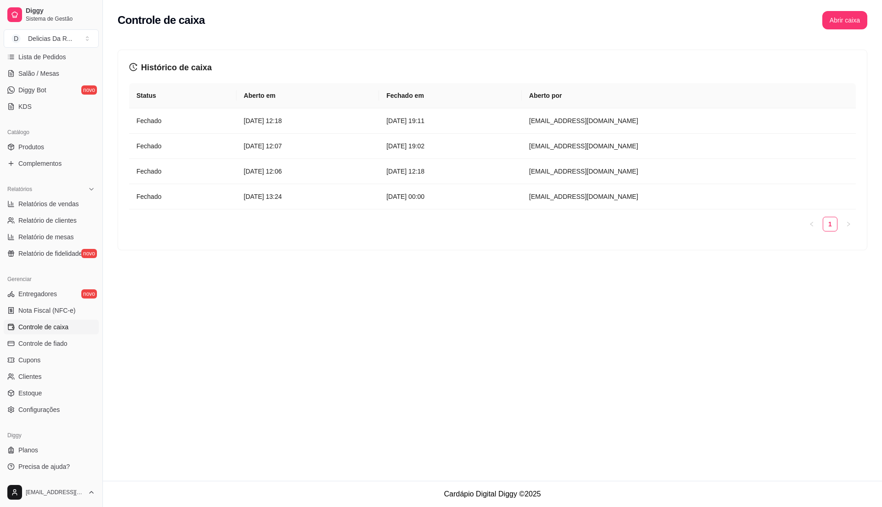
click at [677, 96] on th "Aberto por" at bounding box center [689, 95] width 334 height 25
click at [675, 96] on th "Aberto por" at bounding box center [689, 95] width 334 height 25
click at [164, 122] on article "Fechado" at bounding box center [182, 121] width 93 height 10
